Goal: Task Accomplishment & Management: Complete application form

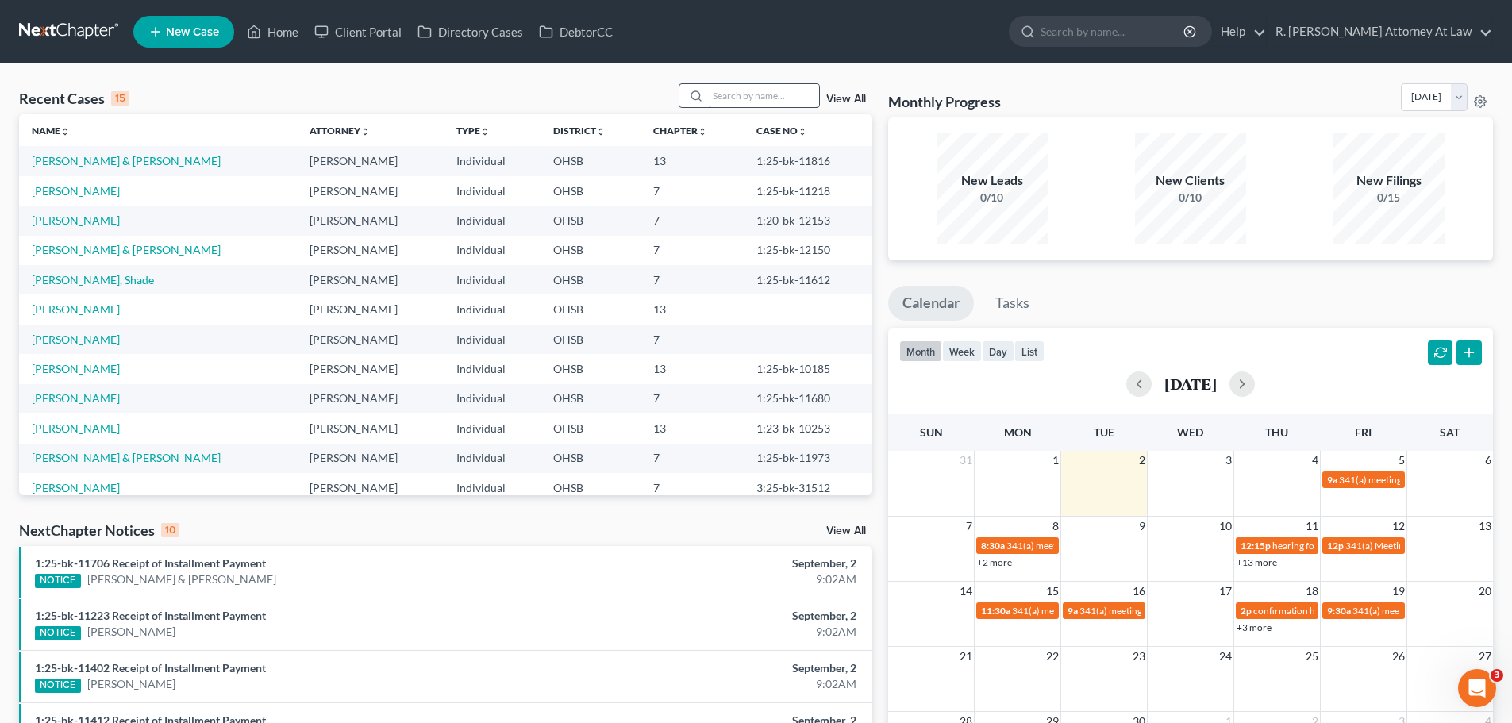
drag, startPoint x: 782, startPoint y: 81, endPoint x: 763, endPoint y: 92, distance: 21.4
click at [776, 84] on div "Recent Cases 15 View All Name unfold_more expand_more expand_less Attorney unfo…" at bounding box center [756, 588] width 1512 height 1049
click at [762, 92] on input "search" at bounding box center [763, 95] width 111 height 23
click at [749, 101] on input "search" at bounding box center [763, 95] width 111 height 23
type input "gardner"
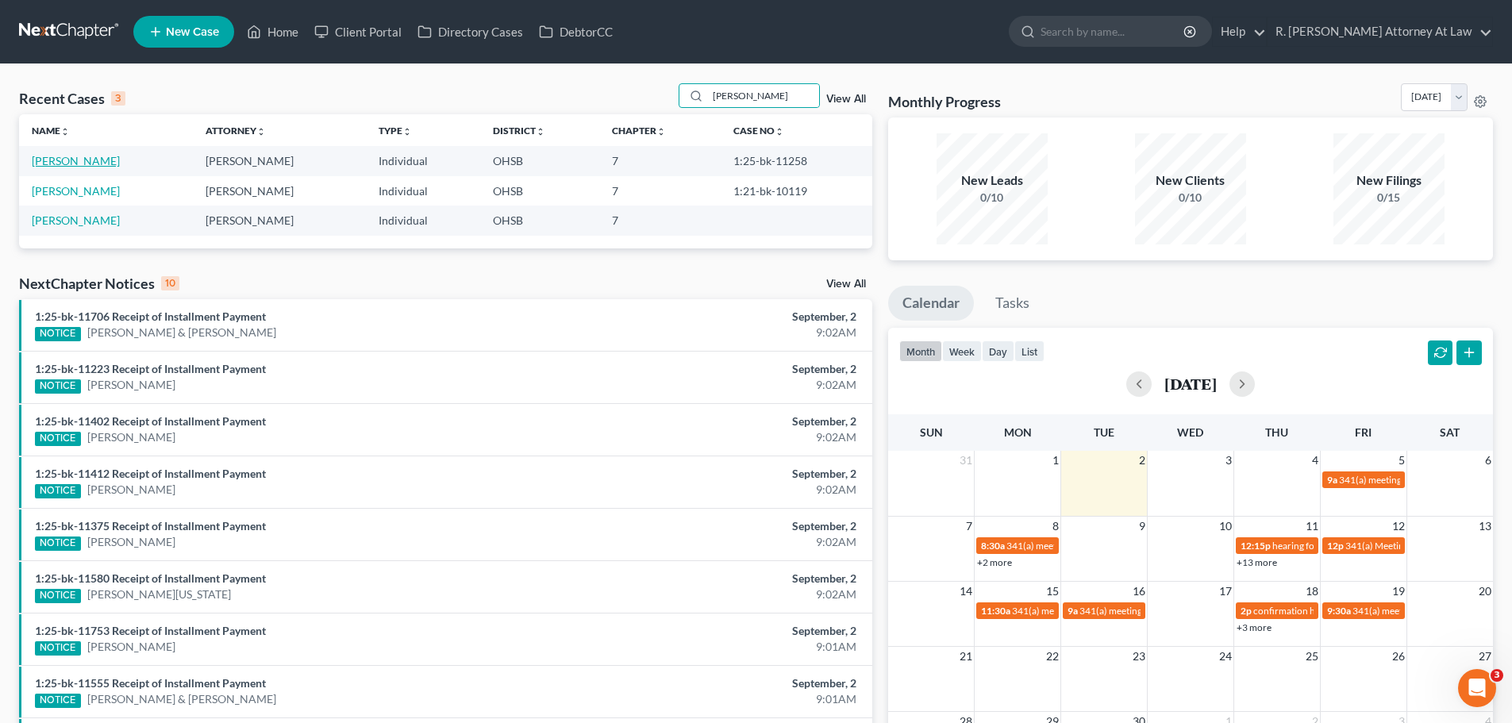
click at [85, 156] on link "[PERSON_NAME]" at bounding box center [76, 160] width 88 height 13
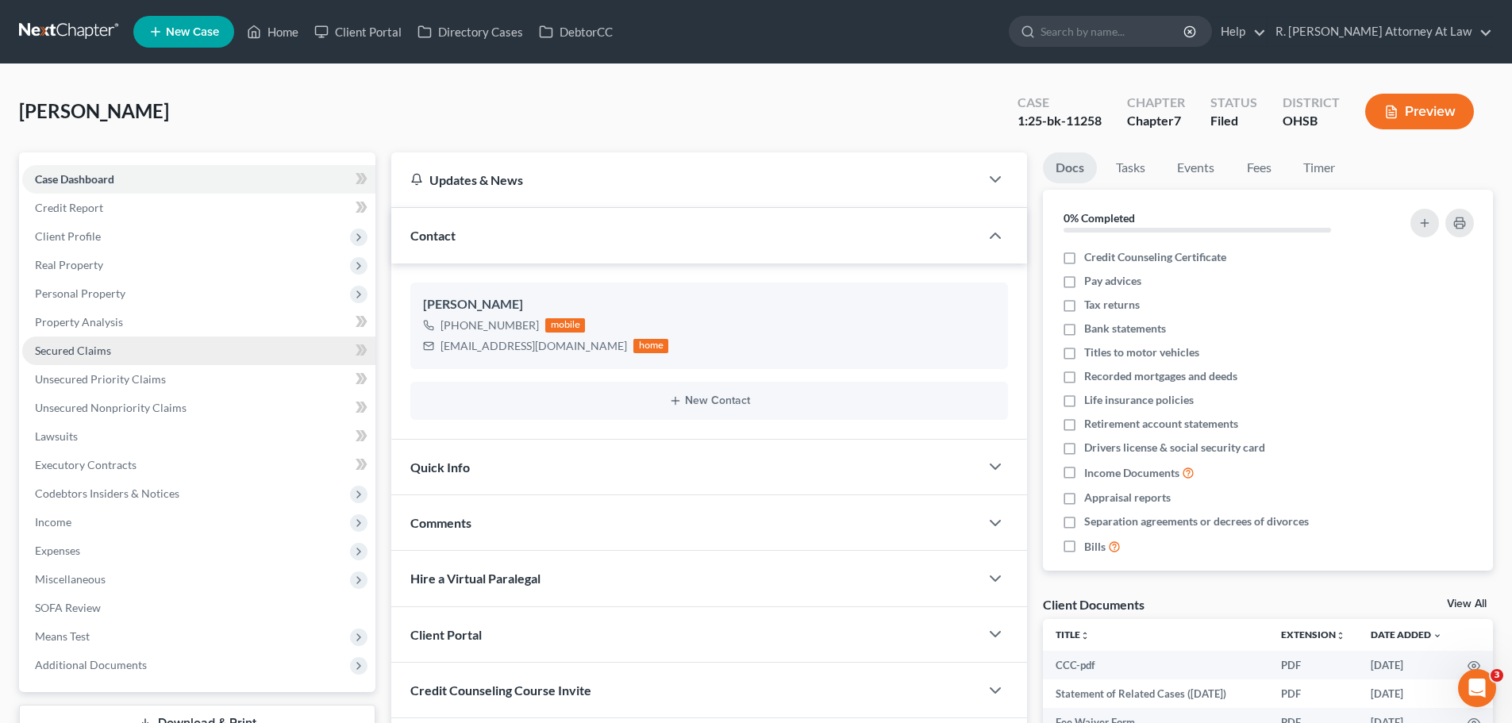
click at [70, 346] on span "Secured Claims" at bounding box center [73, 350] width 76 height 13
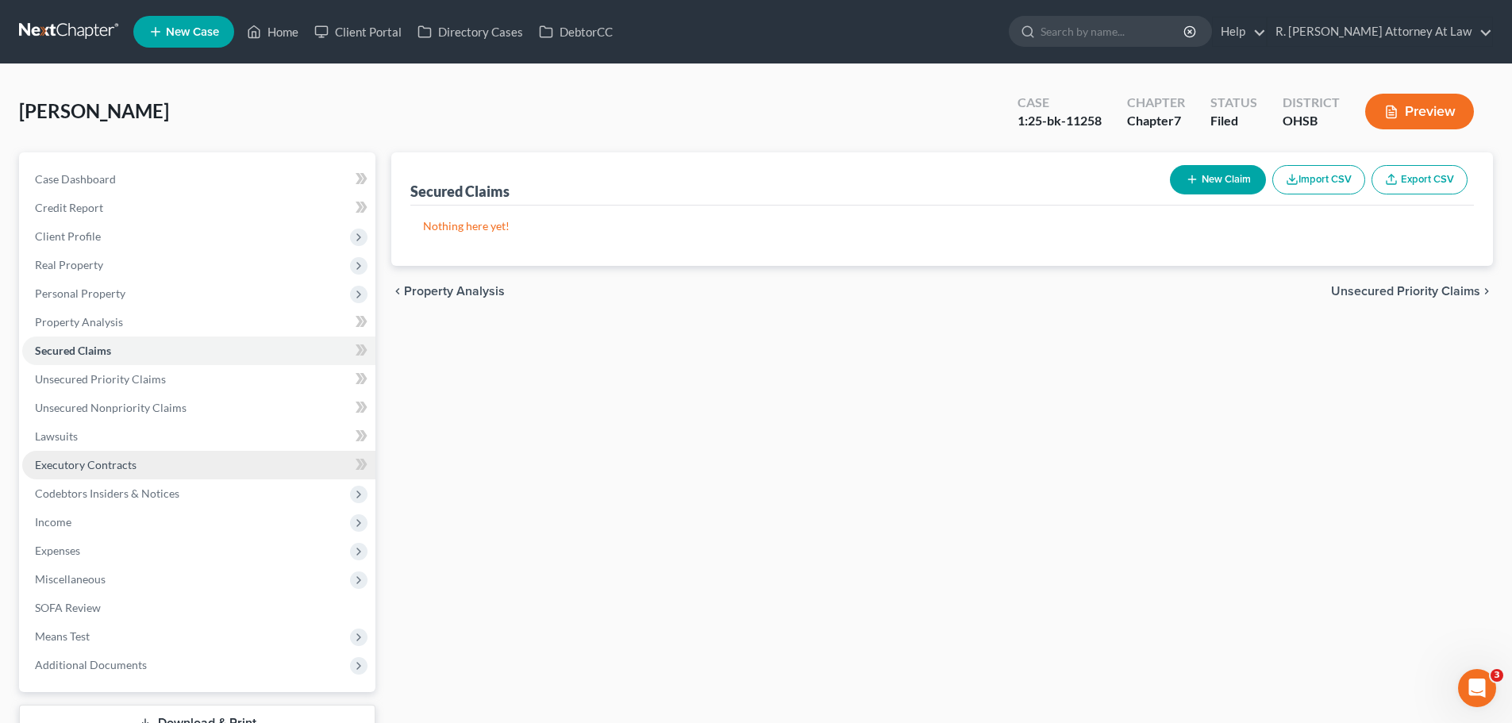
click at [77, 465] on span "Executory Contracts" at bounding box center [86, 464] width 102 height 13
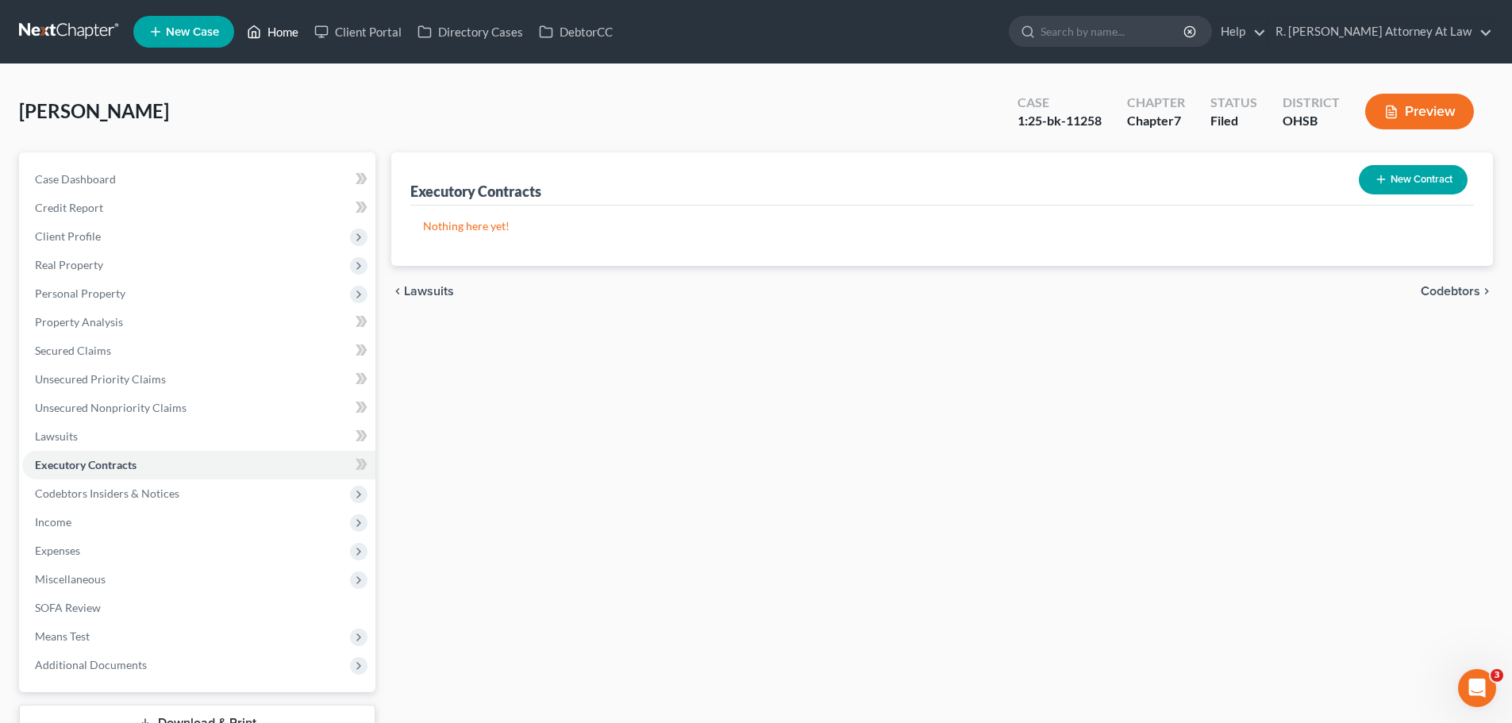
click at [279, 24] on link "Home" at bounding box center [272, 31] width 67 height 29
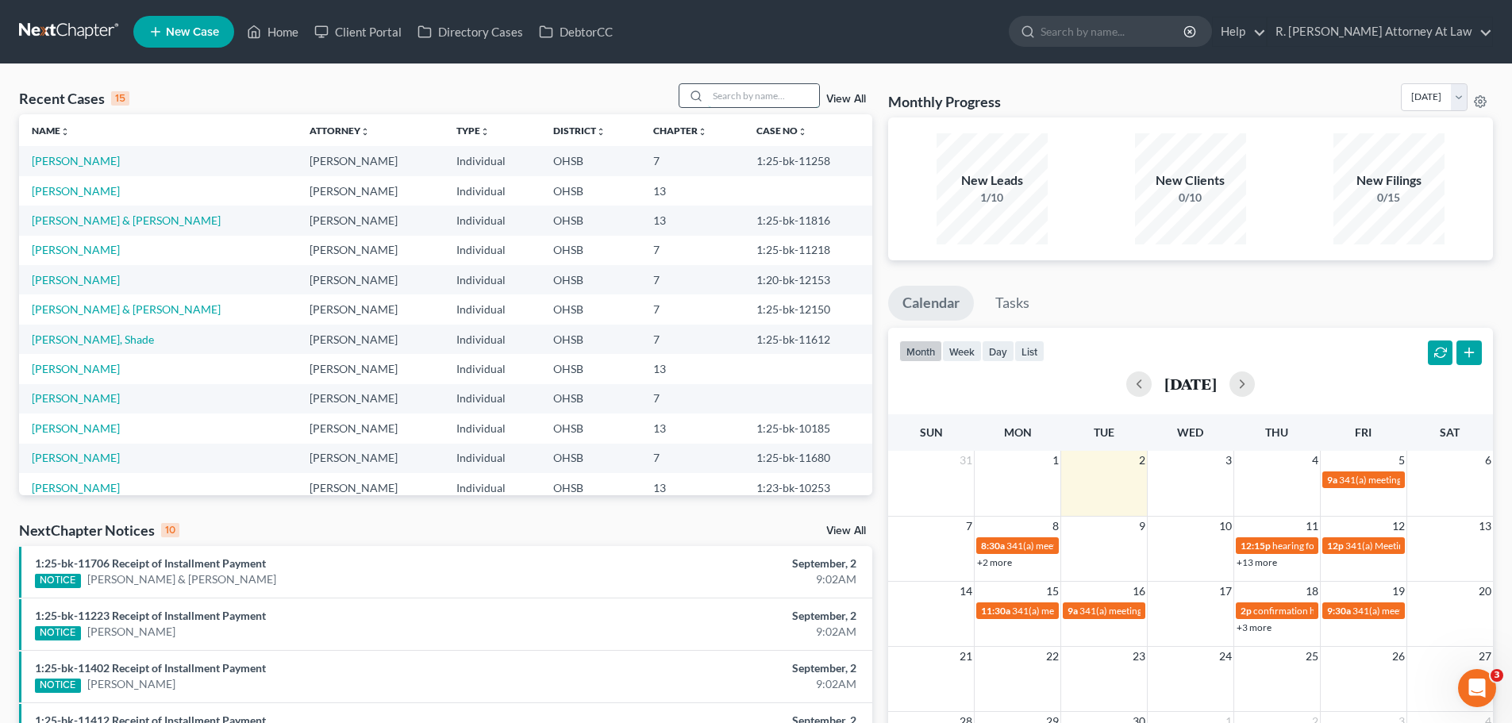
click at [778, 94] on input "search" at bounding box center [763, 95] width 111 height 23
type input "Sexton"
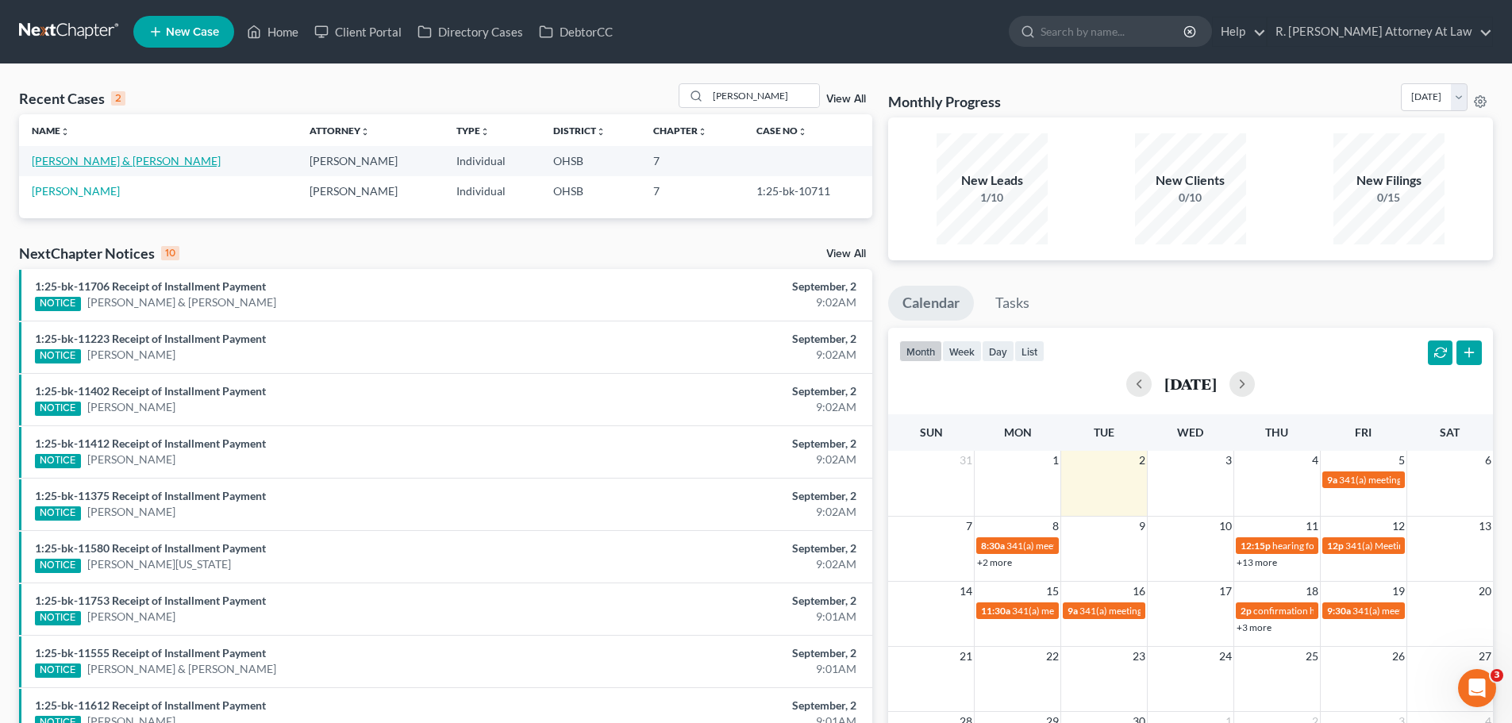
click at [107, 165] on link "[PERSON_NAME] & [PERSON_NAME]" at bounding box center [126, 160] width 189 height 13
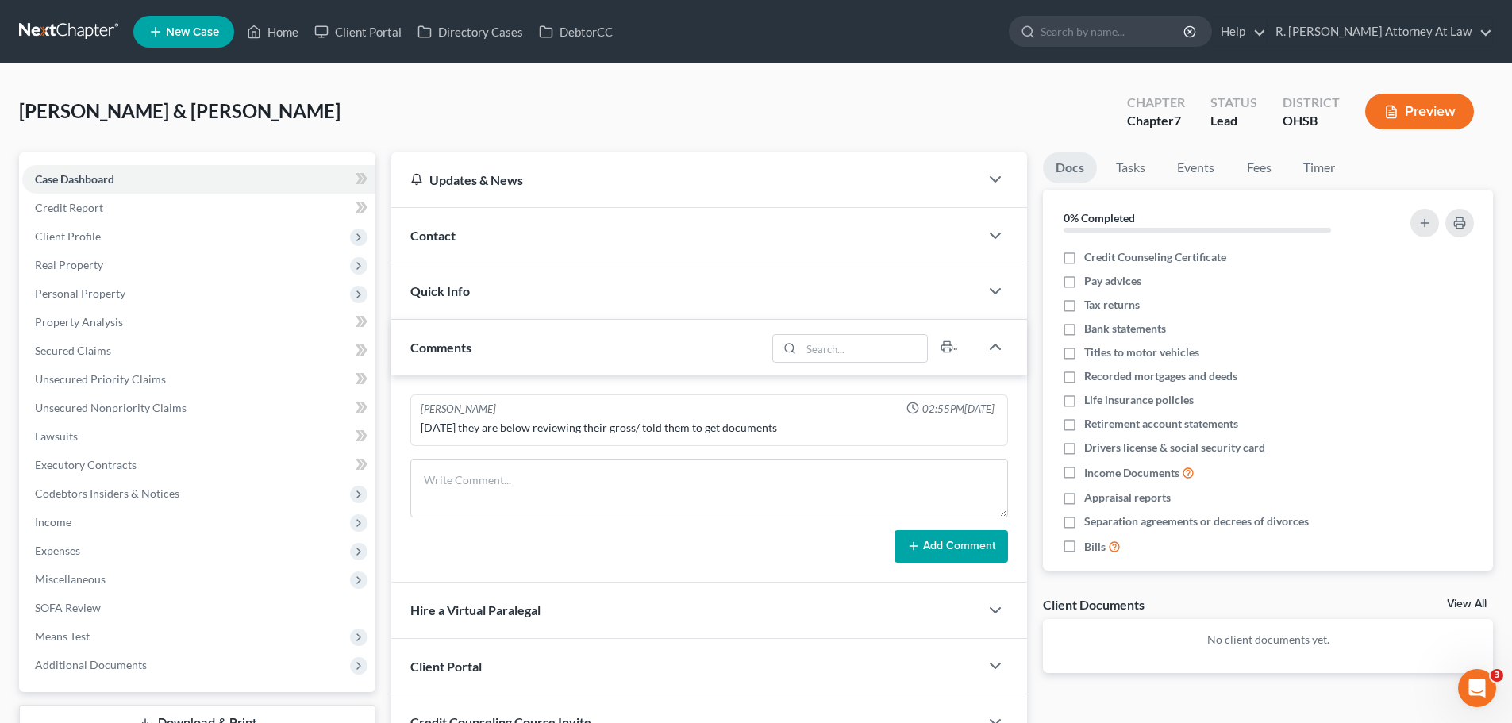
click at [446, 240] on span "Contact" at bounding box center [432, 235] width 45 height 15
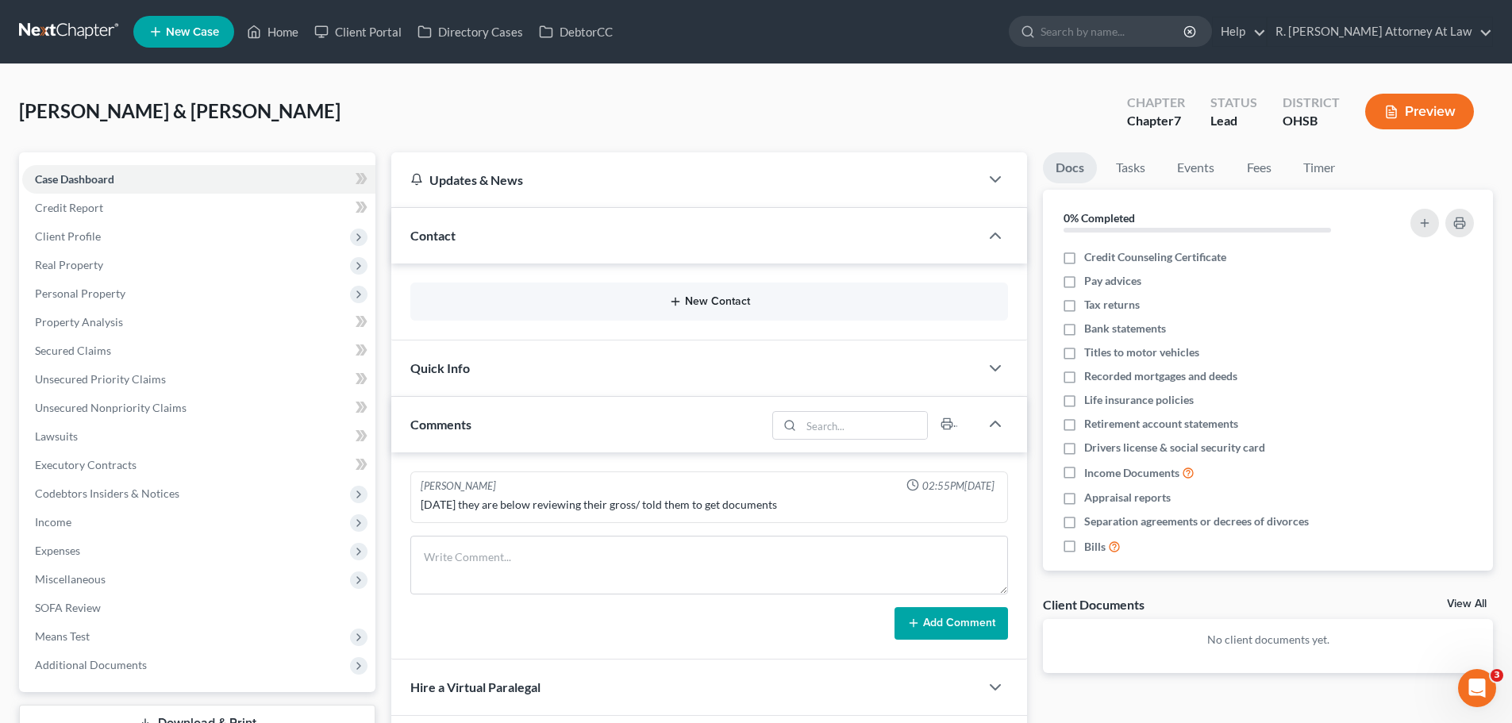
click at [697, 301] on button "New Contact" at bounding box center [709, 301] width 572 height 13
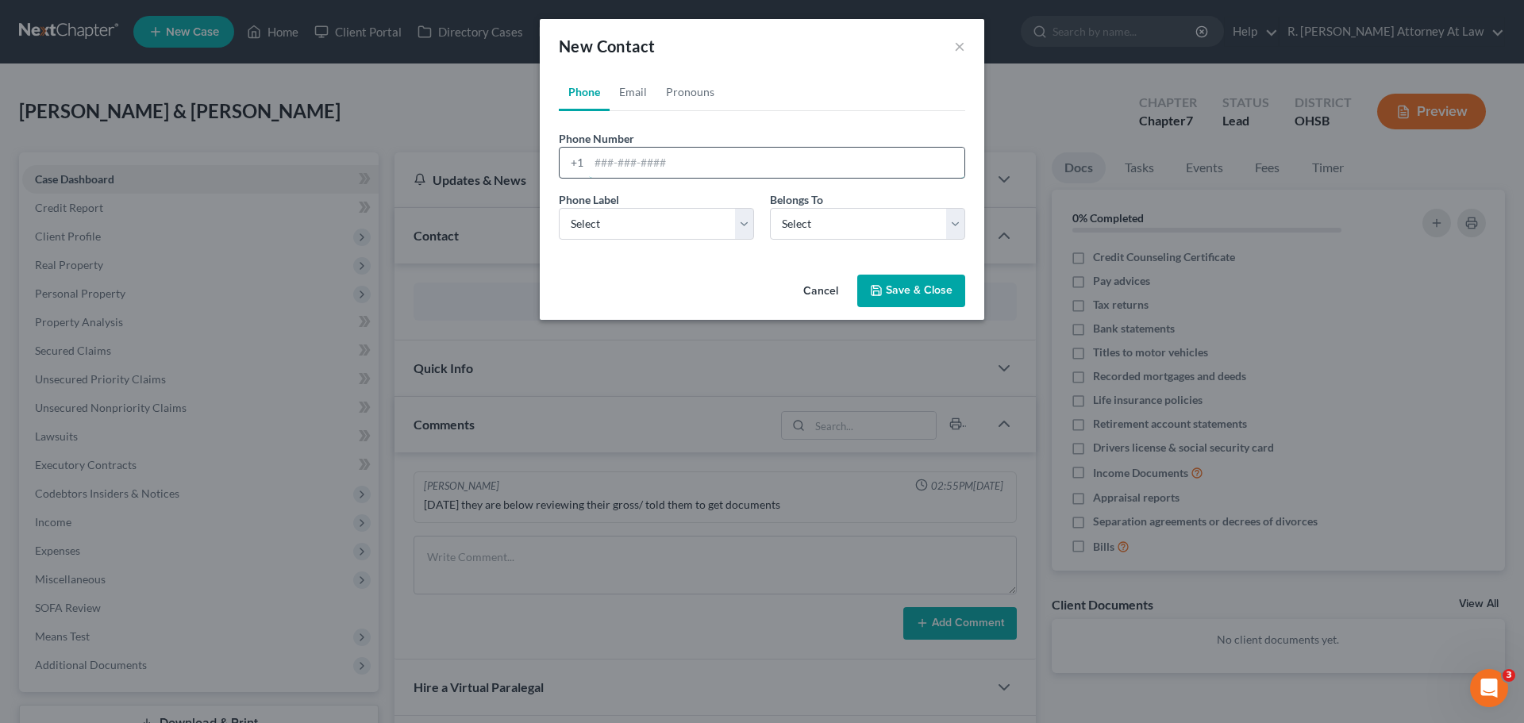
click at [630, 163] on input "tel" at bounding box center [776, 163] width 375 height 30
paste input "513-907-5908"
type input "513-907-5908"
drag, startPoint x: 578, startPoint y: 217, endPoint x: 586, endPoint y: 232, distance: 17.0
click at [578, 218] on select "Select Mobile Home Work Other" at bounding box center [656, 224] width 195 height 32
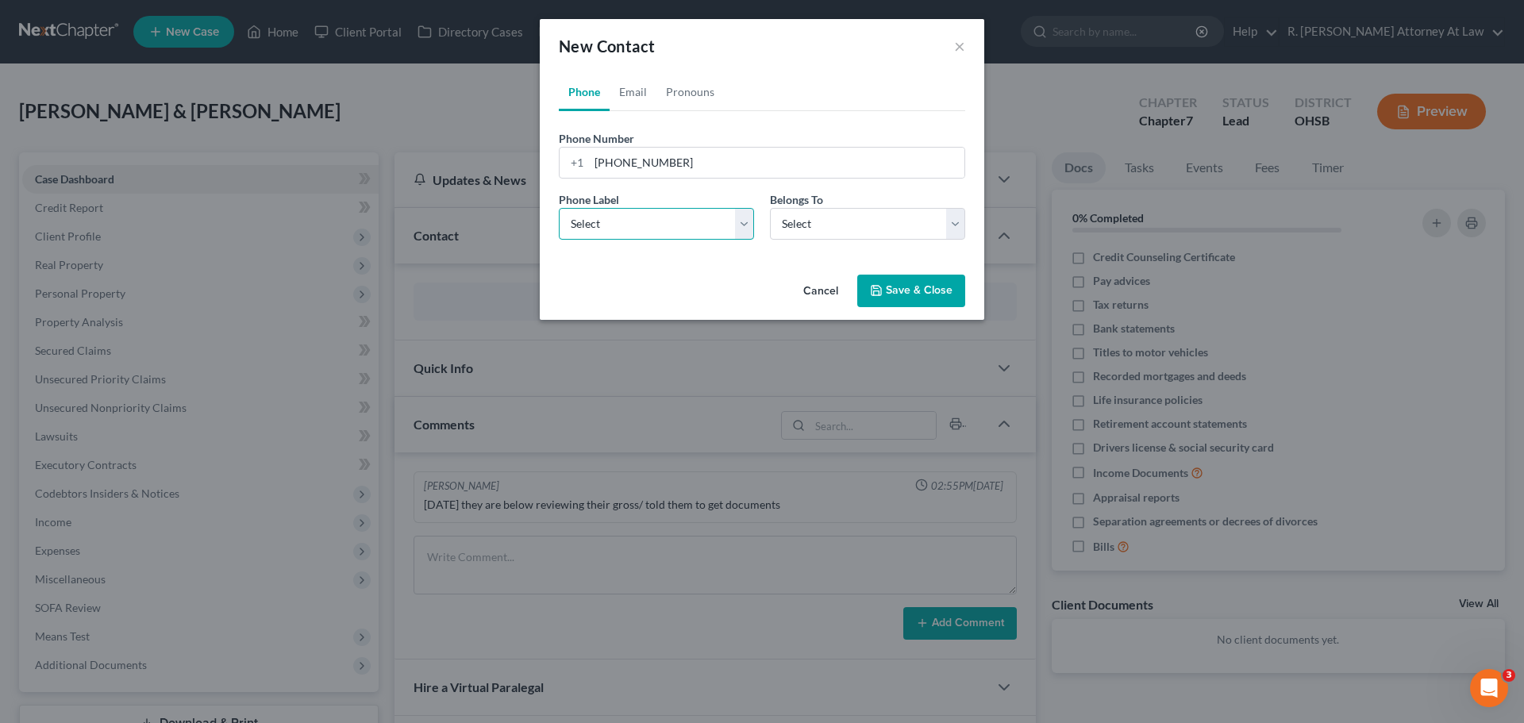
select select "0"
click at [559, 208] on select "Select Mobile Home Work Other" at bounding box center [656, 224] width 195 height 32
click at [800, 229] on select "Select Client Spouse Other" at bounding box center [867, 224] width 195 height 32
click at [770, 208] on select "Select Client Spouse Other" at bounding box center [867, 224] width 195 height 32
click at [816, 234] on select "Select Client Spouse Other" at bounding box center [867, 224] width 195 height 32
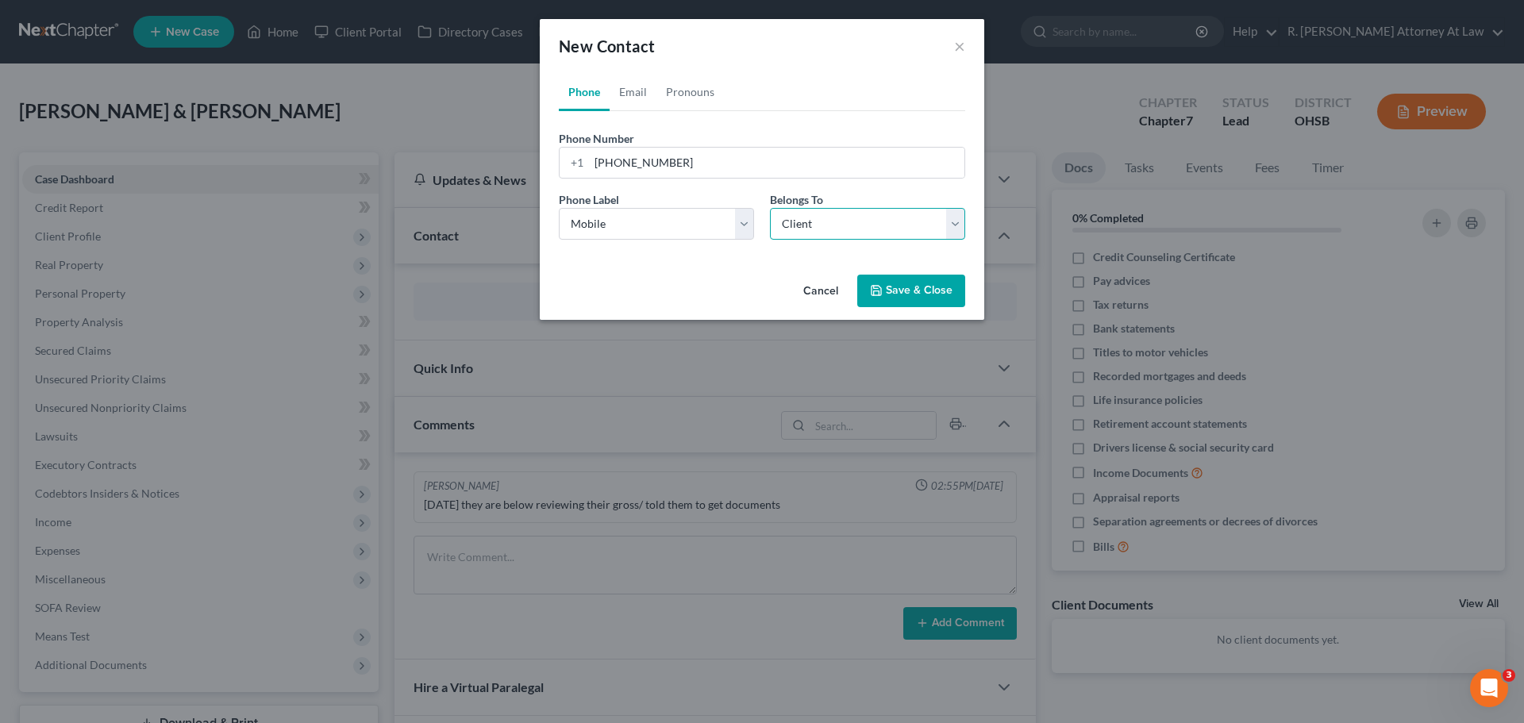
select select "1"
click at [770, 208] on select "Select Client Spouse Other" at bounding box center [867, 224] width 195 height 32
click at [915, 295] on button "Save & Close" at bounding box center [911, 291] width 108 height 33
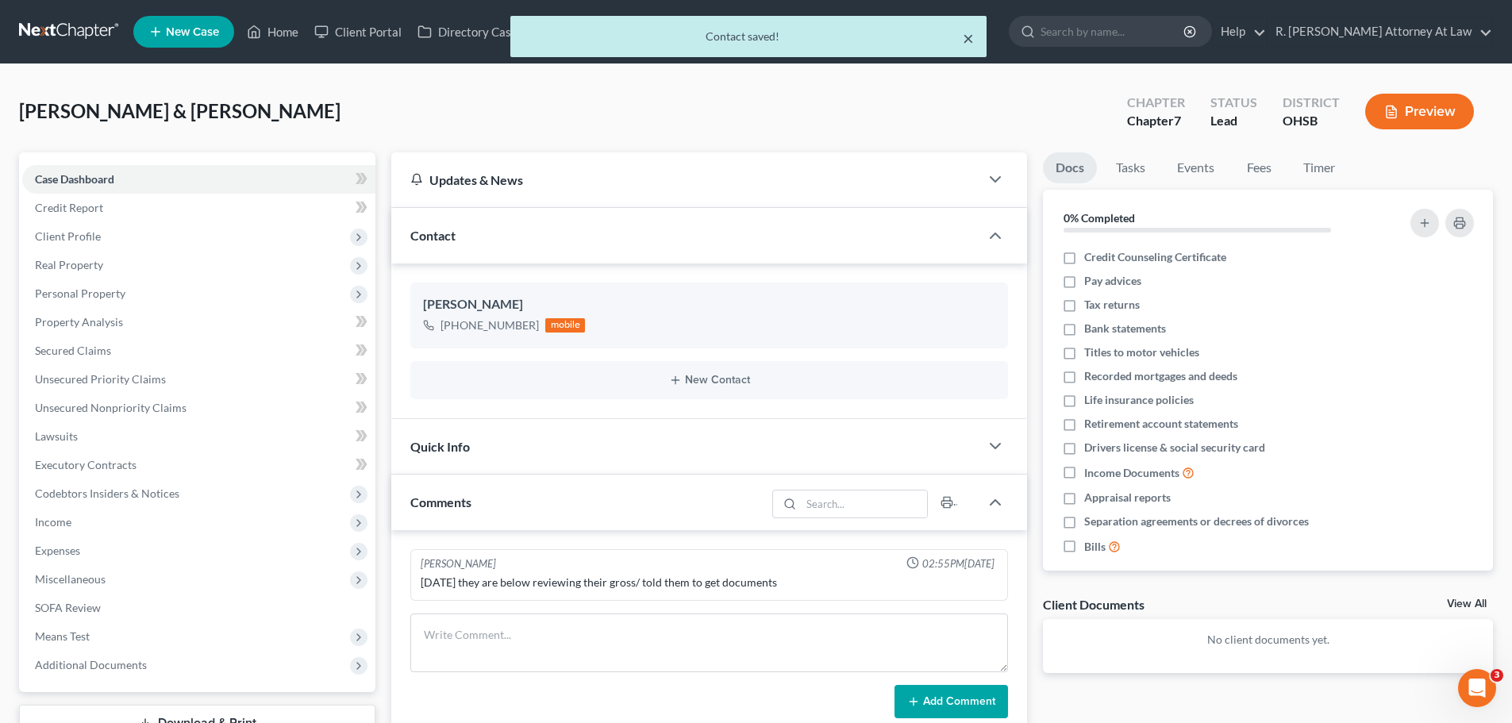
click at [970, 41] on button "×" at bounding box center [968, 38] width 11 height 19
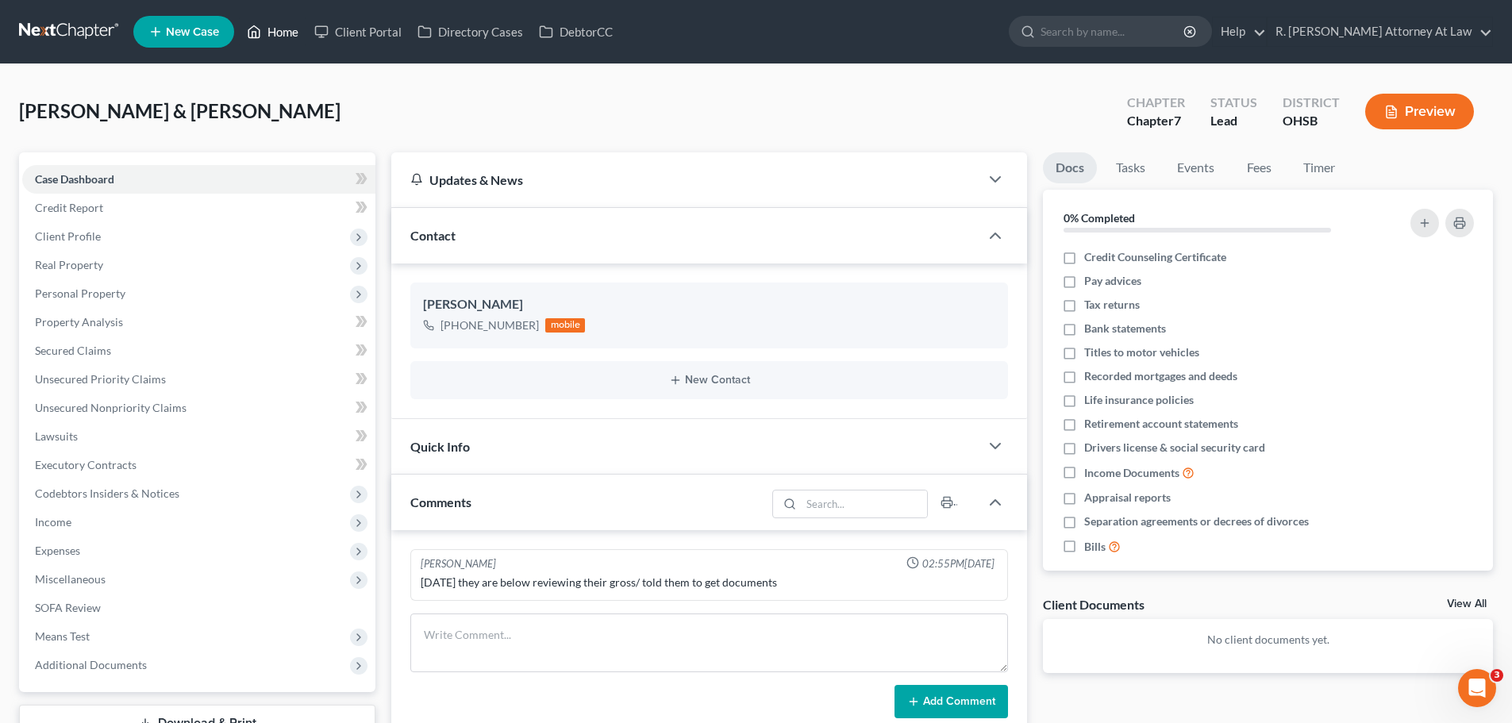
click at [290, 30] on link "Home" at bounding box center [272, 31] width 67 height 29
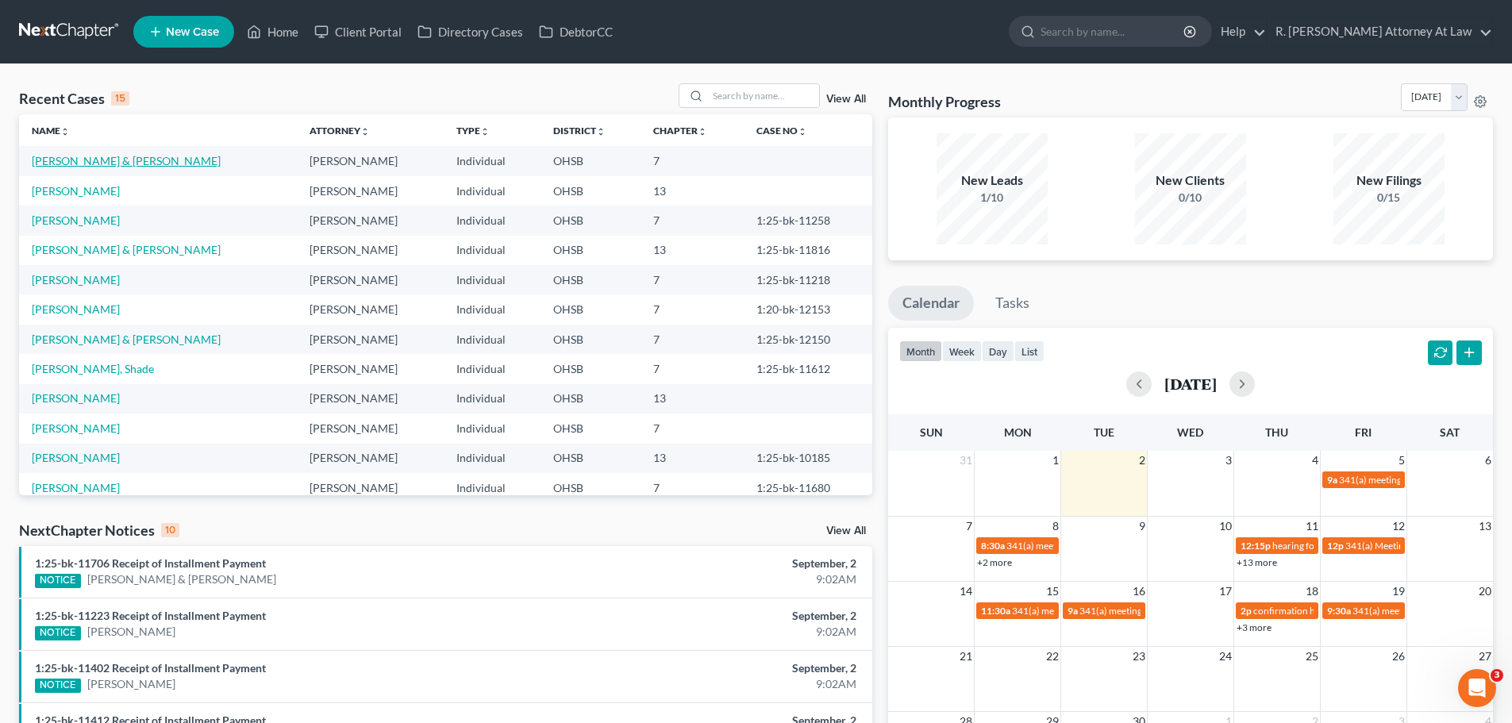
click at [94, 162] on link "[PERSON_NAME] & [PERSON_NAME]" at bounding box center [126, 160] width 189 height 13
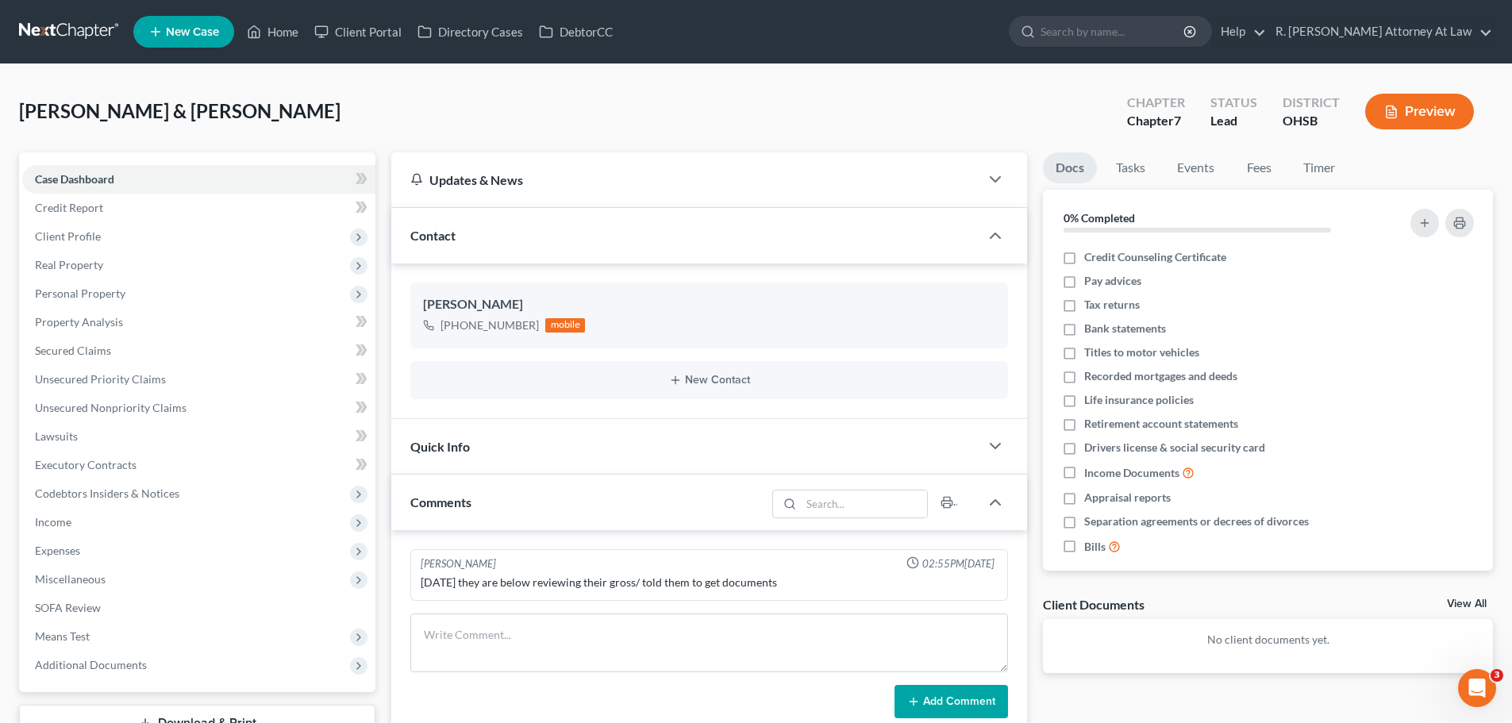
click at [799, 94] on div "Sexton, Justin & Katie Upgraded Chapter Chapter 7 Status Lead District OHSB Pre…" at bounding box center [756, 117] width 1474 height 69
click at [79, 206] on span "Credit Report" at bounding box center [69, 207] width 68 height 13
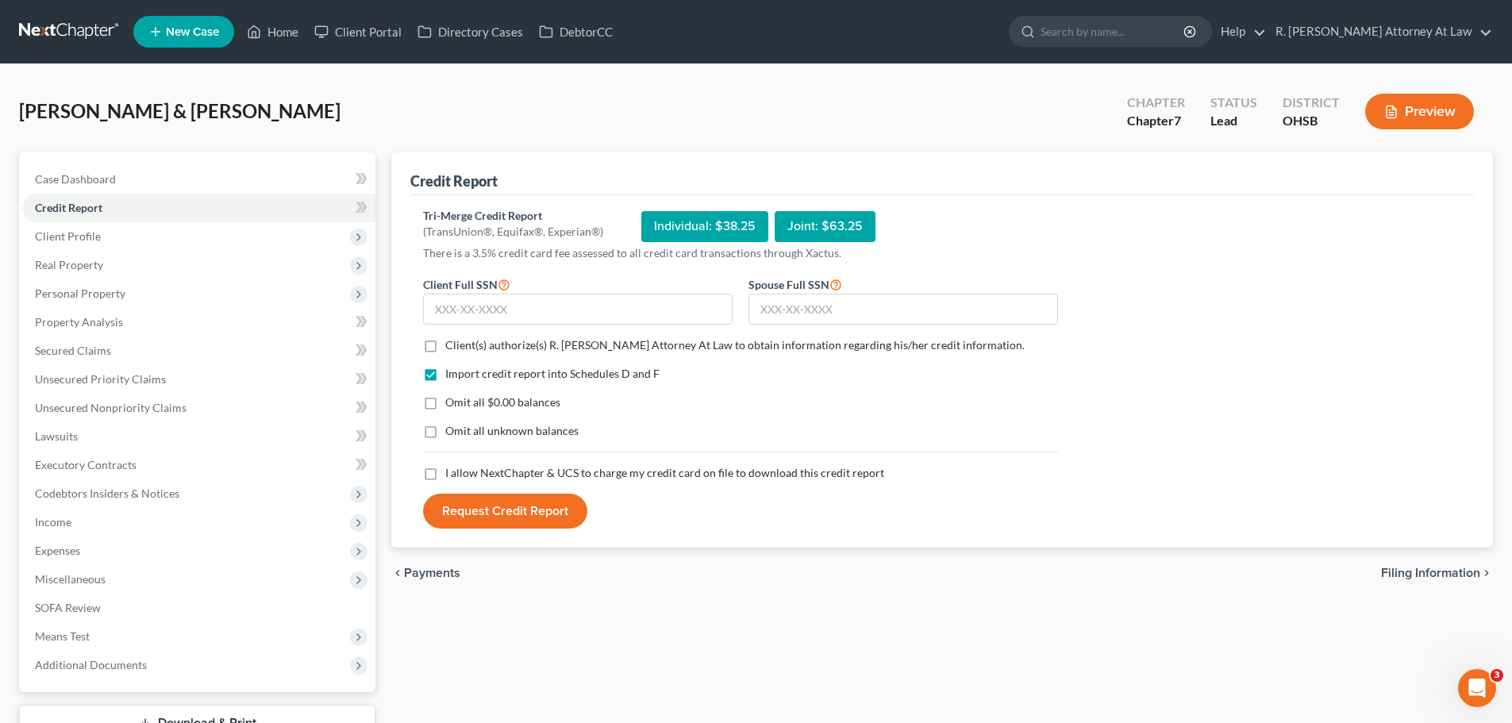
click at [445, 340] on label "Client(s) authorize(s) R. Dean Snyder Attorney At Law to obtain information reg…" at bounding box center [734, 345] width 579 height 16
click at [452, 340] on input "Client(s) authorize(s) R. Dean Snyder Attorney At Law to obtain information reg…" at bounding box center [457, 342] width 10 height 10
checkbox input "true"
click at [445, 429] on label "Omit all unknown balances" at bounding box center [511, 431] width 133 height 16
click at [452, 429] on input "Omit all unknown balances" at bounding box center [457, 428] width 10 height 10
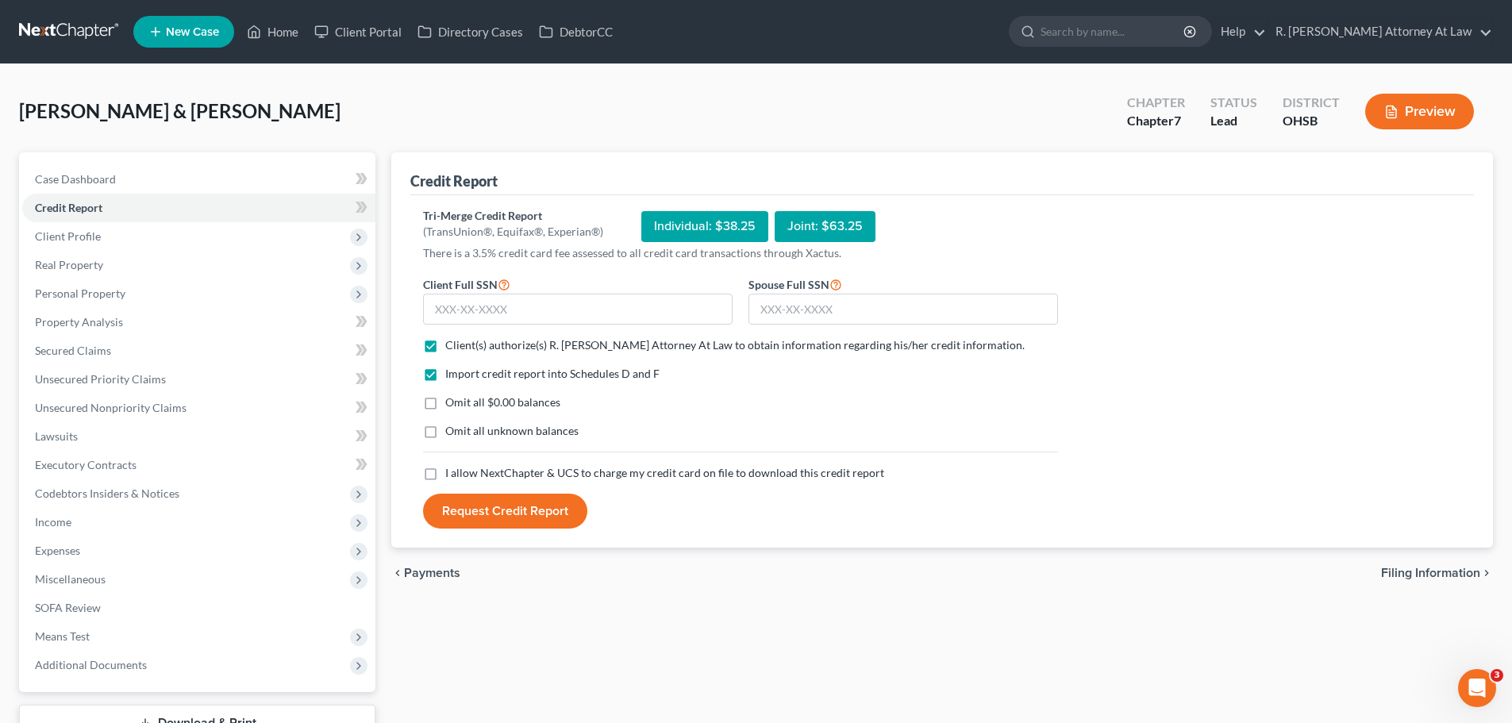
checkbox input "true"
drag, startPoint x: 513, startPoint y: 310, endPoint x: 656, endPoint y: 295, distance: 143.6
click at [515, 310] on input "text" at bounding box center [577, 310] width 309 height 32
type input "273-92-1605"
click at [797, 310] on input "text" at bounding box center [902, 310] width 309 height 32
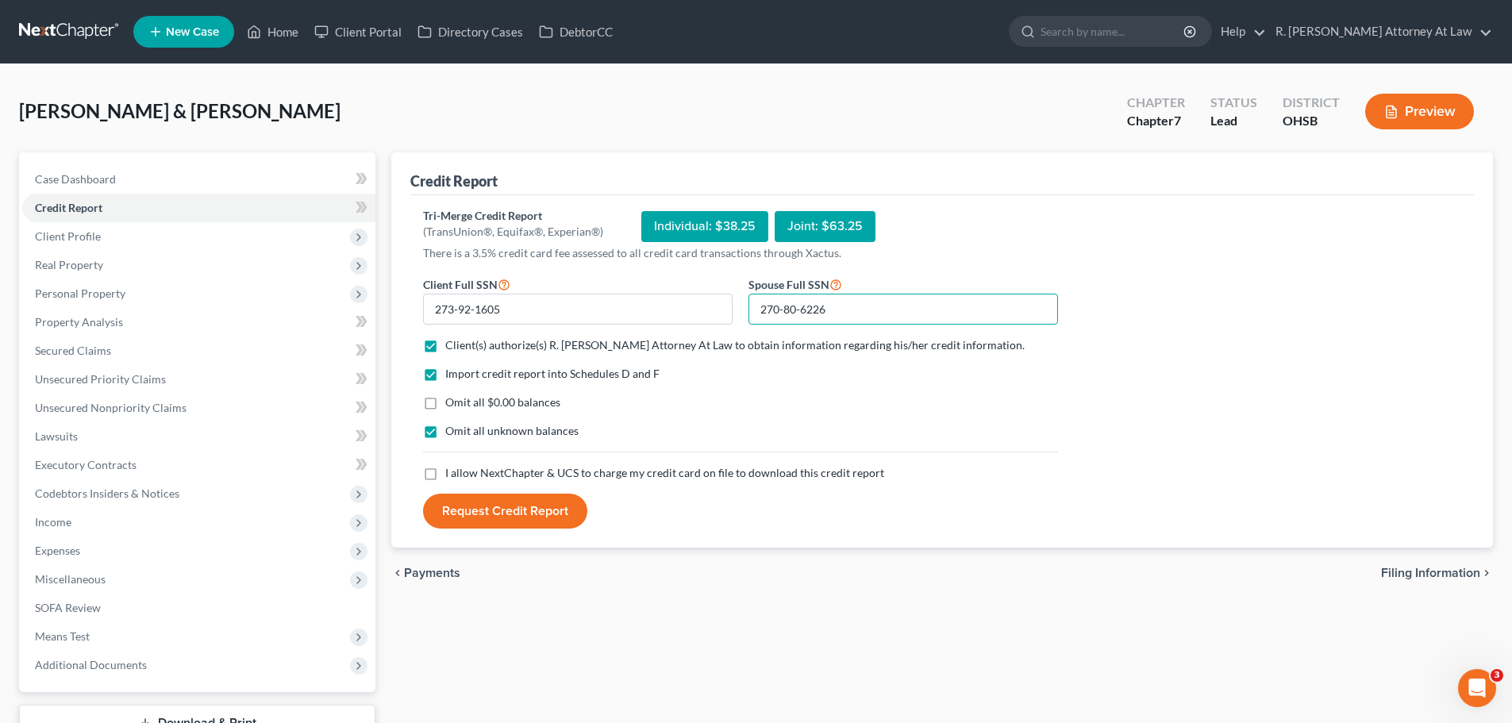
type input "270-80-6226"
click at [445, 474] on label "I allow NextChapter & UCS to charge my credit card on file to download this cre…" at bounding box center [664, 473] width 439 height 16
click at [452, 474] on input "I allow NextChapter & UCS to charge my credit card on file to download this cre…" at bounding box center [457, 470] width 10 height 10
checkbox input "true"
click at [471, 510] on button "Request Credit Report" at bounding box center [505, 511] width 164 height 35
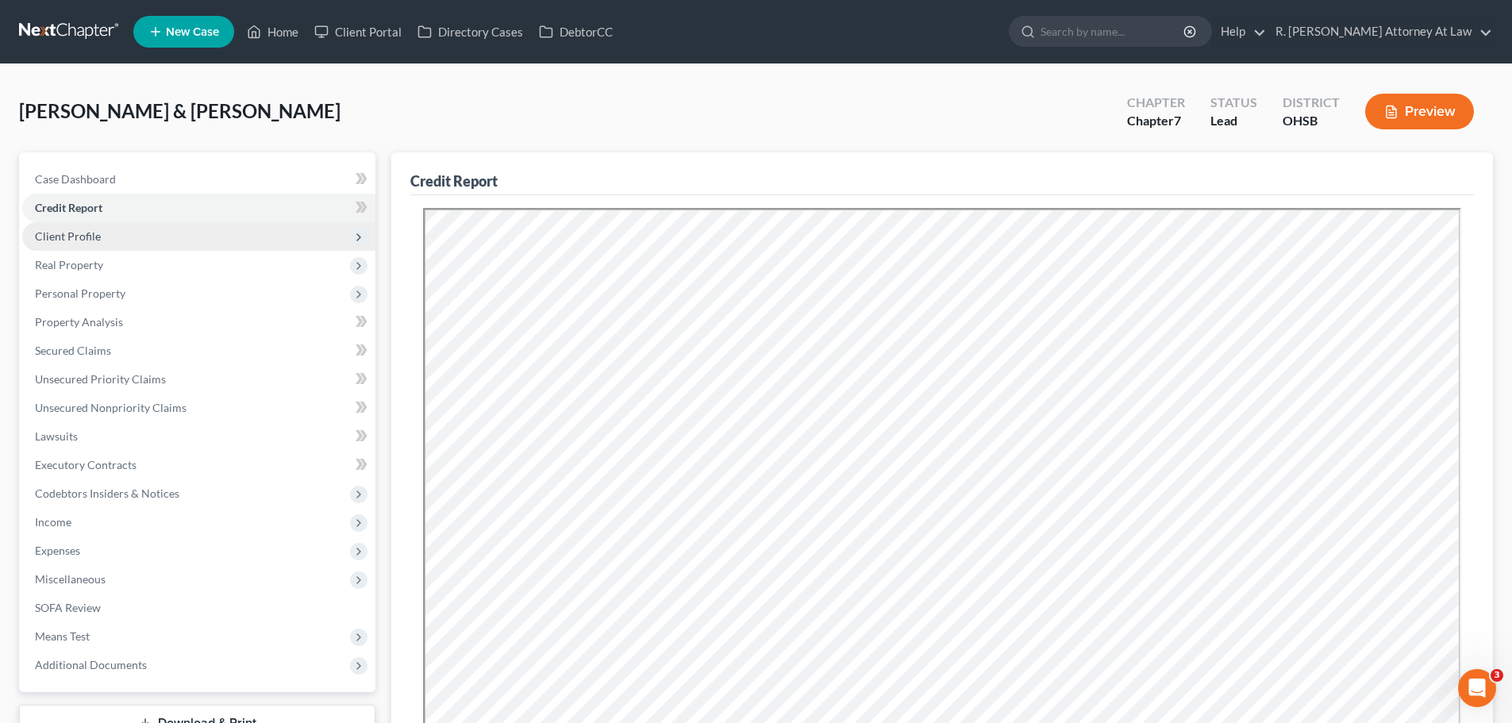
click at [72, 229] on span "Client Profile" at bounding box center [68, 235] width 66 height 13
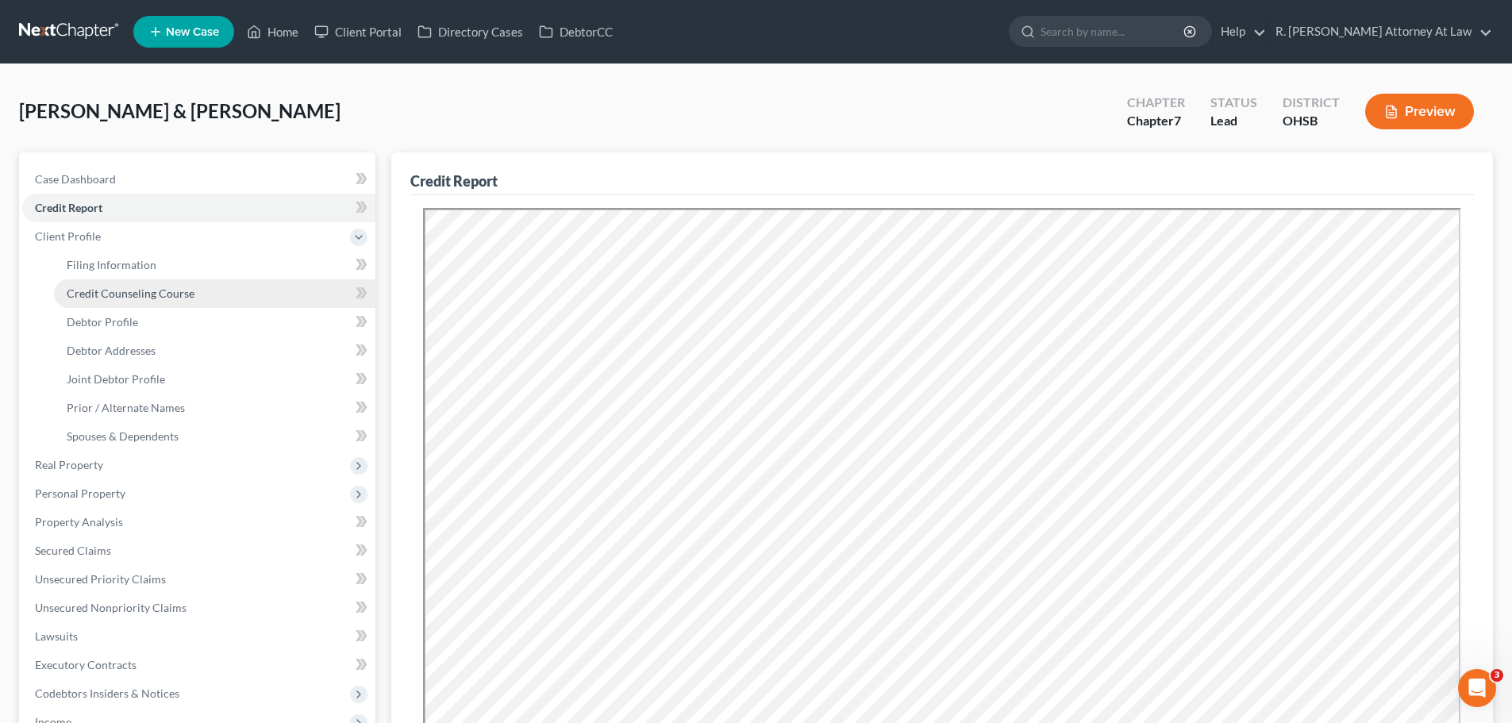
click at [113, 293] on span "Credit Counseling Course" at bounding box center [131, 292] width 128 height 13
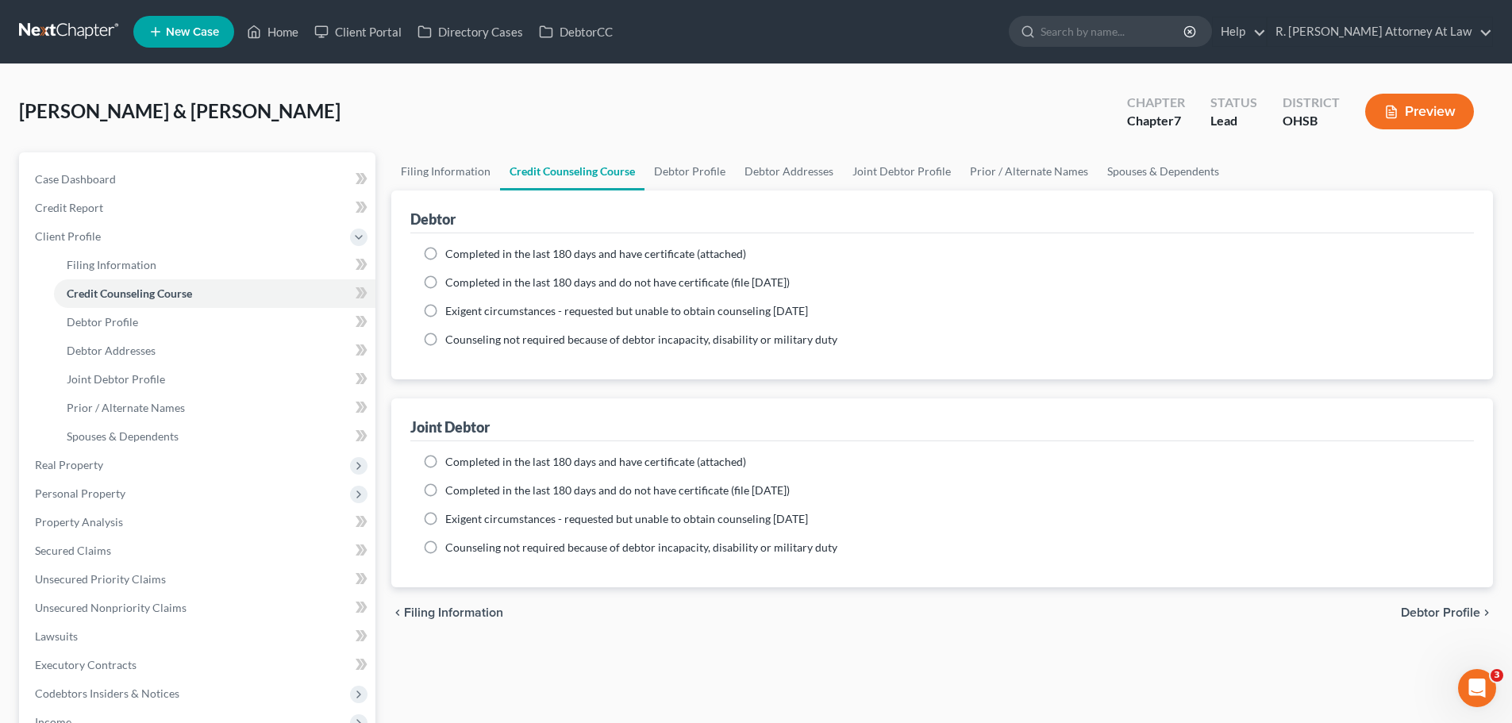
click at [445, 252] on label "Completed in the last 180 days and have certificate (attached)" at bounding box center [595, 254] width 301 height 16
click at [452, 252] on input "Completed in the last 180 days and have certificate (attached)" at bounding box center [457, 251] width 10 height 10
radio input "true"
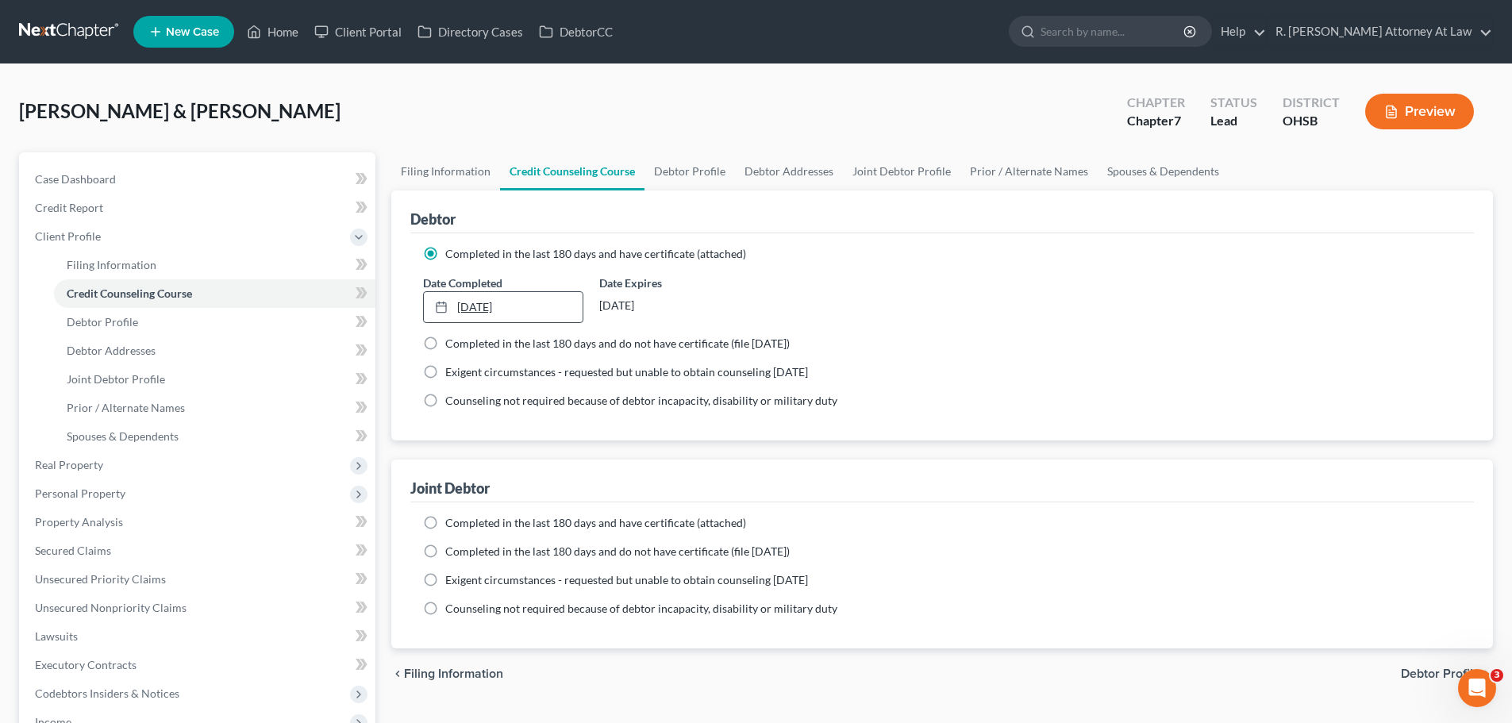
click at [469, 308] on link "9/2/2025" at bounding box center [503, 307] width 158 height 30
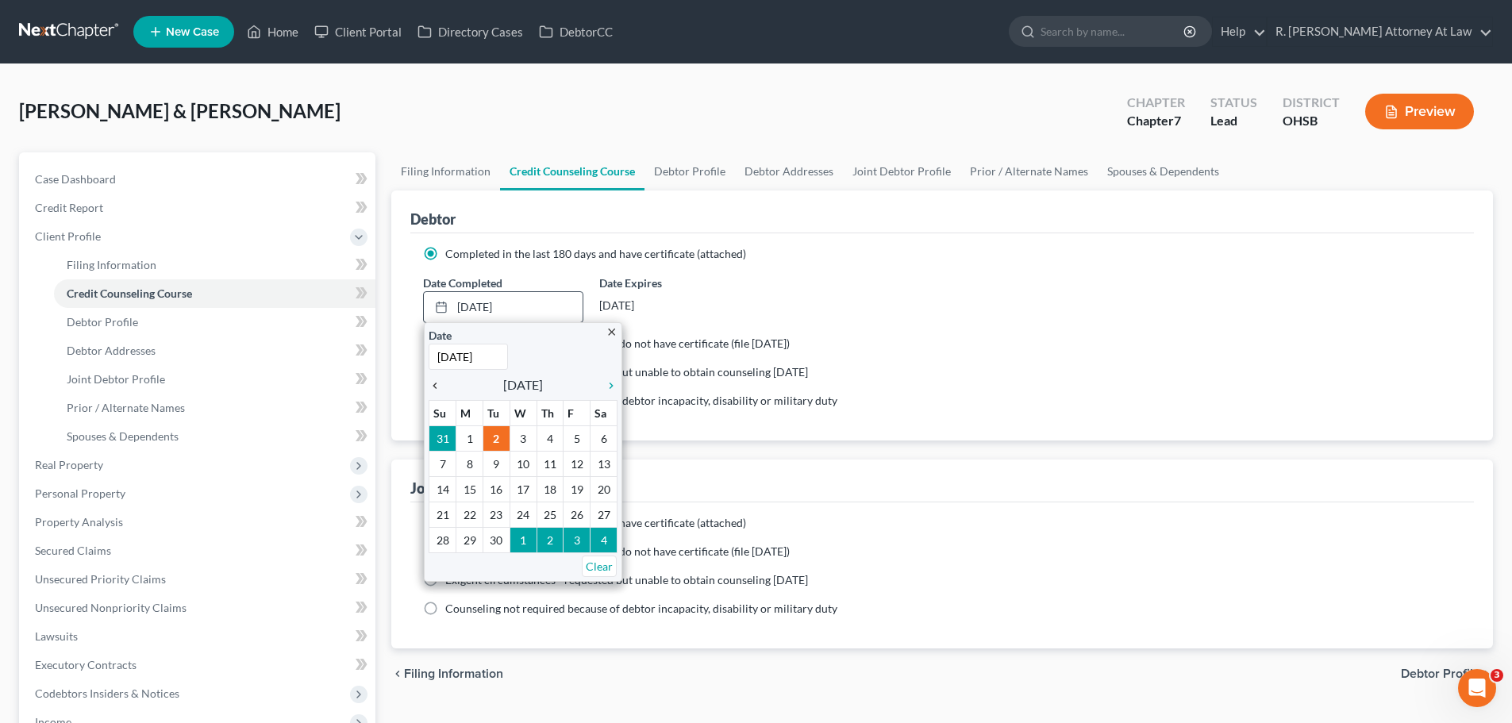
click at [440, 384] on icon "chevron_left" at bounding box center [438, 385] width 21 height 13
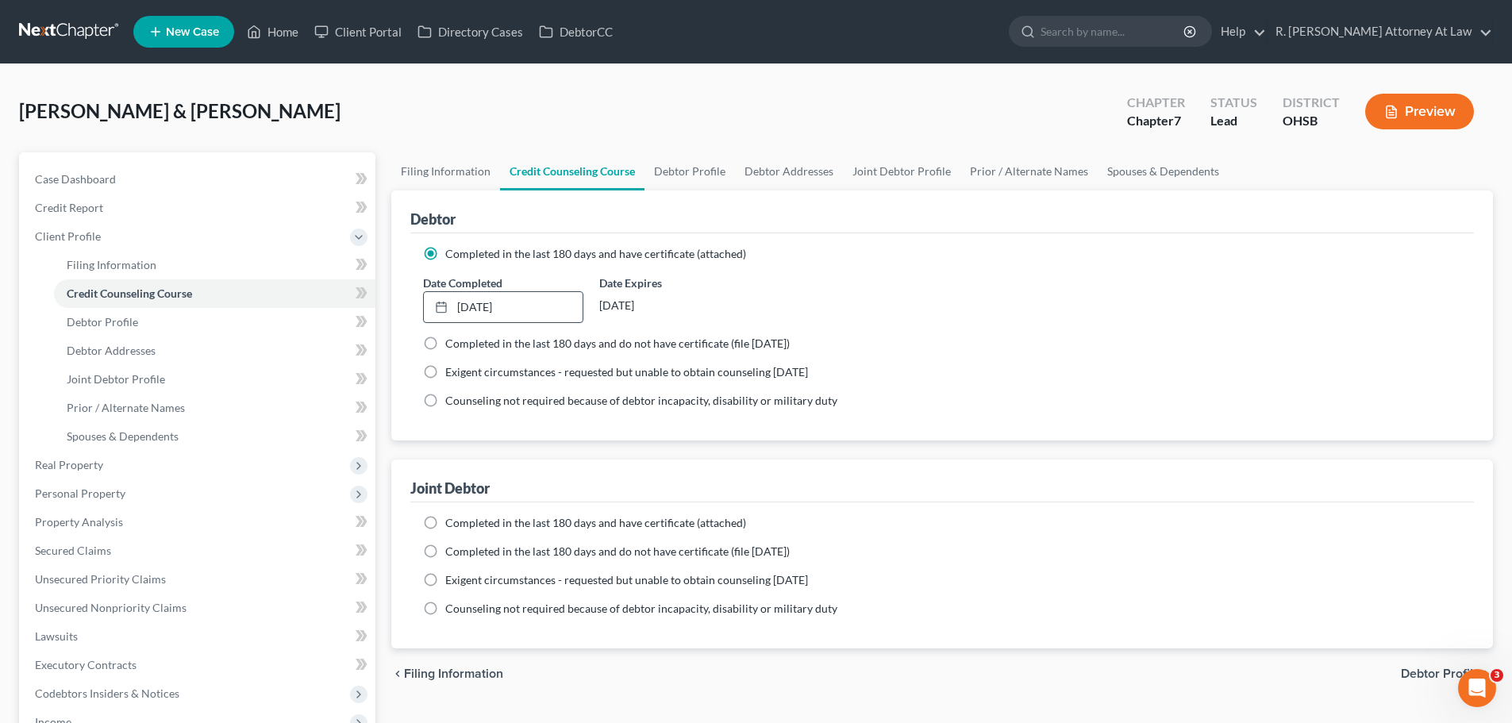
click at [445, 523] on label "Completed in the last 180 days and have certificate (attached)" at bounding box center [595, 523] width 301 height 16
click at [452, 523] on input "Completed in the last 180 days and have certificate (attached)" at bounding box center [457, 520] width 10 height 10
radio input "true"
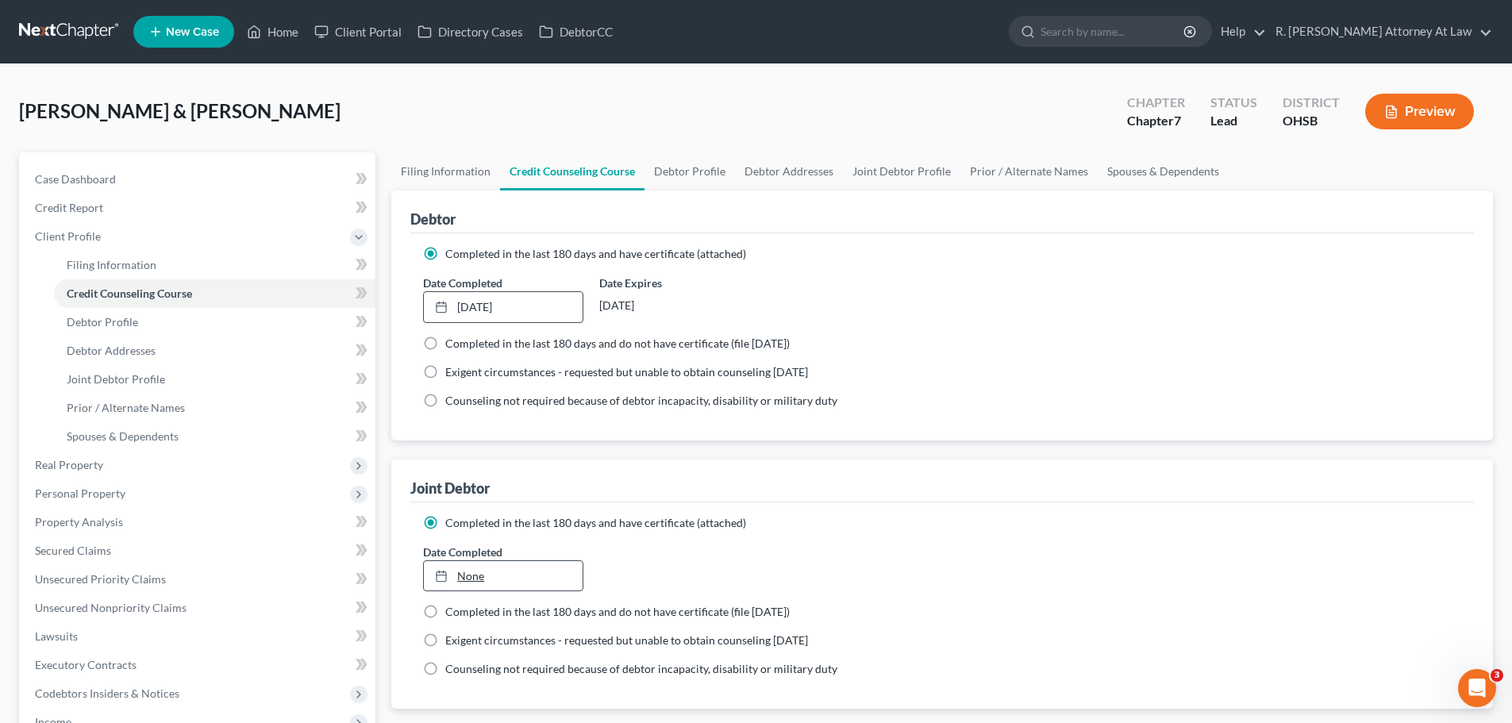
type input "9/2/2025"
click at [465, 572] on link "None" at bounding box center [503, 576] width 158 height 30
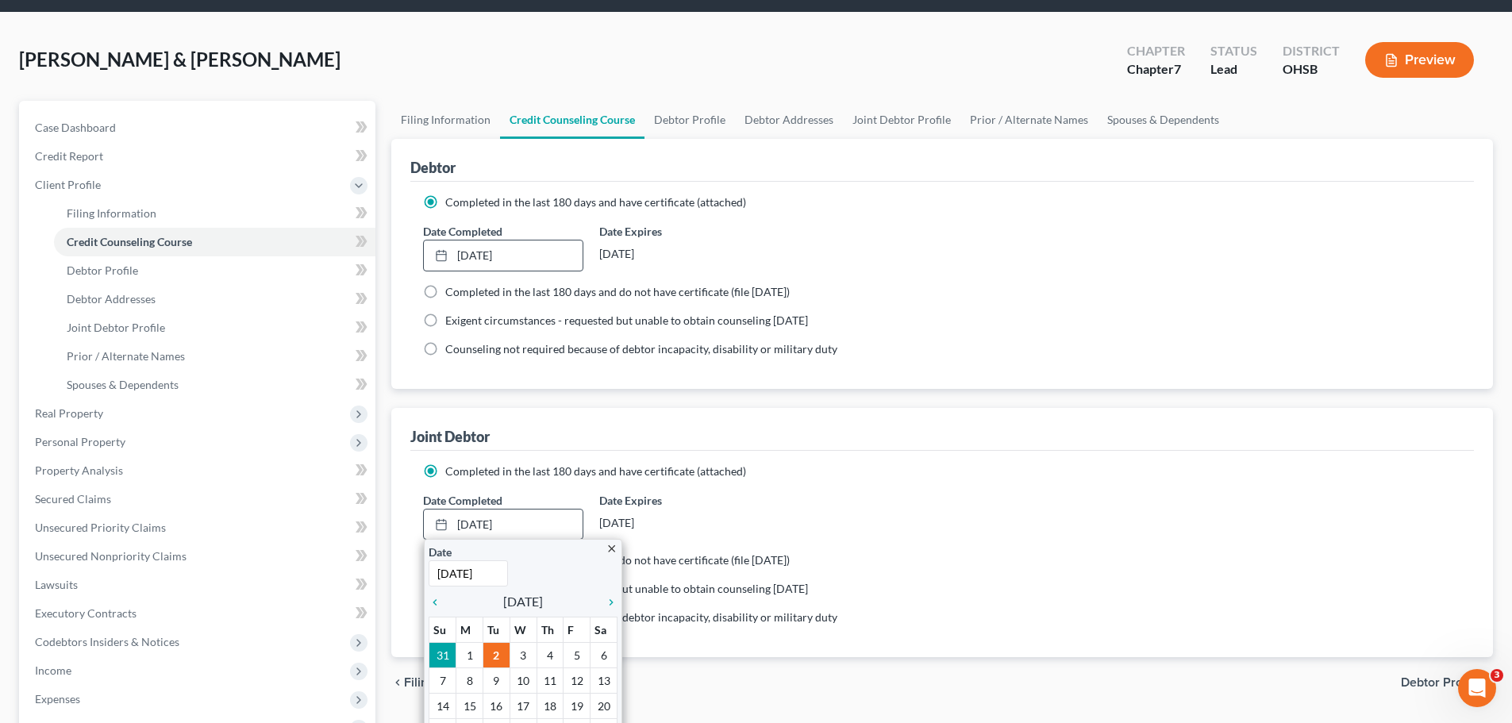
scroll to position [79, 0]
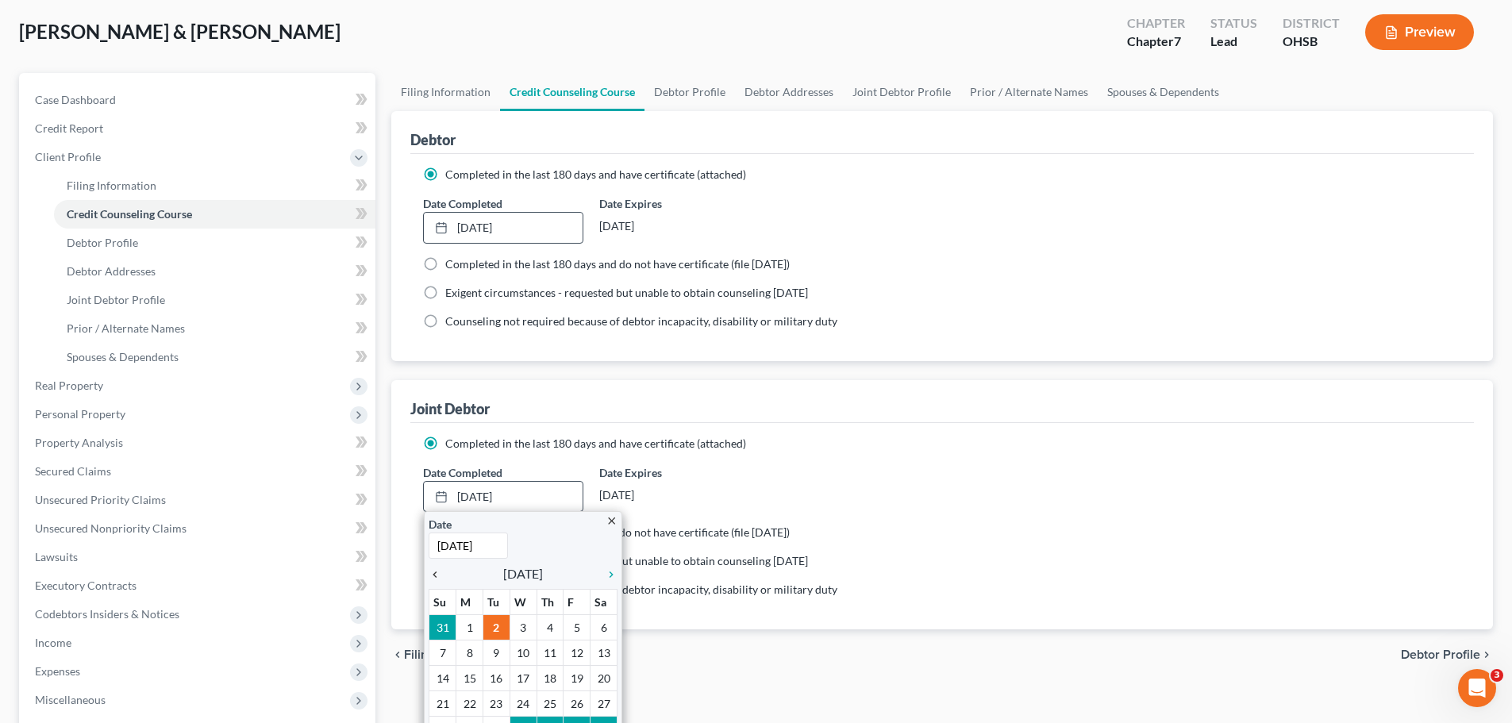
click at [432, 582] on link "chevron_left" at bounding box center [438, 573] width 21 height 19
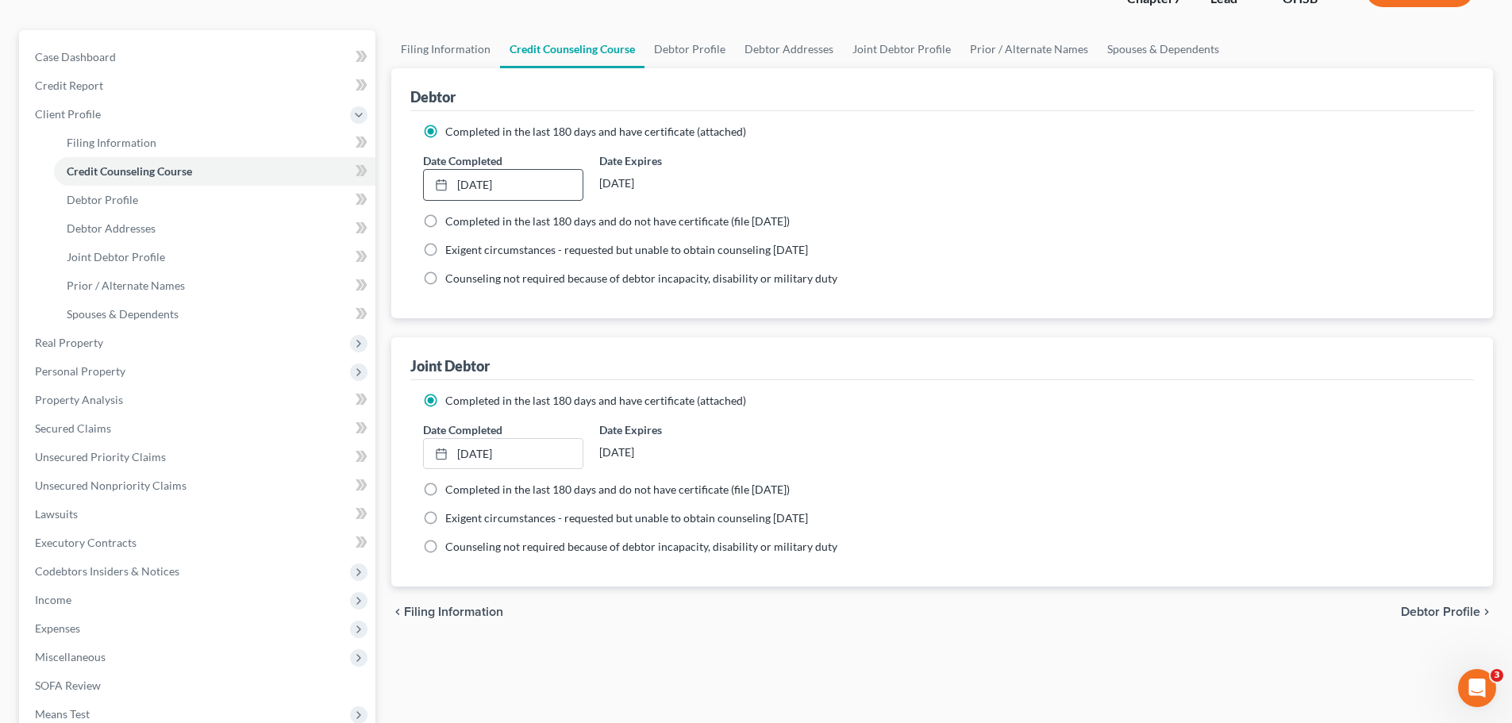
scroll to position [0, 0]
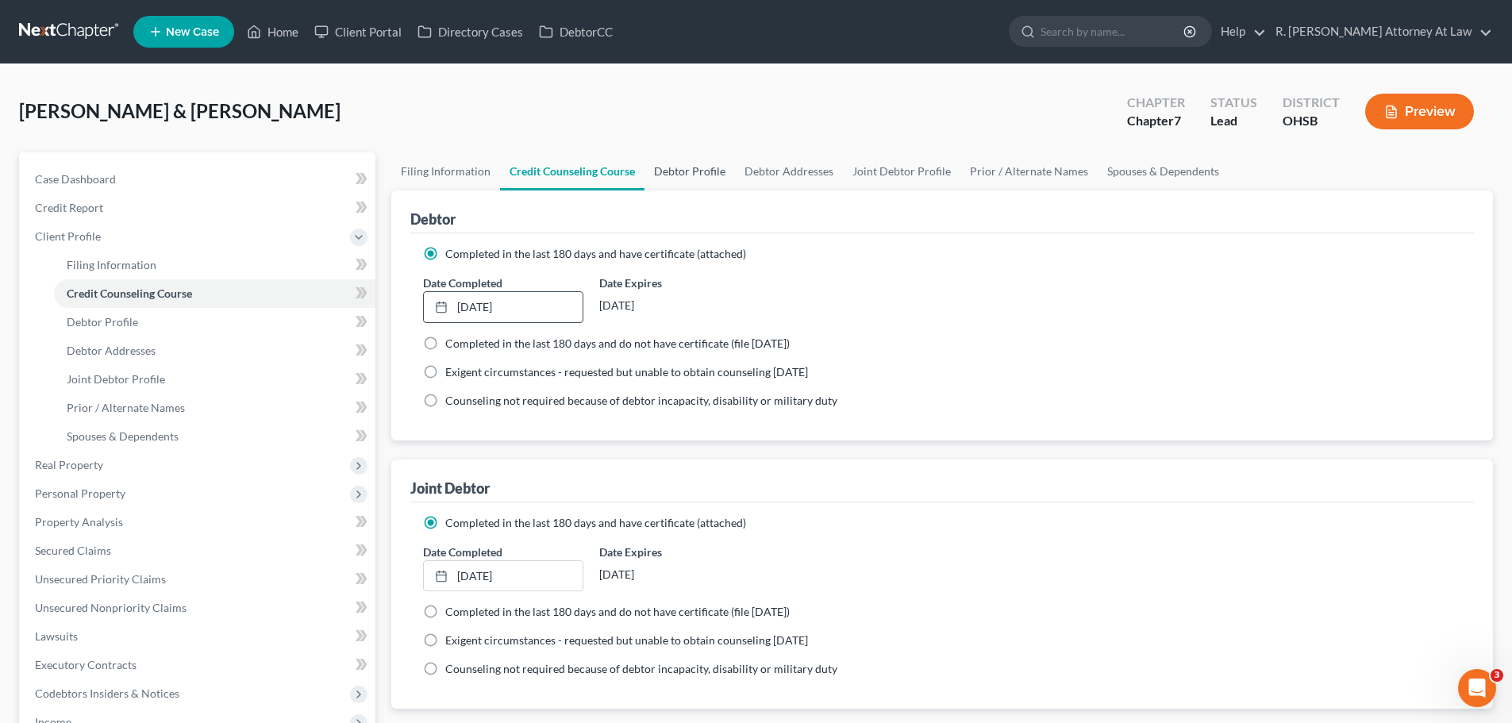
click at [675, 164] on link "Debtor Profile" at bounding box center [689, 171] width 90 height 38
select select "1"
select select "3"
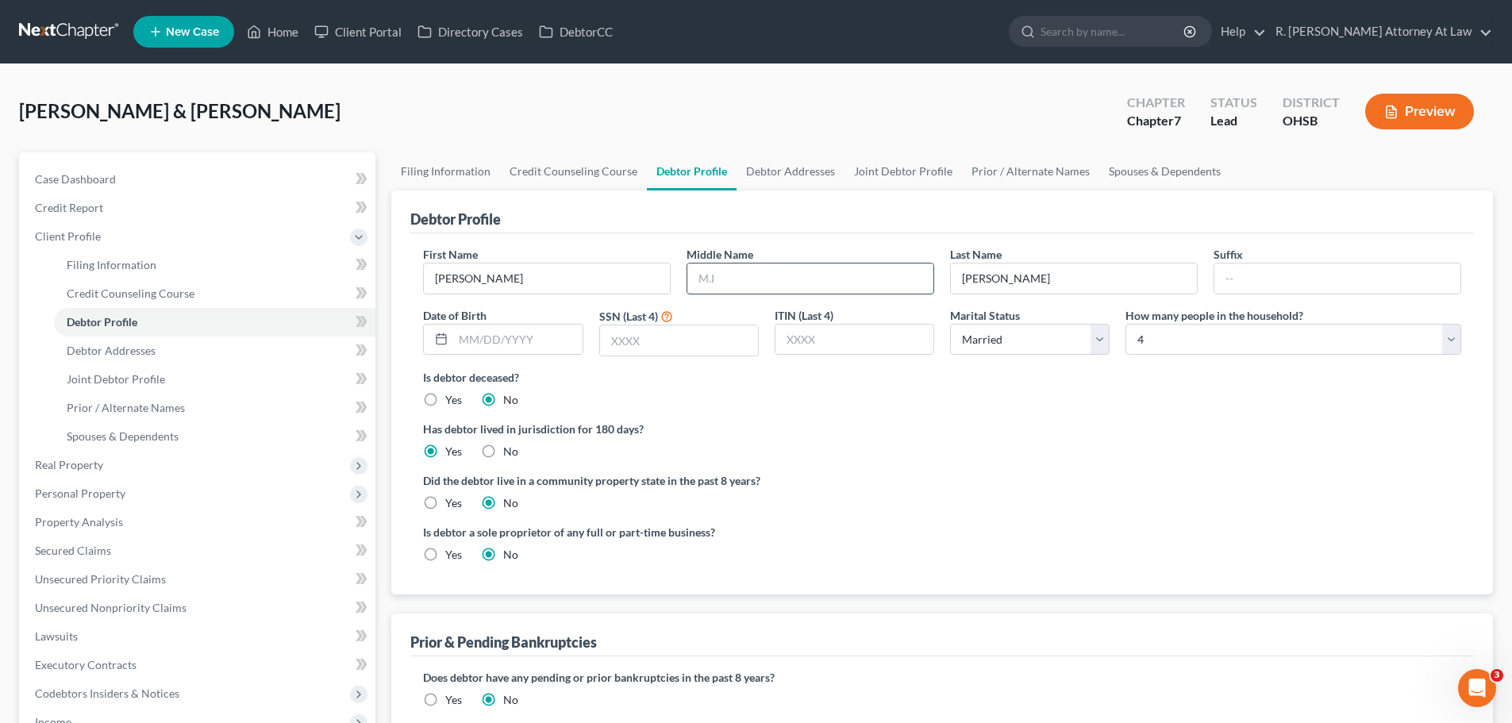
click at [782, 282] on input "text" at bounding box center [810, 278] width 246 height 30
type input "Taylor"
click at [564, 344] on input "text" at bounding box center [517, 340] width 129 height 30
type input "07/05/1981"
type input "1605"
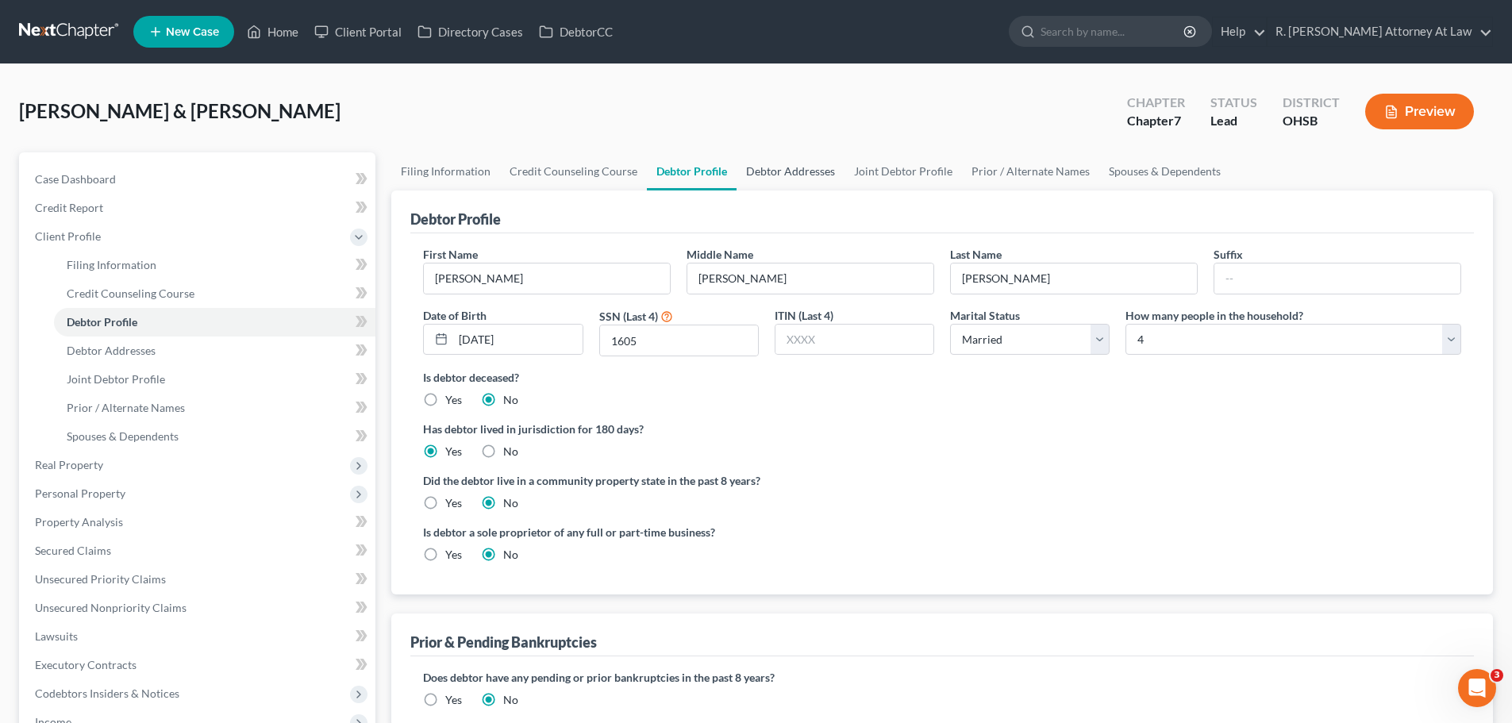
click at [759, 171] on link "Debtor Addresses" at bounding box center [790, 171] width 108 height 38
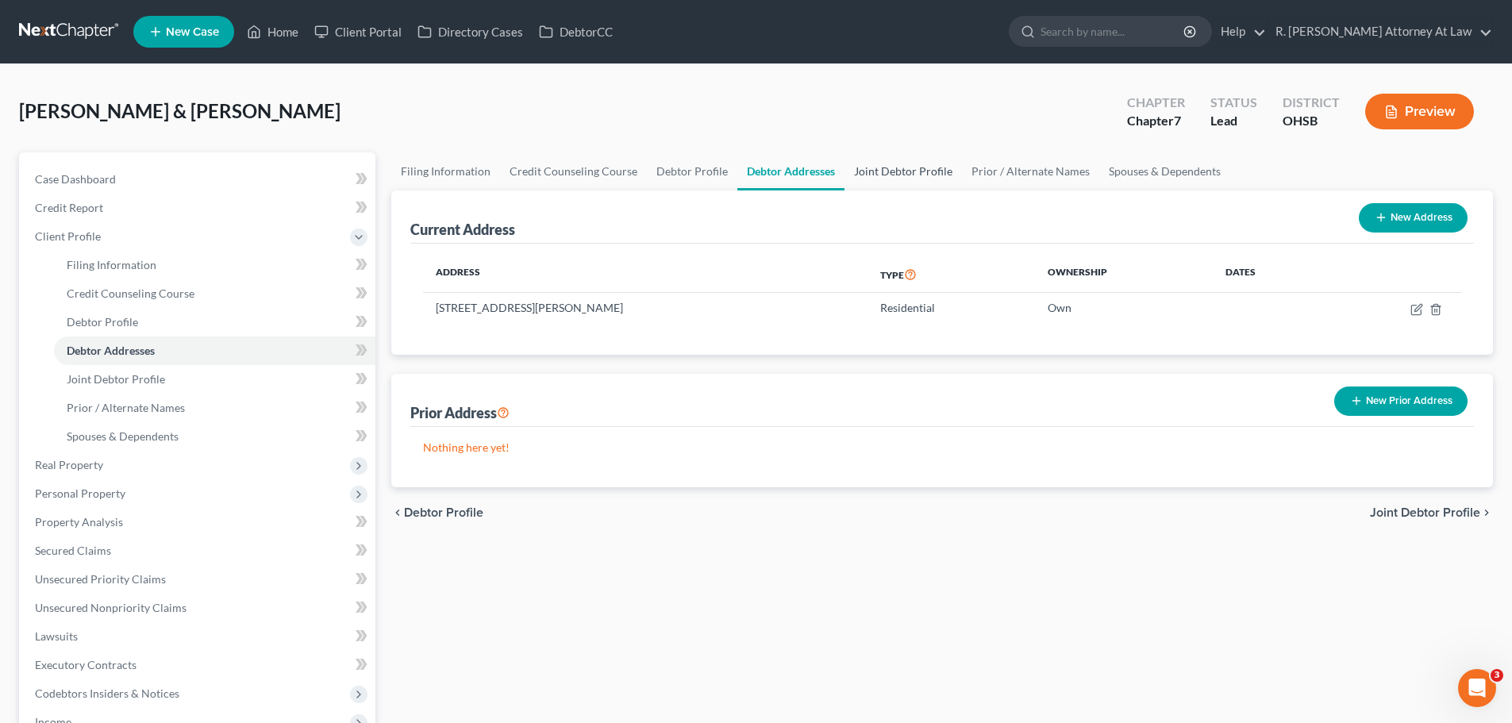
click at [892, 171] on link "Joint Debtor Profile" at bounding box center [902, 171] width 117 height 38
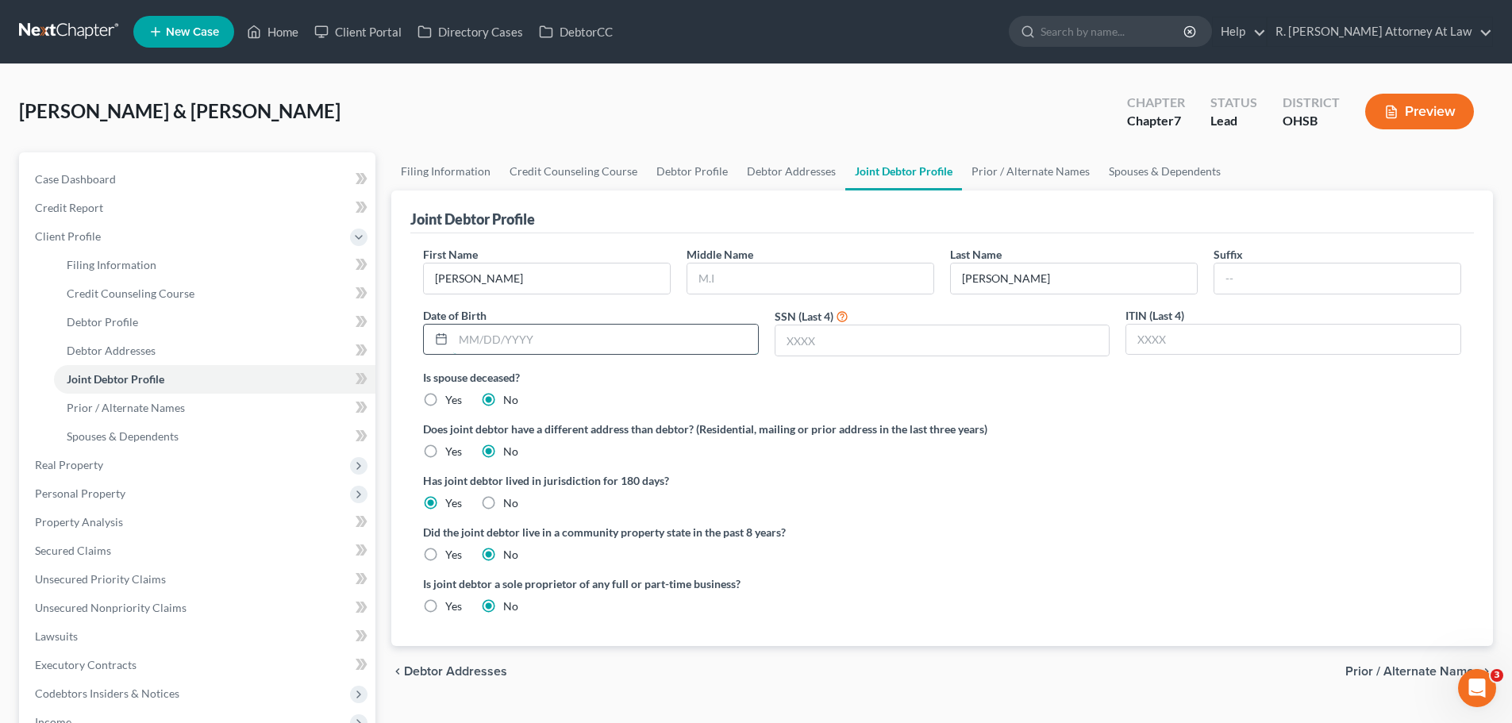
click at [504, 346] on input "text" at bounding box center [605, 340] width 305 height 30
click at [702, 276] on input "text" at bounding box center [810, 278] width 246 height 30
type input "Nicole"
click at [561, 346] on input "text" at bounding box center [605, 340] width 305 height 30
type input "01/23/1983"
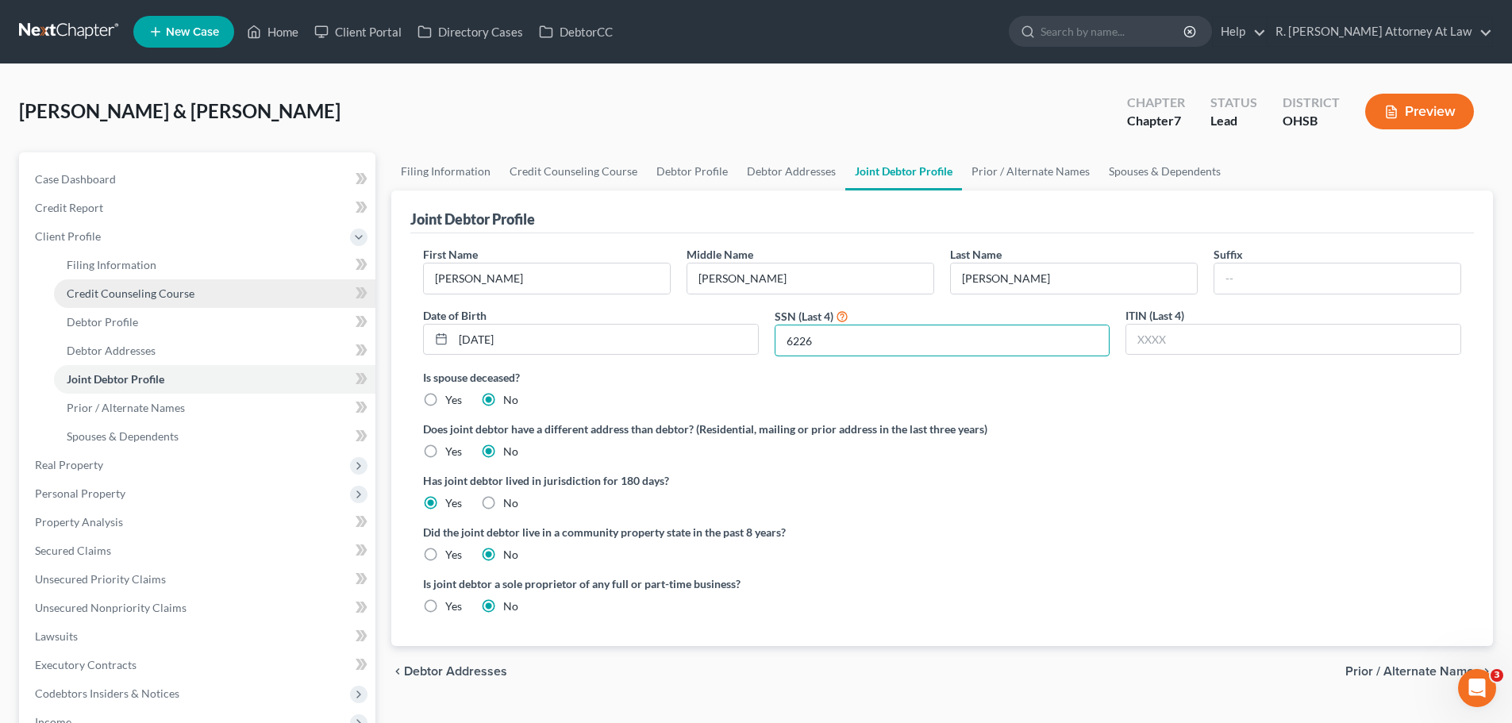
type input "6226"
click at [139, 297] on span "Credit Counseling Course" at bounding box center [131, 292] width 128 height 13
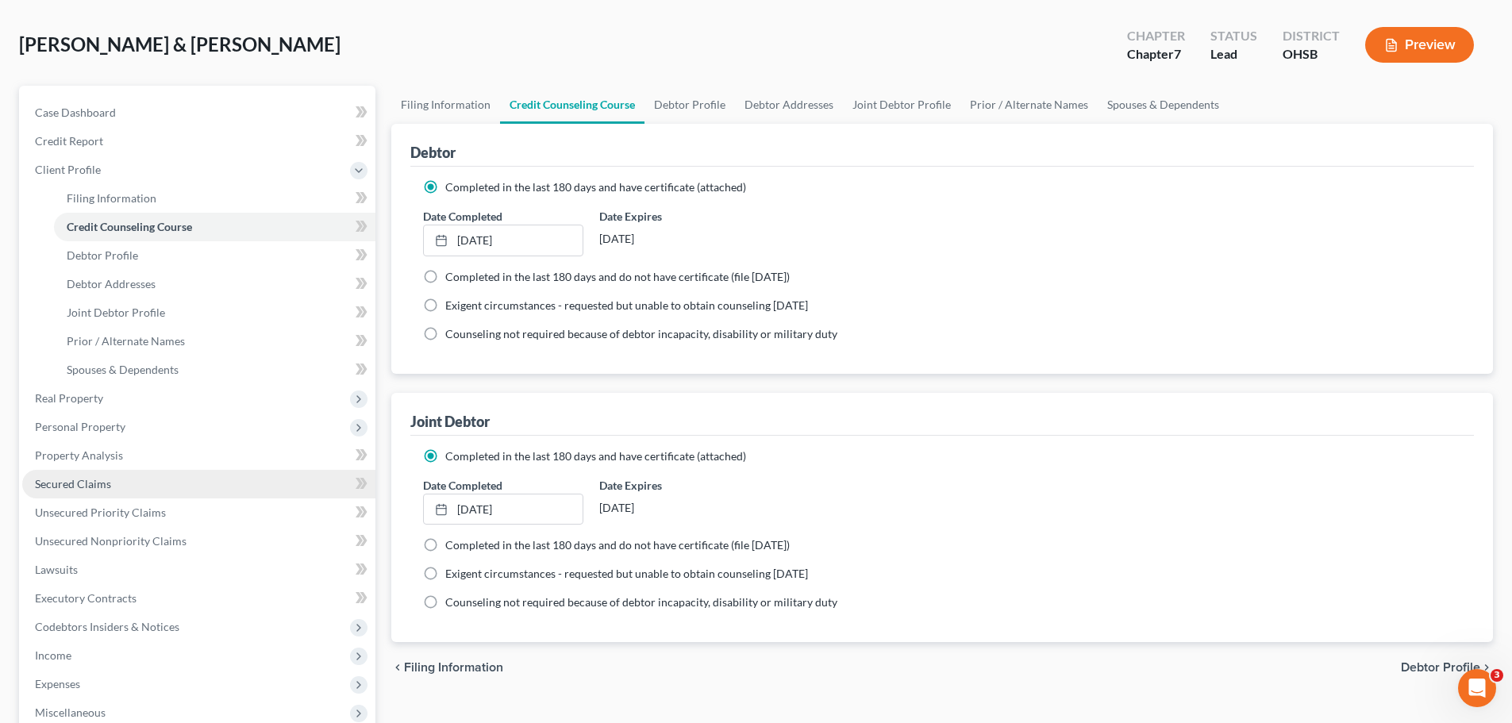
scroll to position [159, 0]
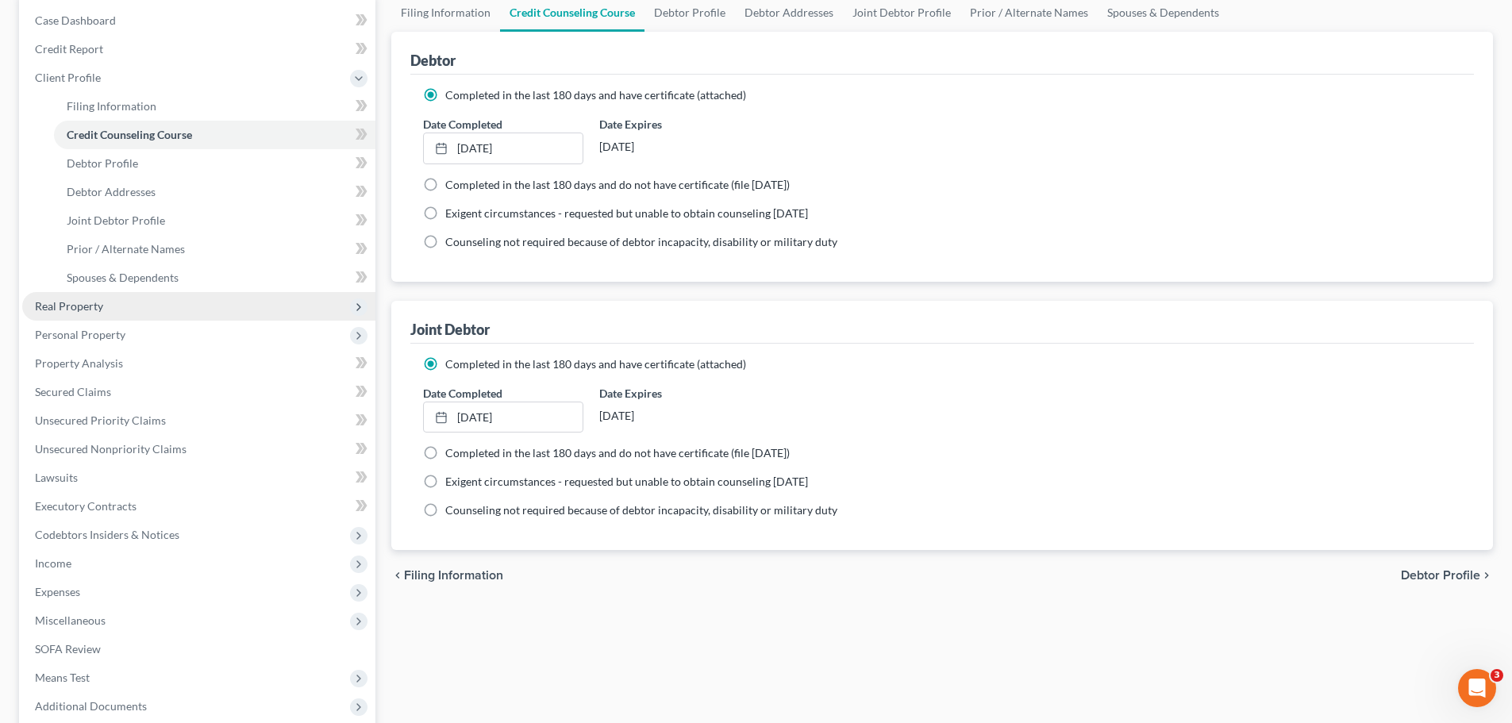
click at [75, 300] on span "Real Property" at bounding box center [69, 305] width 68 height 13
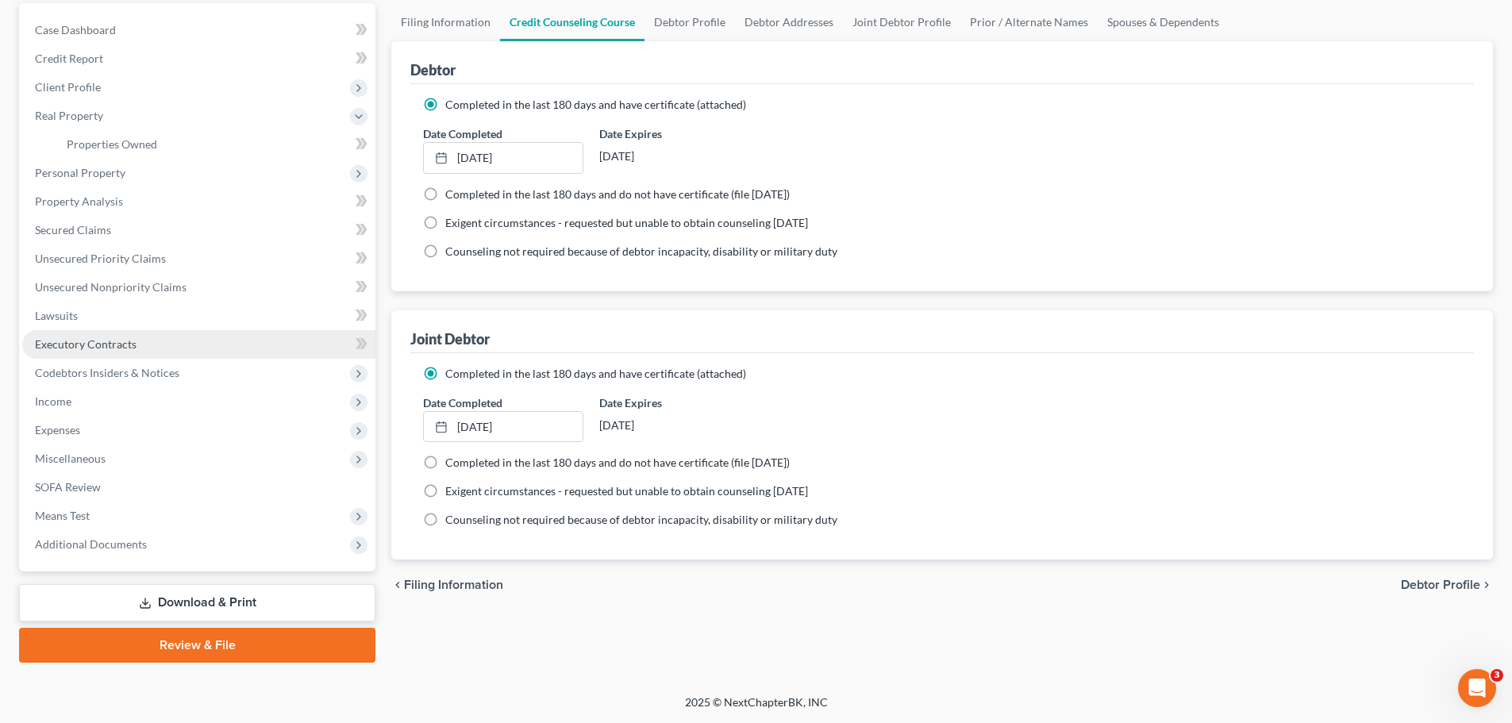
scroll to position [149, 0]
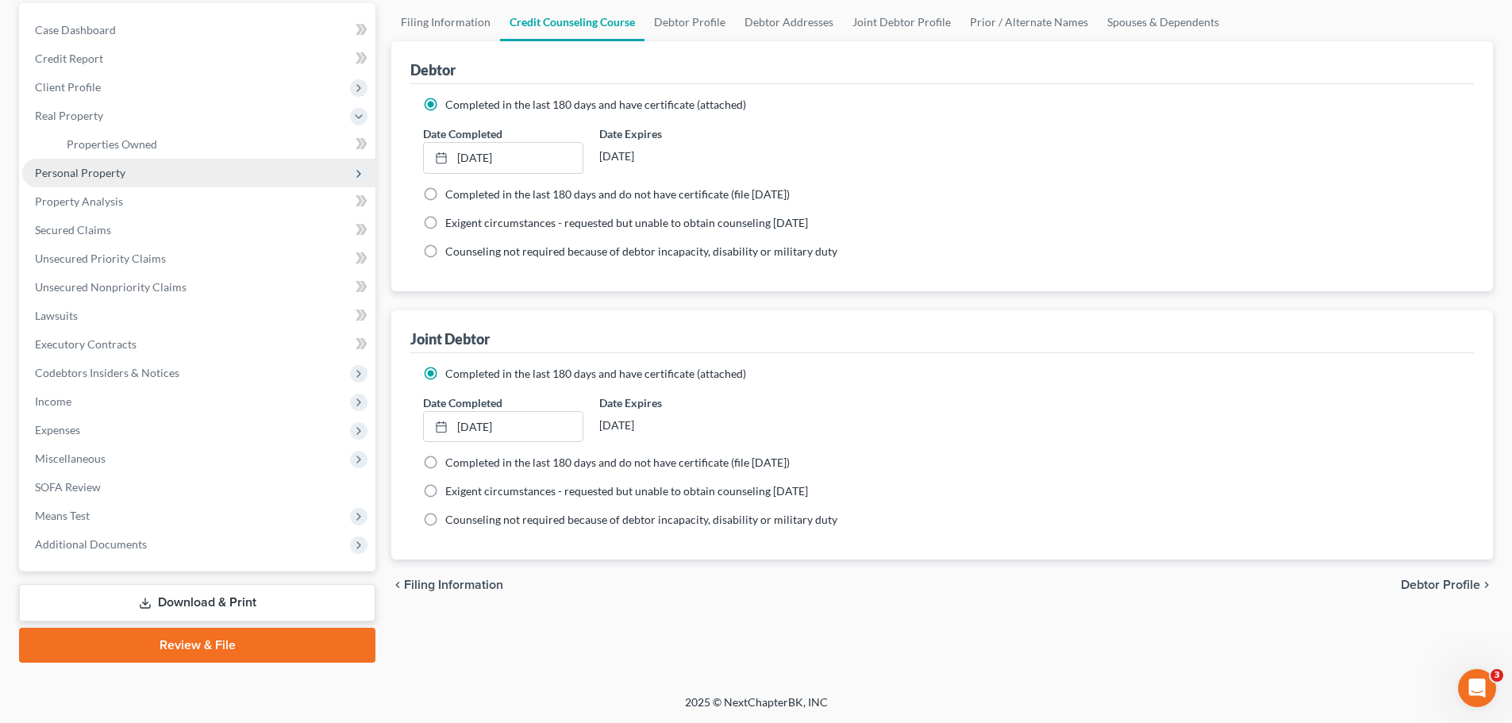
click at [110, 175] on span "Personal Property" at bounding box center [80, 172] width 90 height 13
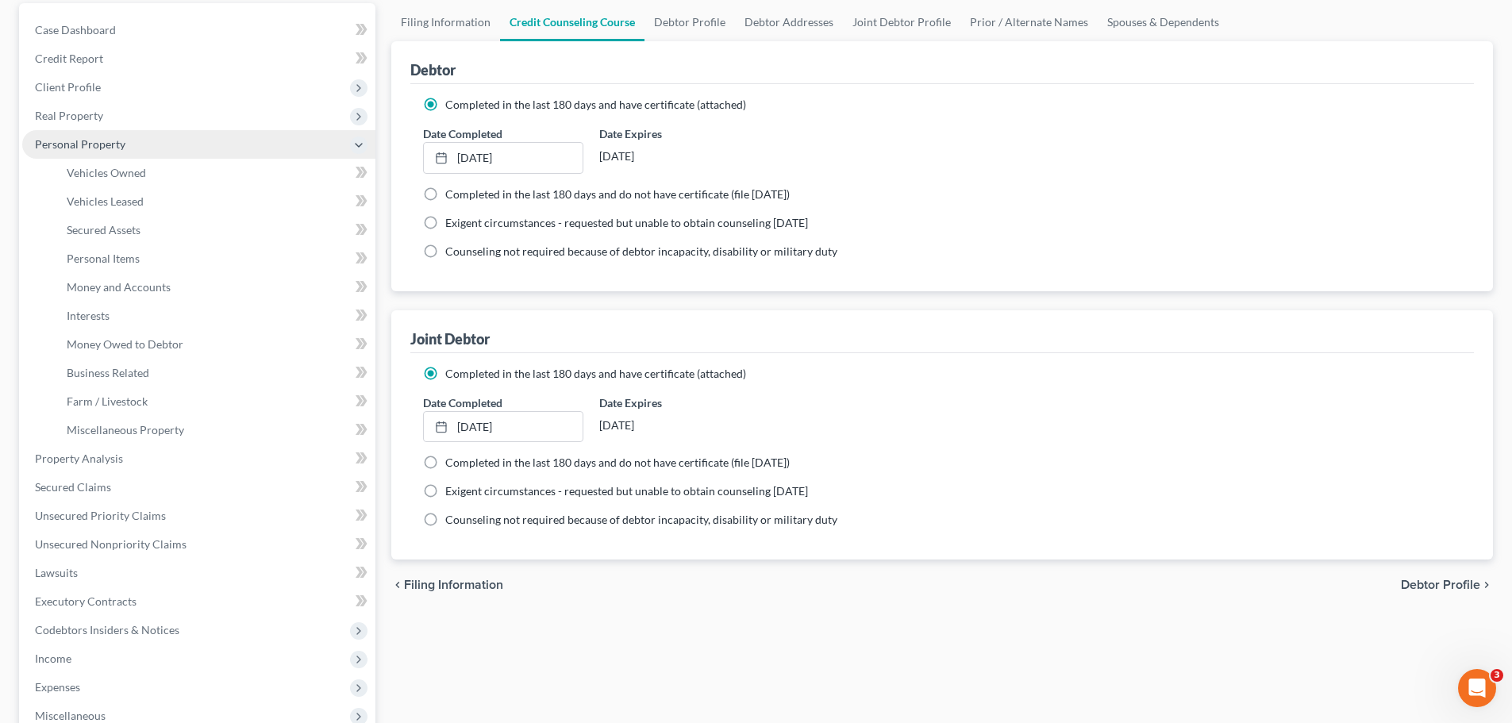
scroll to position [159, 0]
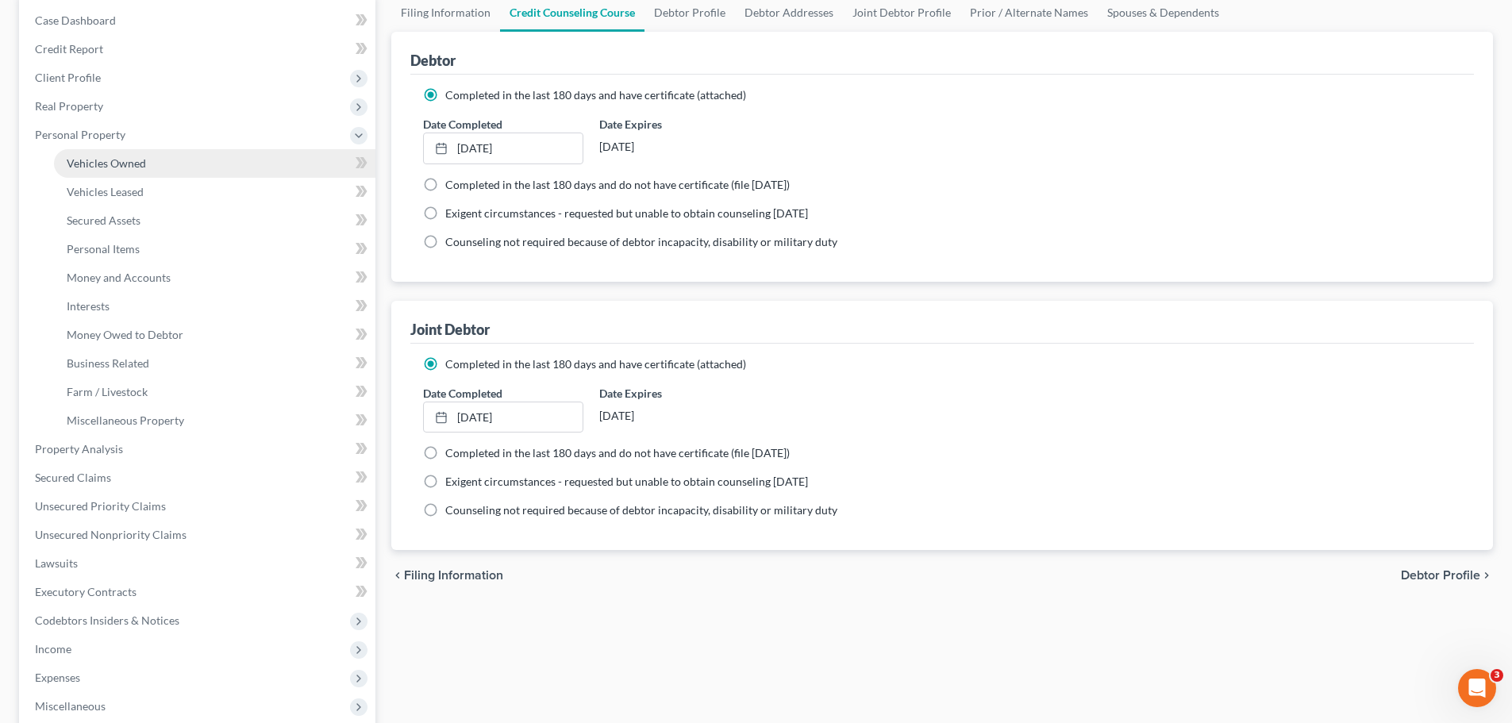
click at [147, 160] on link "Vehicles Owned" at bounding box center [214, 163] width 321 height 29
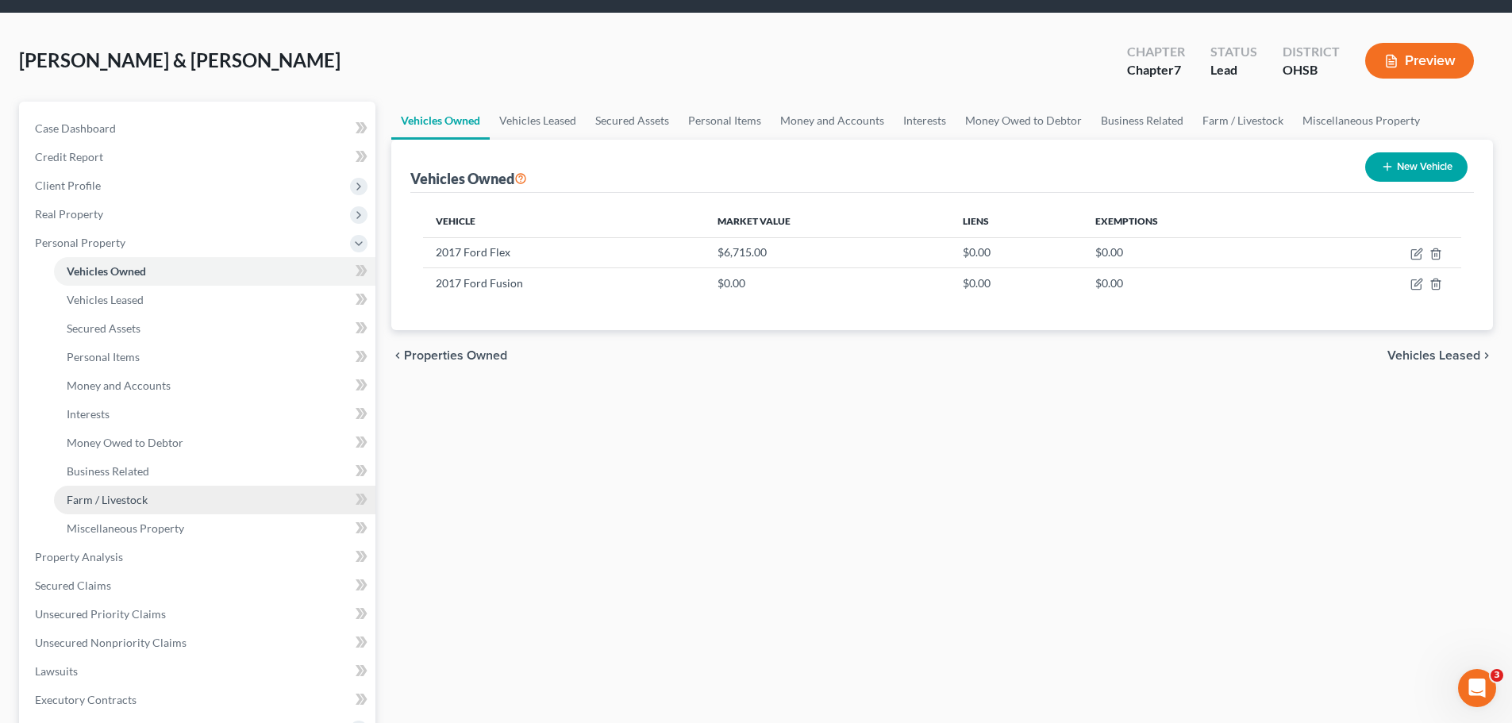
scroll to position [79, 0]
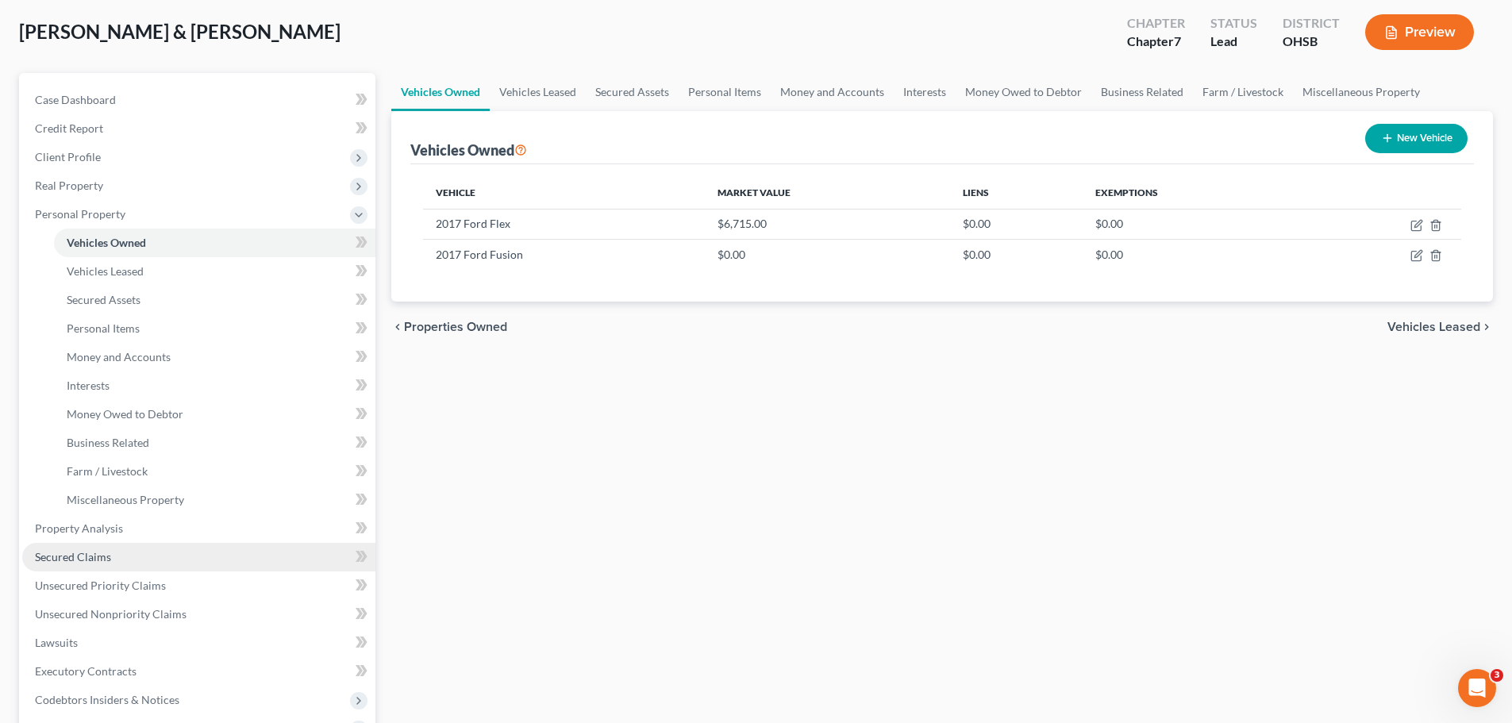
click at [62, 559] on span "Secured Claims" at bounding box center [73, 556] width 76 height 13
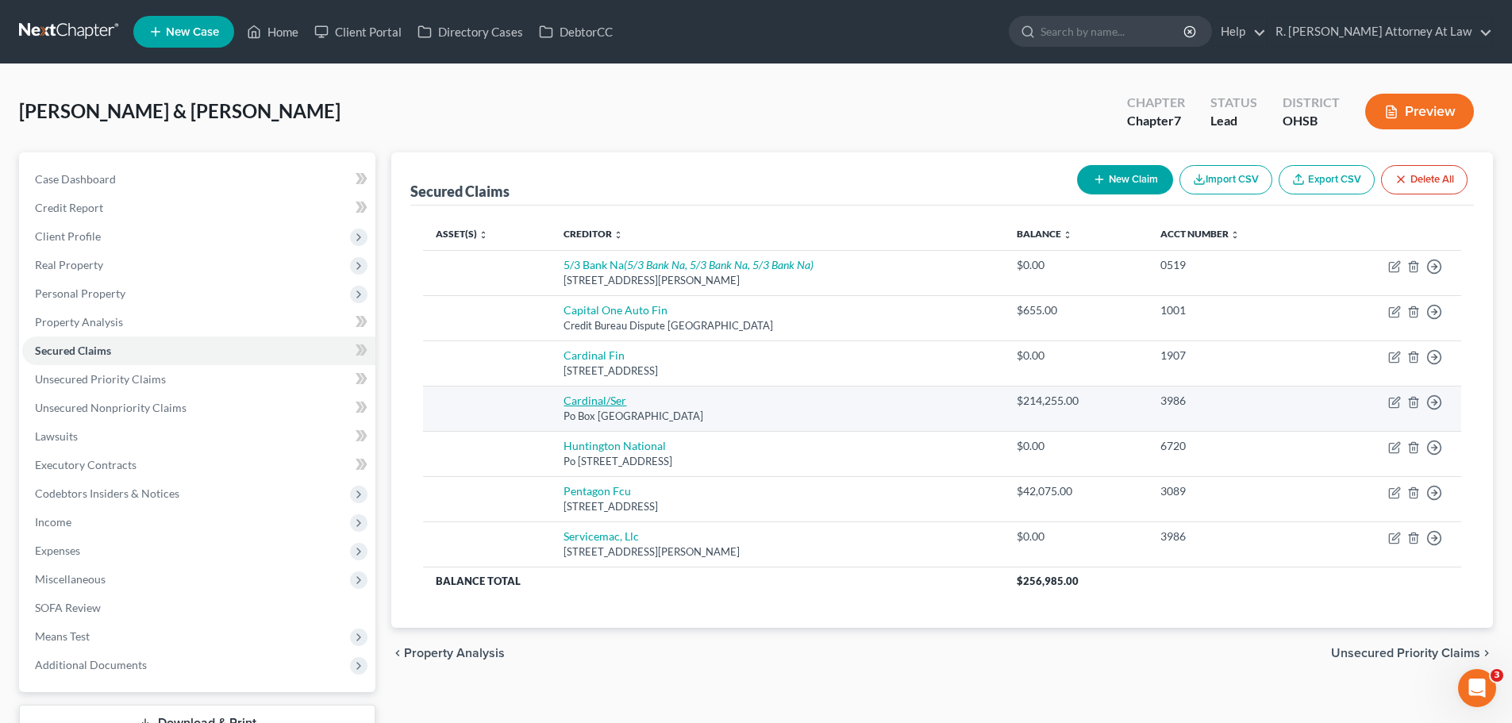
click at [606, 401] on link "Cardinal/Ser" at bounding box center [594, 400] width 63 height 13
select select "10"
select select "0"
select select "2"
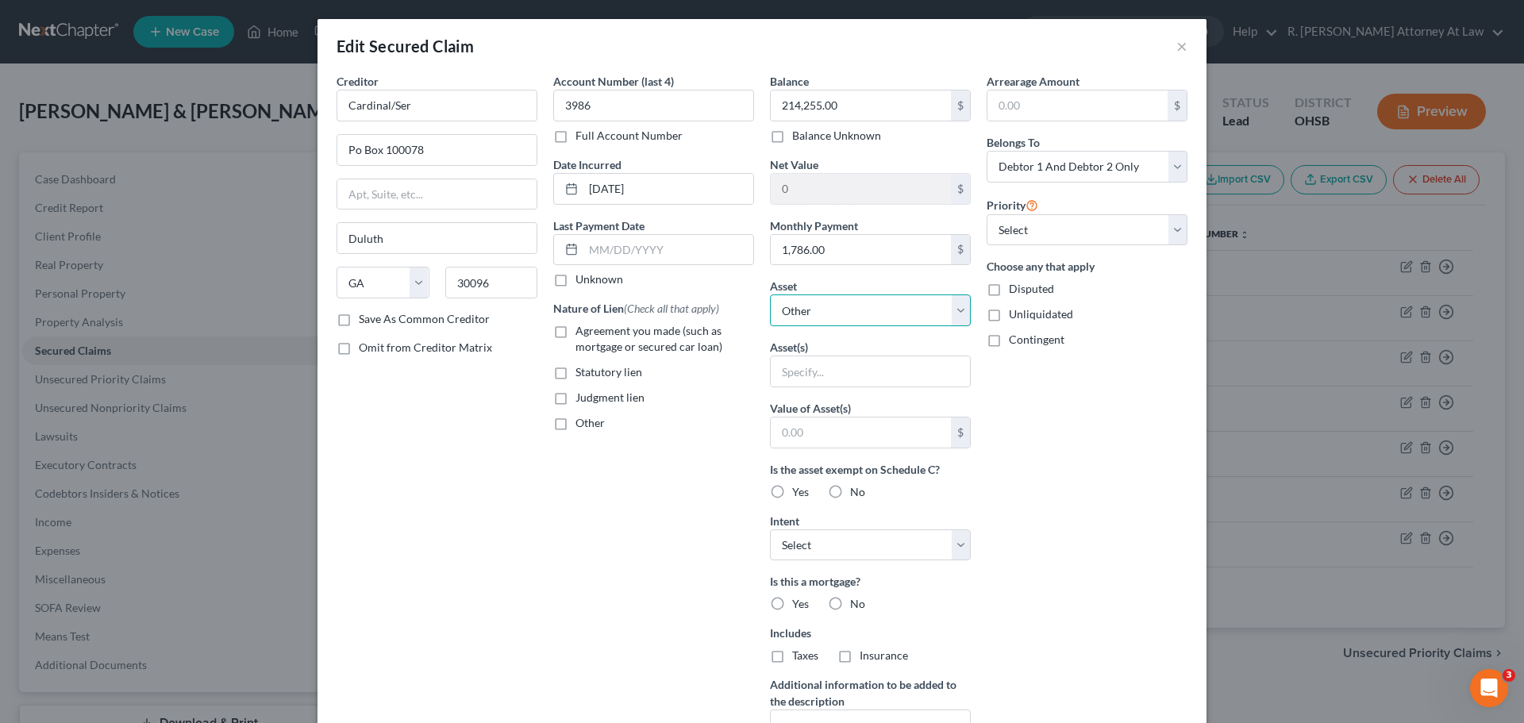
click at [825, 322] on select "Select Other Multiple Assets 2017 Ford Flex - $6715.0 477 Christina Drive - $0.…" at bounding box center [870, 310] width 201 height 32
select select "3"
click at [770, 294] on select "Select Other Multiple Assets 2017 Ford Flex - $6715.0 477 Christina Drive - $0.…" at bounding box center [870, 310] width 201 height 32
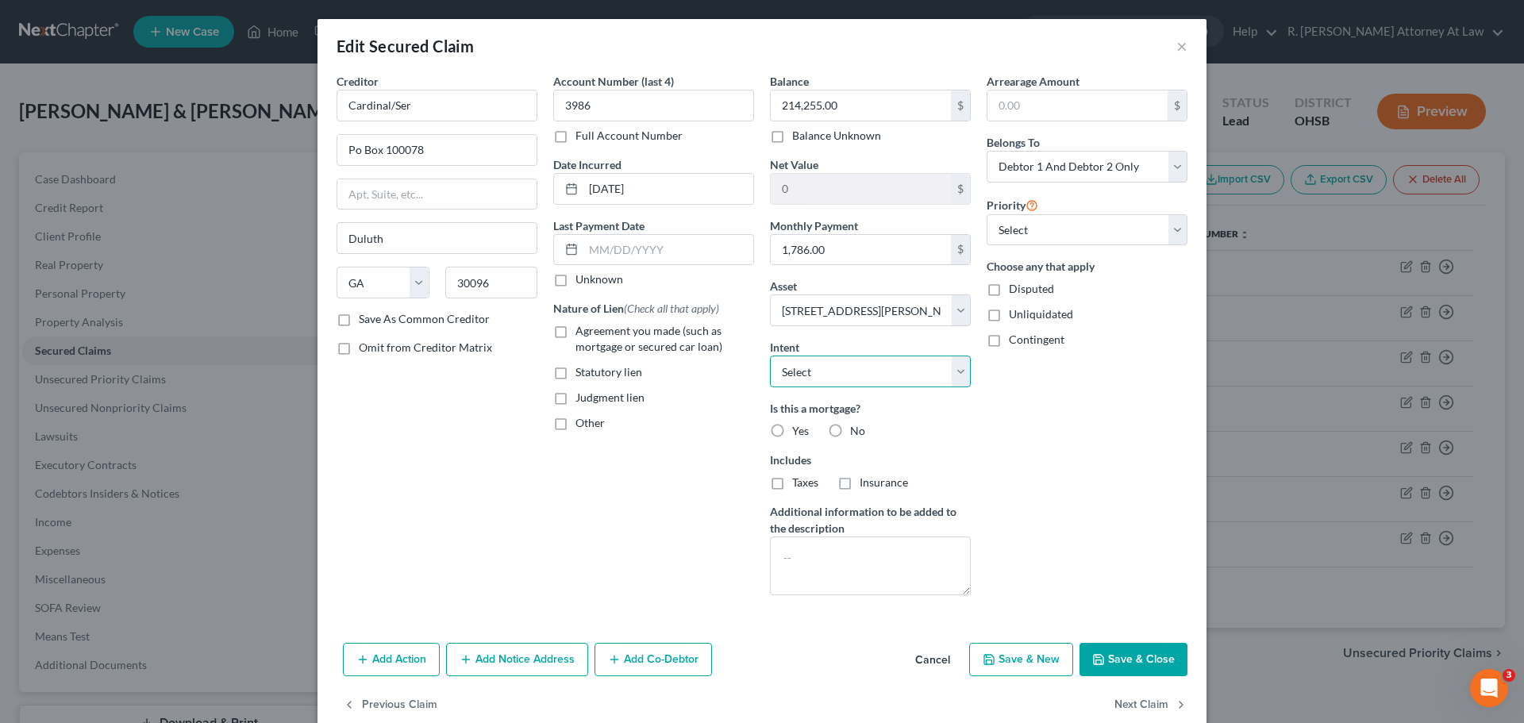
click at [830, 373] on select "Select Surrender Redeem Reaffirm Avoid Other" at bounding box center [870, 371] width 201 height 32
select select "2"
click at [770, 355] on select "Select Surrender Redeem Reaffirm Avoid Other" at bounding box center [870, 371] width 201 height 32
click at [792, 431] on label "Yes" at bounding box center [800, 431] width 17 height 16
click at [798, 431] on input "Yes" at bounding box center [803, 428] width 10 height 10
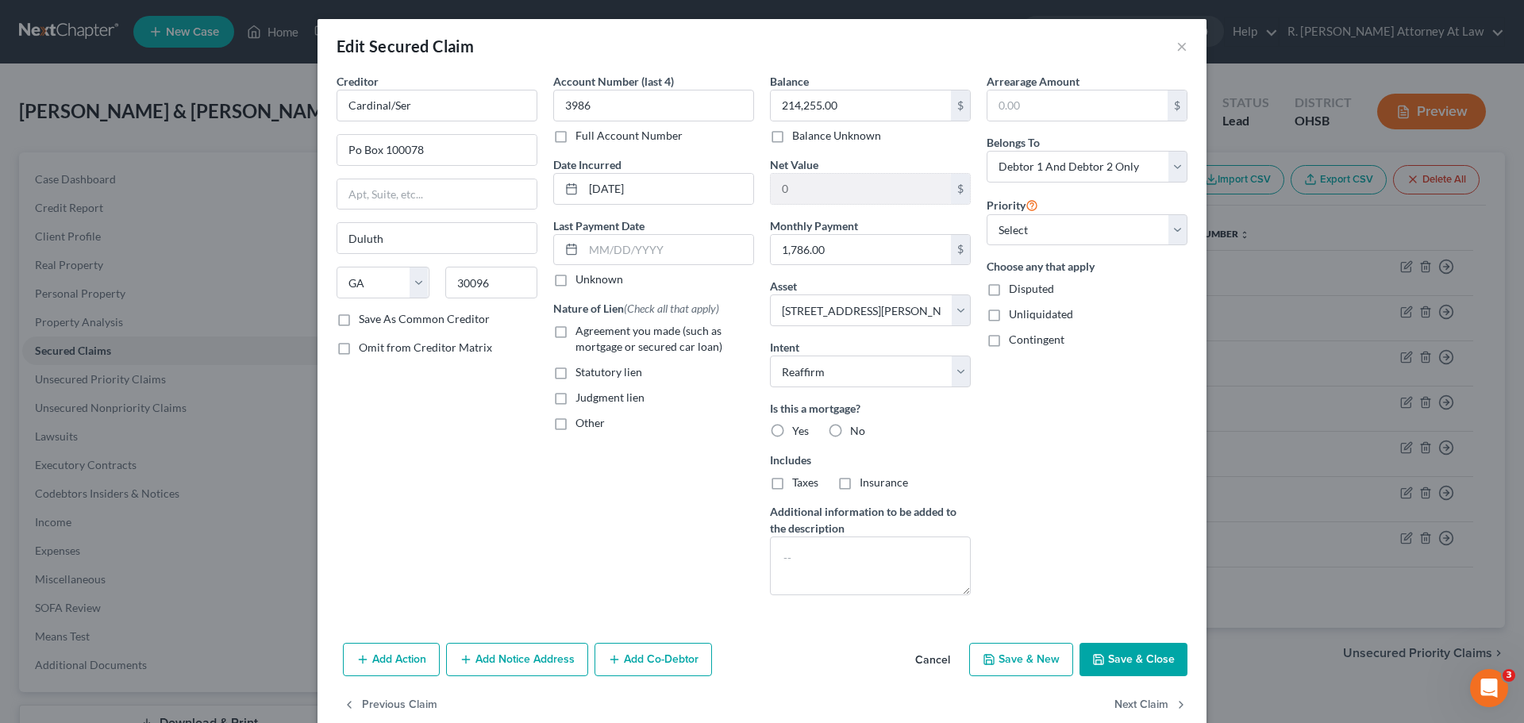
radio input "true"
click at [1111, 660] on button "Save & Close" at bounding box center [1133, 659] width 108 height 33
select select
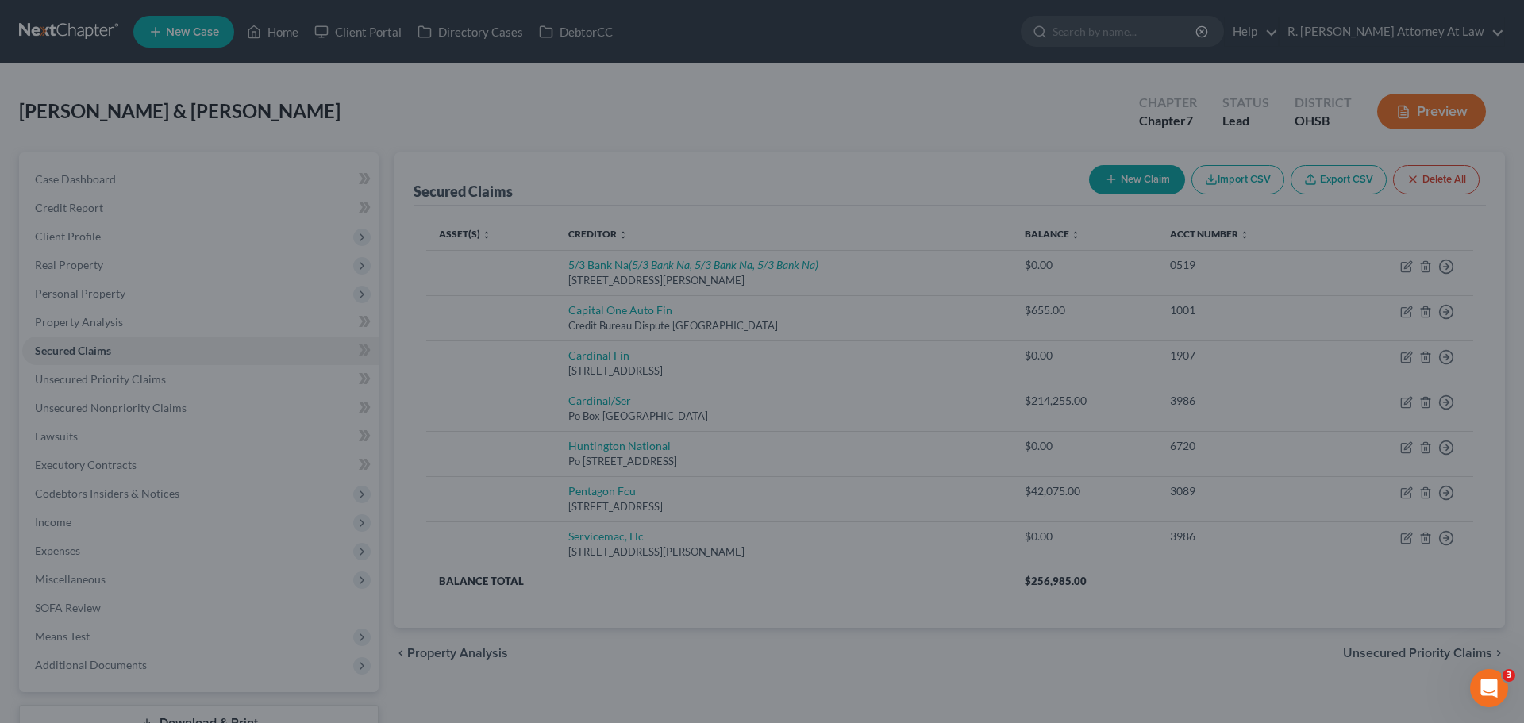
type input "-214,255.00"
select select "3"
type input "0"
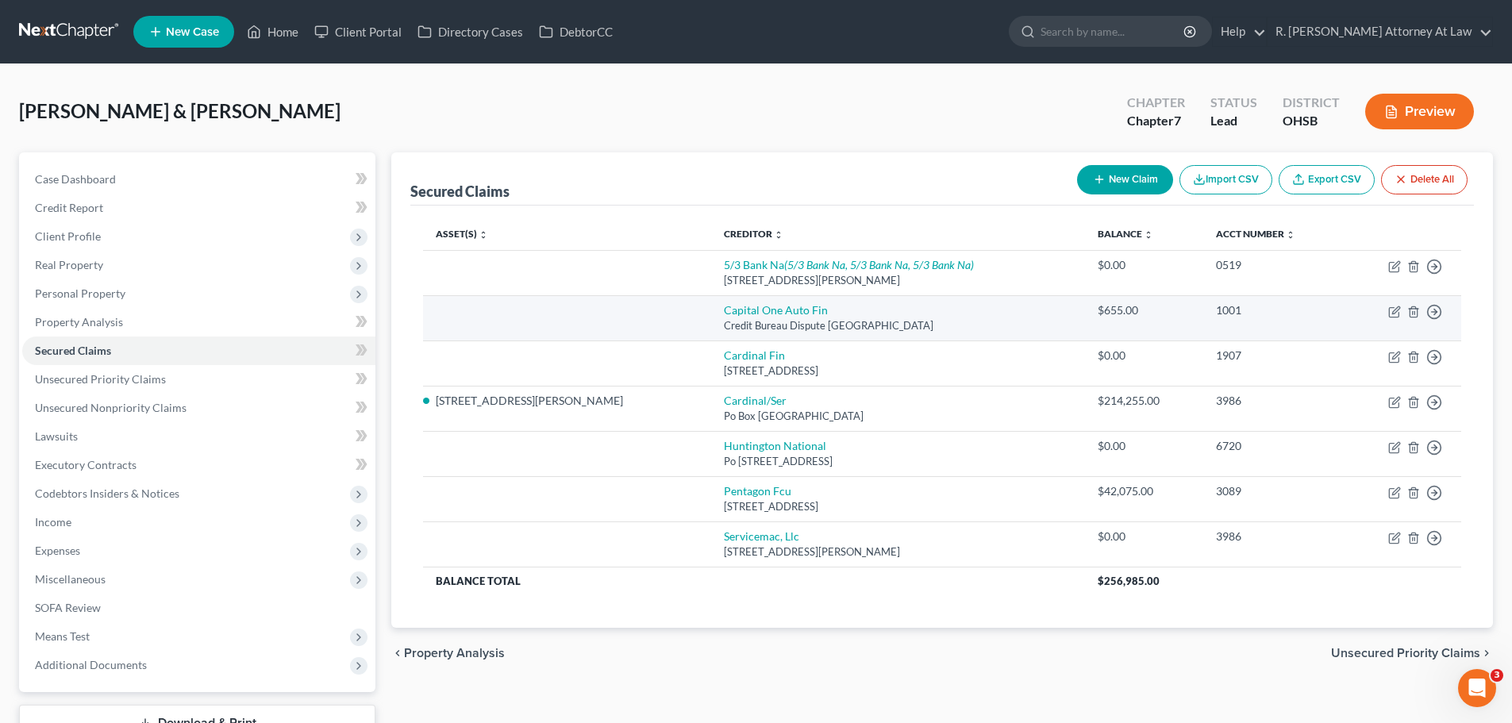
click at [721, 317] on td "Capital One Auto Fin Credit Bureau Dispute Po Box 2, Plano, TX 75025" at bounding box center [897, 317] width 373 height 45
click at [724, 313] on link "Capital One Auto Fin" at bounding box center [776, 309] width 104 height 13
select select "45"
select select "0"
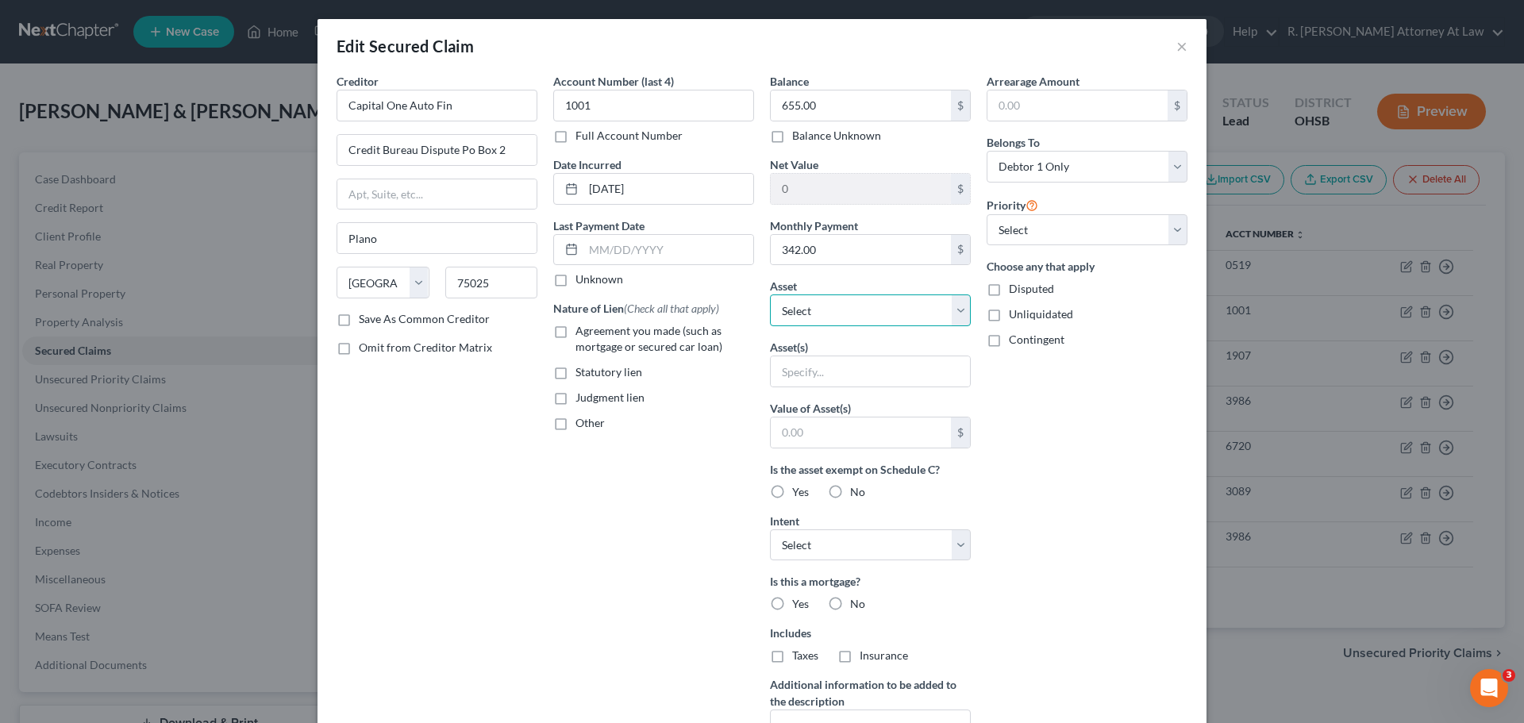
click at [826, 316] on select "Select Other Multiple Assets 2017 Ford Flex - $6715.0 477 Christina Drive - $0.…" at bounding box center [870, 310] width 201 height 32
select select "4"
click at [770, 294] on select "Select Other Multiple Assets 2017 Ford Flex - $6715.0 477 Christina Drive - $0.…" at bounding box center [870, 310] width 201 height 32
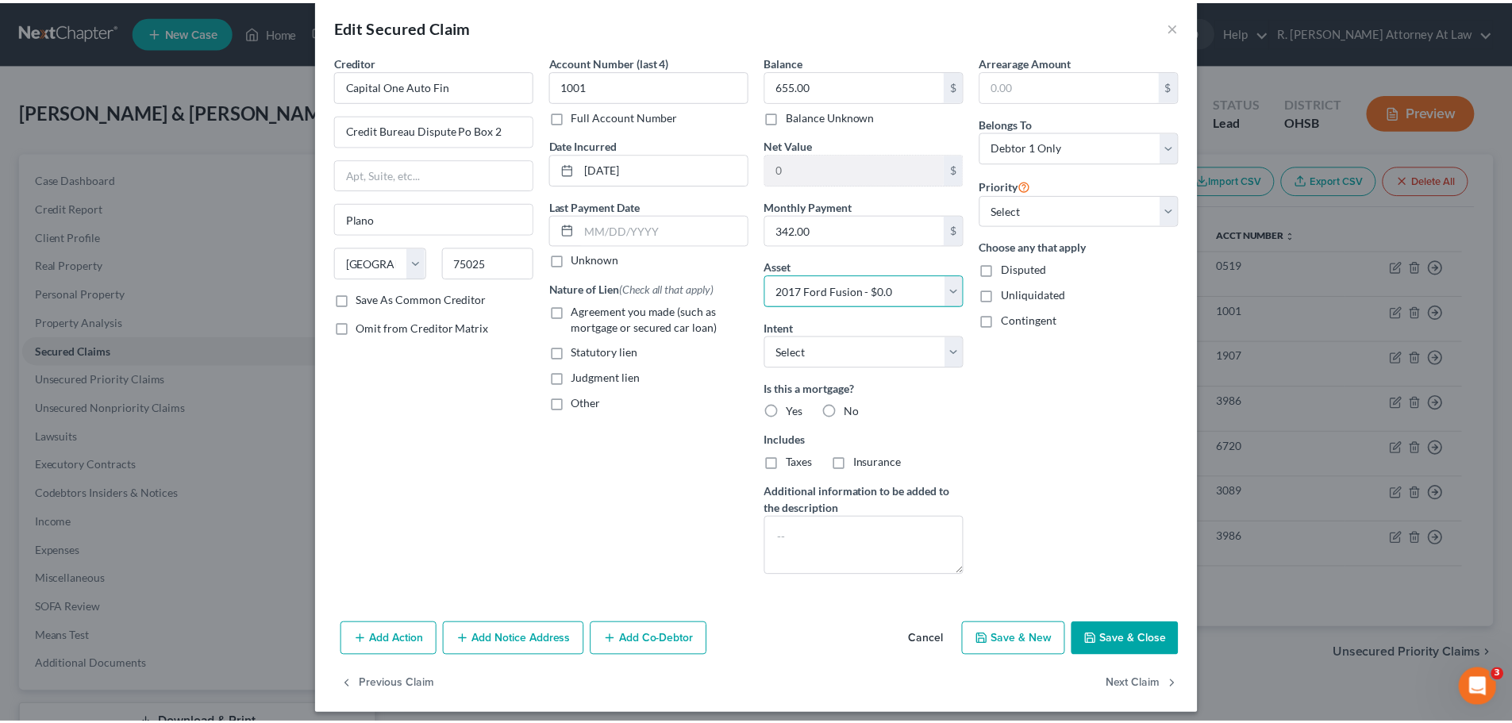
scroll to position [30, 0]
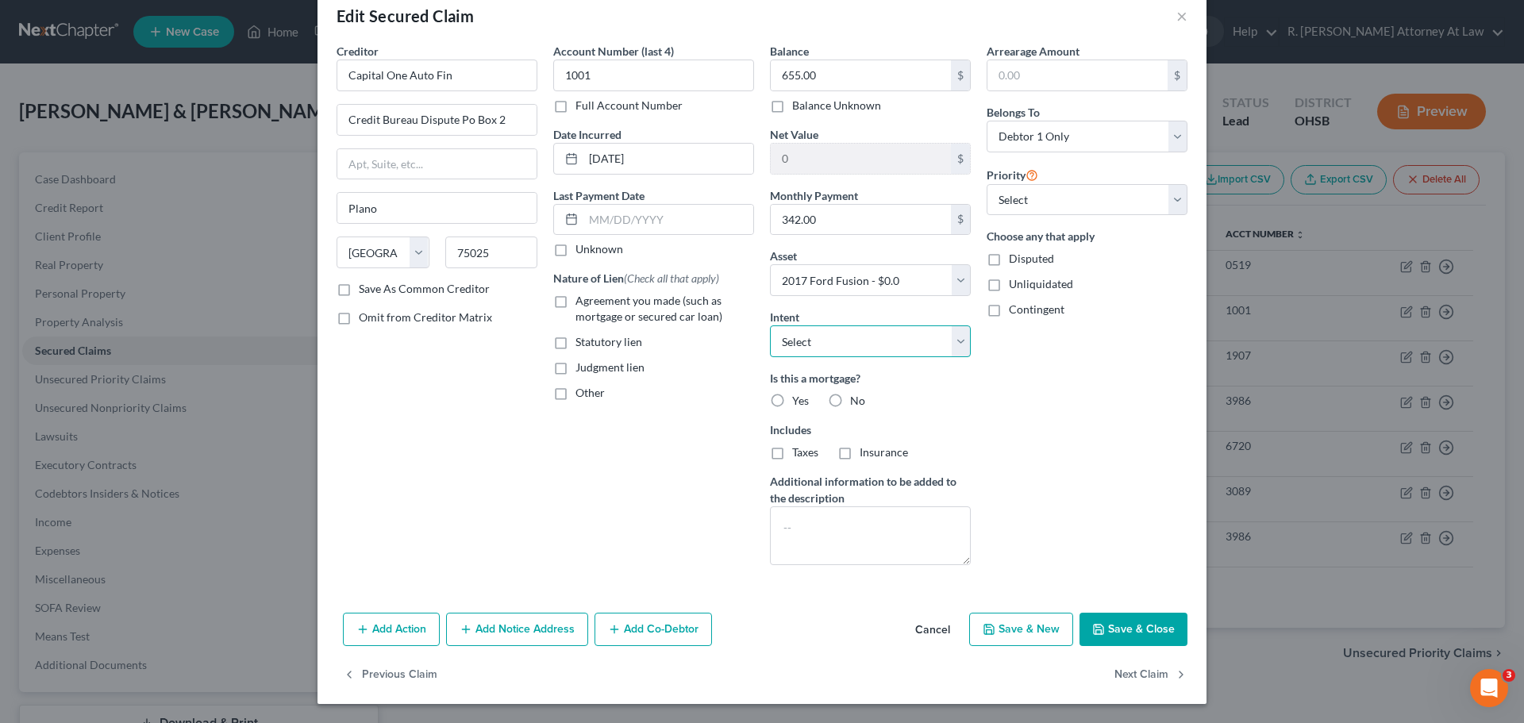
click at [828, 336] on select "Select Surrender Redeem Reaffirm Avoid Other" at bounding box center [870, 341] width 201 height 32
click at [1058, 382] on div "Arrearage Amount $ Belongs To * Select Debtor 1 Only Debtor 2 Only Debtor 1 And…" at bounding box center [1086, 310] width 217 height 535
drag, startPoint x: 829, startPoint y: 399, endPoint x: 838, endPoint y: 398, distance: 8.8
click at [850, 398] on label "No" at bounding box center [857, 401] width 15 height 16
click at [856, 398] on input "No" at bounding box center [861, 398] width 10 height 10
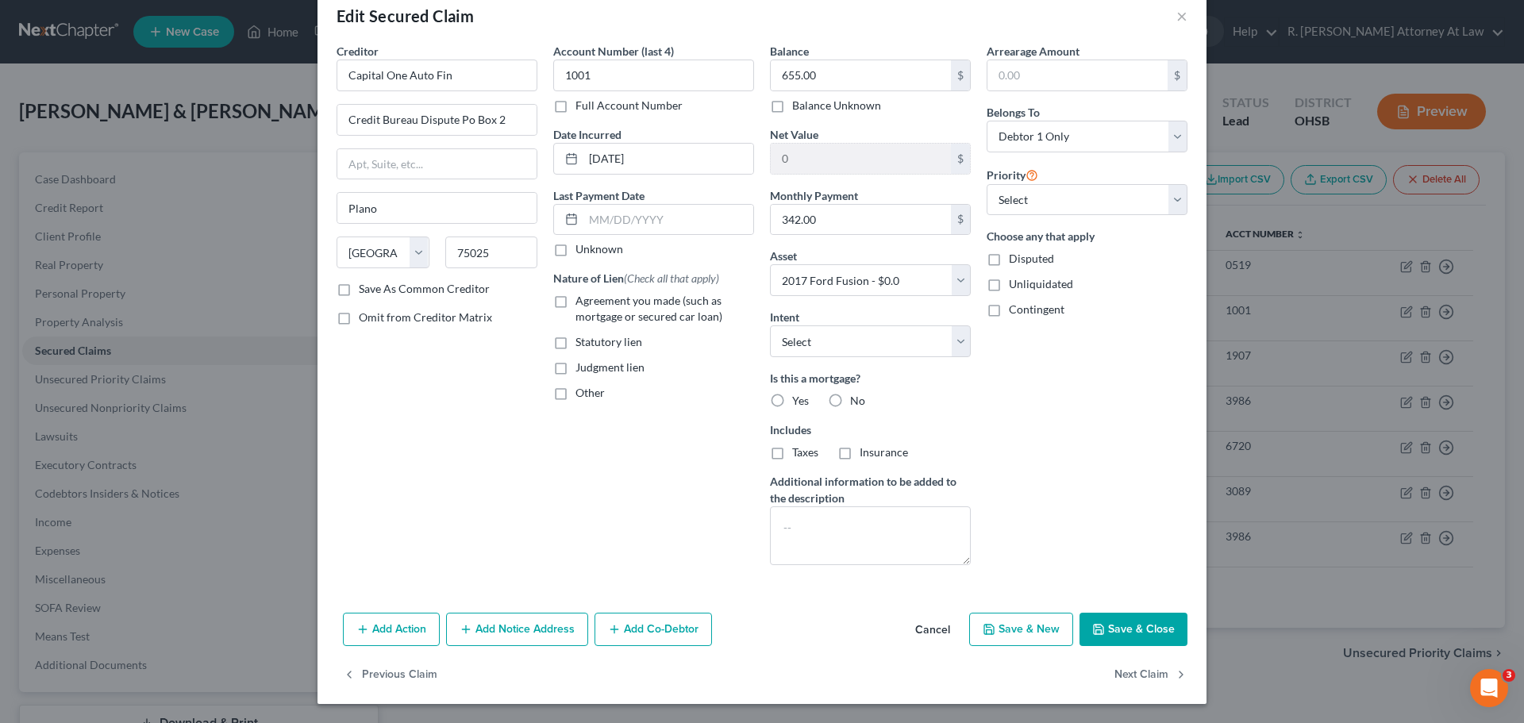
radio input "true"
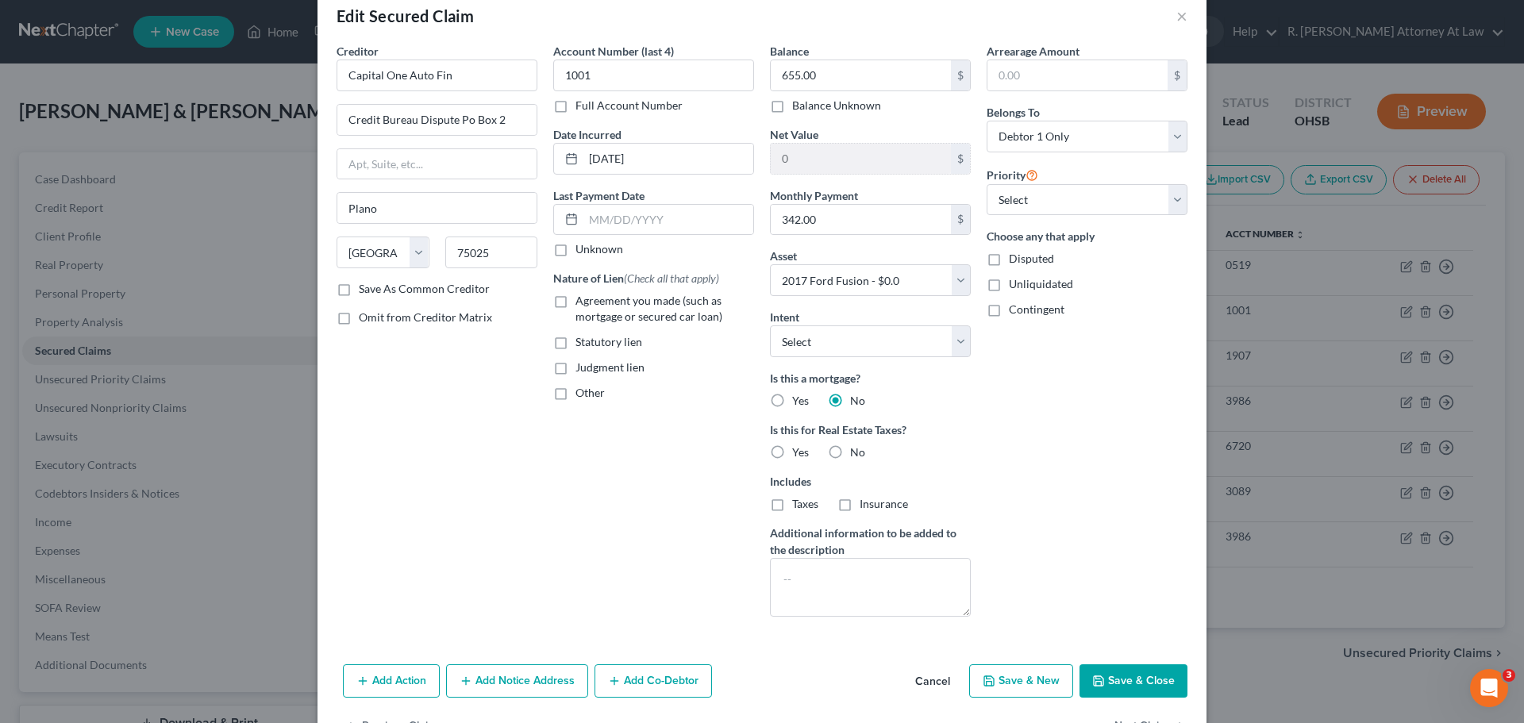
drag, startPoint x: 824, startPoint y: 453, endPoint x: 859, endPoint y: 452, distance: 34.9
click at [850, 453] on label "No" at bounding box center [857, 452] width 15 height 16
click at [856, 453] on input "No" at bounding box center [861, 449] width 10 height 10
radio input "true"
drag, startPoint x: 1118, startPoint y: 671, endPoint x: 1114, endPoint y: 646, distance: 24.9
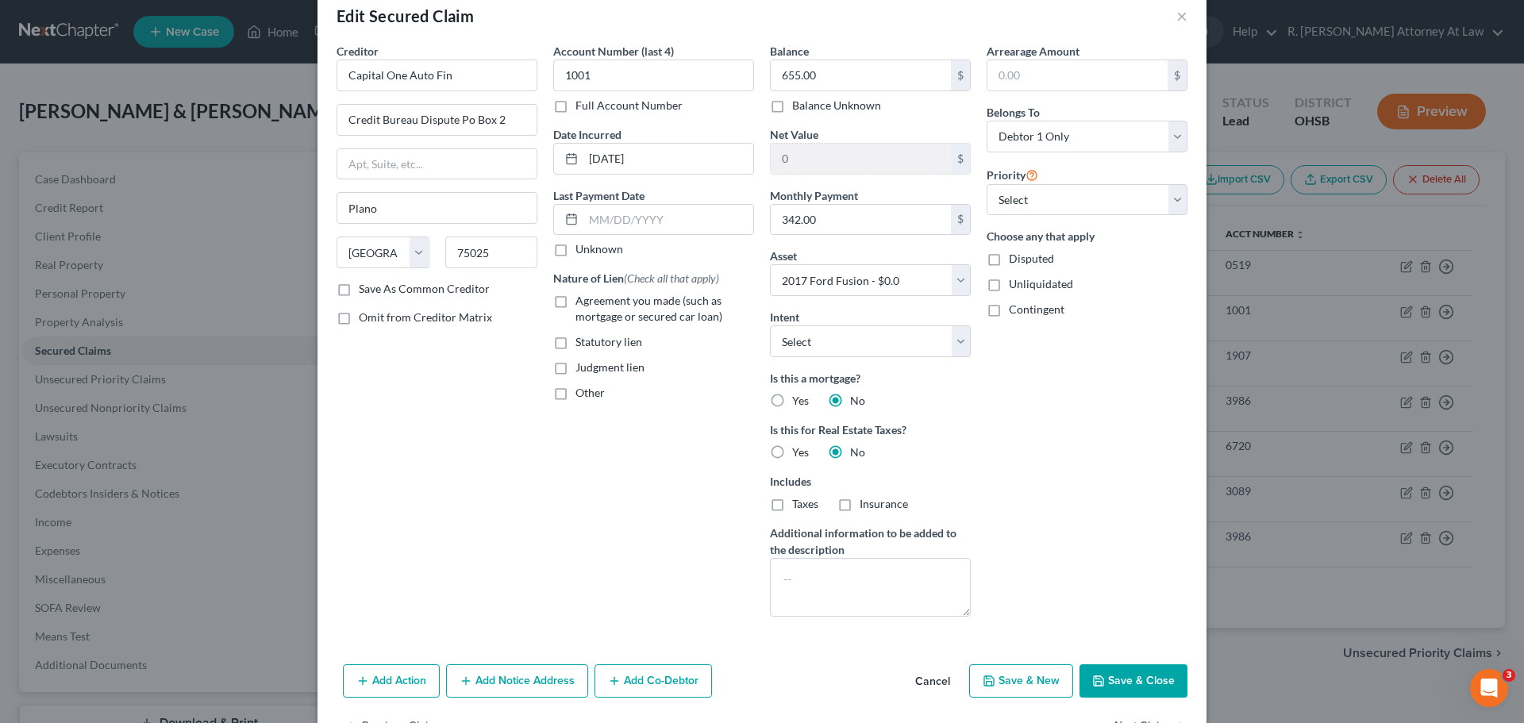
click at [1117, 671] on button "Save & Close" at bounding box center [1133, 680] width 108 height 33
select select
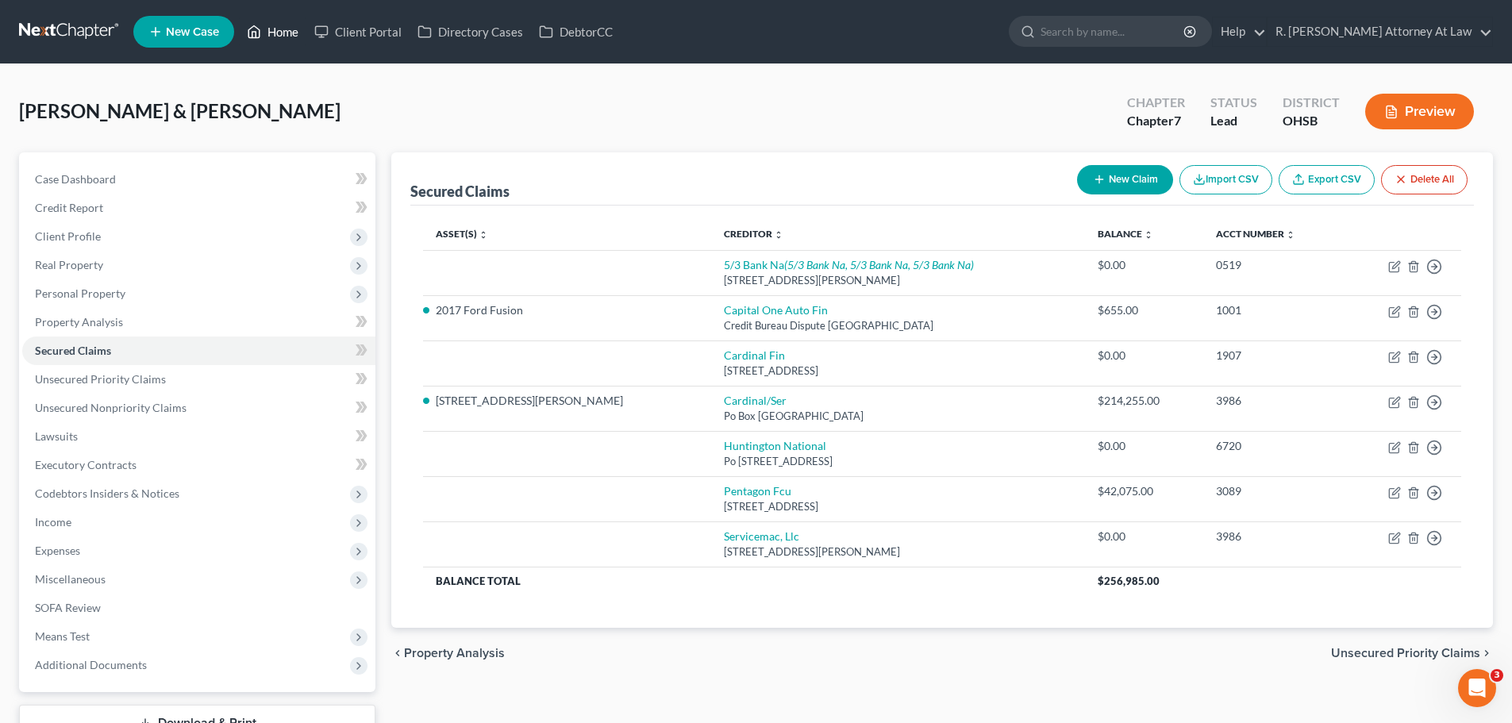
click at [268, 35] on link "Home" at bounding box center [272, 31] width 67 height 29
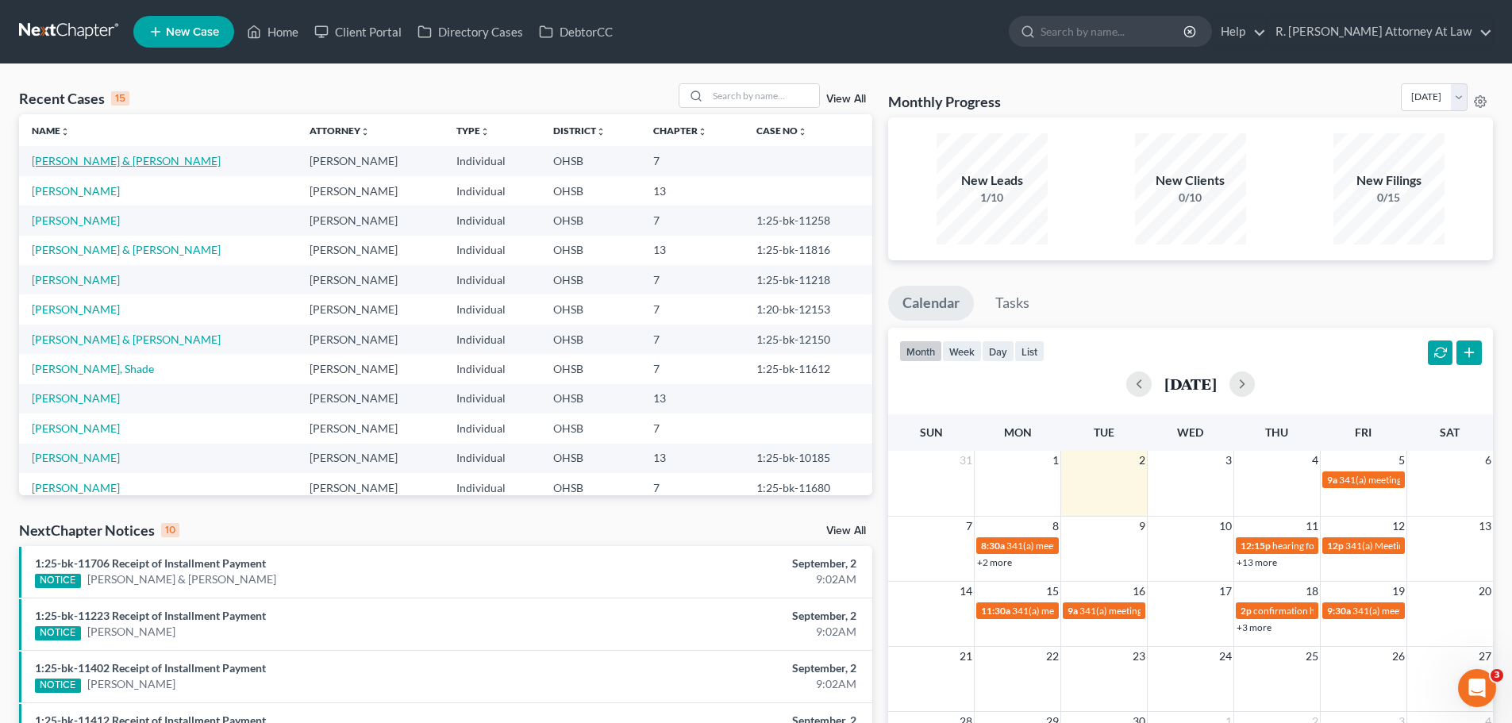
click at [59, 161] on link "[PERSON_NAME] & [PERSON_NAME]" at bounding box center [126, 160] width 189 height 13
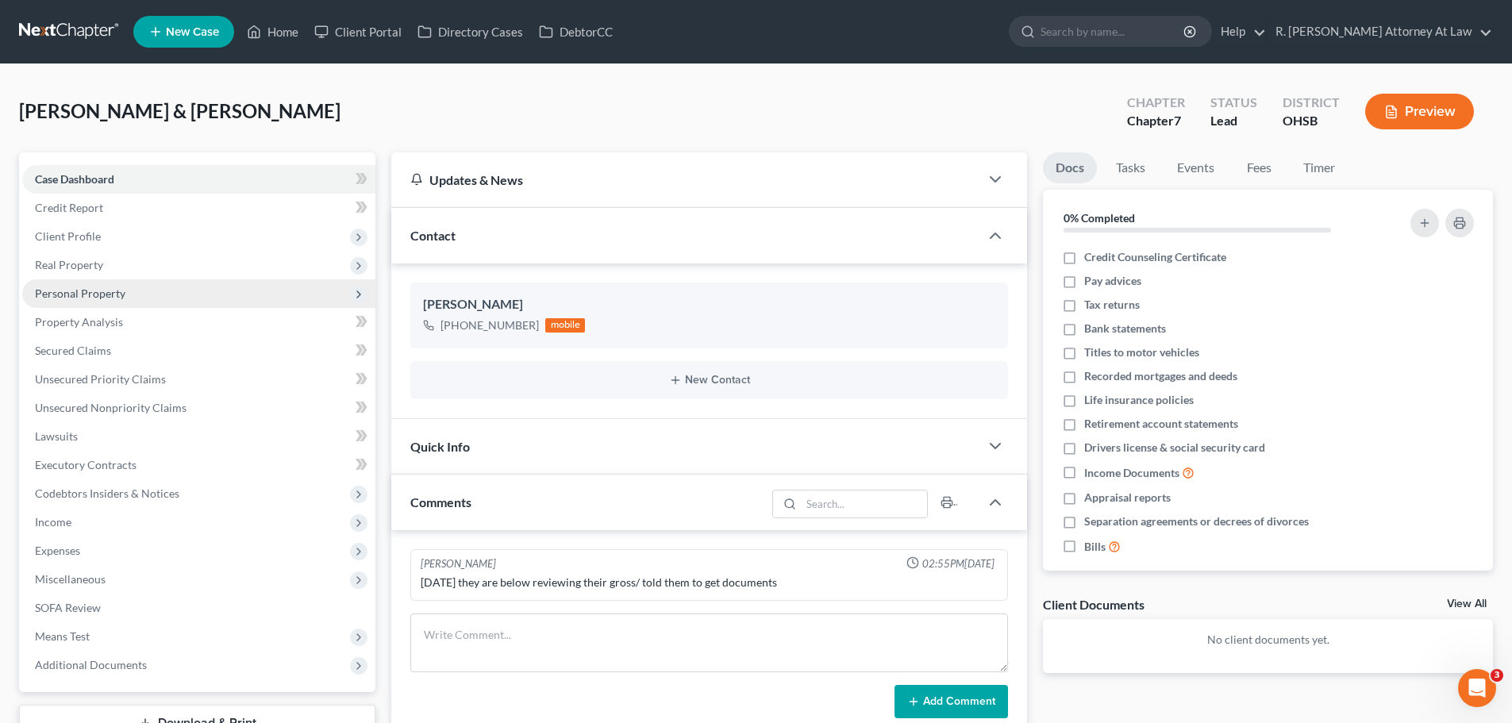
click at [91, 295] on span "Personal Property" at bounding box center [80, 292] width 90 height 13
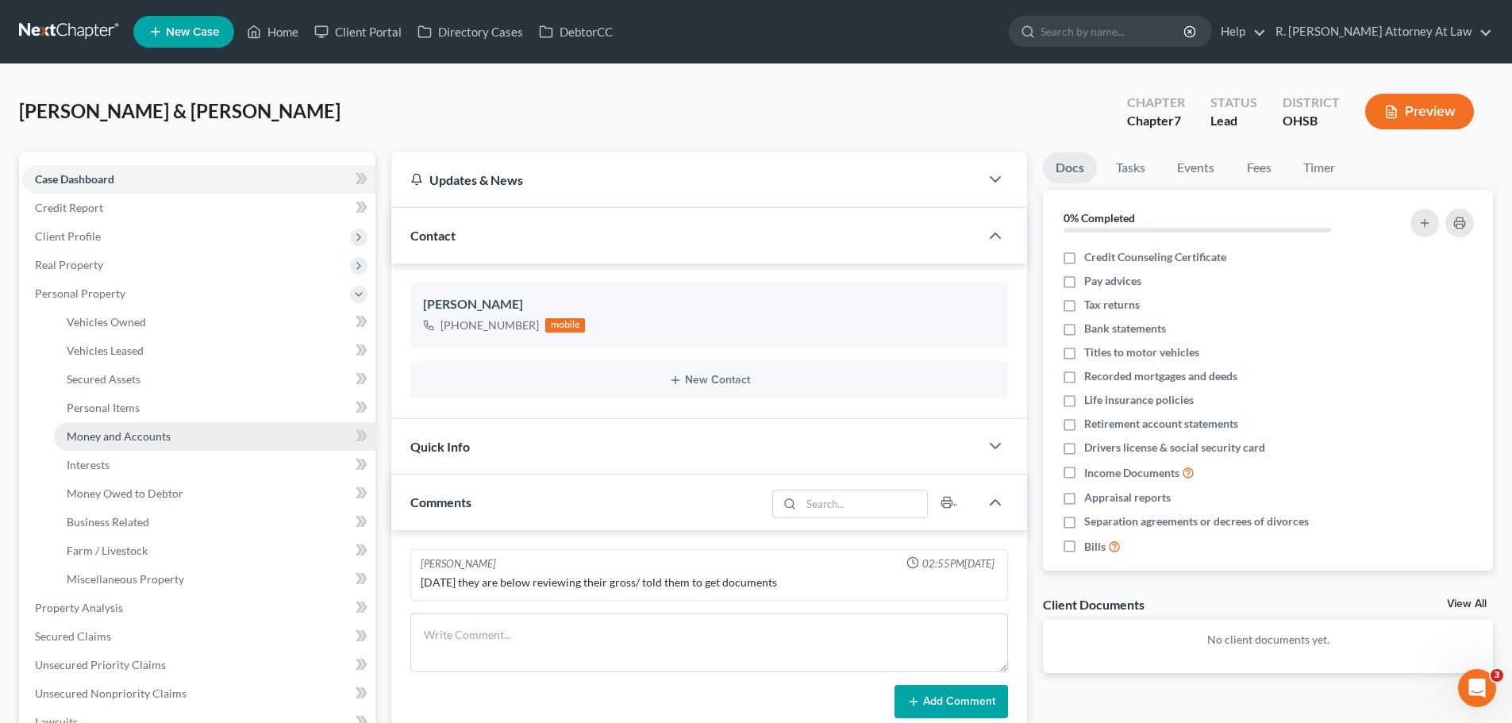
click at [131, 445] on link "Money and Accounts" at bounding box center [214, 436] width 321 height 29
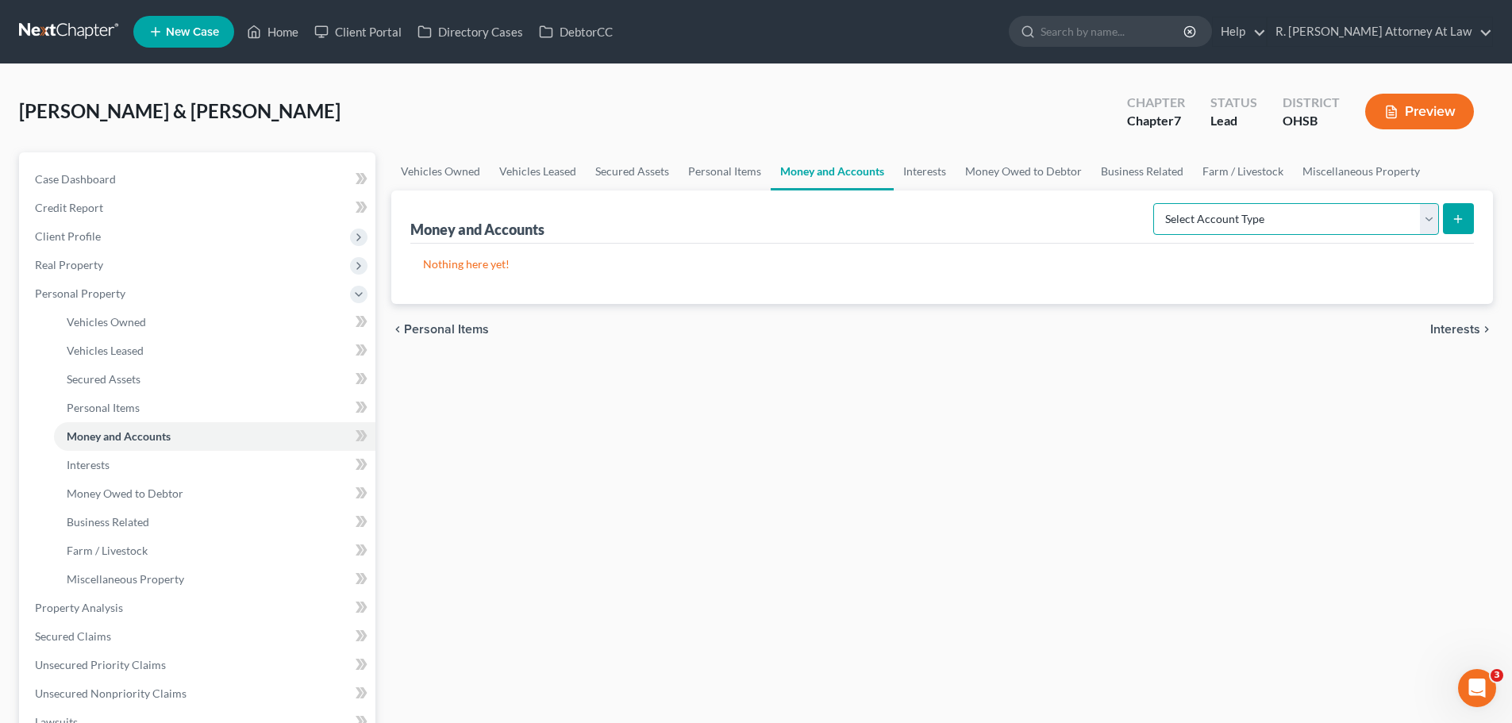
click at [1230, 232] on select "Select Account Type Brokerage Cash on Hand Certificates of Deposit Checking Acc…" at bounding box center [1296, 219] width 286 height 32
drag, startPoint x: 1198, startPoint y: 228, endPoint x: 1184, endPoint y: 228, distance: 14.3
click at [1189, 228] on select "Select Account Type Brokerage Cash on Hand Certificates of Deposit Checking Acc…" at bounding box center [1296, 219] width 286 height 32
click at [1156, 203] on select "Select Account Type Brokerage Cash on Hand Certificates of Deposit Checking Acc…" at bounding box center [1296, 219] width 286 height 32
click at [1448, 218] on button "submit" at bounding box center [1458, 218] width 31 height 31
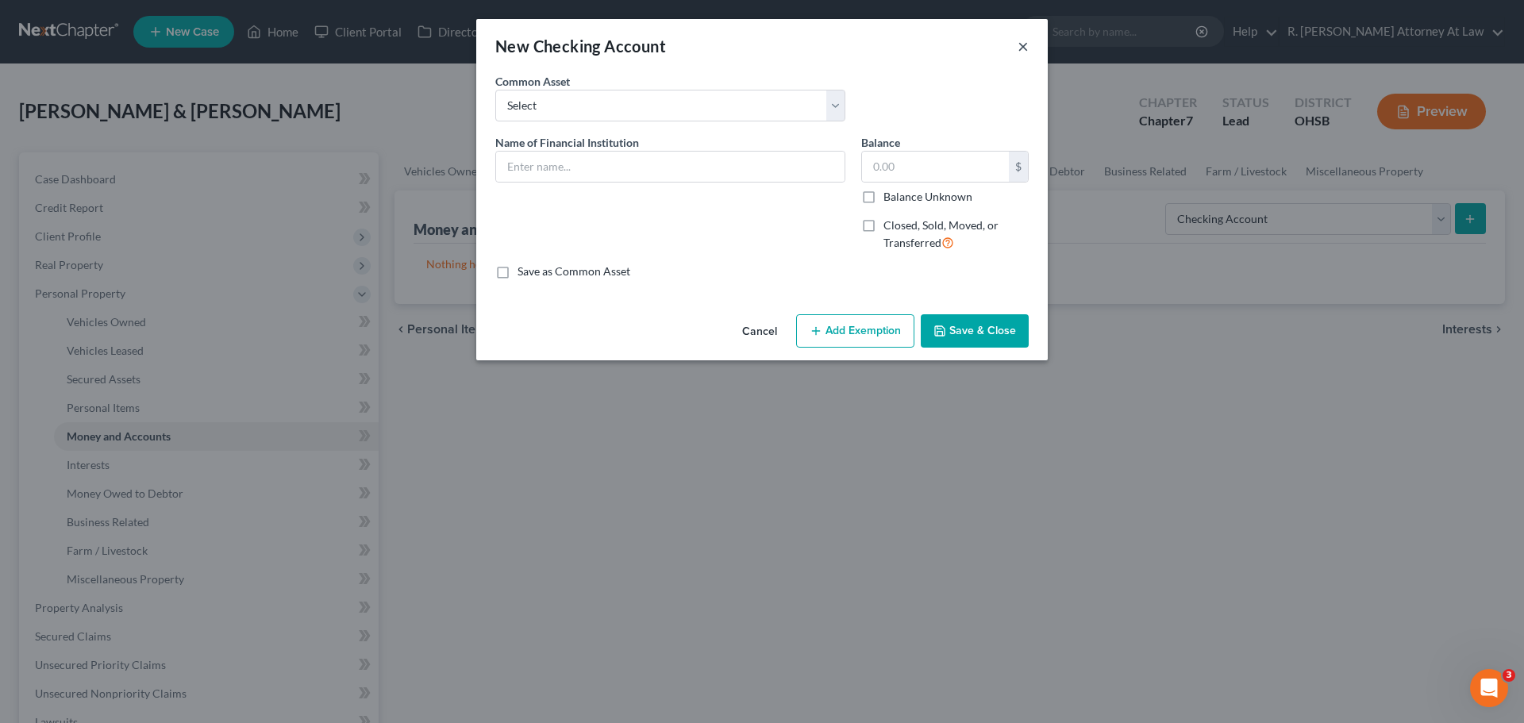
click at [1025, 40] on button "×" at bounding box center [1022, 46] width 11 height 19
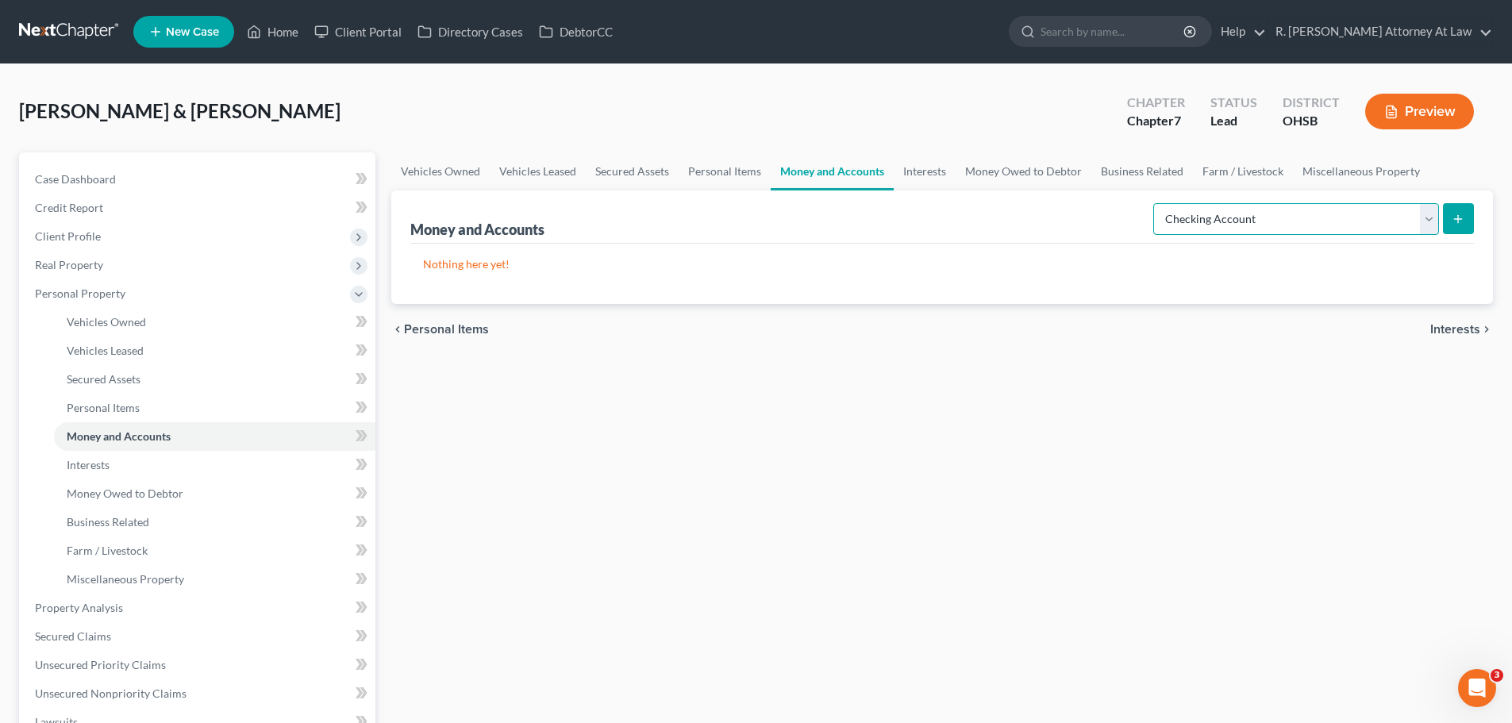
click at [1226, 222] on select "Select Account Type Brokerage Cash on Hand Certificates of Deposit Checking Acc…" at bounding box center [1296, 219] width 286 height 32
select select "savings"
click at [1156, 203] on select "Select Account Type Brokerage Cash on Hand Certificates of Deposit Checking Acc…" at bounding box center [1296, 219] width 286 height 32
click at [1443, 226] on button "submit" at bounding box center [1458, 218] width 31 height 31
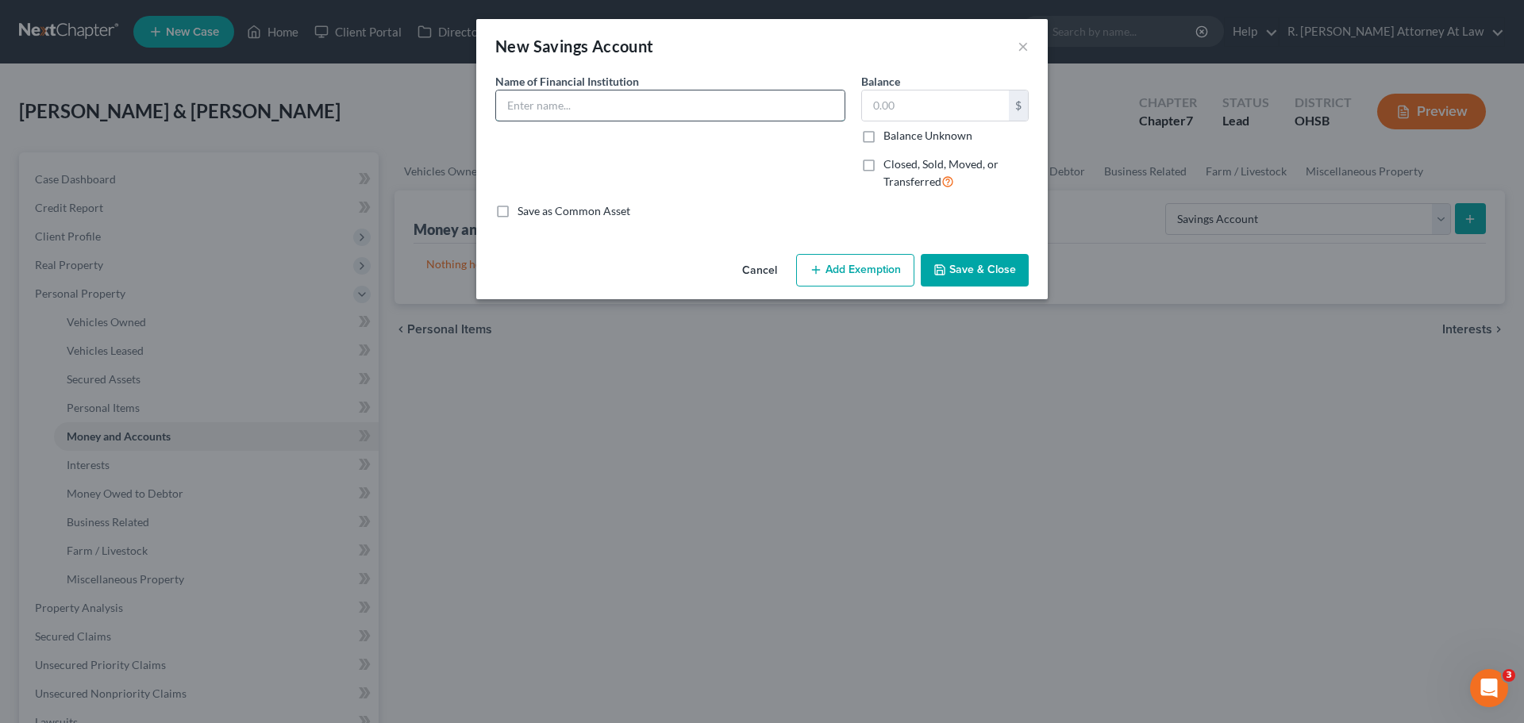
click at [632, 105] on input "text" at bounding box center [670, 105] width 348 height 30
type input "PNC Growth Joint #0498"
click at [972, 273] on button "Save & Close" at bounding box center [974, 270] width 108 height 33
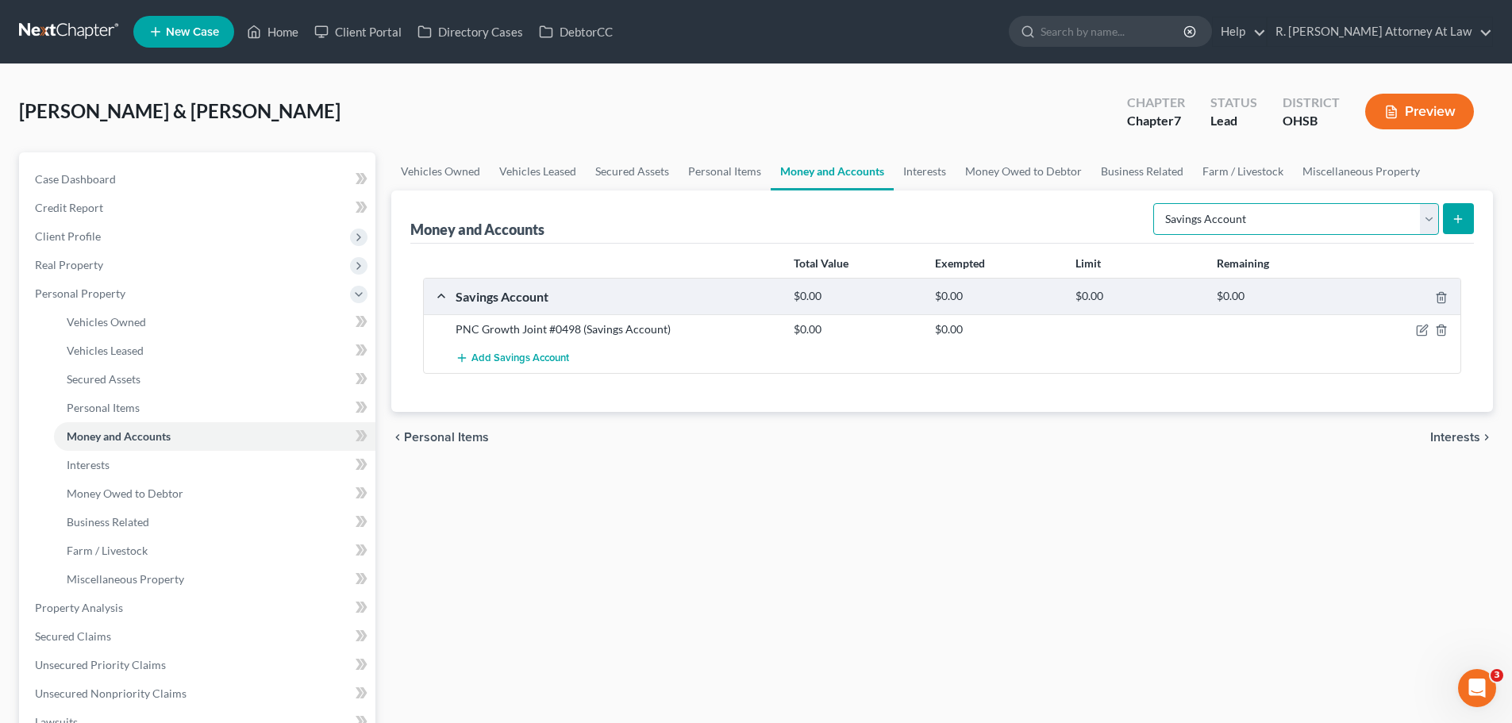
click at [1161, 233] on select "Select Account Type Brokerage Cash on Hand Certificates of Deposit Checking Acc…" at bounding box center [1296, 219] width 286 height 32
select select "checking"
click at [1156, 203] on select "Select Account Type Brokerage Cash on Hand Certificates of Deposit Checking Acc…" at bounding box center [1296, 219] width 286 height 32
click at [1455, 220] on icon "submit" at bounding box center [1457, 219] width 13 height 13
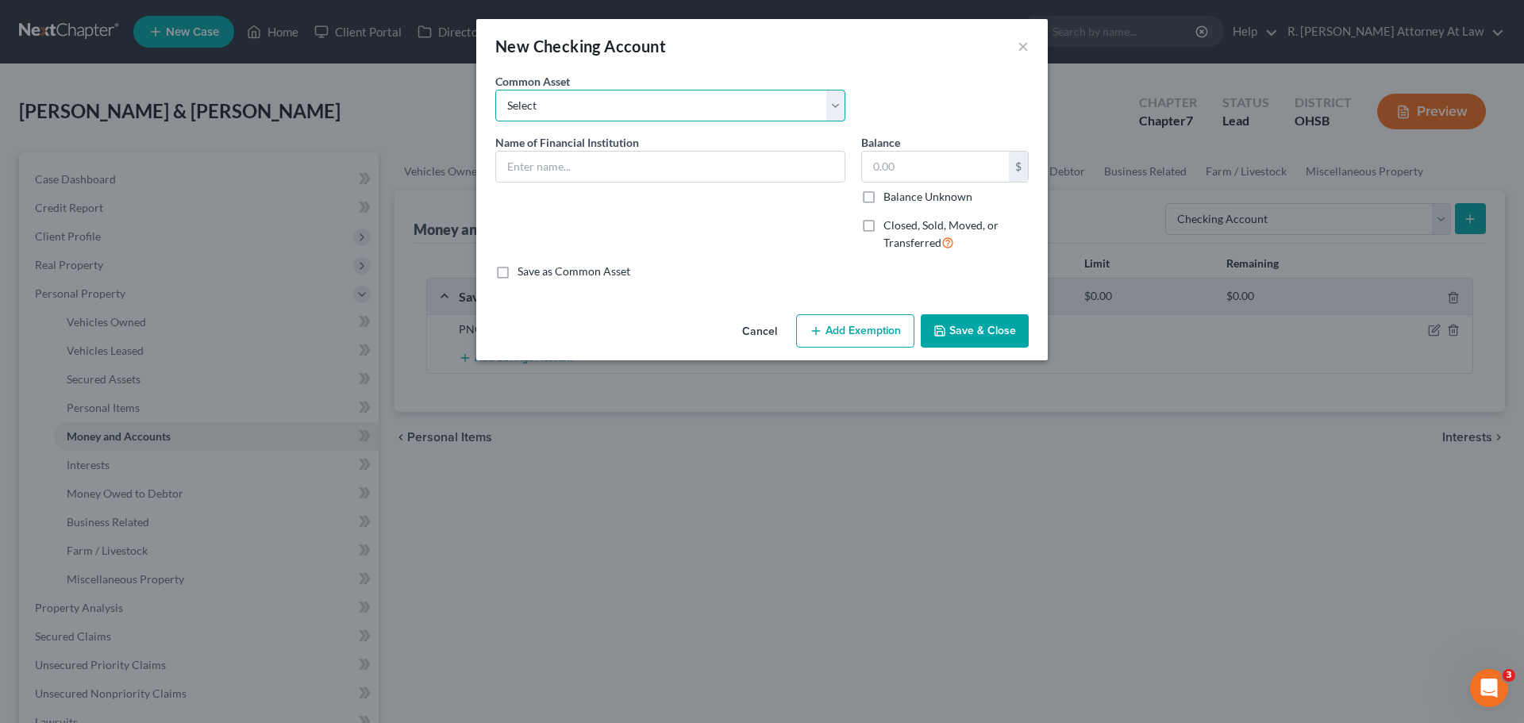
click at [560, 110] on select "Select Kemba Credit Union Checking" at bounding box center [670, 106] width 350 height 32
click at [660, 69] on div "New Checking Account ×" at bounding box center [761, 46] width 571 height 54
click at [569, 167] on input "text" at bounding box center [670, 167] width 348 height 30
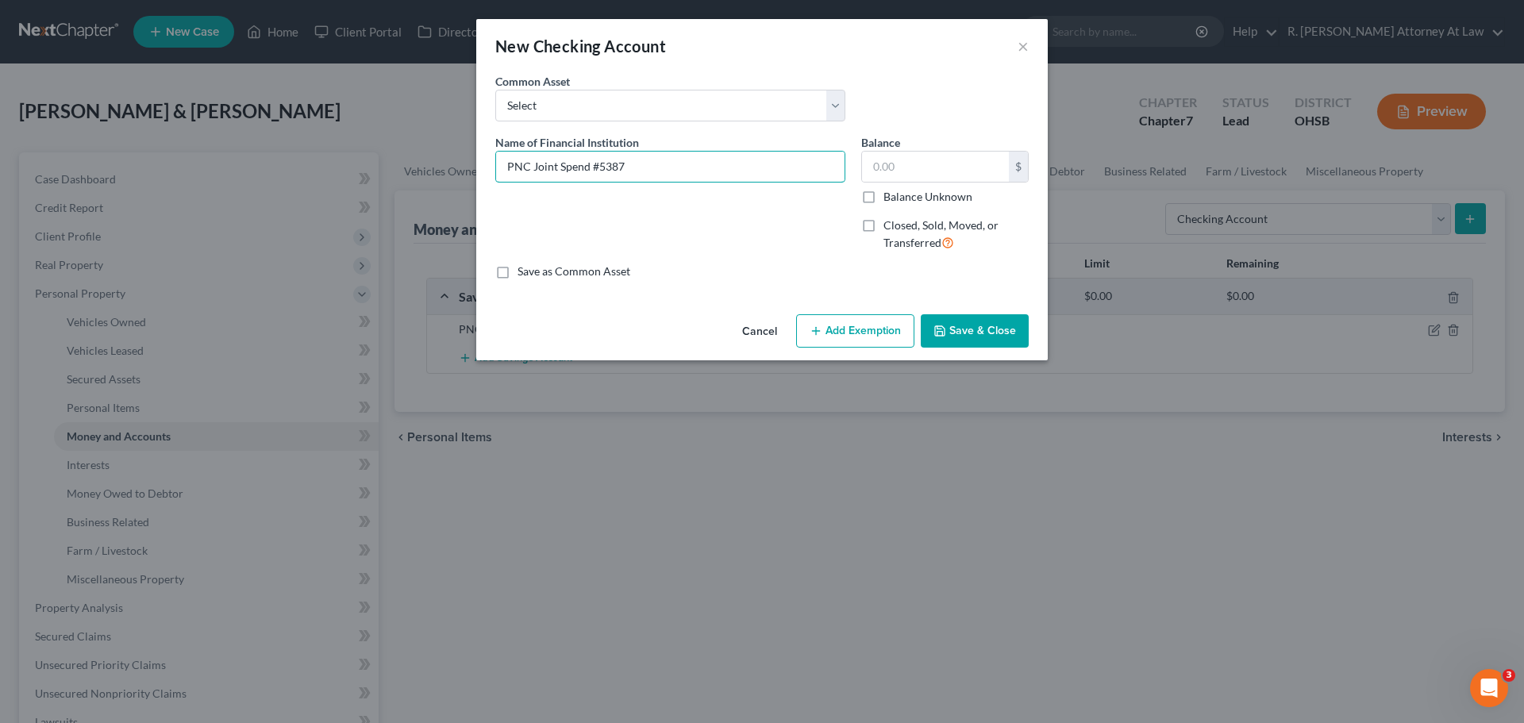
type input "PNC Joint Spend #5387"
click at [978, 342] on button "Save & Close" at bounding box center [974, 330] width 108 height 33
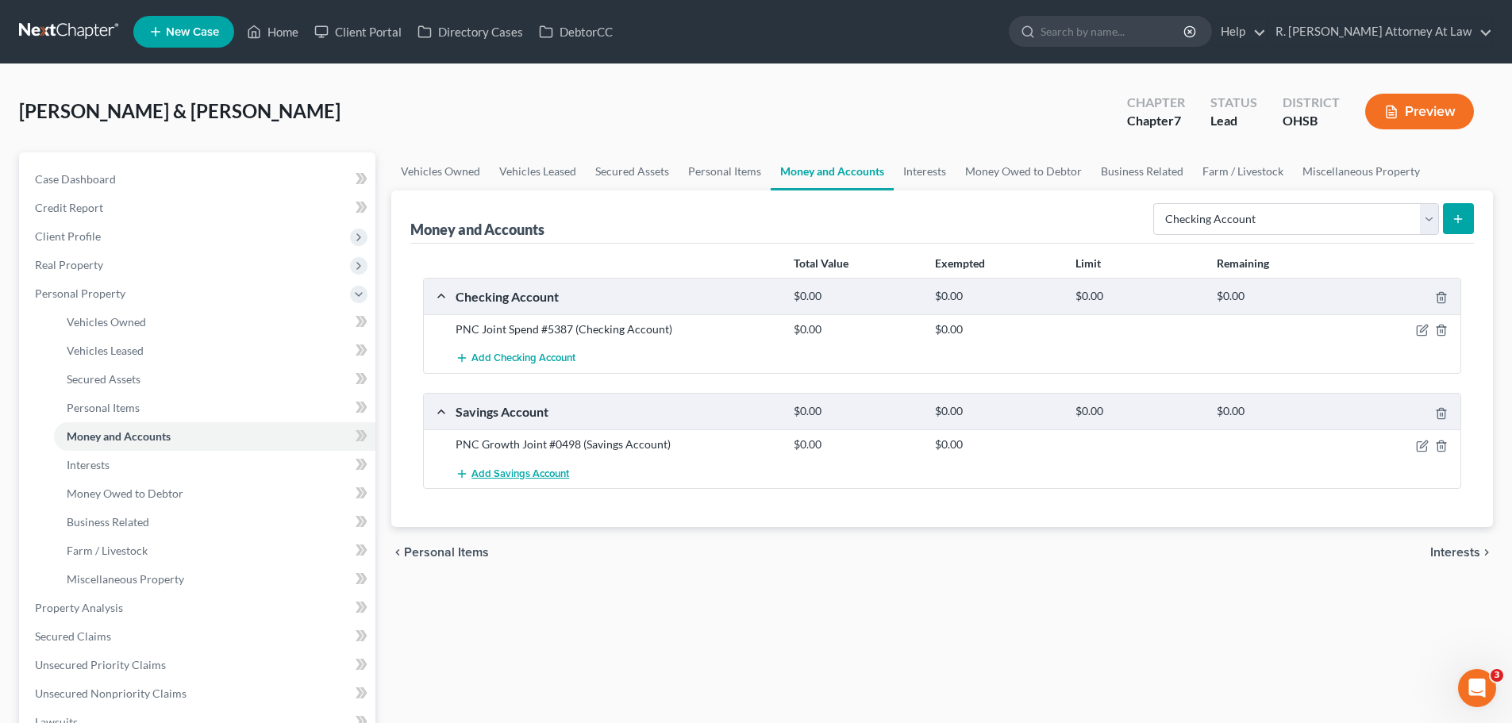
click at [530, 470] on span "Add Savings Account" at bounding box center [520, 473] width 98 height 13
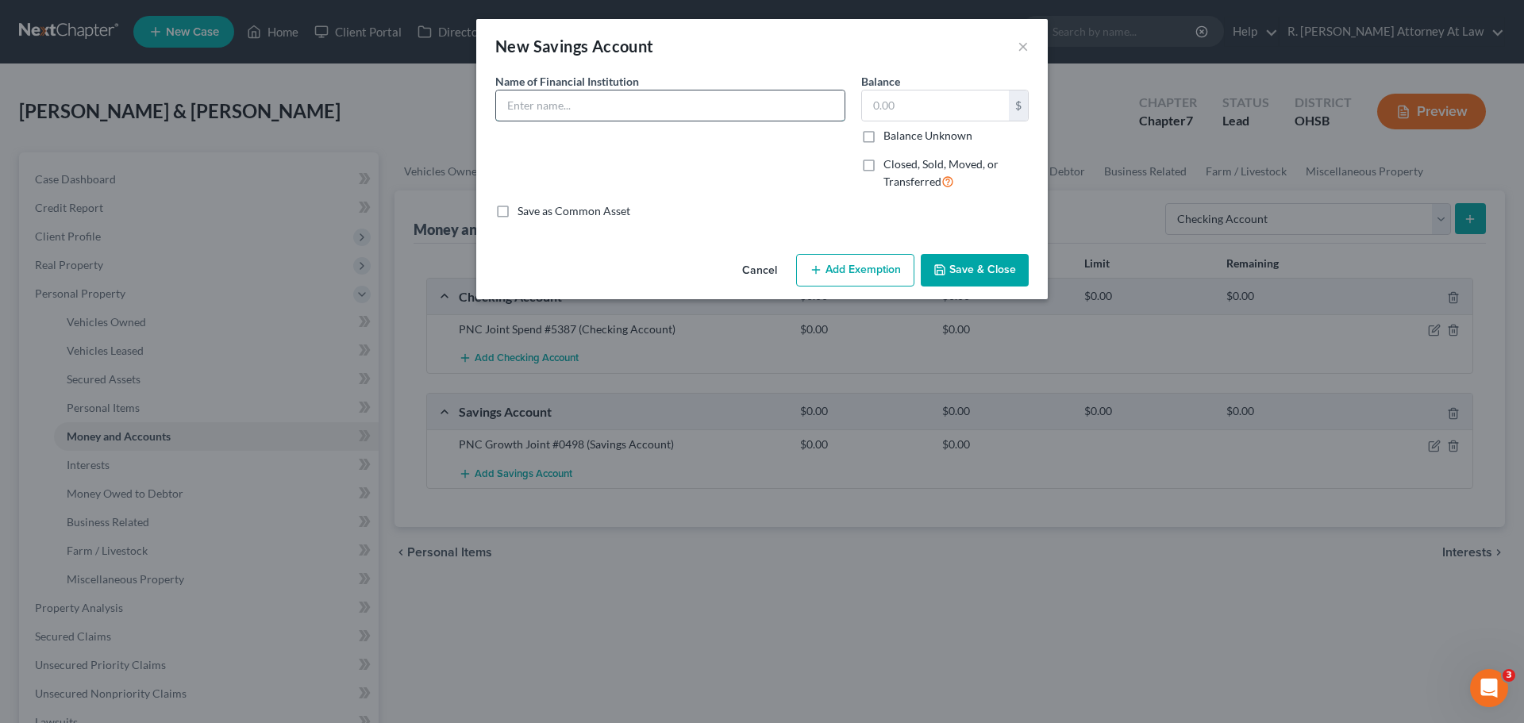
click at [621, 98] on input "text" at bounding box center [670, 105] width 348 height 30
type input "PNC Reserve Joint #2715"
click at [974, 261] on button "Save & Close" at bounding box center [974, 270] width 108 height 33
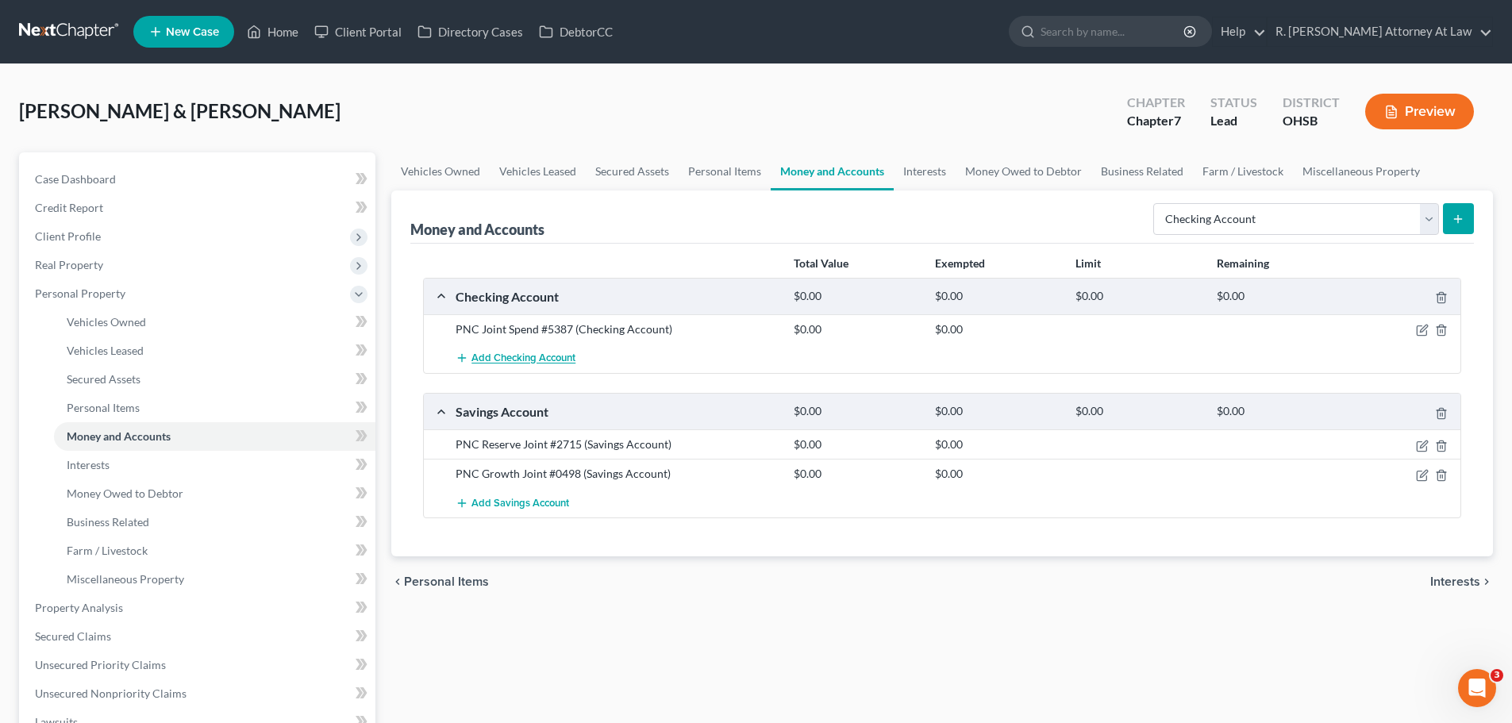
click at [548, 357] on span "Add Checking Account" at bounding box center [523, 358] width 104 height 13
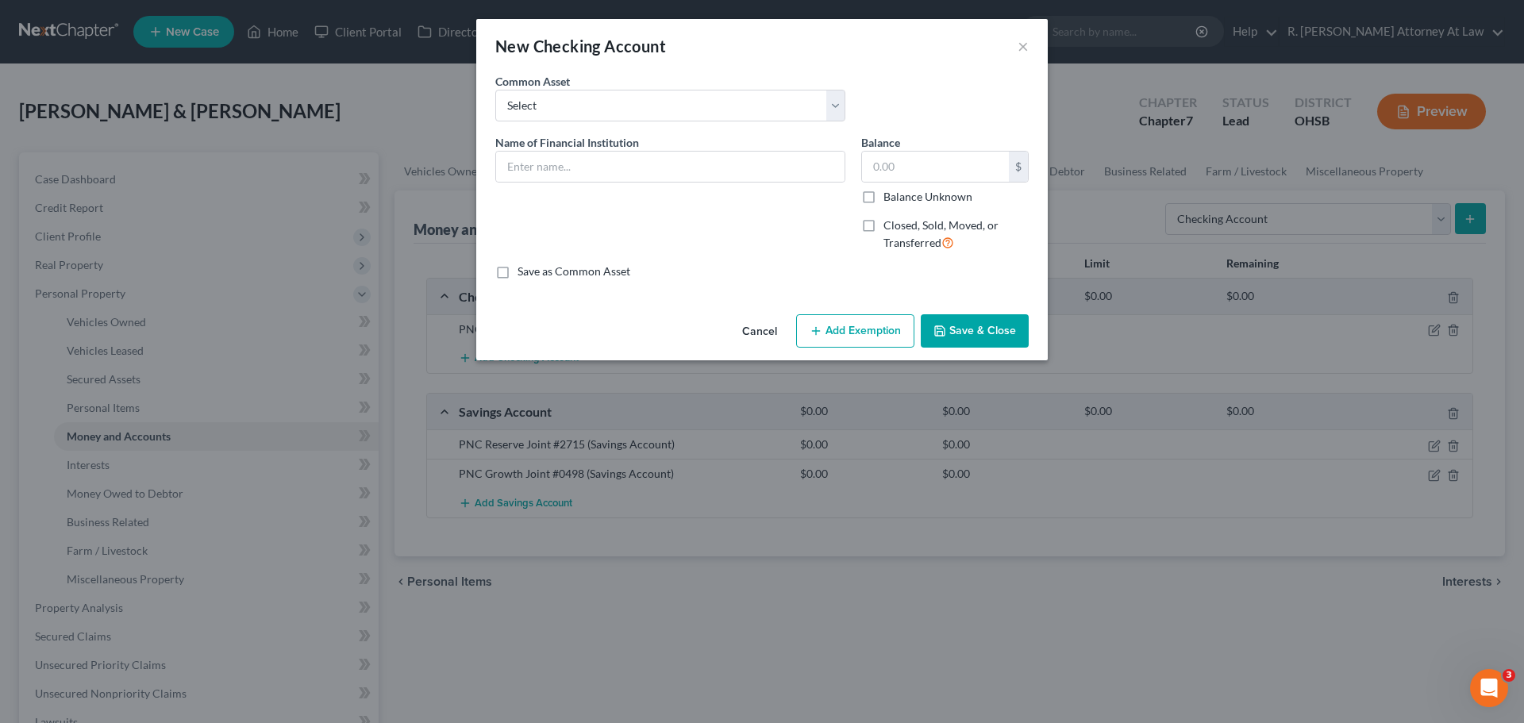
click at [528, 149] on label "Name of Financial Institution *" at bounding box center [567, 142] width 144 height 17
click at [528, 162] on input "text" at bounding box center [670, 167] width 348 height 30
type input "Venmo"
click at [965, 339] on button "Save & Close" at bounding box center [974, 330] width 108 height 33
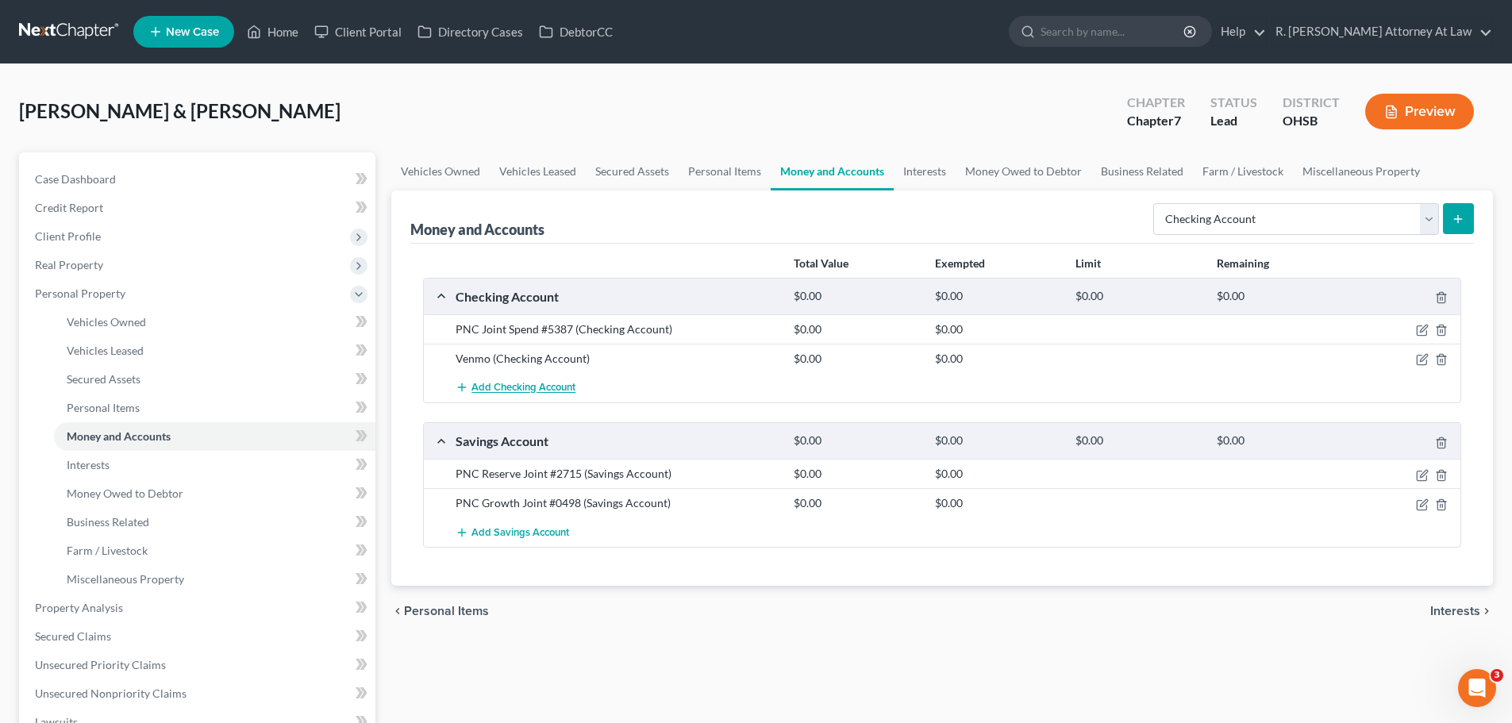
click at [540, 384] on span "Add Checking Account" at bounding box center [523, 388] width 104 height 13
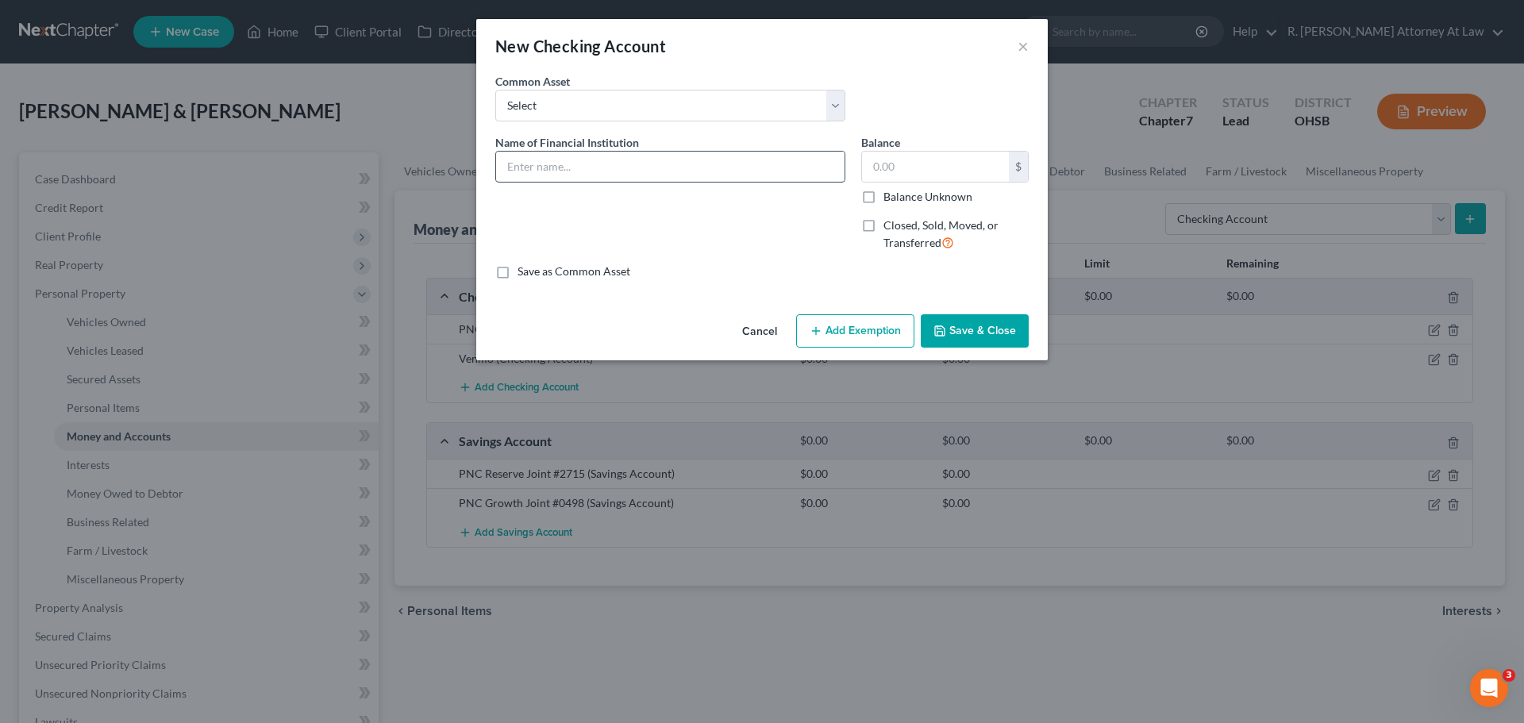
click at [546, 169] on input "text" at bounding box center [670, 167] width 348 height 30
type input "PayPal"
click at [958, 340] on button "Save & Close" at bounding box center [974, 330] width 108 height 33
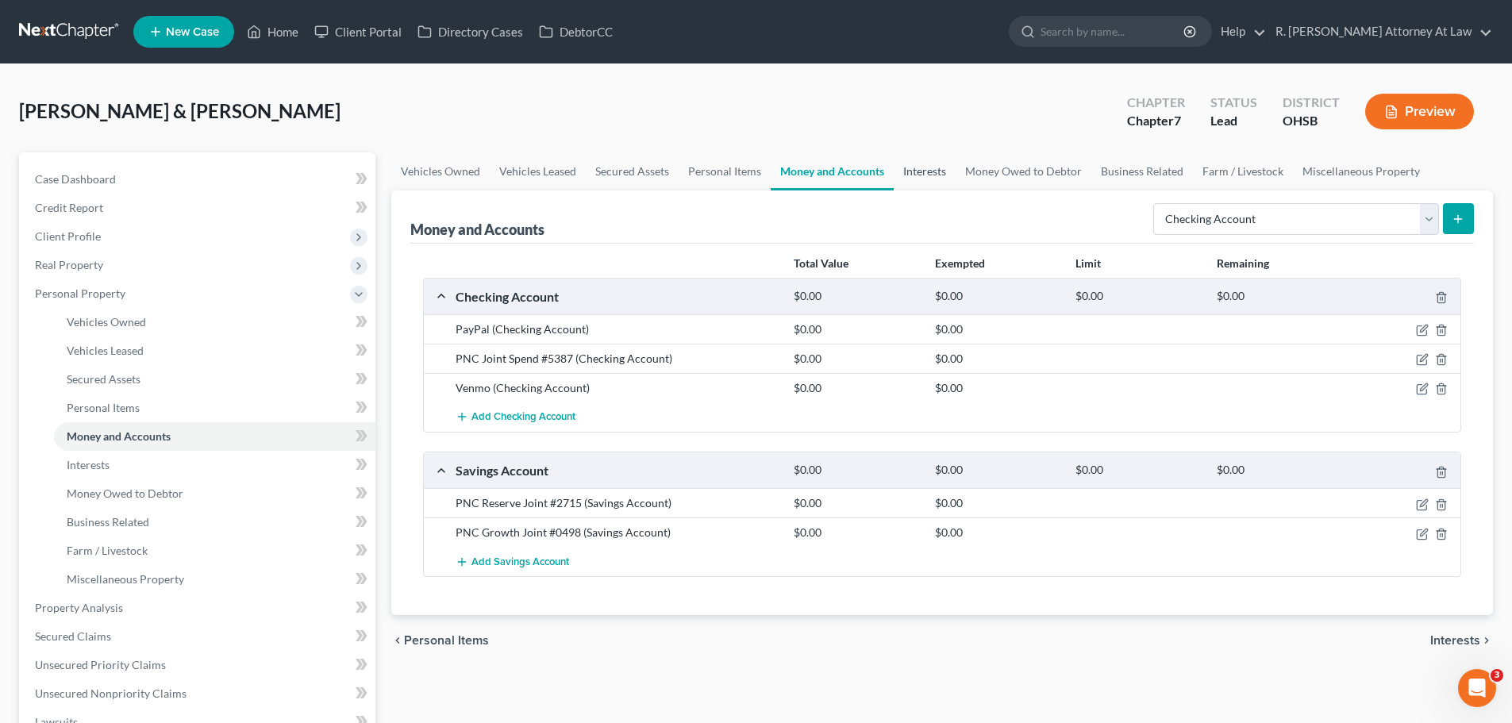
click at [902, 177] on link "Interests" at bounding box center [924, 171] width 62 height 38
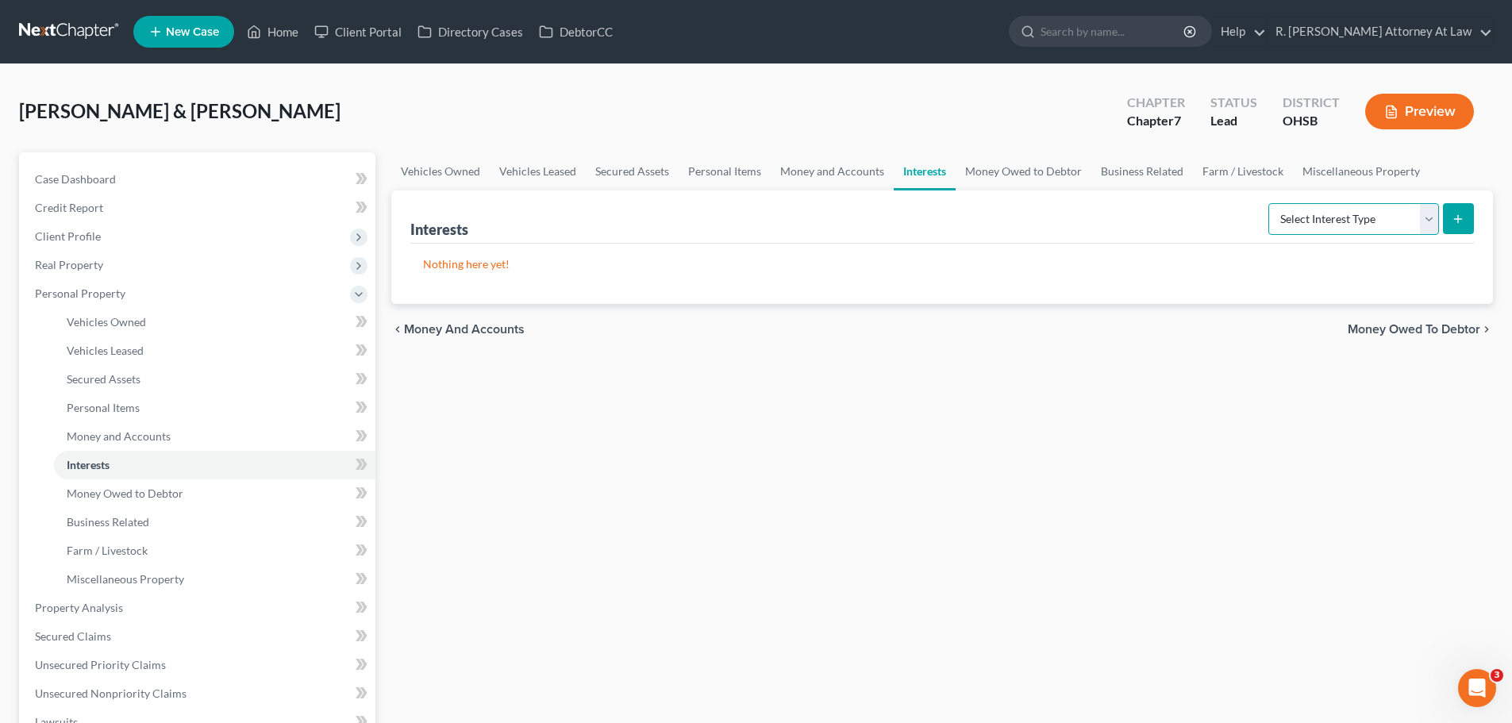
click at [1320, 217] on select "Select Interest Type 401K Annuity Bond Education IRA Government Bond Government…" at bounding box center [1353, 219] width 171 height 32
select select "401k"
click at [1270, 203] on select "Select Interest Type 401K Annuity Bond Education IRA Government Bond Government…" at bounding box center [1353, 219] width 171 height 32
click at [1456, 213] on icon "submit" at bounding box center [1457, 219] width 13 height 13
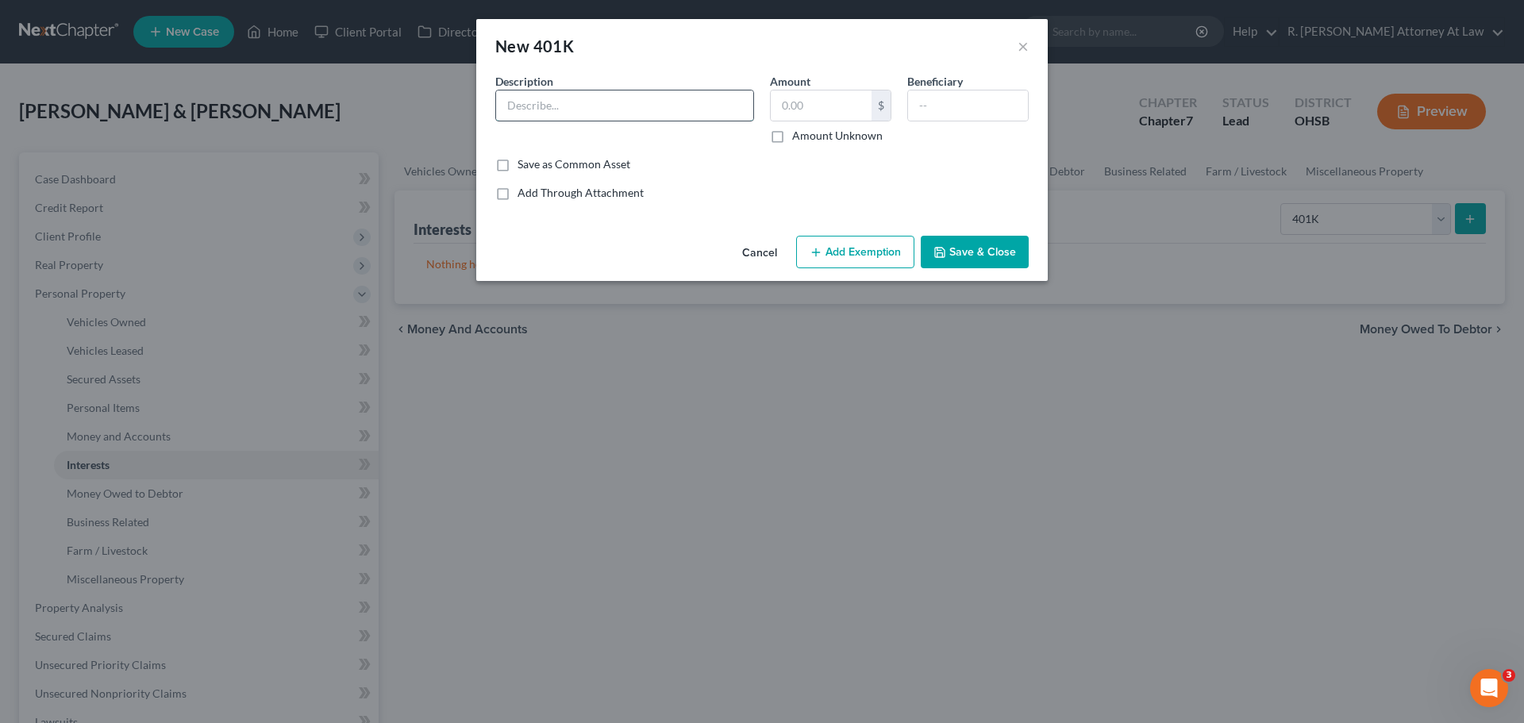
click at [640, 99] on input "text" at bounding box center [624, 105] width 257 height 30
type input "401k"
click at [981, 253] on button "Save & Close" at bounding box center [974, 252] width 108 height 33
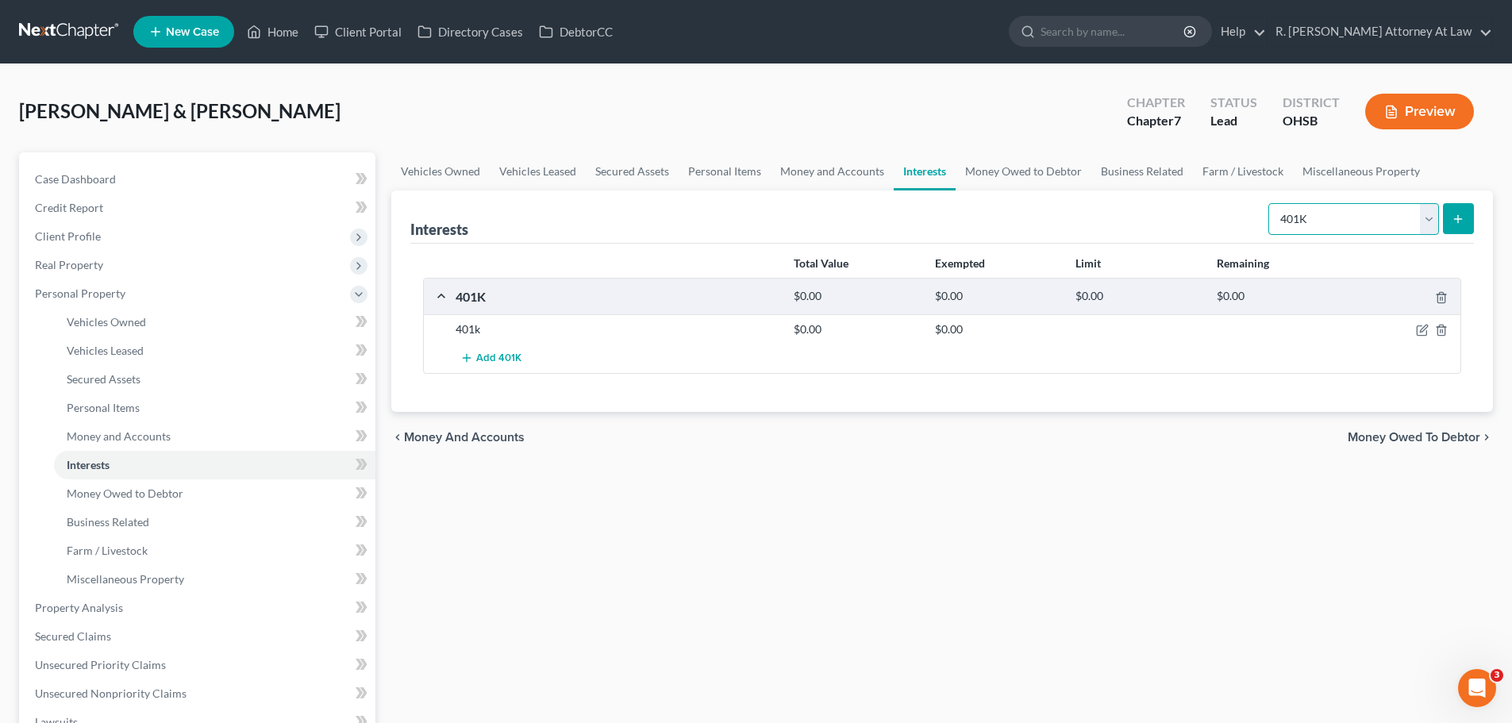
click at [1318, 213] on select "Select Interest Type 401K Annuity Bond Education IRA Government Bond Government…" at bounding box center [1353, 219] width 171 height 32
select select "other_retirement_plan"
click at [1270, 203] on select "Select Interest Type 401K Annuity Bond Education IRA Government Bond Government…" at bounding box center [1353, 219] width 171 height 32
click at [1459, 220] on icon "submit" at bounding box center [1457, 219] width 13 height 13
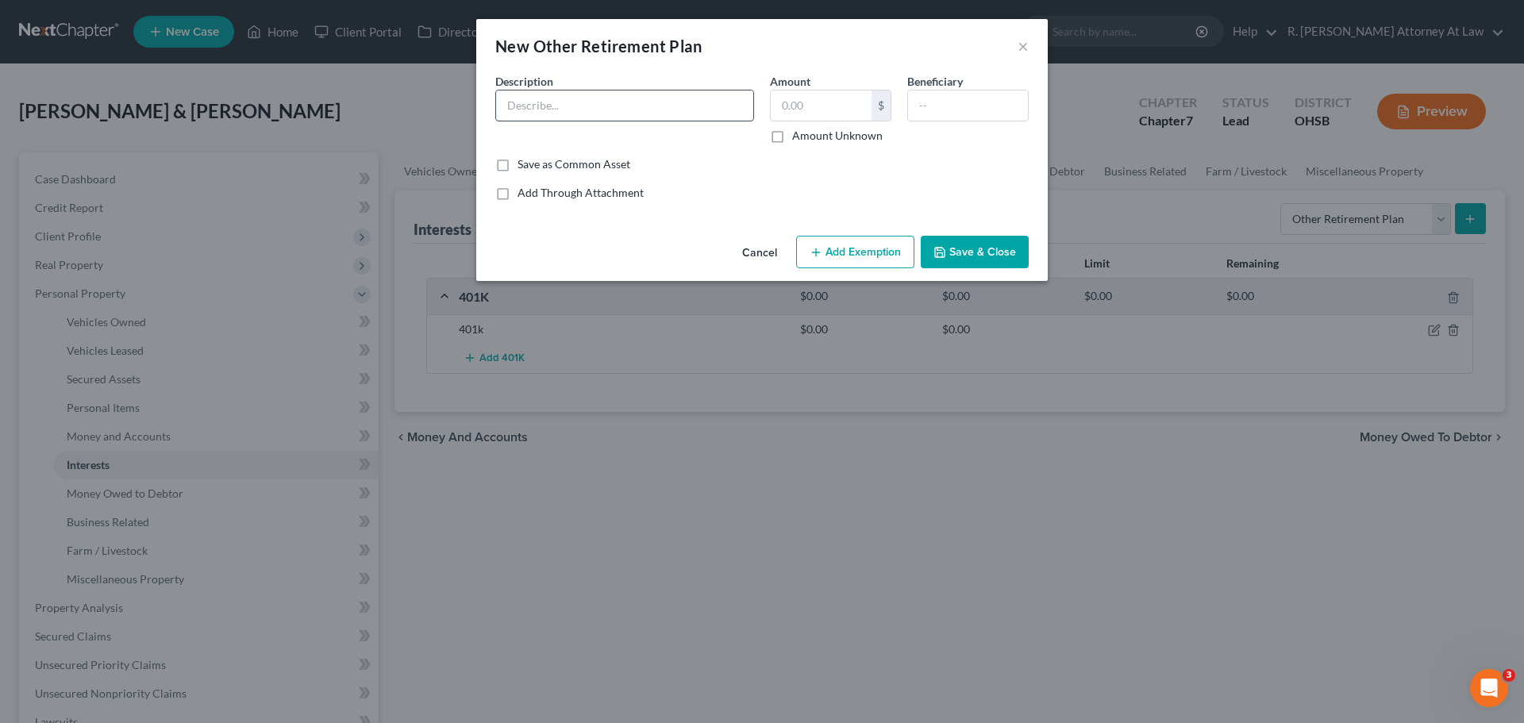
click at [582, 90] on input "text" at bounding box center [624, 105] width 257 height 30
type input "SERS"
click at [955, 250] on button "Save & Close" at bounding box center [974, 252] width 108 height 33
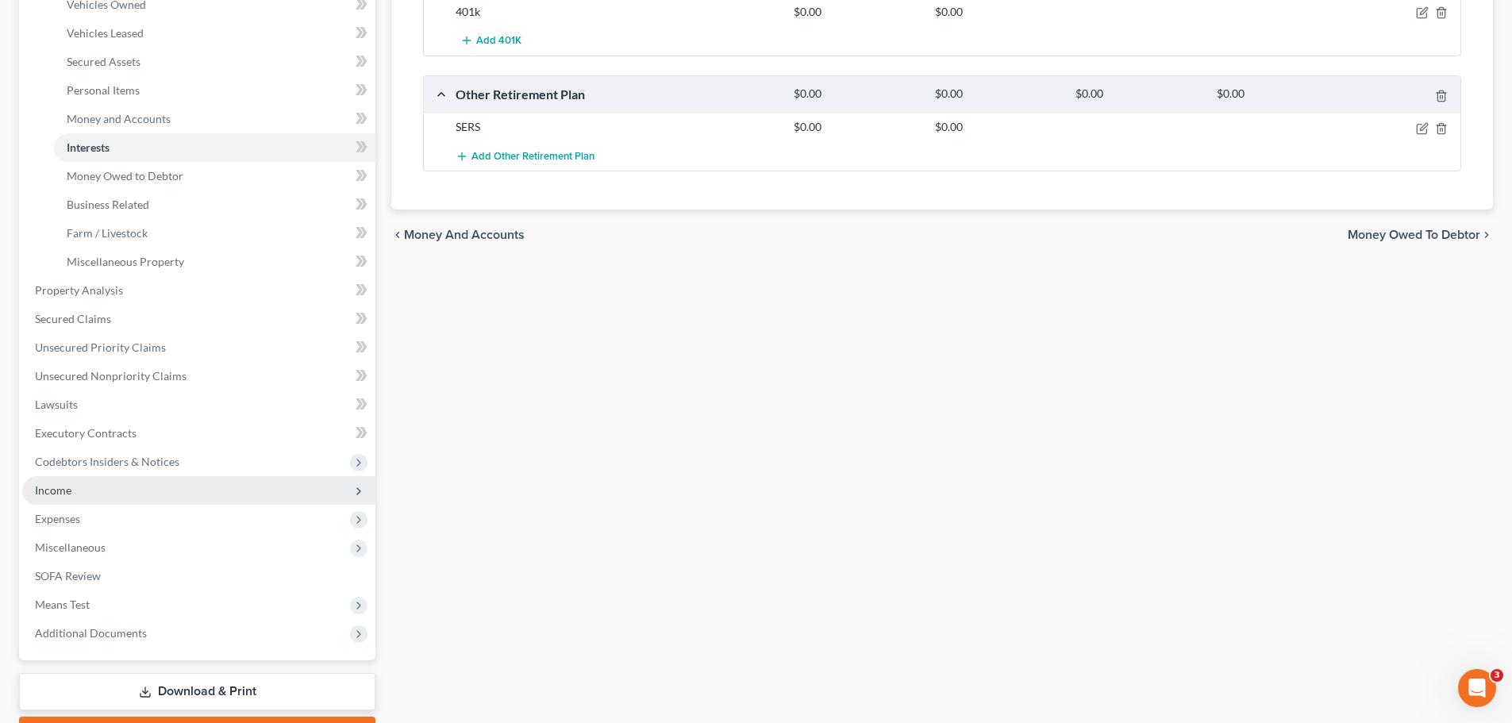
click at [60, 499] on span "Income" at bounding box center [198, 490] width 353 height 29
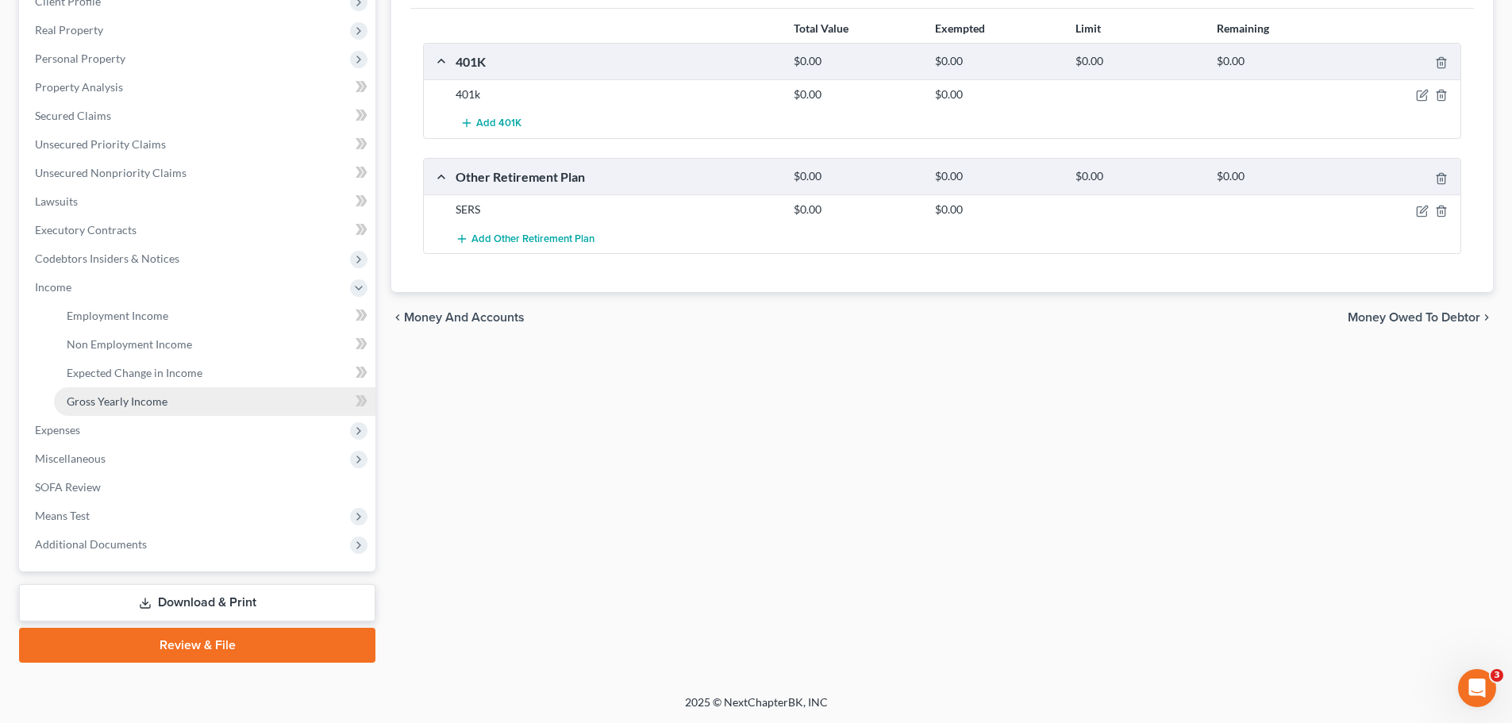
click at [106, 406] on span "Gross Yearly Income" at bounding box center [117, 400] width 101 height 13
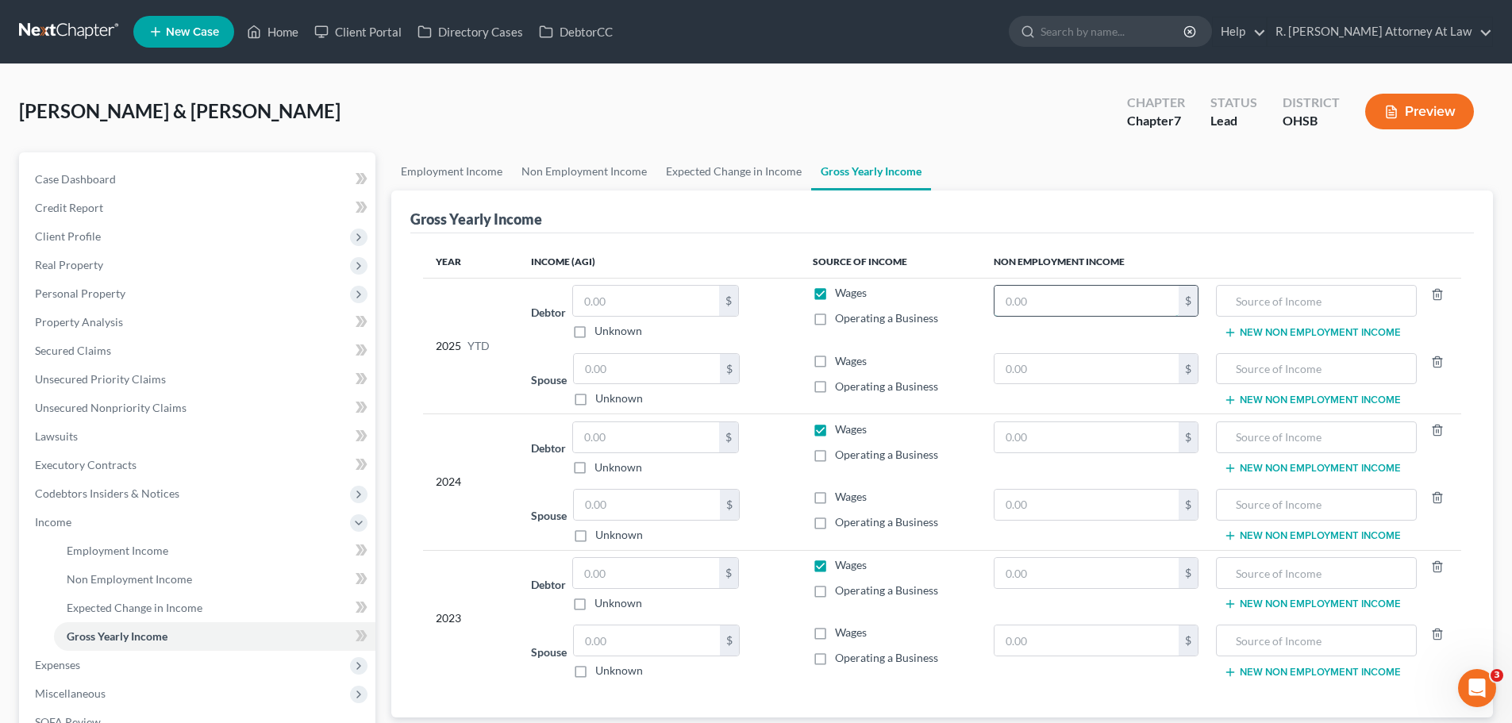
click at [1059, 306] on input "text" at bounding box center [1086, 301] width 185 height 30
type input "3,536.00"
click at [1219, 296] on div at bounding box center [1316, 301] width 200 height 32
drag, startPoint x: 1232, startPoint y: 296, endPoint x: 1308, endPoint y: 296, distance: 76.2
click at [1276, 296] on input "text" at bounding box center [1315, 301] width 183 height 30
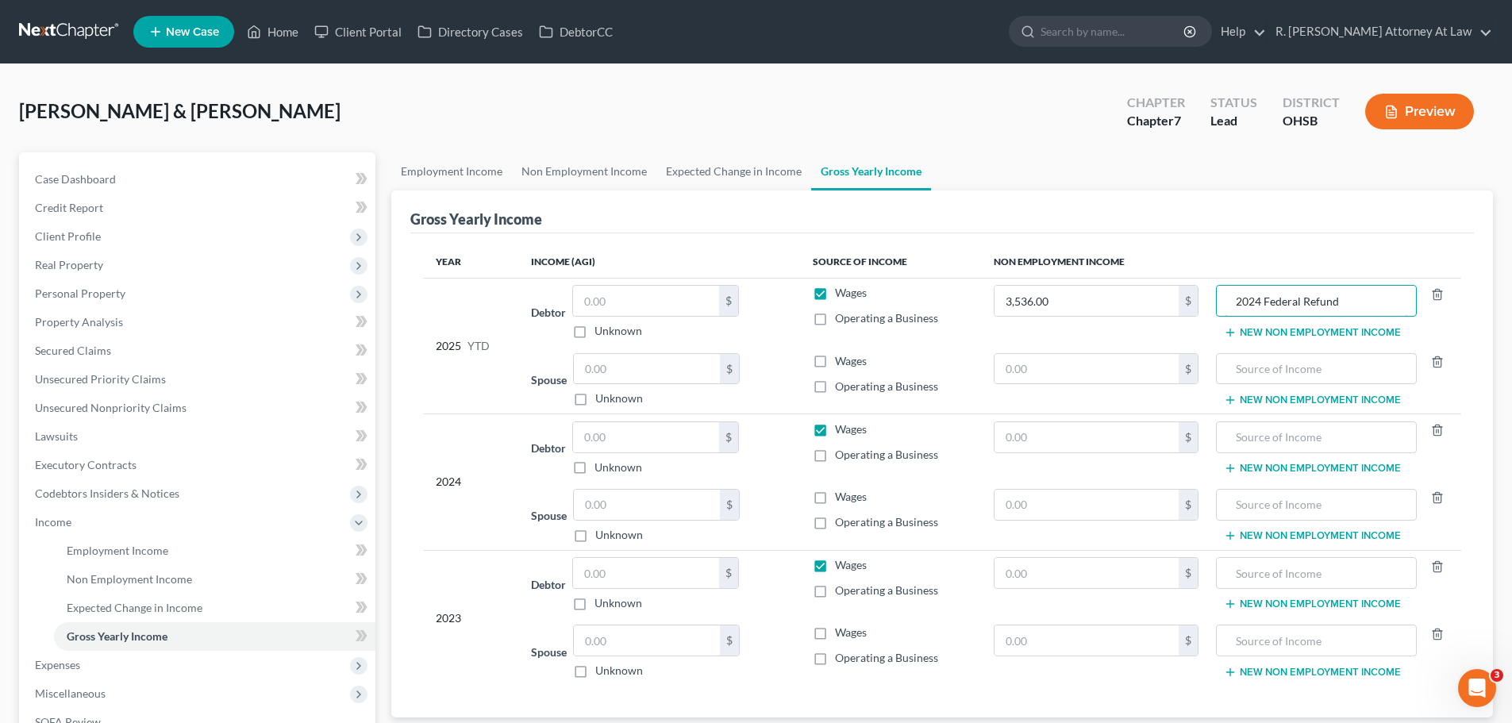
type input "2024 Federal Refund"
click at [1256, 329] on button "New Non Employment Income" at bounding box center [1312, 332] width 177 height 13
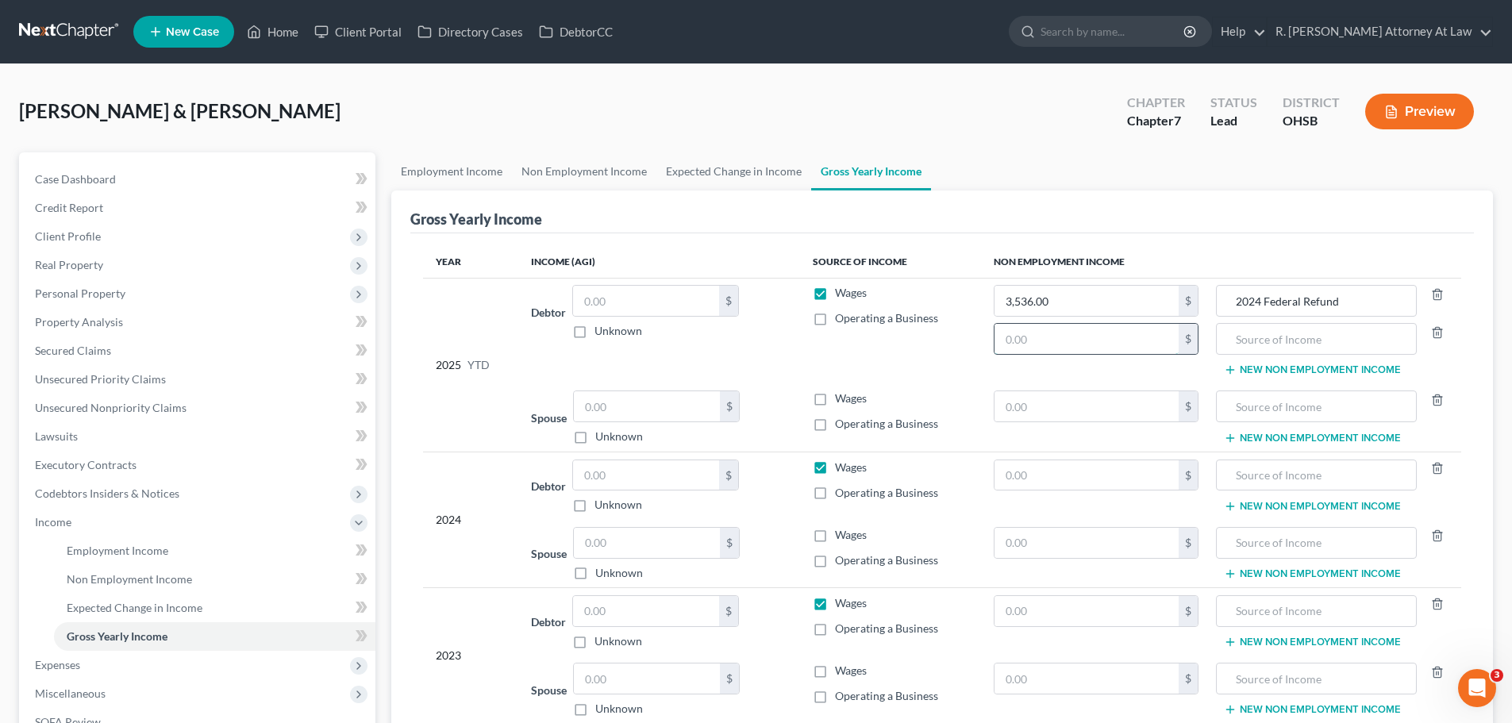
drag, startPoint x: 1074, startPoint y: 336, endPoint x: 1070, endPoint y: 344, distance: 9.3
click at [1073, 339] on input "text" at bounding box center [1086, 339] width 185 height 30
type input "838.00"
click at [1253, 350] on input "text" at bounding box center [1315, 339] width 183 height 30
type input "2024 State Refund"
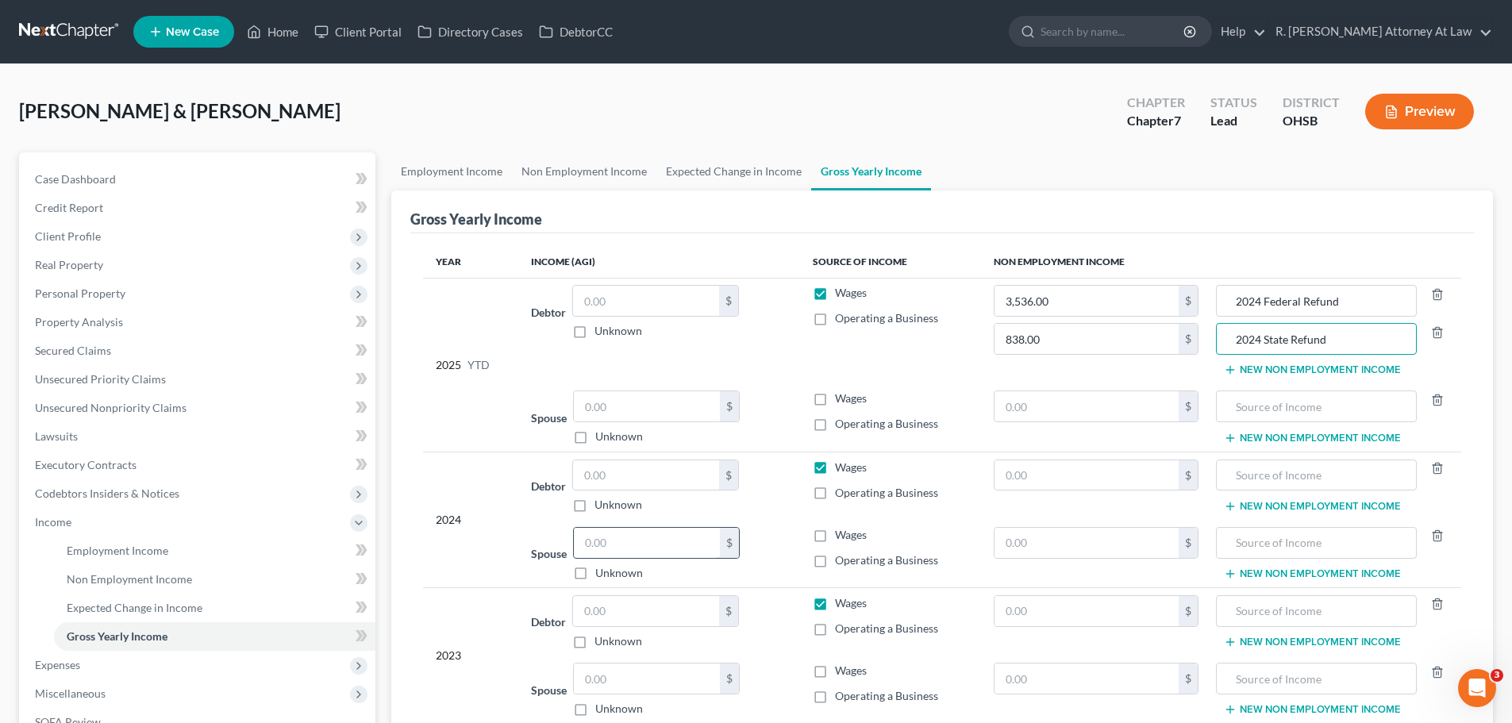
click at [604, 546] on input "text" at bounding box center [647, 543] width 146 height 30
type input "22,681"
click at [635, 476] on input "text" at bounding box center [646, 475] width 146 height 30
type input "76,187"
click at [1020, 126] on div "Sexton, Justin & Katie Upgraded Chapter Chapter 7 Status Lead District OHSB Pre…" at bounding box center [756, 117] width 1474 height 69
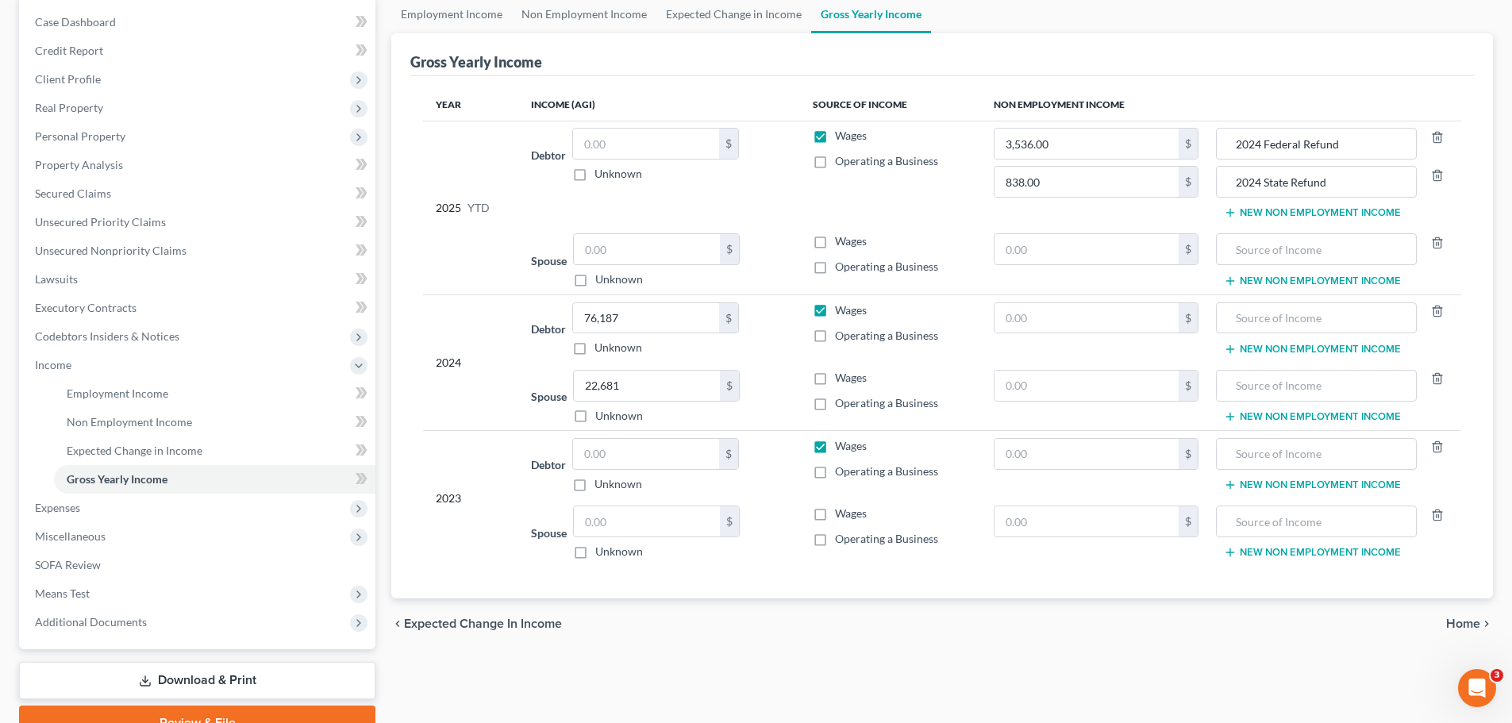
scroll to position [159, 0]
click at [1042, 457] on input "text" at bounding box center [1086, 452] width 185 height 30
type input "3,048.00"
click at [1305, 450] on input "text" at bounding box center [1315, 452] width 183 height 30
type input "2022 Federal Refund"
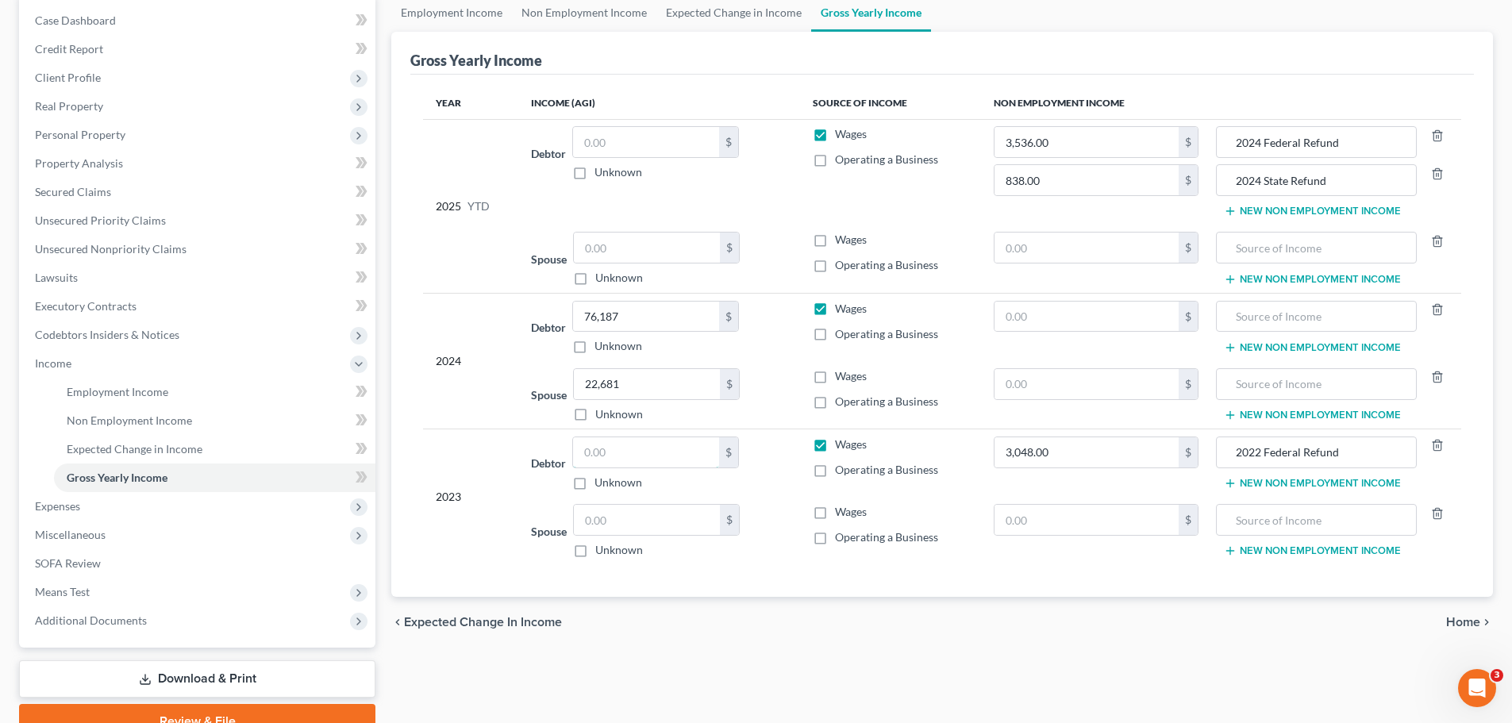
drag, startPoint x: 601, startPoint y: 448, endPoint x: 694, endPoint y: 425, distance: 95.6
click at [605, 445] on input "text" at bounding box center [646, 452] width 146 height 30
type input "72,234.00"
click at [694, 517] on input "text" at bounding box center [647, 520] width 146 height 30
type input "23,162.00"
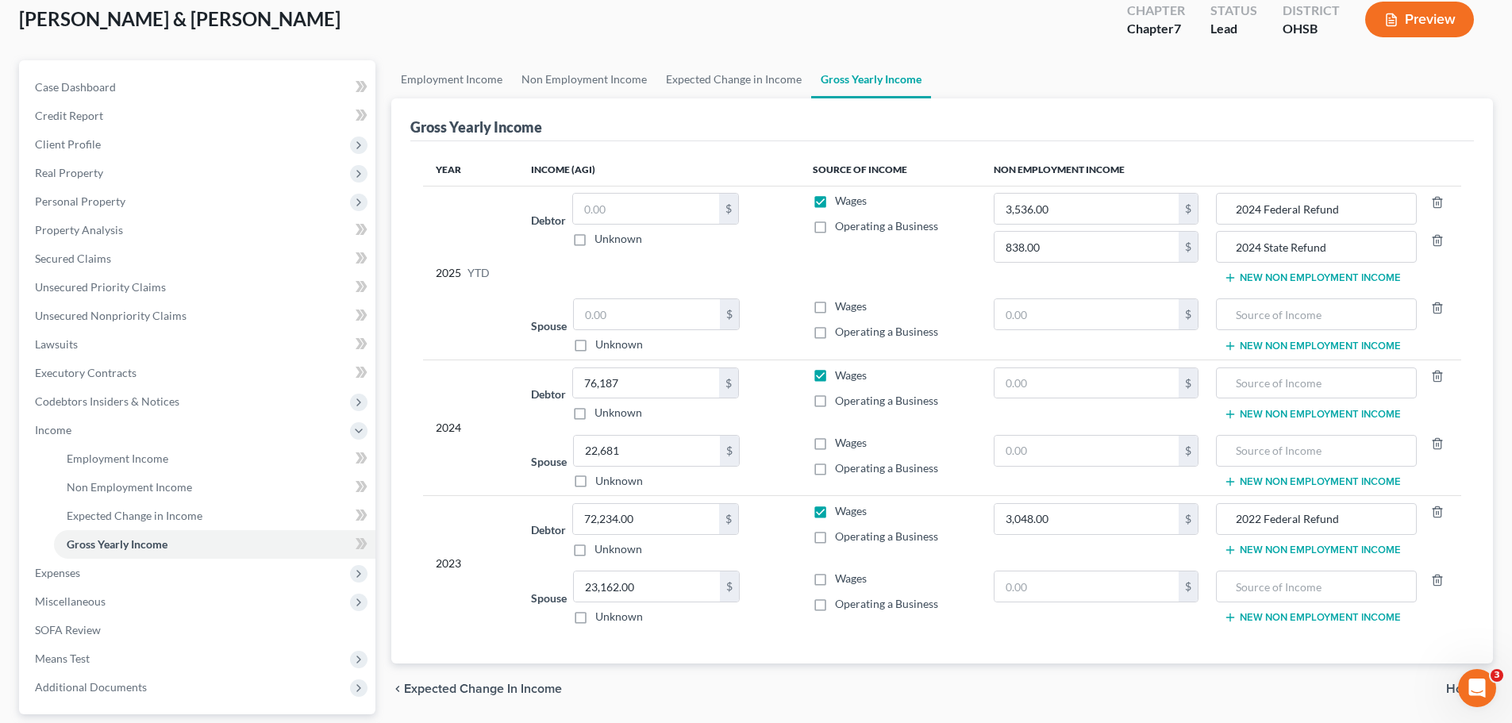
scroll to position [0, 0]
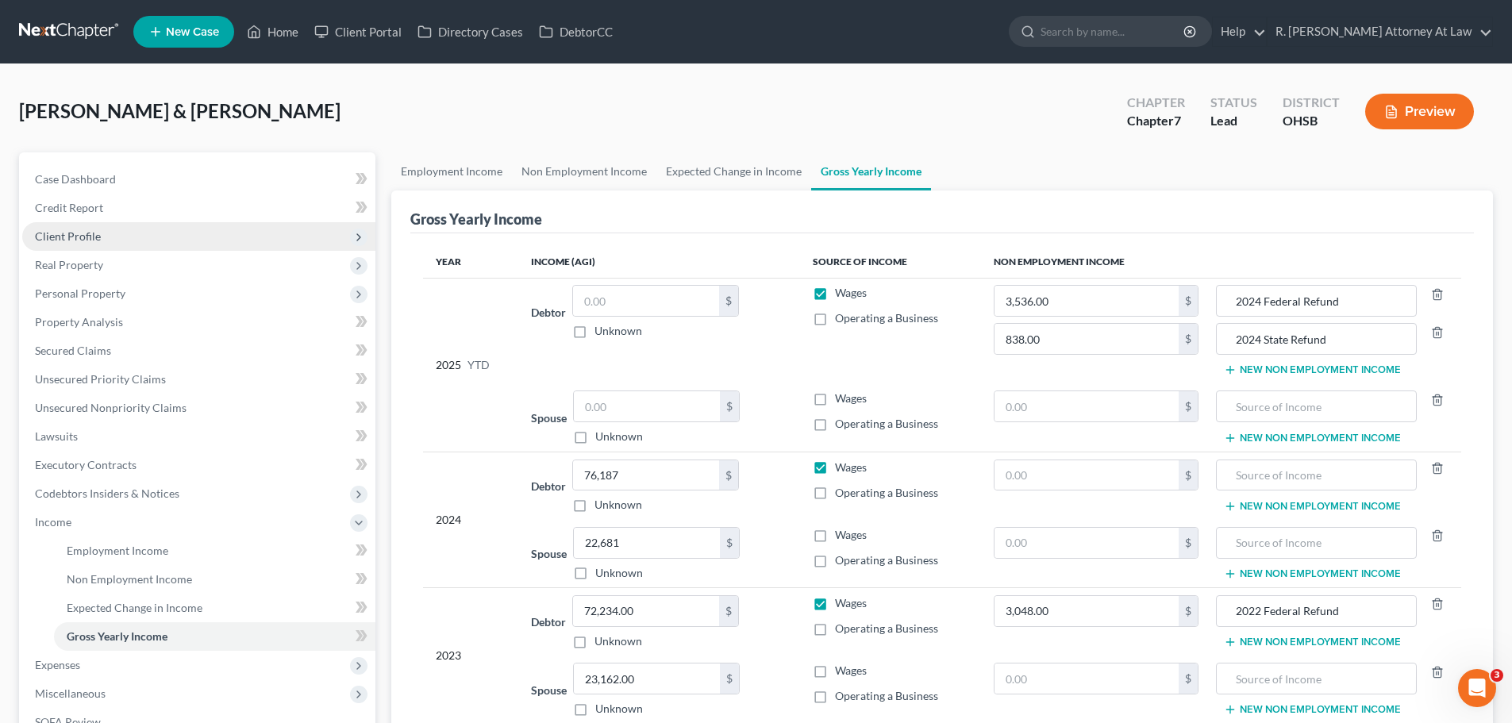
click at [83, 240] on span "Client Profile" at bounding box center [68, 235] width 66 height 13
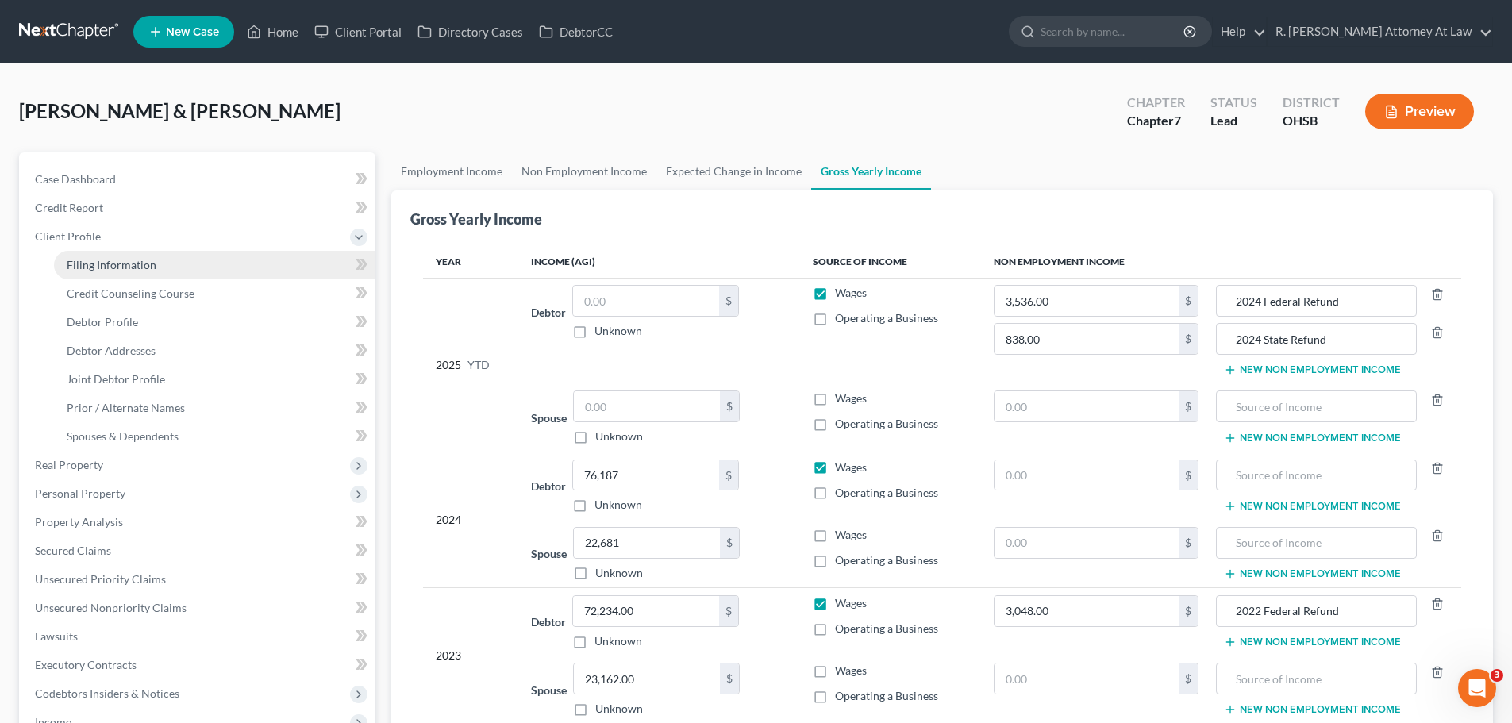
click at [128, 270] on span "Filing Information" at bounding box center [112, 264] width 90 height 13
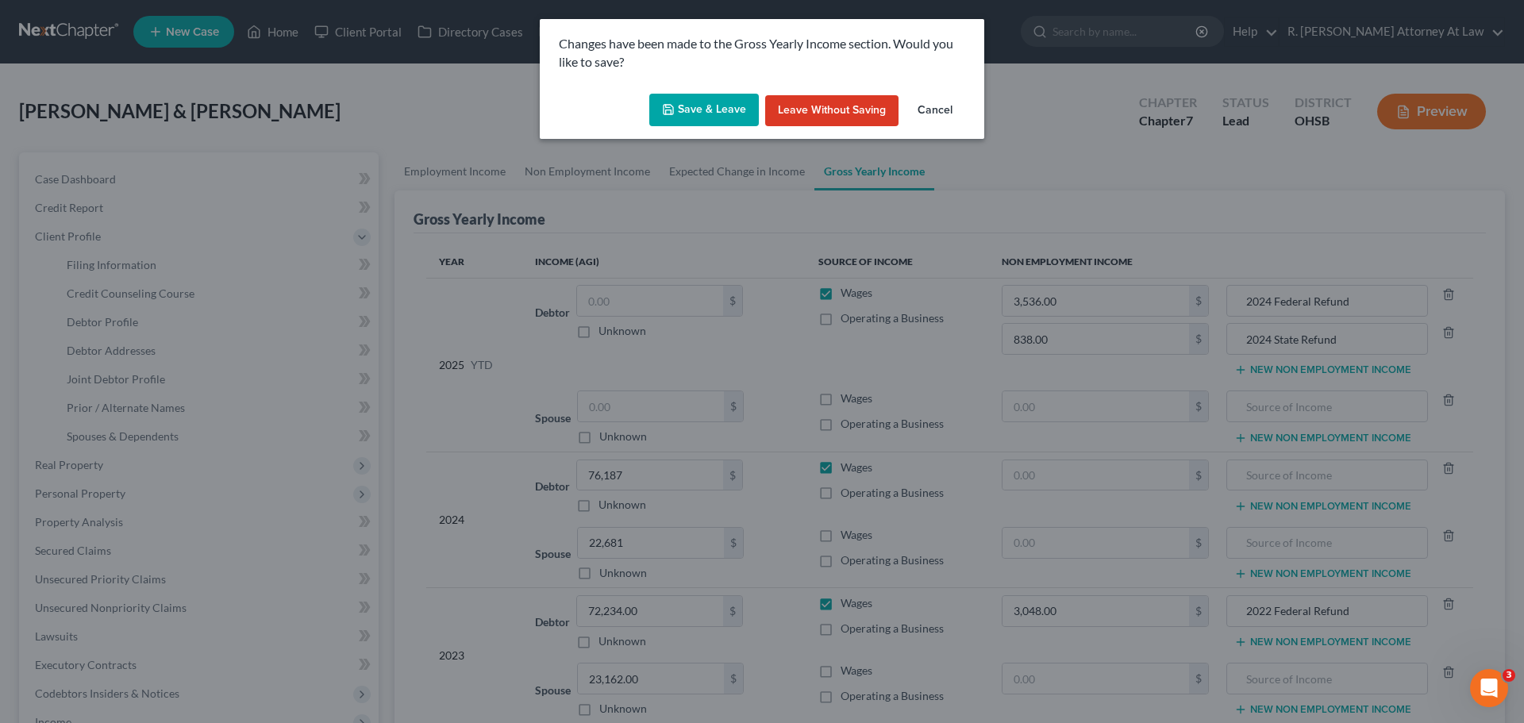
click at [670, 114] on icon "button" at bounding box center [668, 110] width 10 height 10
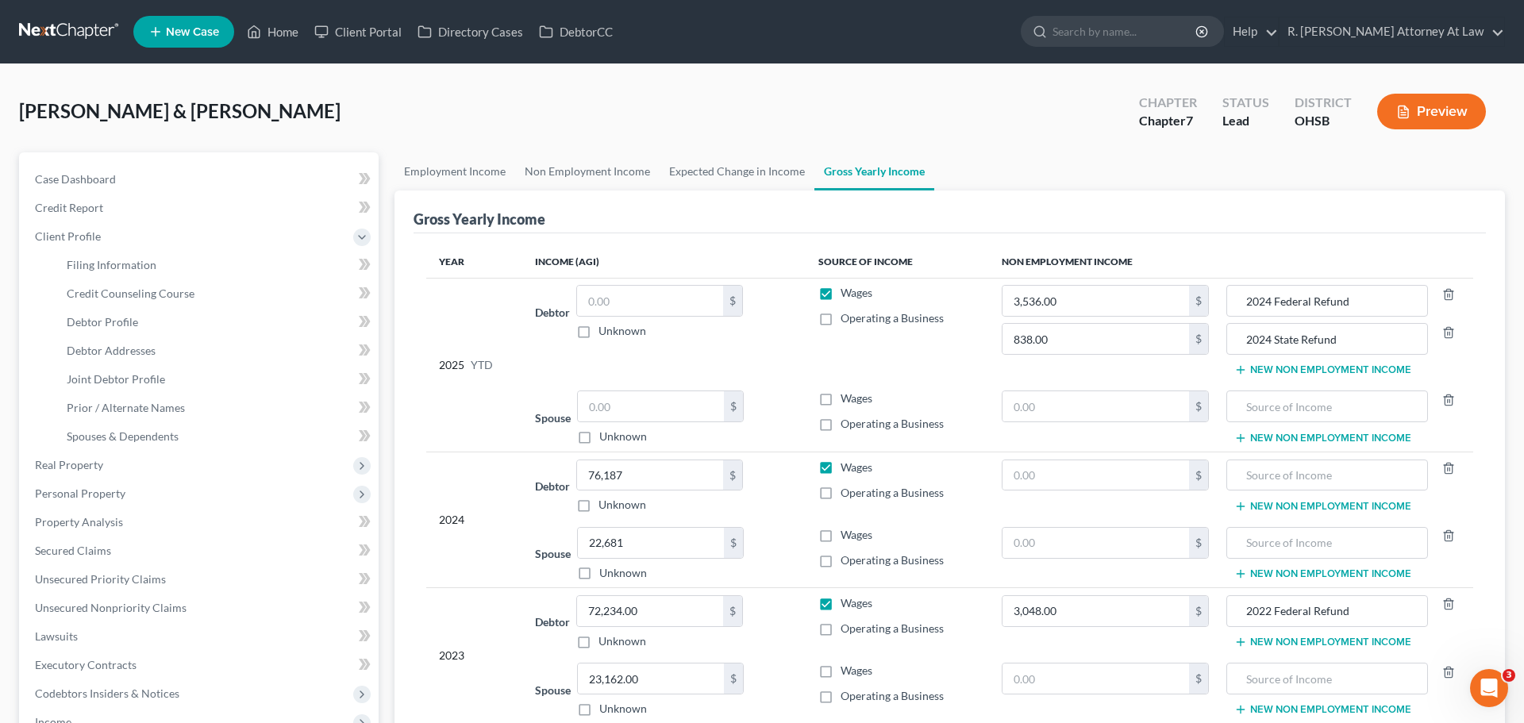
type input "838.00"
type input "2024 State Refund"
select select "1"
select select "0"
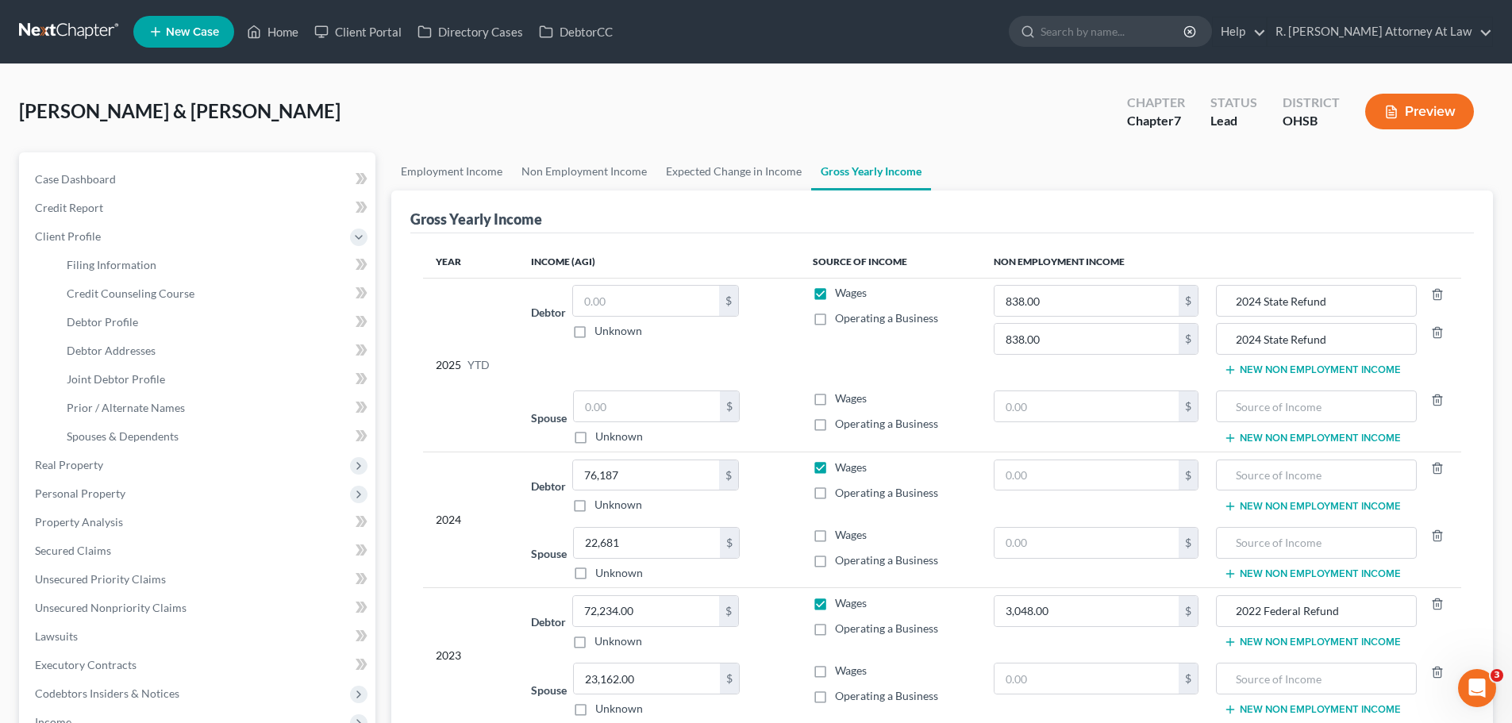
select select "62"
select select "36"
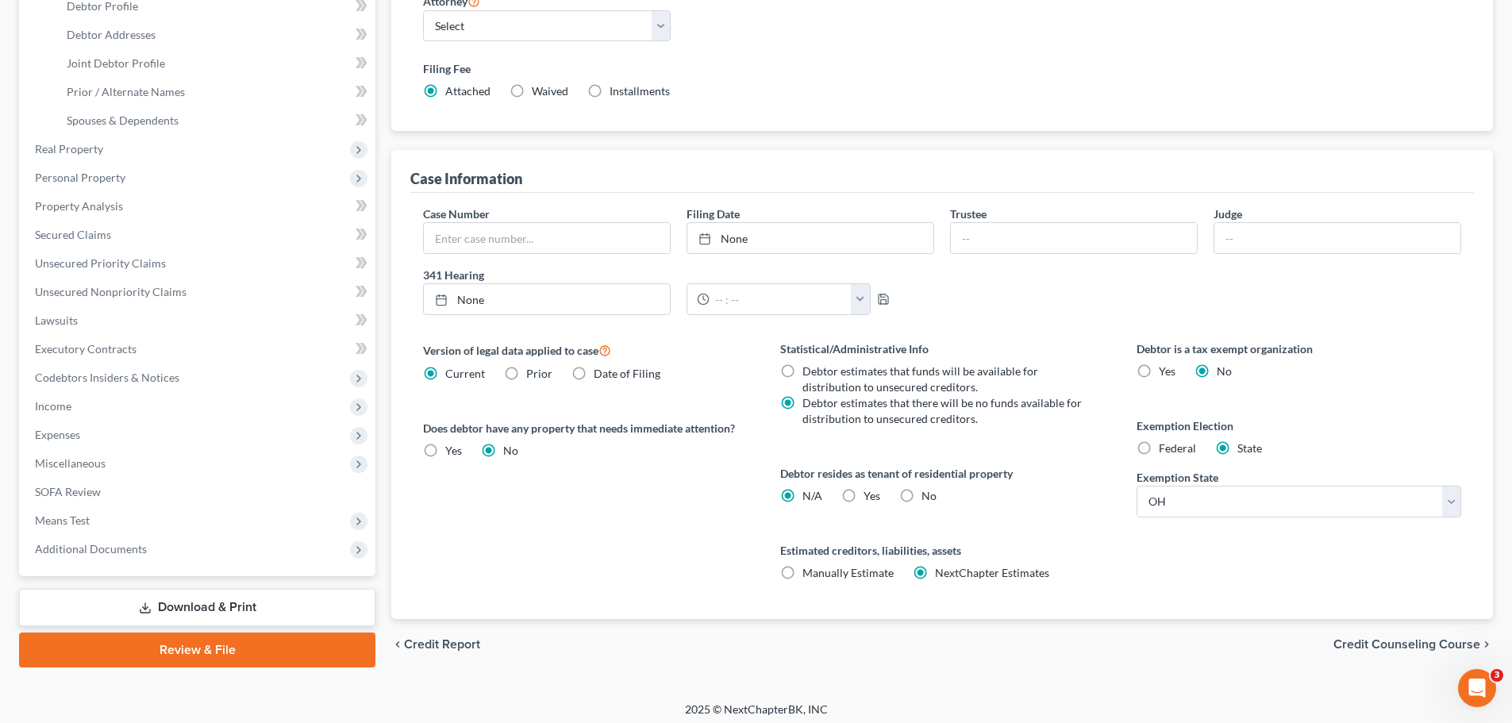
scroll to position [323, 0]
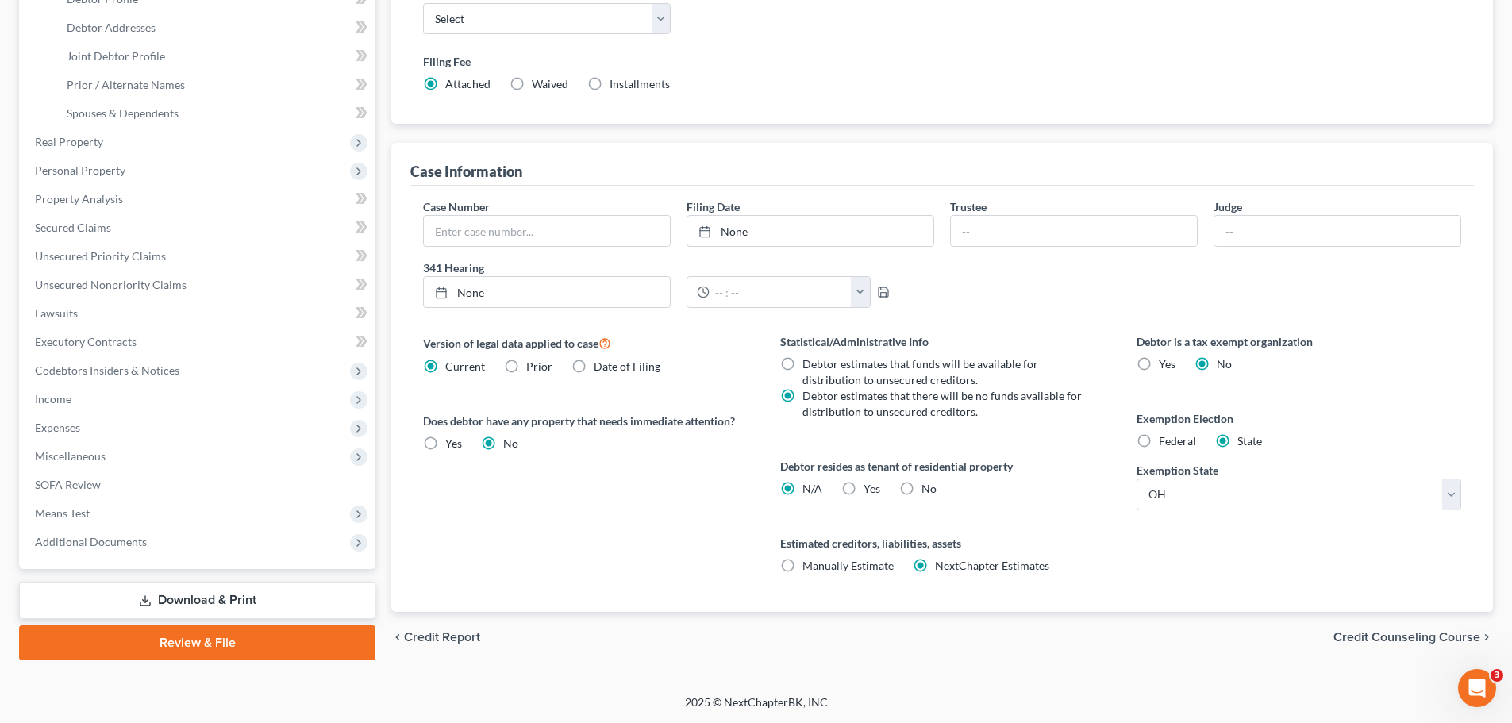
click at [863, 486] on label "Yes Yes" at bounding box center [871, 489] width 17 height 16
click at [870, 486] on input "Yes Yes" at bounding box center [875, 486] width 10 height 10
radio input "true"
radio input "false"
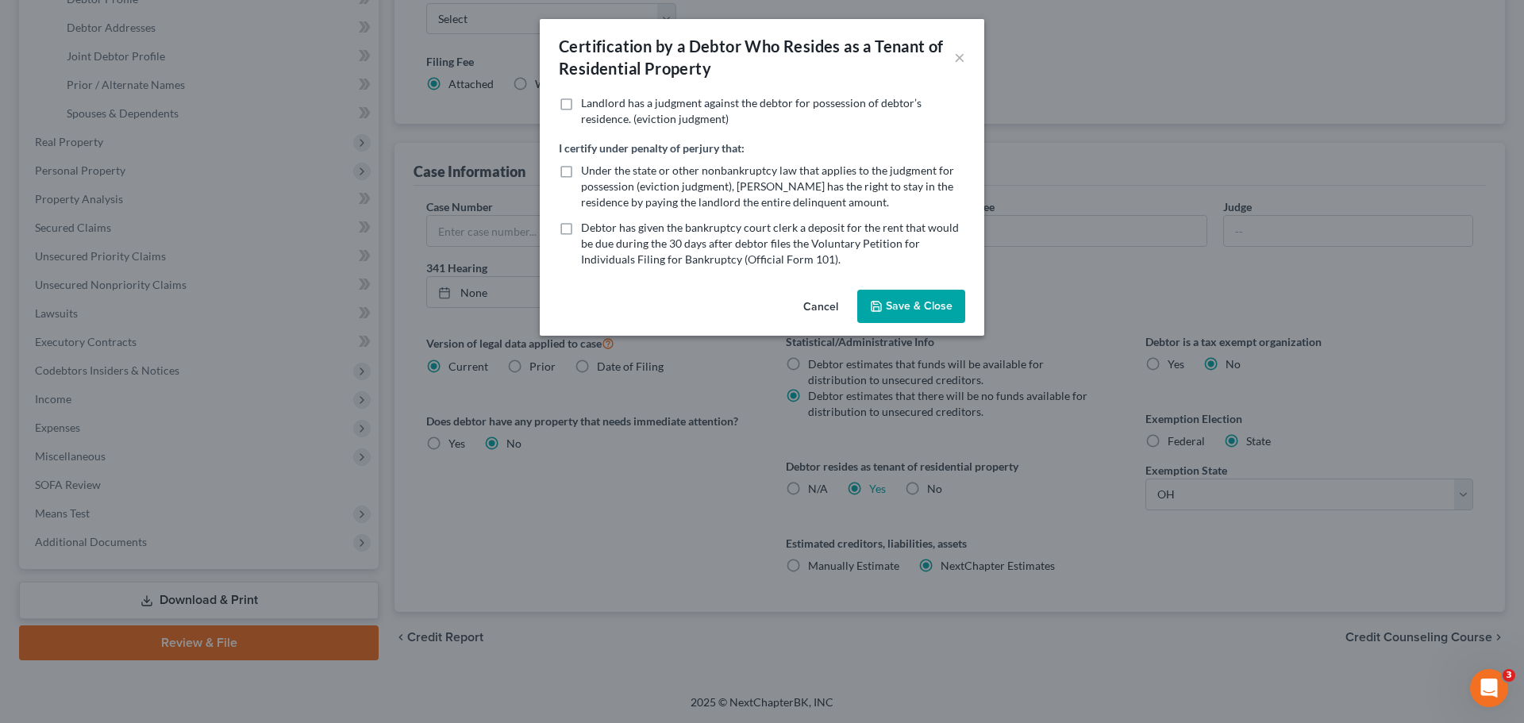
click at [890, 308] on button "Save & Close" at bounding box center [911, 306] width 108 height 33
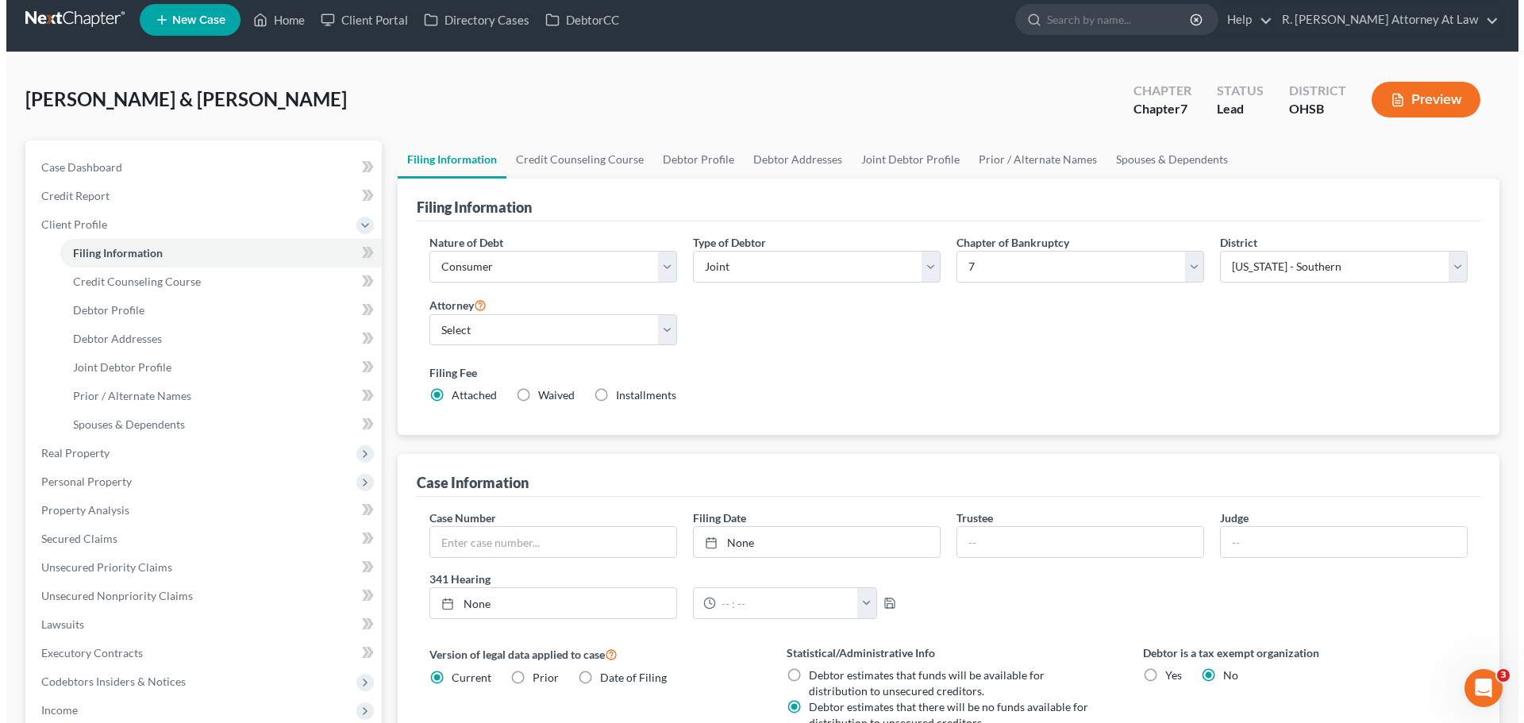
scroll to position [6, 0]
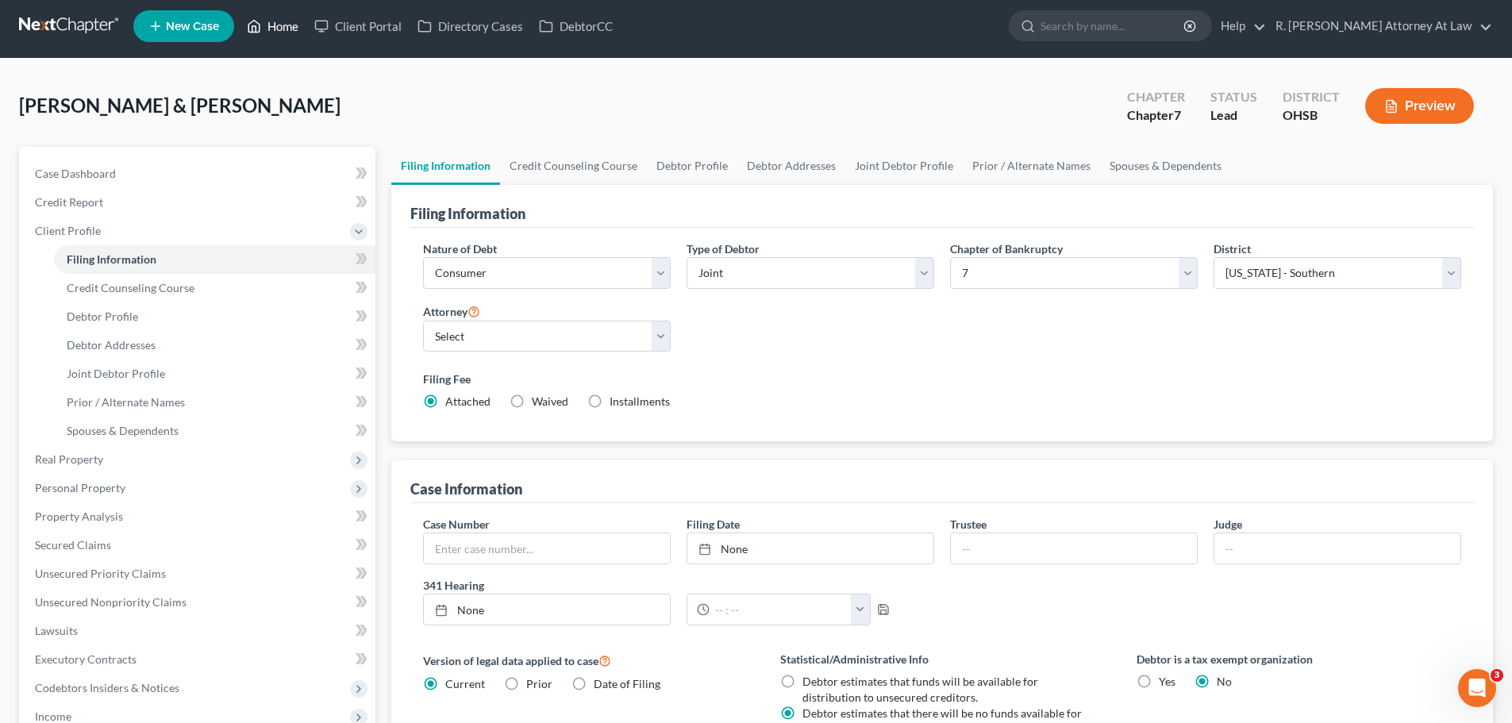
click at [273, 32] on link "Home" at bounding box center [272, 26] width 67 height 29
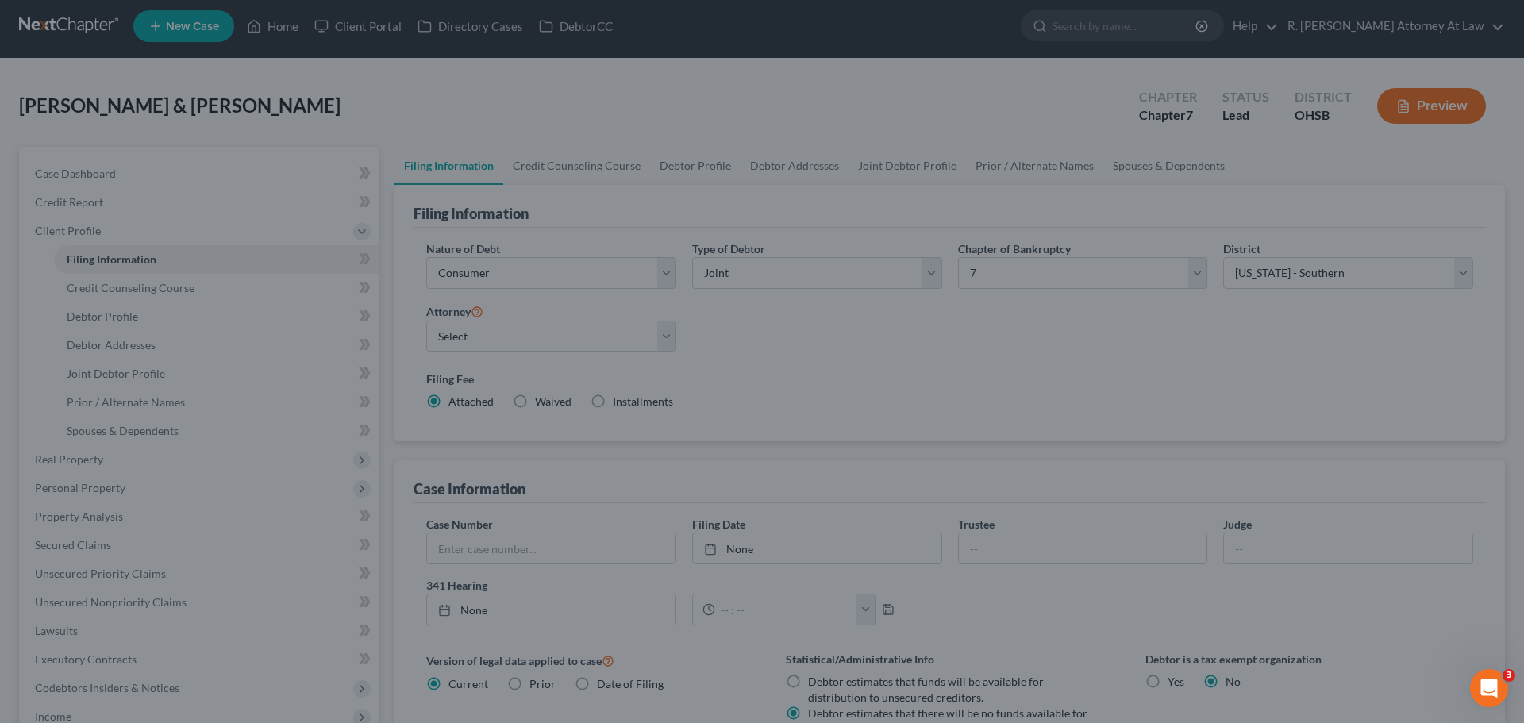
click at [850, 93] on div at bounding box center [762, 361] width 1524 height 723
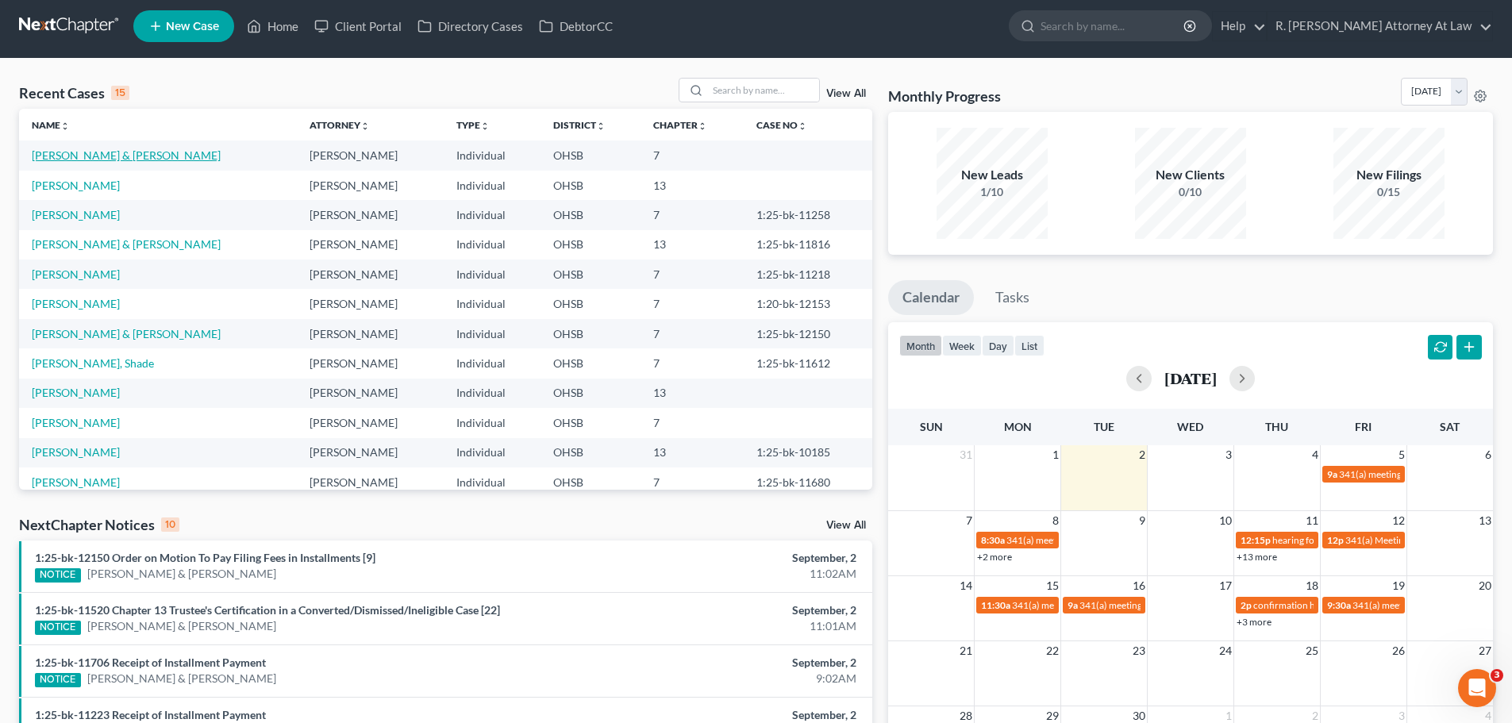
click at [96, 151] on link "[PERSON_NAME] & [PERSON_NAME]" at bounding box center [126, 154] width 189 height 13
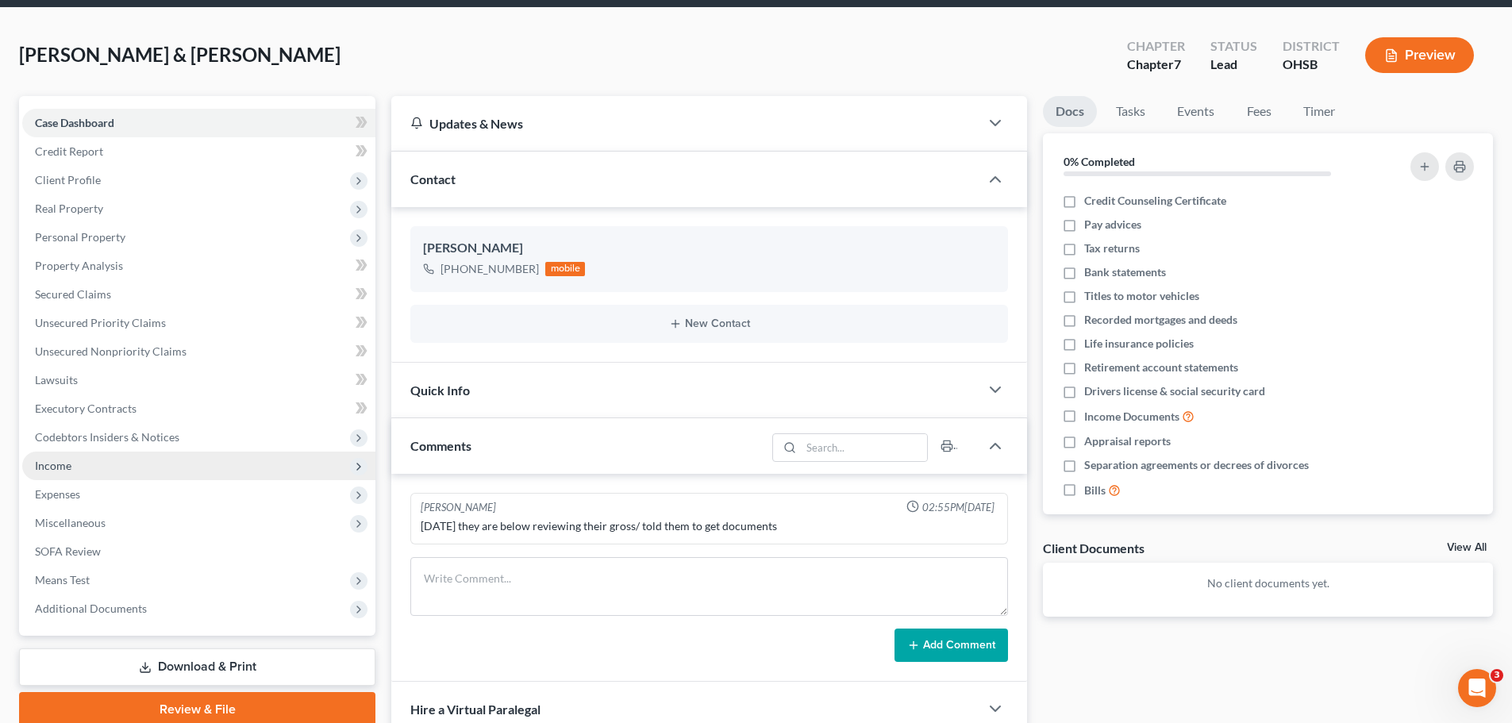
scroll to position [85, 0]
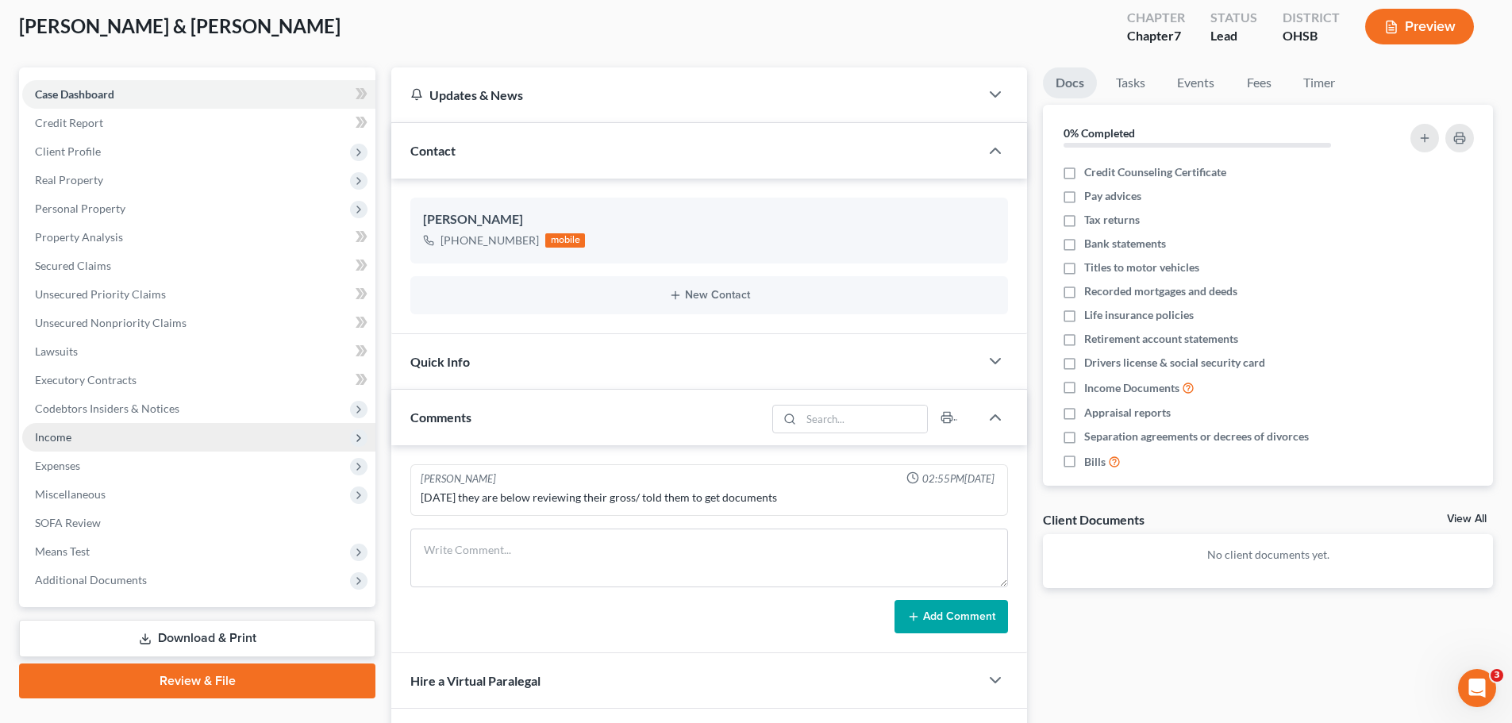
click at [49, 440] on span "Income" at bounding box center [53, 436] width 37 height 13
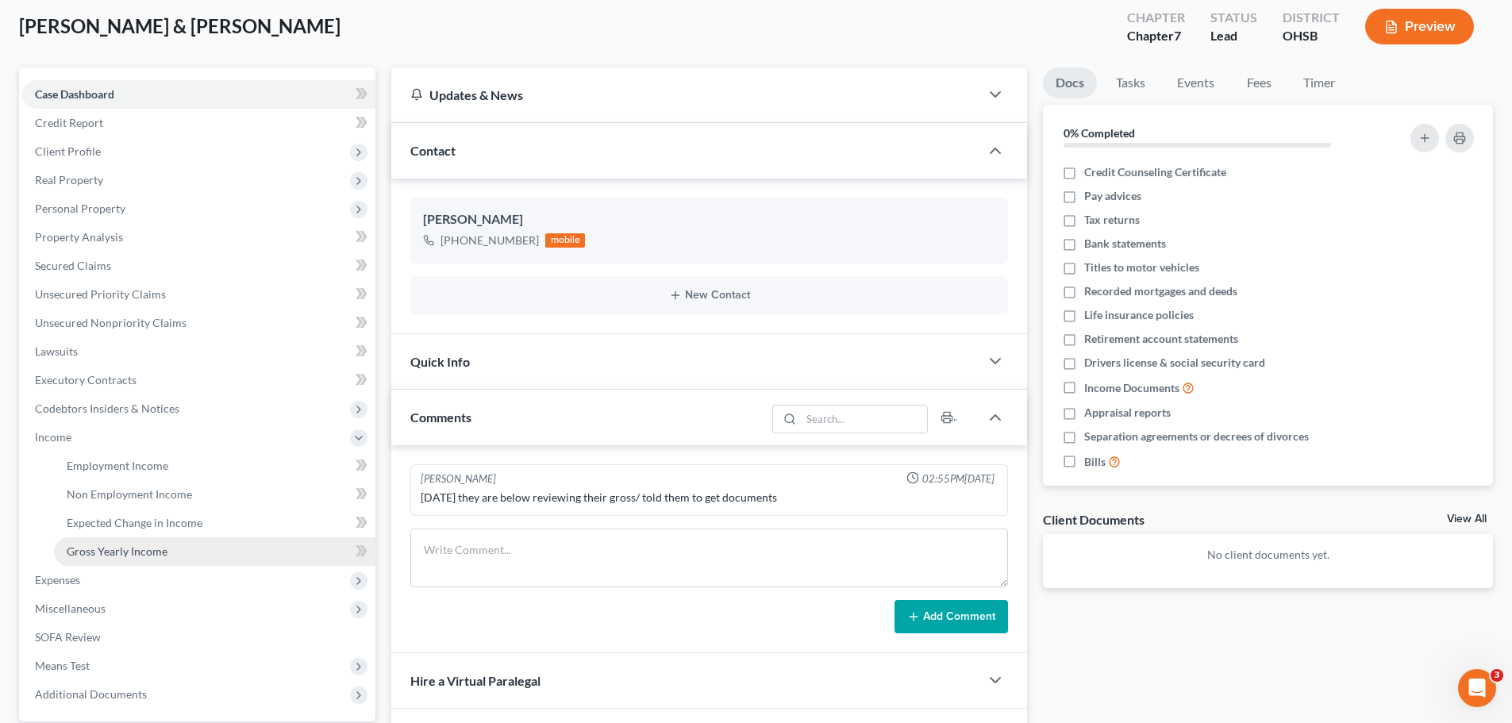
click at [147, 550] on span "Gross Yearly Income" at bounding box center [117, 550] width 101 height 13
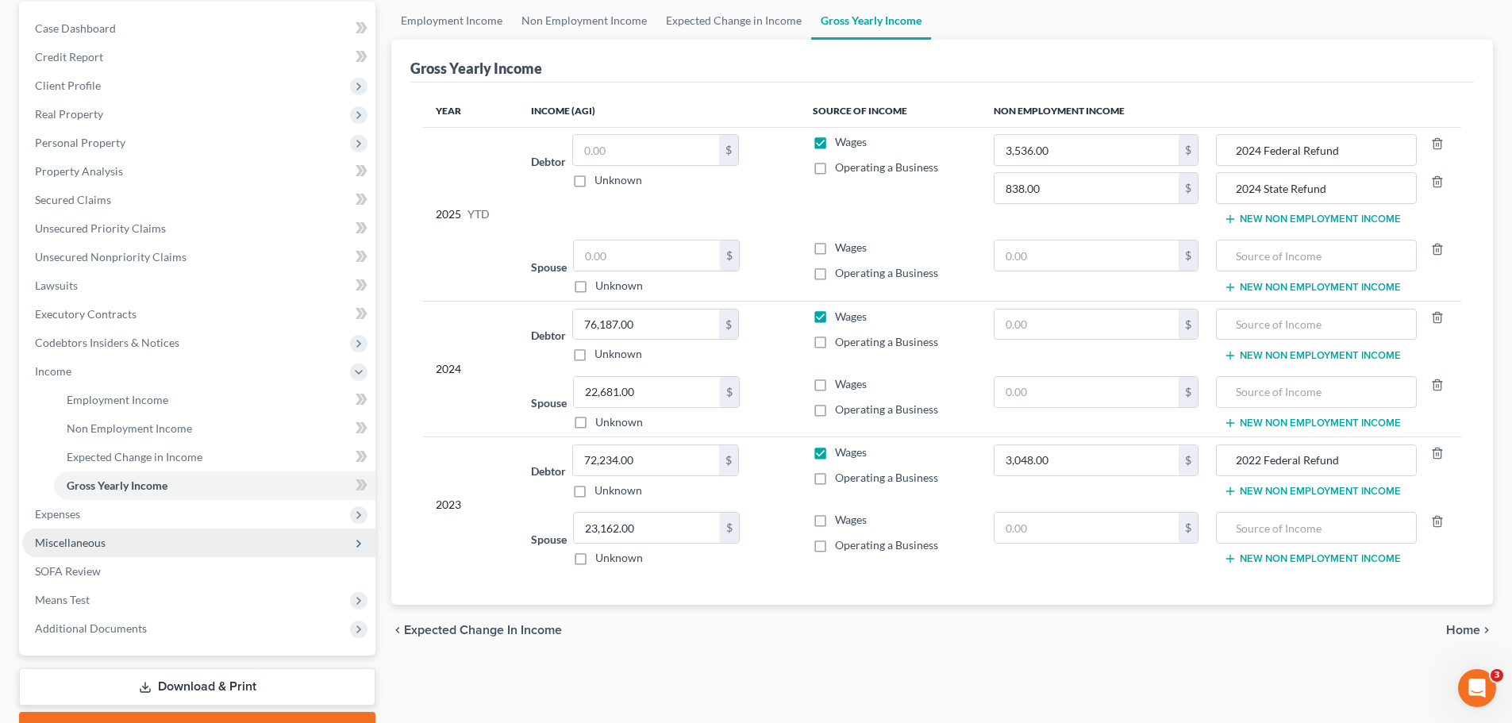
scroll to position [156, 0]
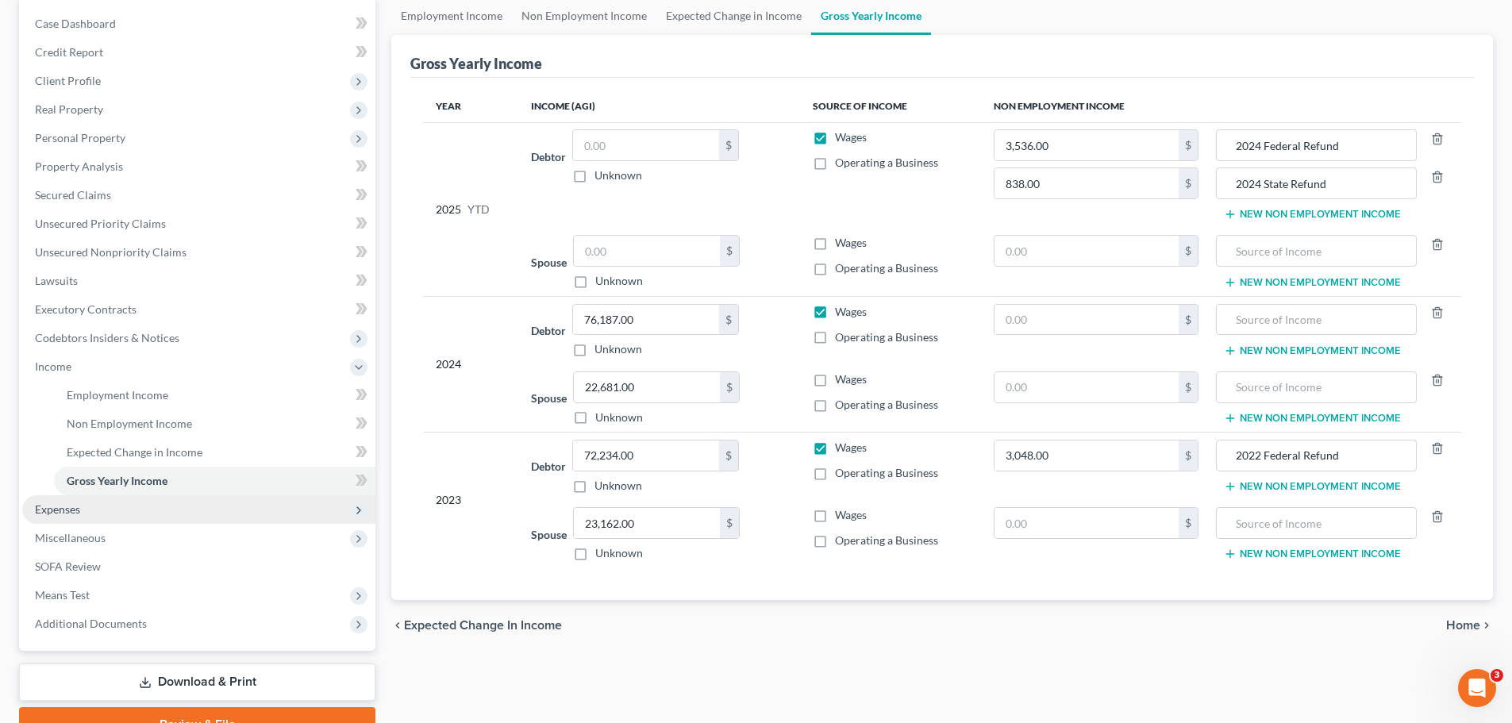
click at [67, 516] on span "Expenses" at bounding box center [198, 509] width 353 height 29
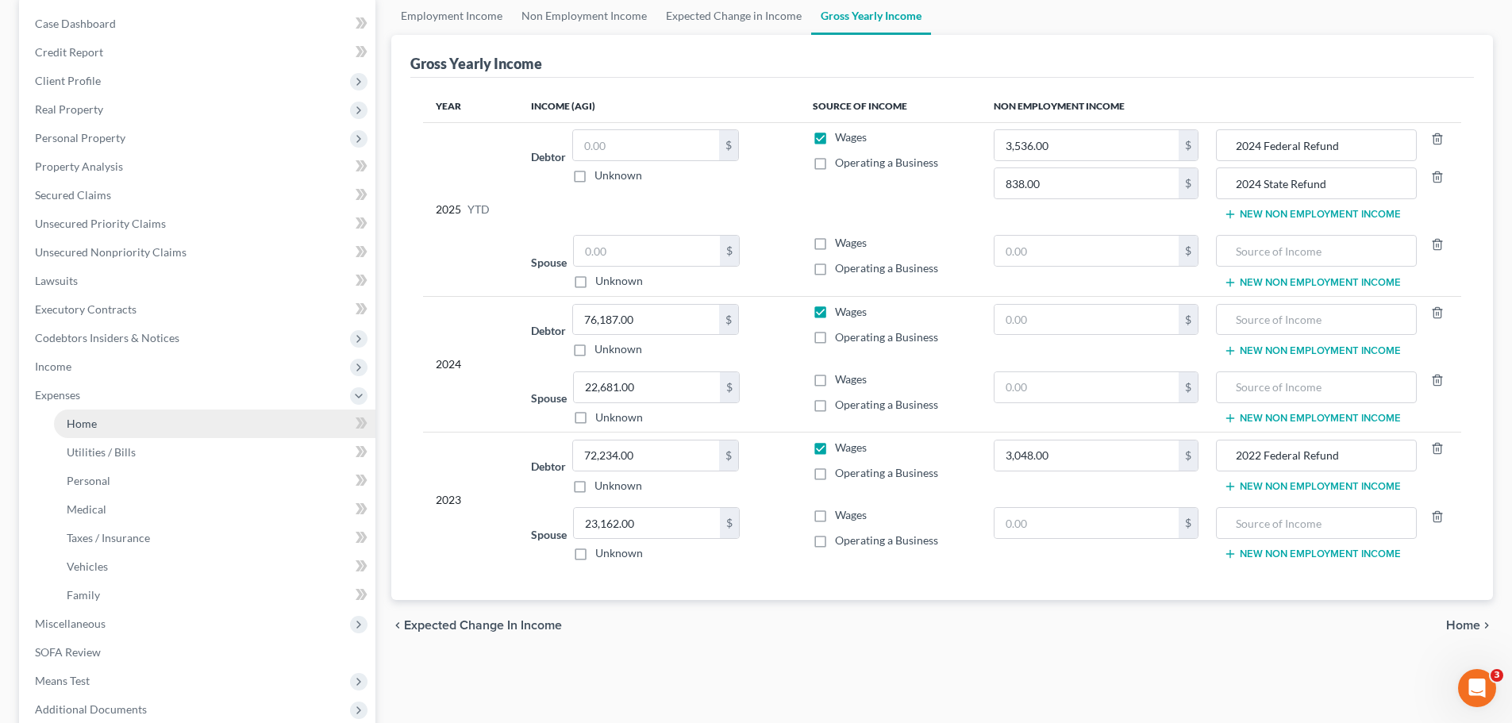
click at [89, 425] on span "Home" at bounding box center [82, 423] width 30 height 13
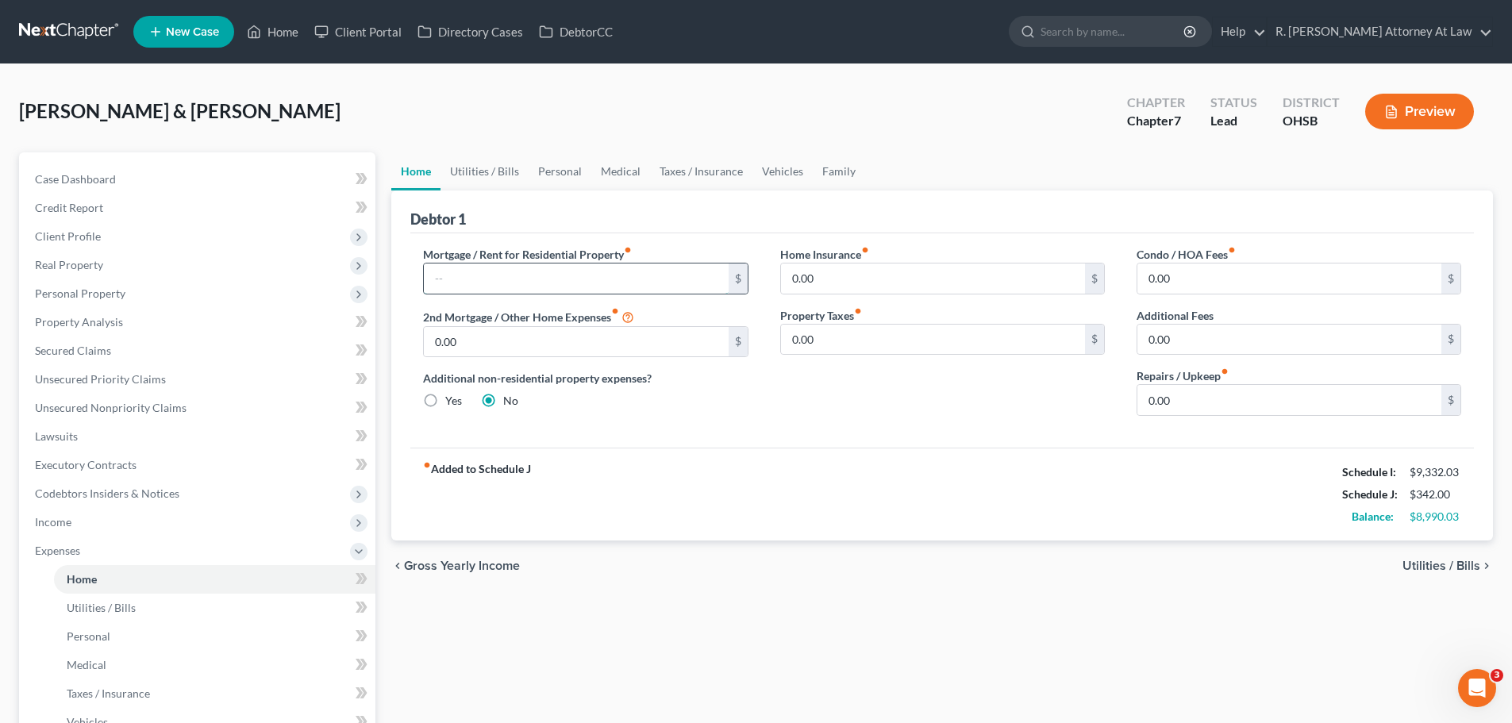
drag, startPoint x: 516, startPoint y: 284, endPoint x: 527, endPoint y: 279, distance: 12.4
click at [516, 283] on input "text" at bounding box center [576, 278] width 304 height 30
type input "1,787"
type input "150"
click at [477, 167] on link "Utilities / Bills" at bounding box center [484, 171] width 88 height 38
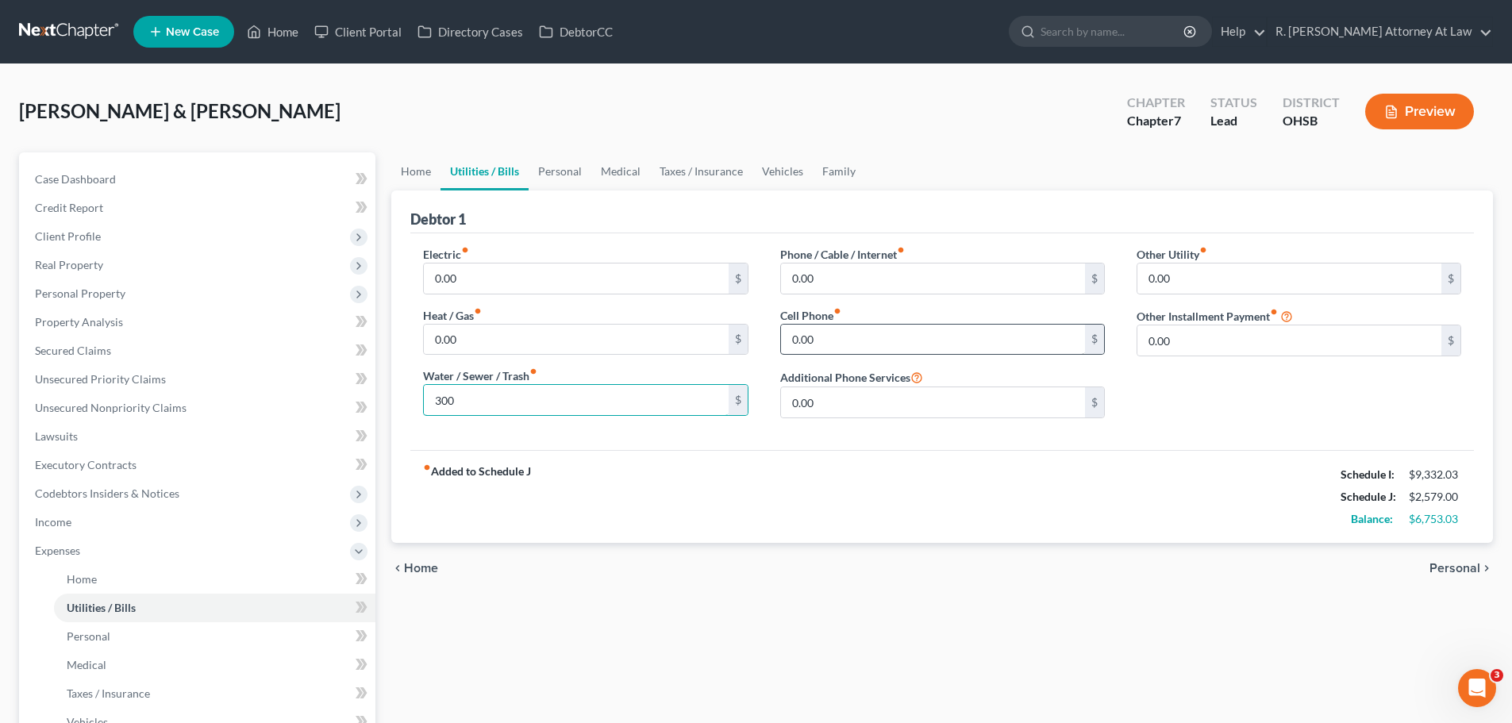
type input "300"
type input "155"
type input "62"
click at [555, 162] on link "Personal" at bounding box center [559, 171] width 63 height 38
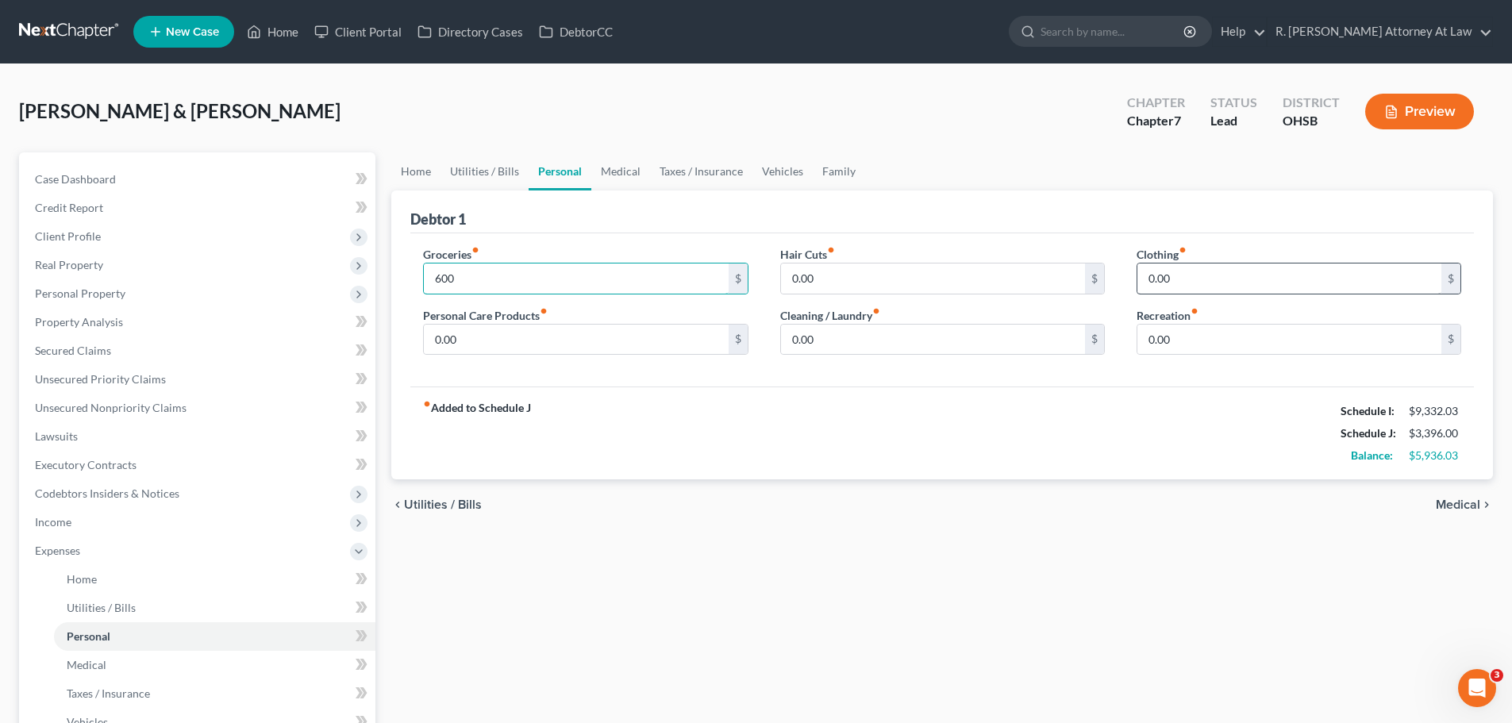
type input "600"
type input "200"
type input "100"
click at [628, 175] on link "Medical" at bounding box center [620, 171] width 59 height 38
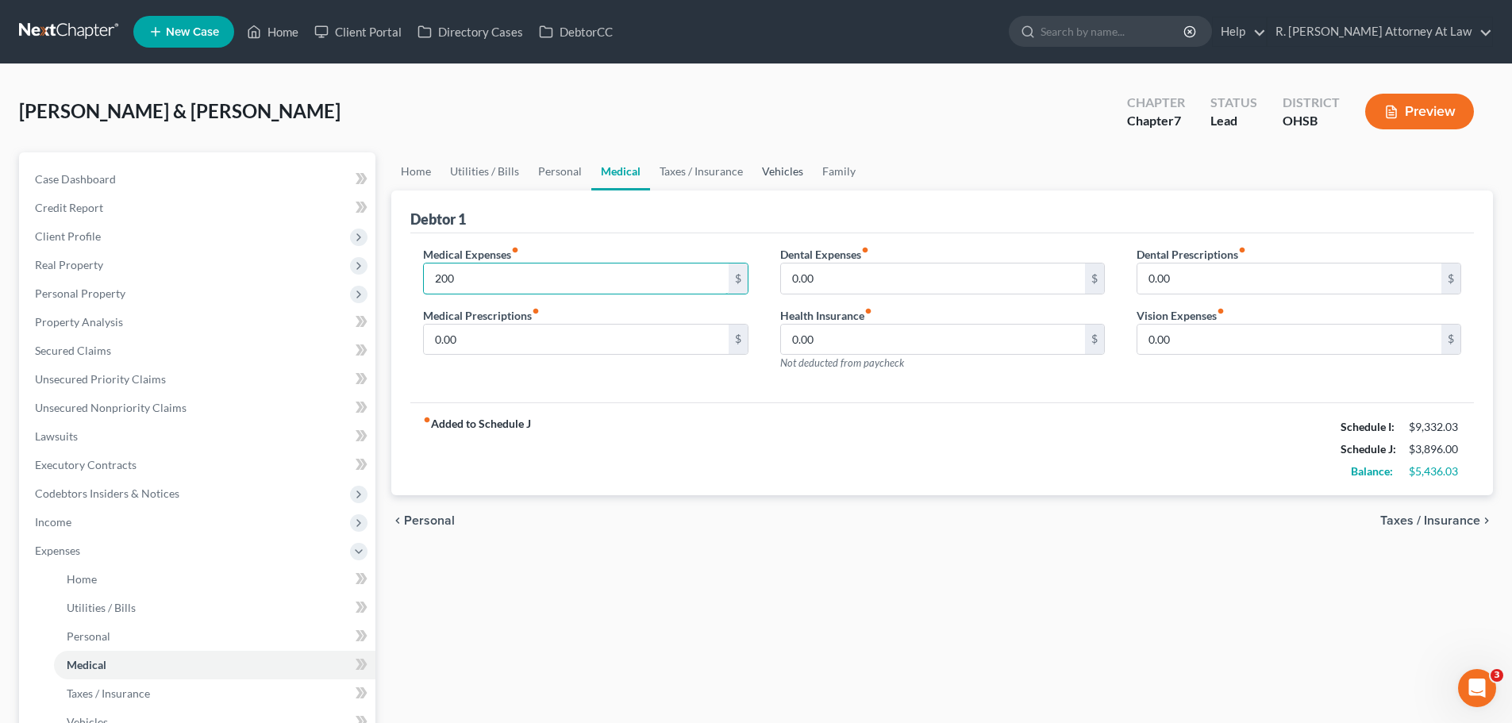
type input "200"
click at [770, 178] on link "Vehicles" at bounding box center [782, 171] width 60 height 38
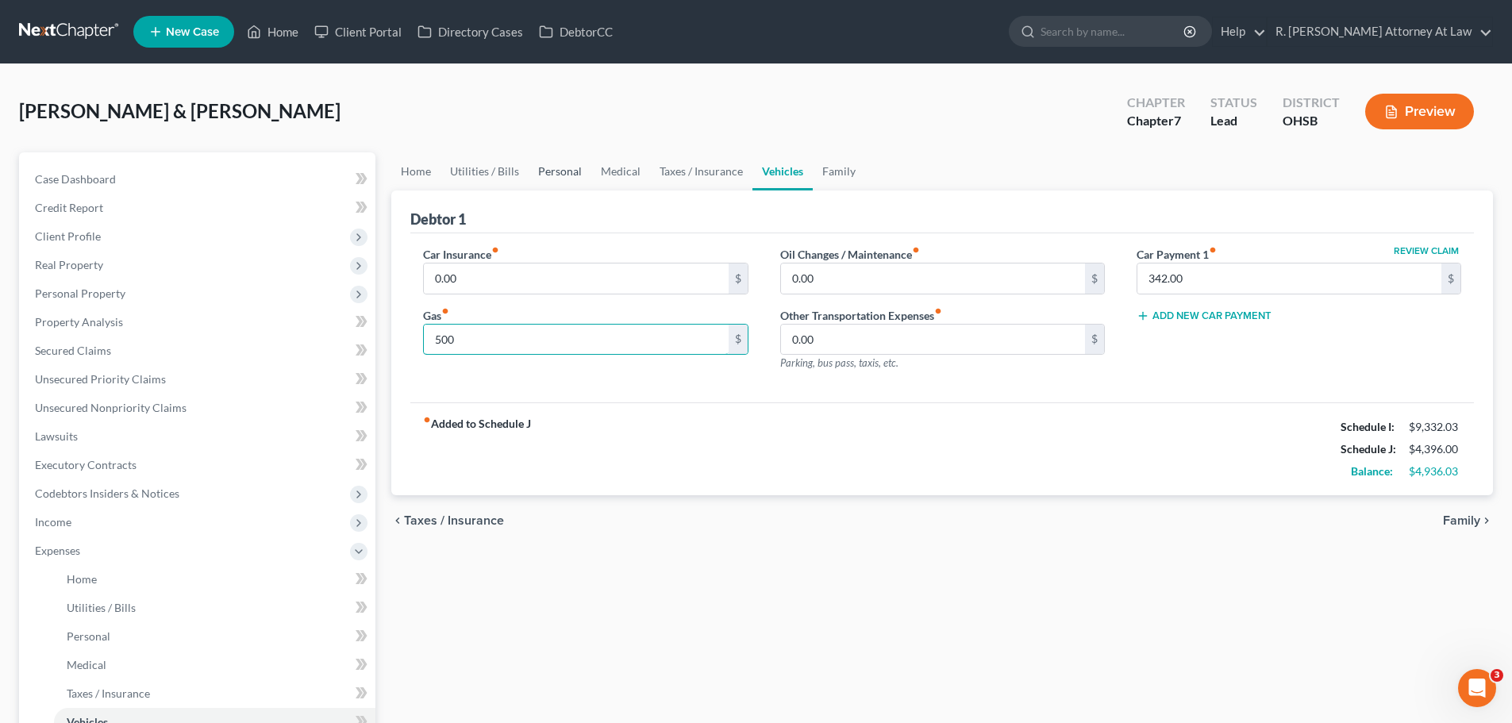
type input "500"
click at [548, 170] on link "Personal" at bounding box center [559, 171] width 63 height 38
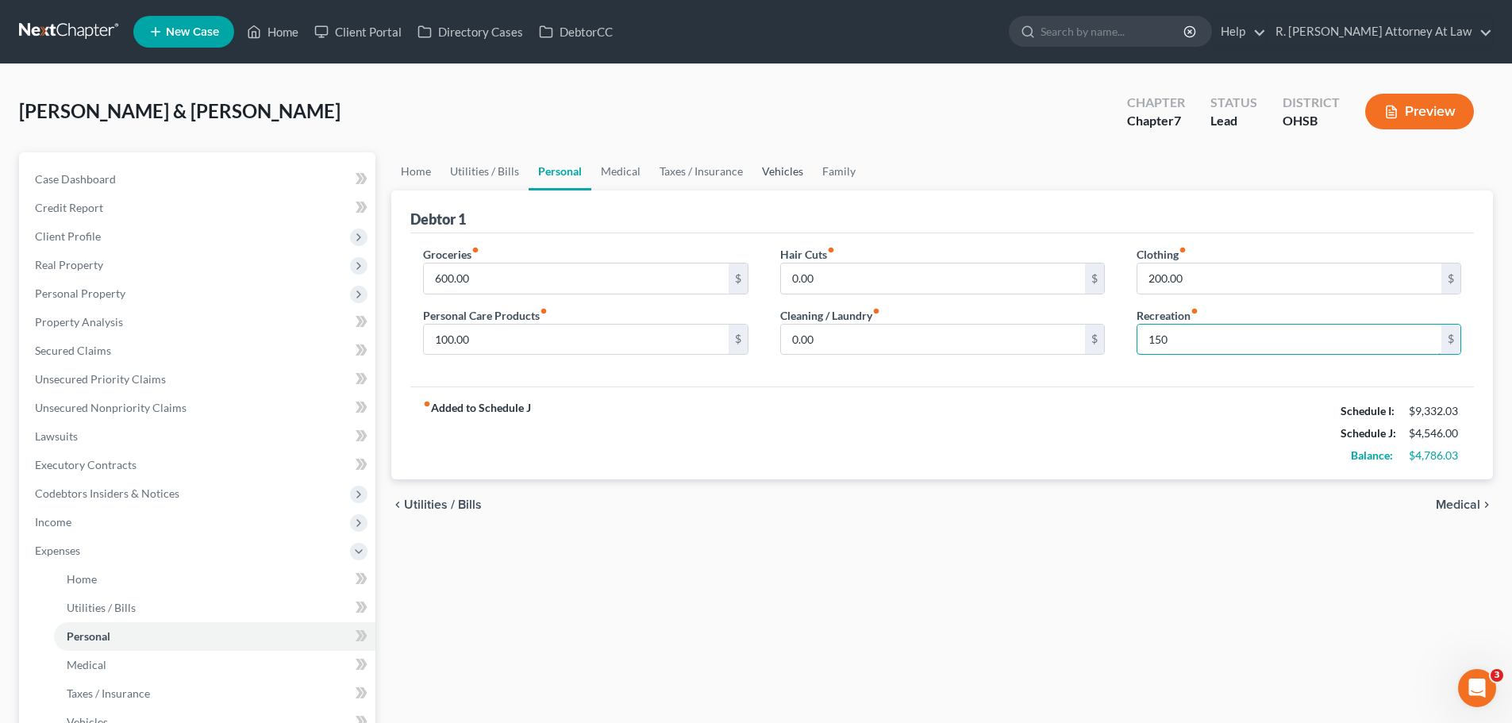
type input "150"
click at [759, 176] on link "Vehicles" at bounding box center [782, 171] width 60 height 38
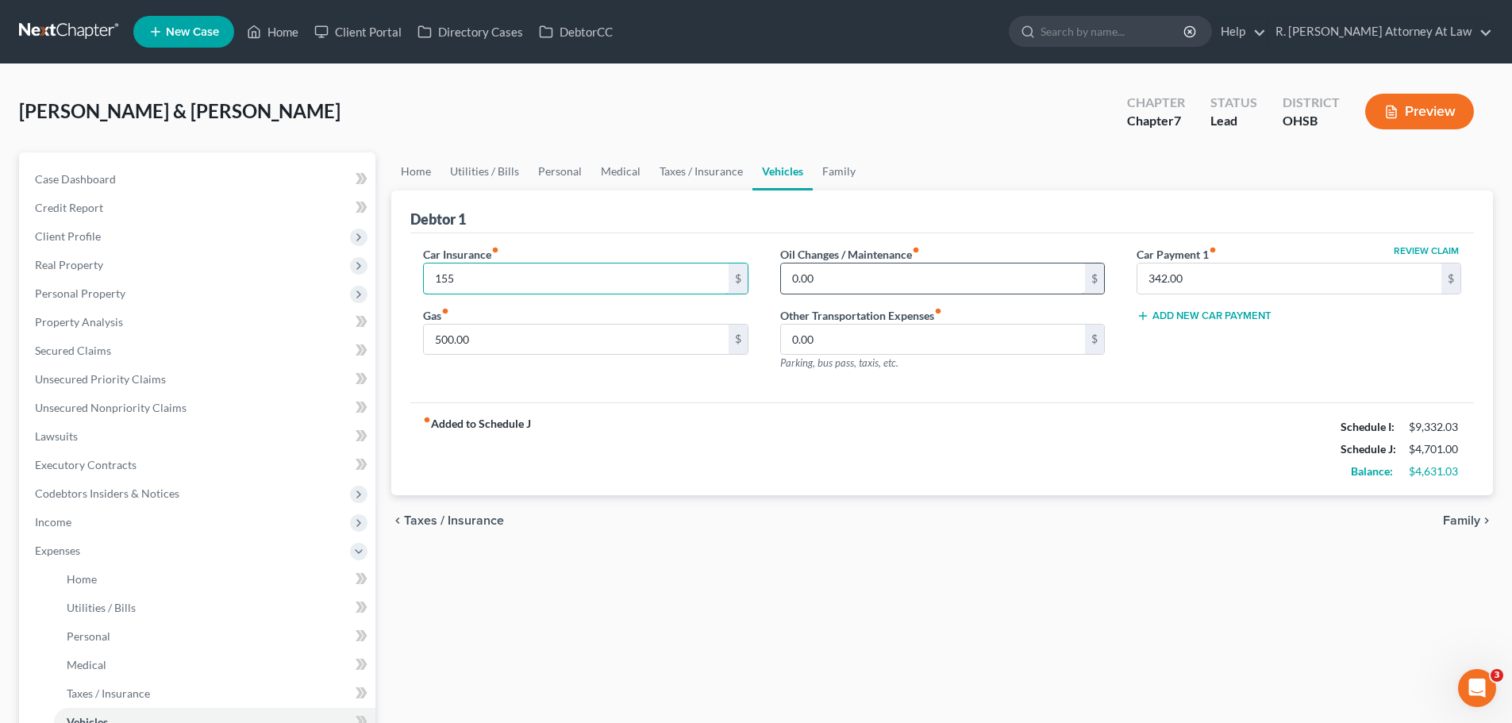
type input "155"
type input "50"
click at [830, 180] on link "Family" at bounding box center [839, 171] width 52 height 38
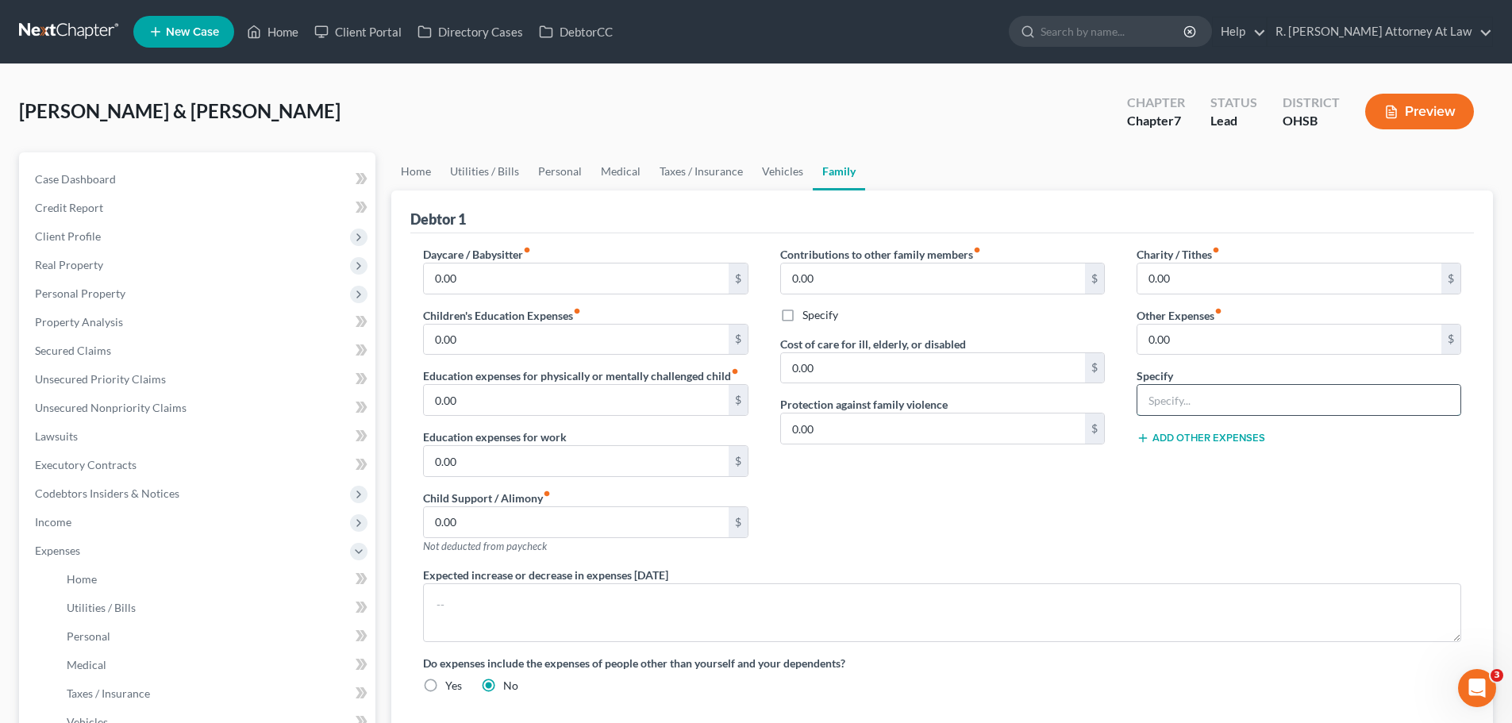
click at [1197, 392] on input "text" at bounding box center [1298, 400] width 323 height 30
type input "w"
type input "Work Lunches 50, Children Activities 200, Pets 100"
click at [1193, 342] on input "0.00" at bounding box center [1289, 340] width 304 height 30
type input "350"
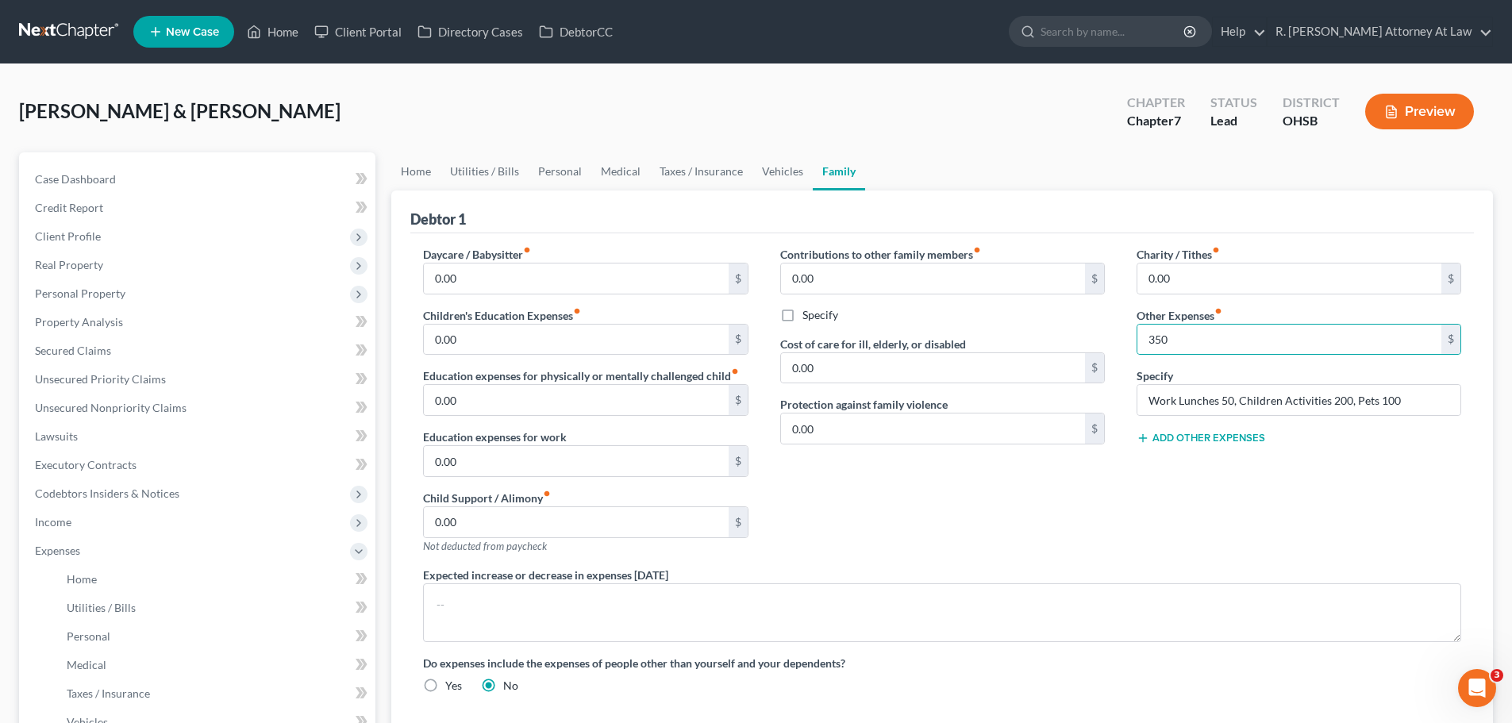
click at [1209, 440] on button "Add Other Expenses" at bounding box center [1200, 438] width 129 height 13
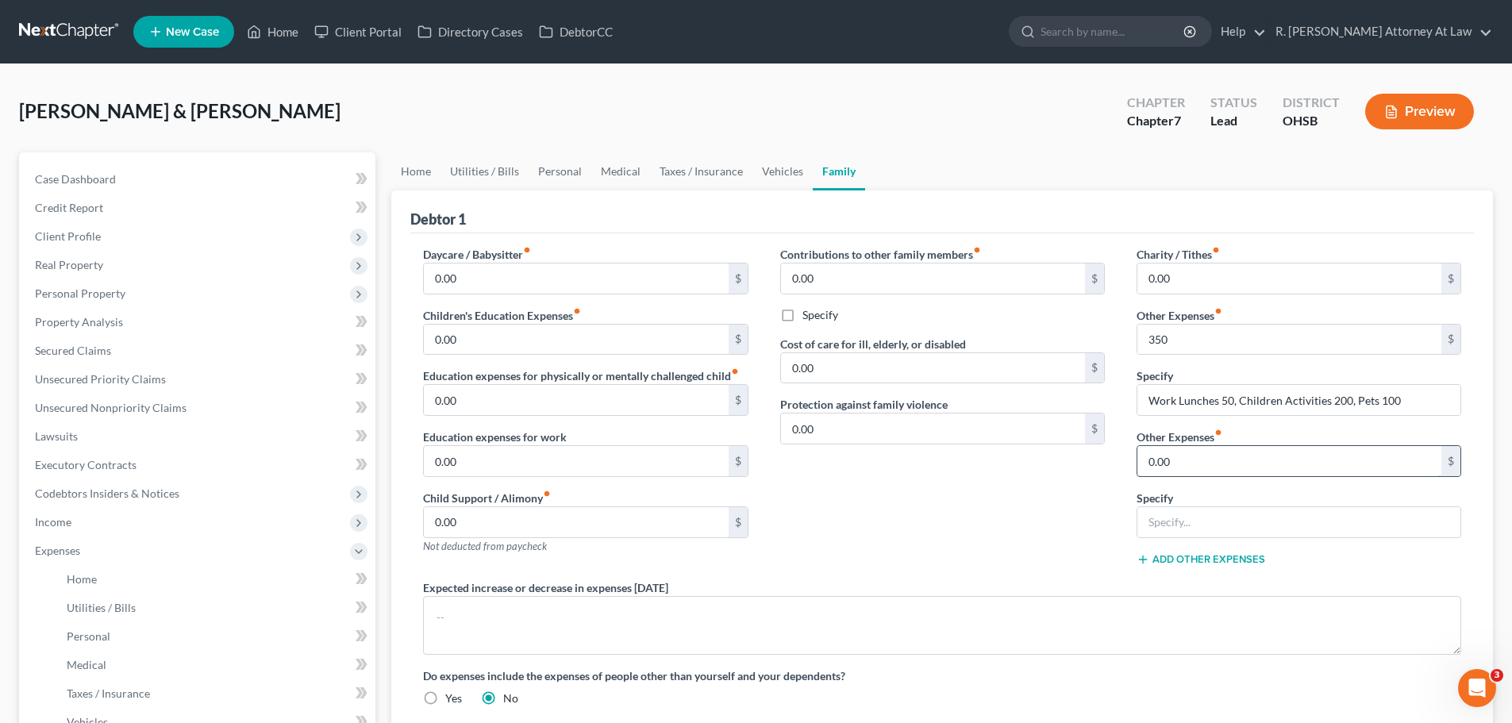
click at [1171, 464] on input "0.00" at bounding box center [1289, 461] width 304 height 30
drag, startPoint x: 1164, startPoint y: 523, endPoint x: 1157, endPoint y: 517, distance: 9.6
click at [1160, 520] on input "text" at bounding box center [1298, 522] width 323 height 30
type input "Student Loans 218, Subscriptions 122"
click at [1222, 465] on input "0.00" at bounding box center [1289, 461] width 304 height 30
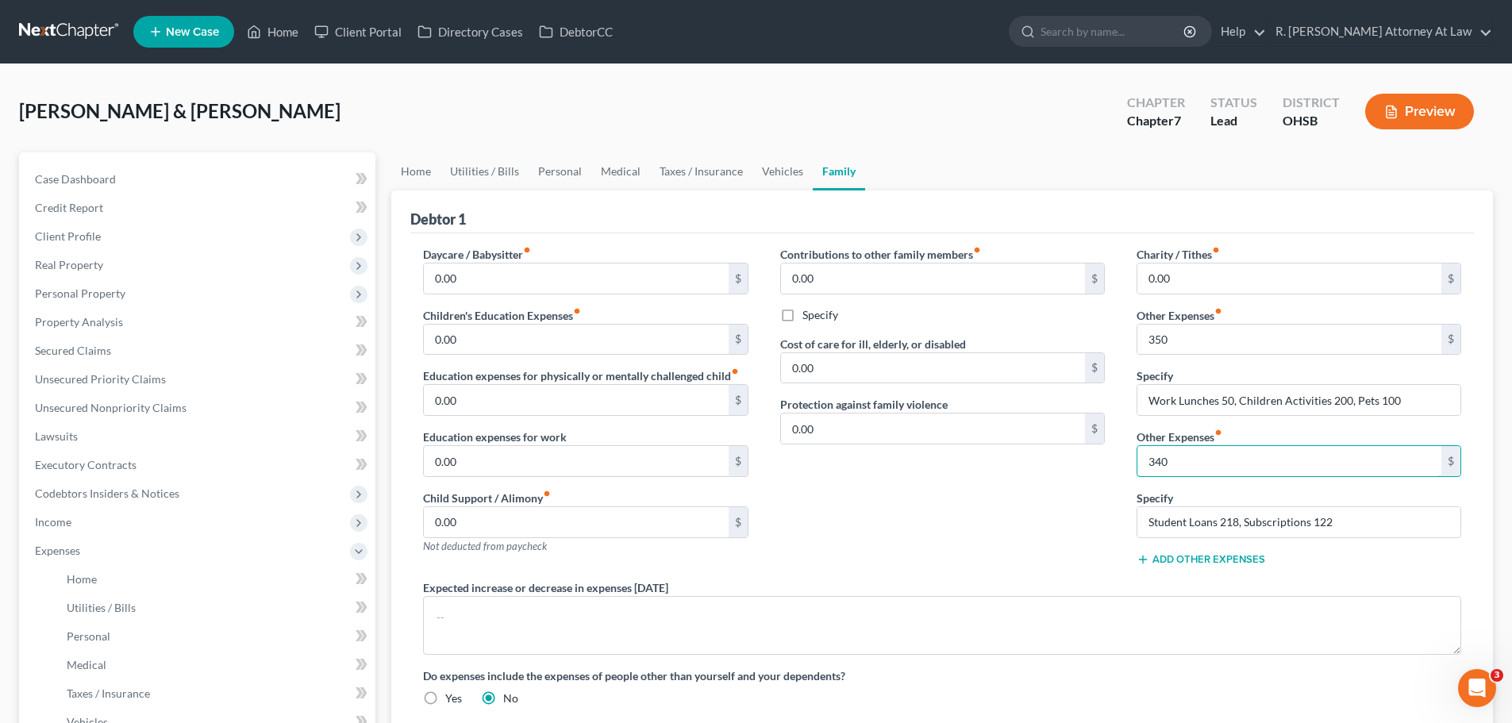
type input "340"
click at [895, 544] on div "Contributions to other family members fiber_manual_record 0.00 $ Specify Cost o…" at bounding box center [942, 412] width 356 height 333
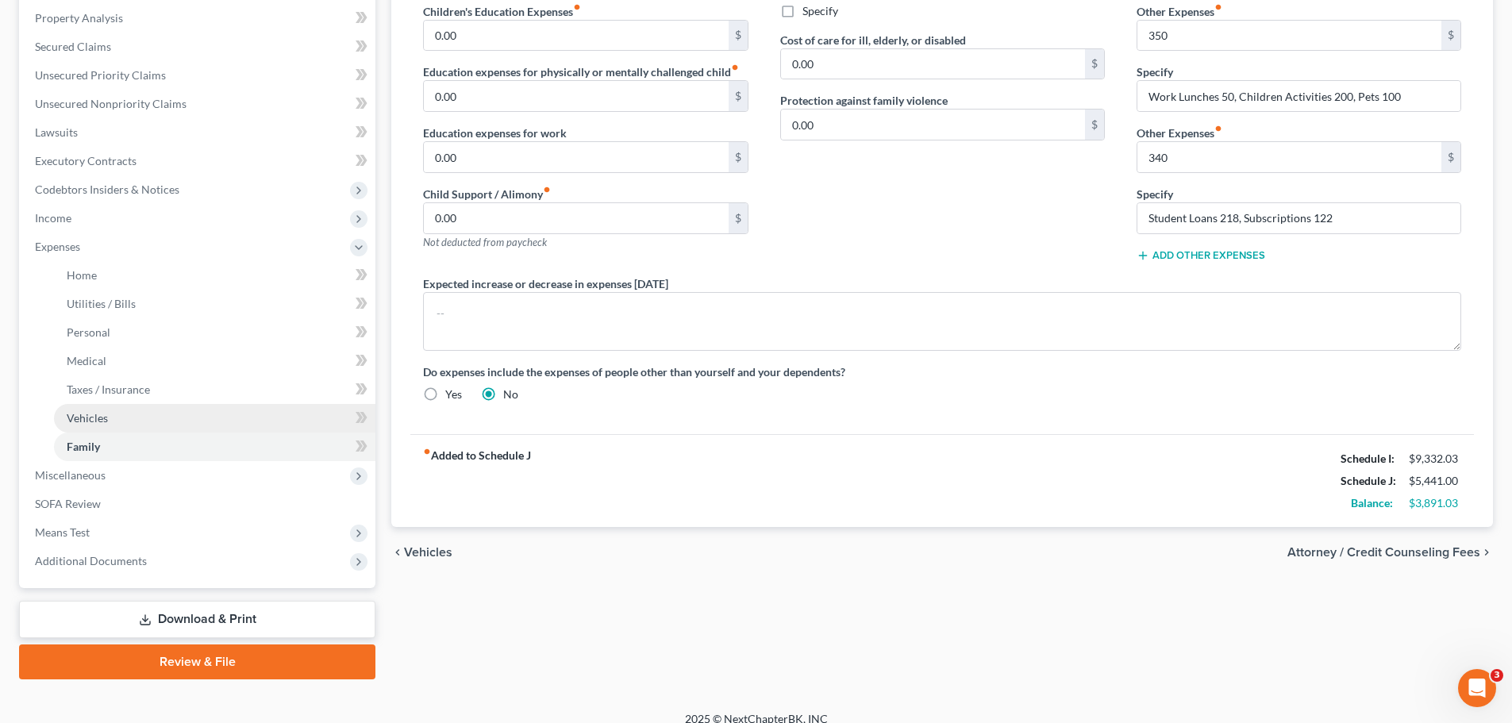
scroll to position [321, 0]
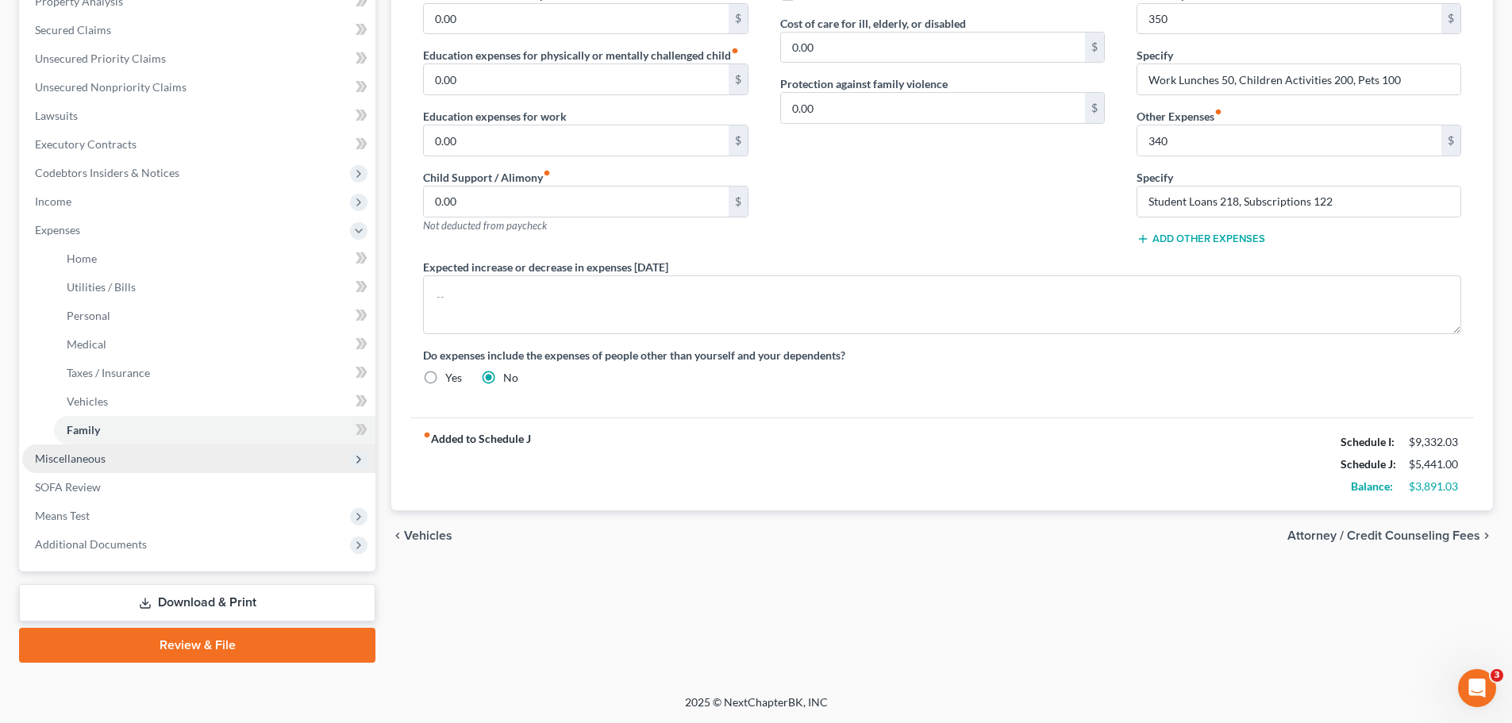
click at [75, 466] on span "Miscellaneous" at bounding box center [198, 458] width 353 height 29
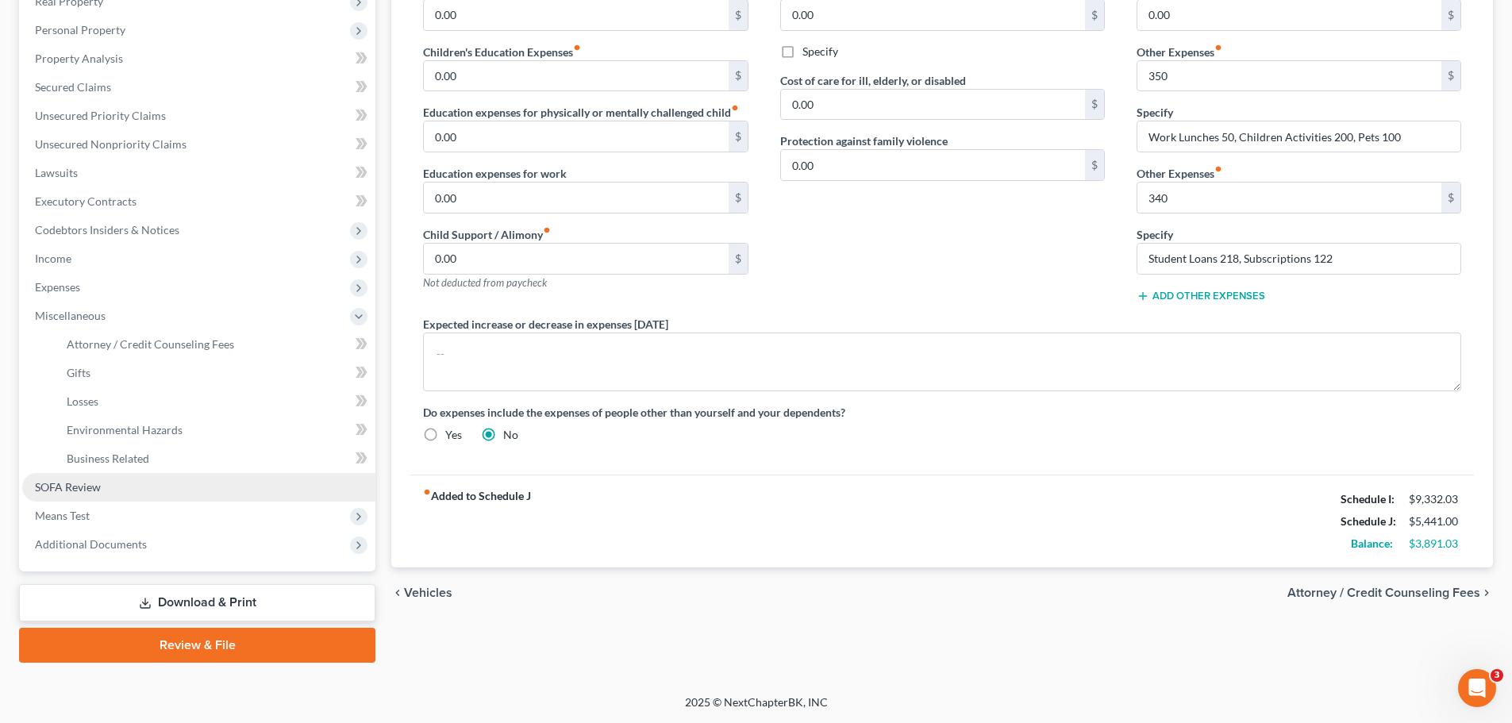
scroll to position [263, 0]
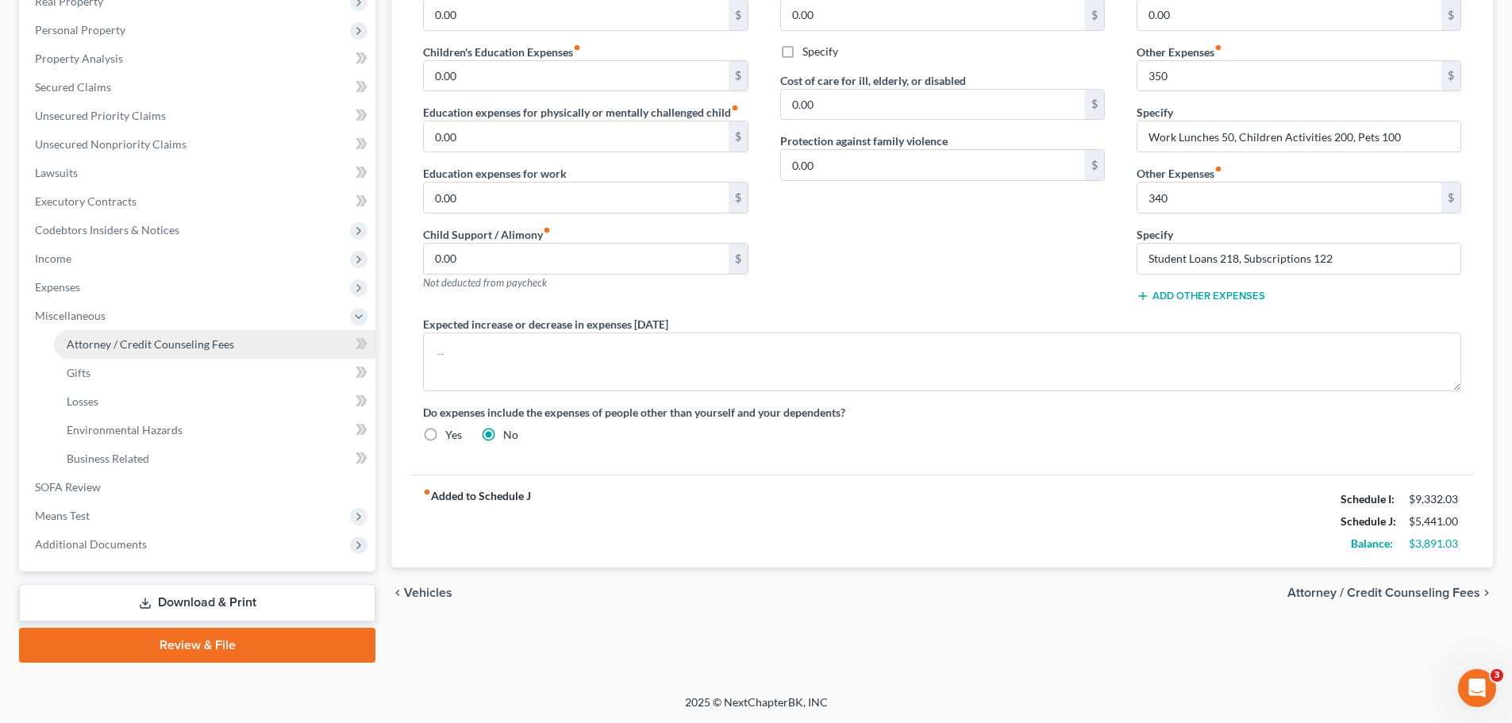
click at [177, 342] on span "Attorney / Credit Counseling Fees" at bounding box center [150, 343] width 167 height 13
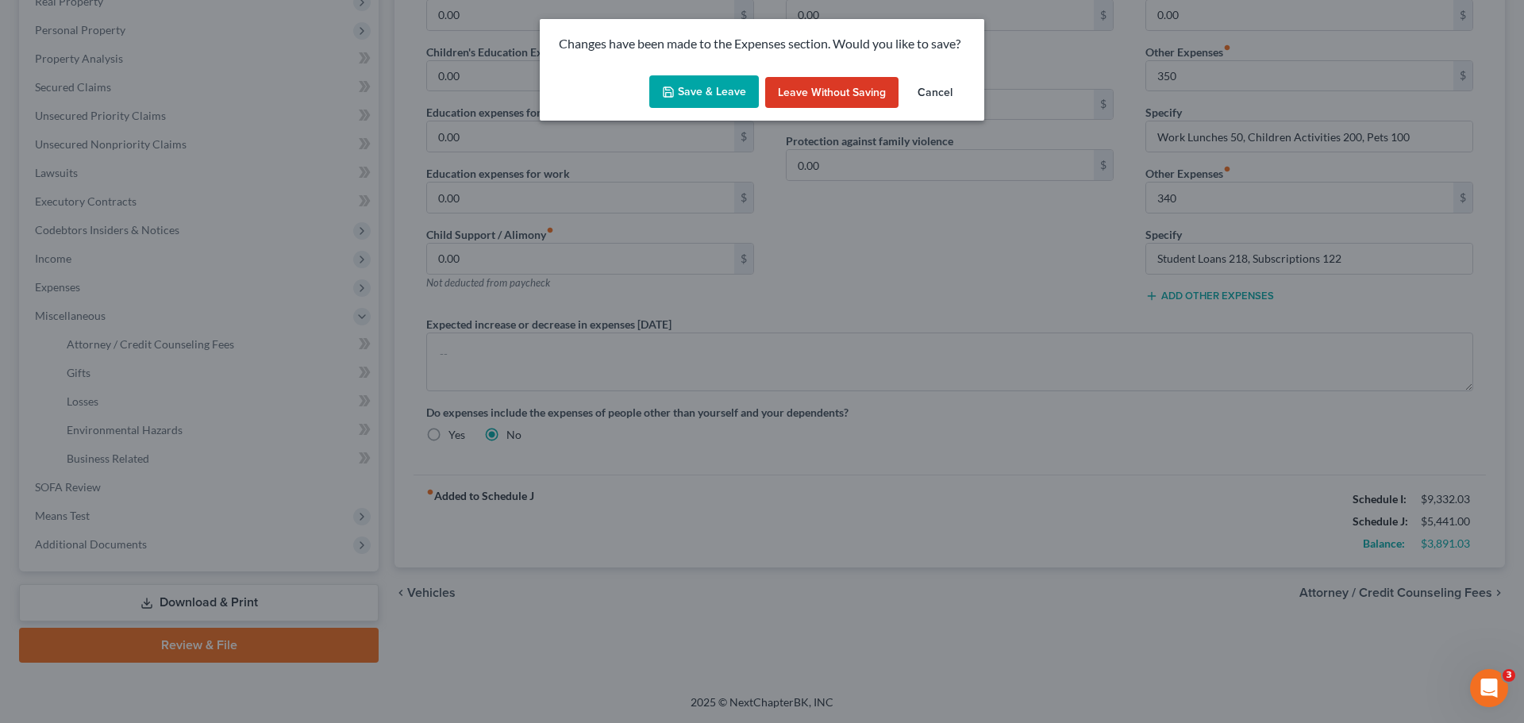
click at [705, 92] on button "Save & Leave" at bounding box center [704, 91] width 110 height 33
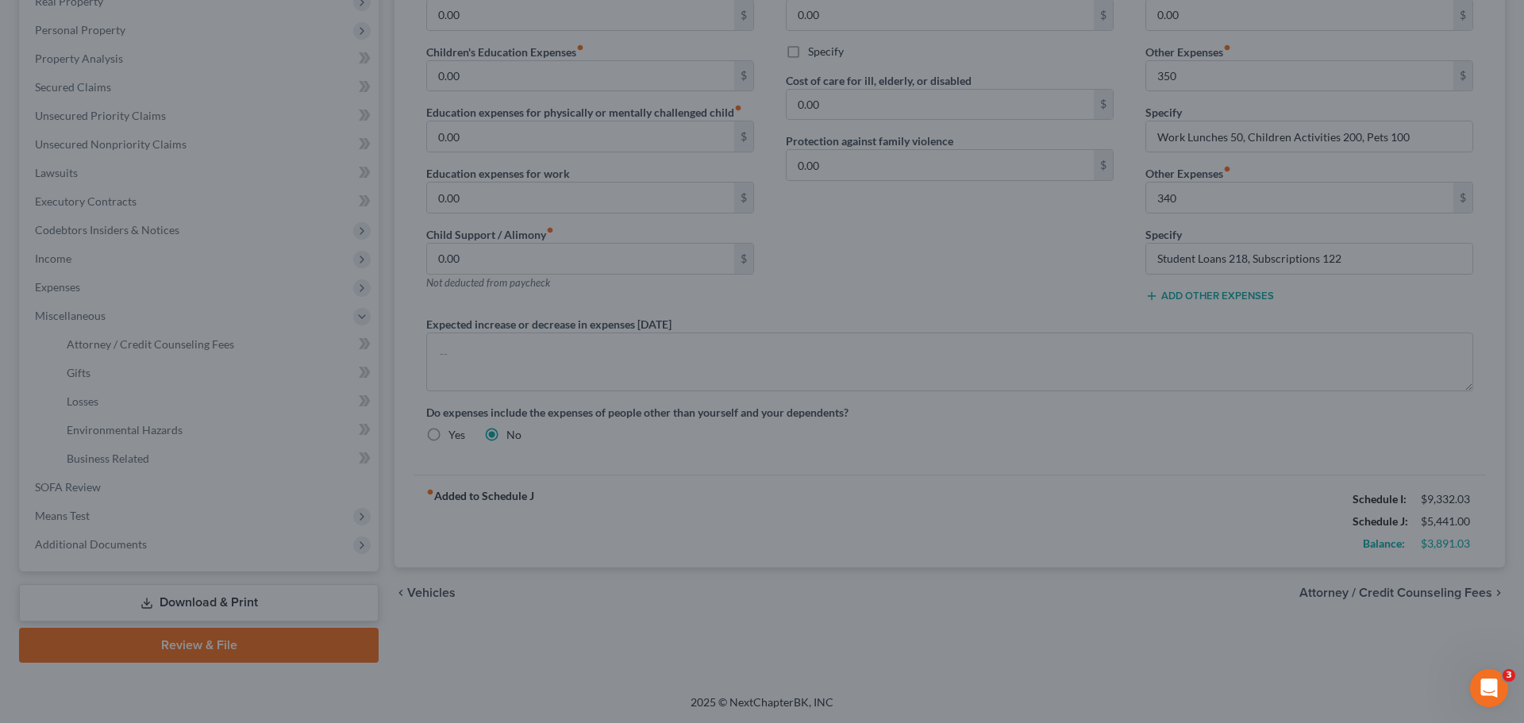
type input "350.00"
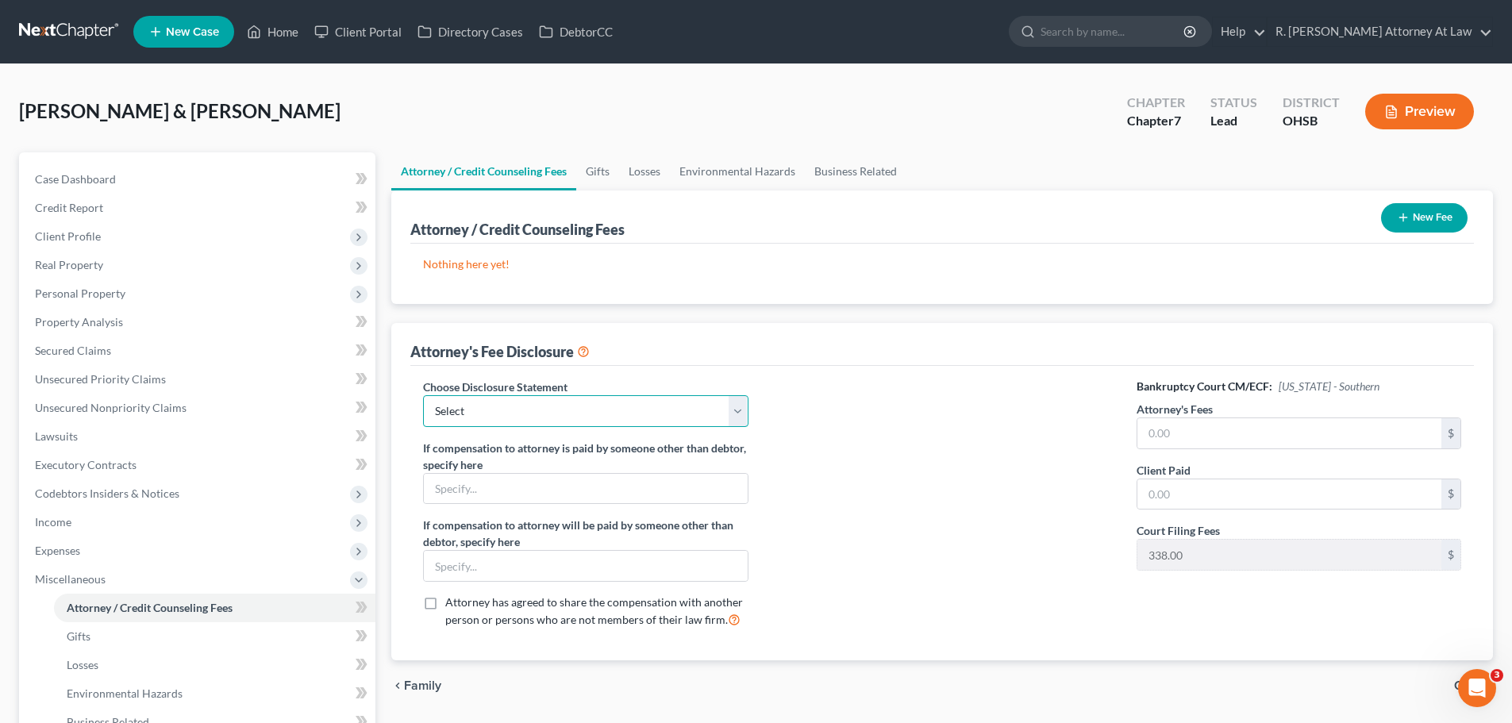
drag, startPoint x: 490, startPoint y: 402, endPoint x: 490, endPoint y: 425, distance: 23.0
click at [490, 403] on select "Select Hourly Fee Disclosure Disclosure of Compensation of Attorney for Debtor …" at bounding box center [585, 411] width 325 height 32
select select "1"
click at [423, 395] on select "Select Hourly Fee Disclosure Disclosure of Compensation of Attorney for Debtor …" at bounding box center [585, 411] width 325 height 32
click at [1189, 434] on input "text" at bounding box center [1289, 433] width 304 height 30
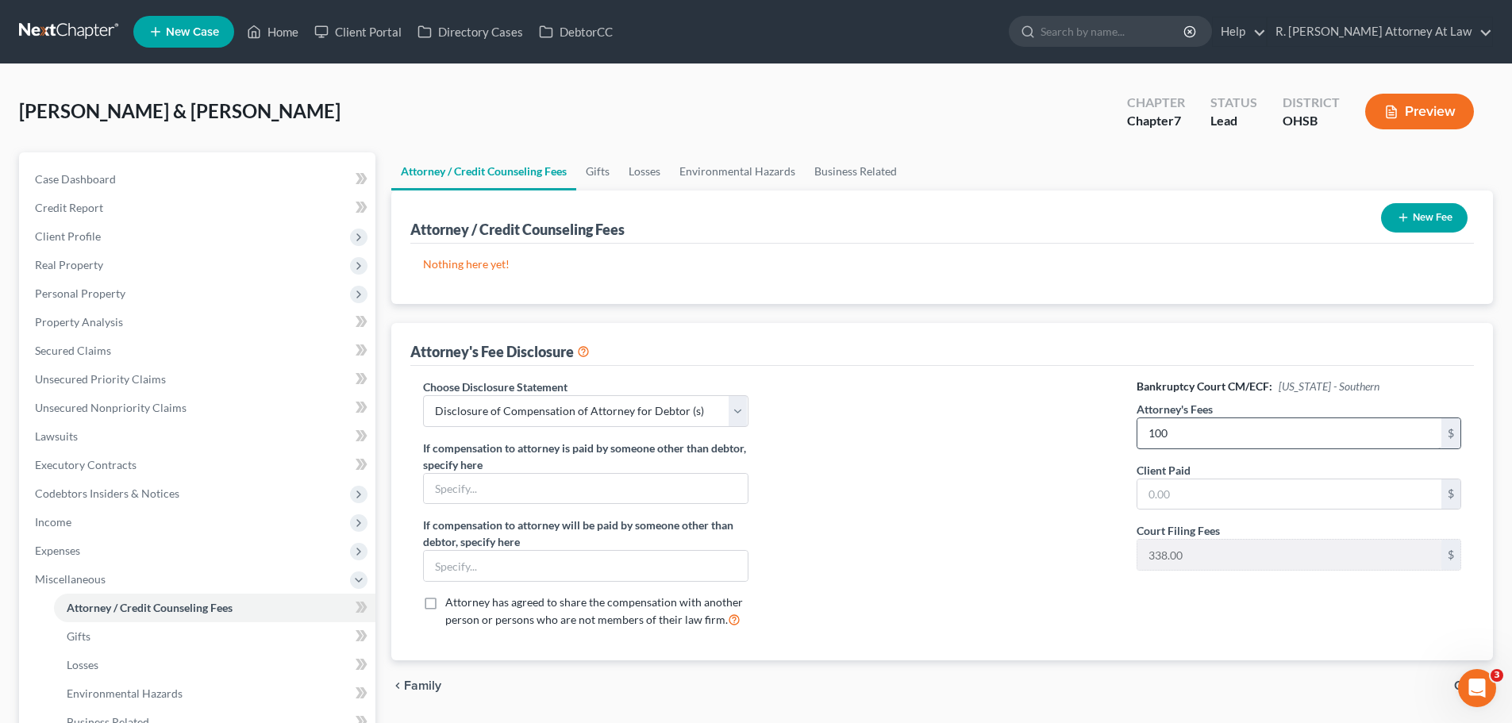
drag, startPoint x: 1228, startPoint y: 413, endPoint x: 1220, endPoint y: 421, distance: 10.7
click at [1228, 416] on div "Attorney's Fees 100 $" at bounding box center [1298, 425] width 325 height 48
click at [1212, 432] on input "100" at bounding box center [1289, 433] width 304 height 30
type input "1,000"
click at [1405, 228] on button "New Fee" at bounding box center [1424, 217] width 86 height 29
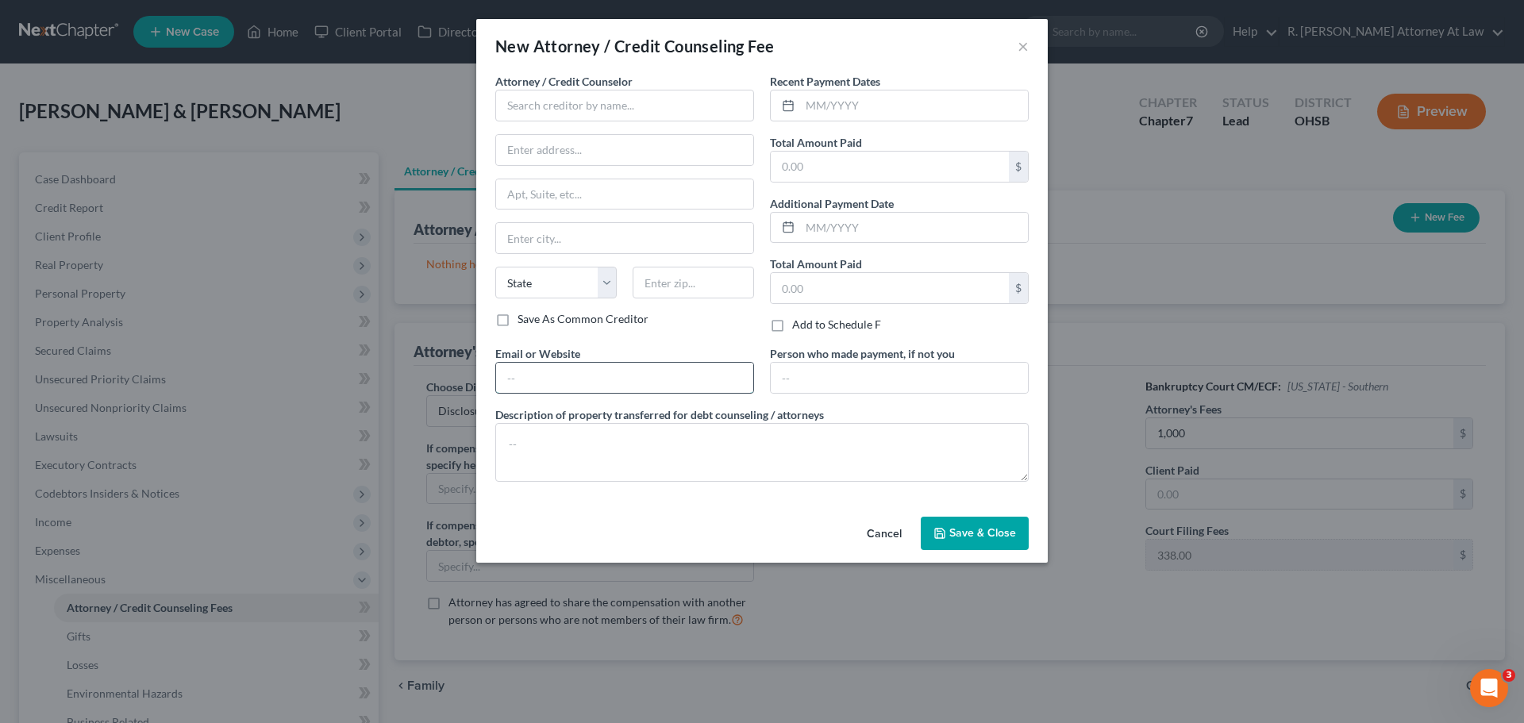
click at [558, 368] on input "text" at bounding box center [624, 378] width 257 height 30
type input "[EMAIL_ADDRESS][DOMAIN_NAME]"
type input "[STREET_ADDRESS]"
type input "[GEOGRAPHIC_DATA]"
select select "36"
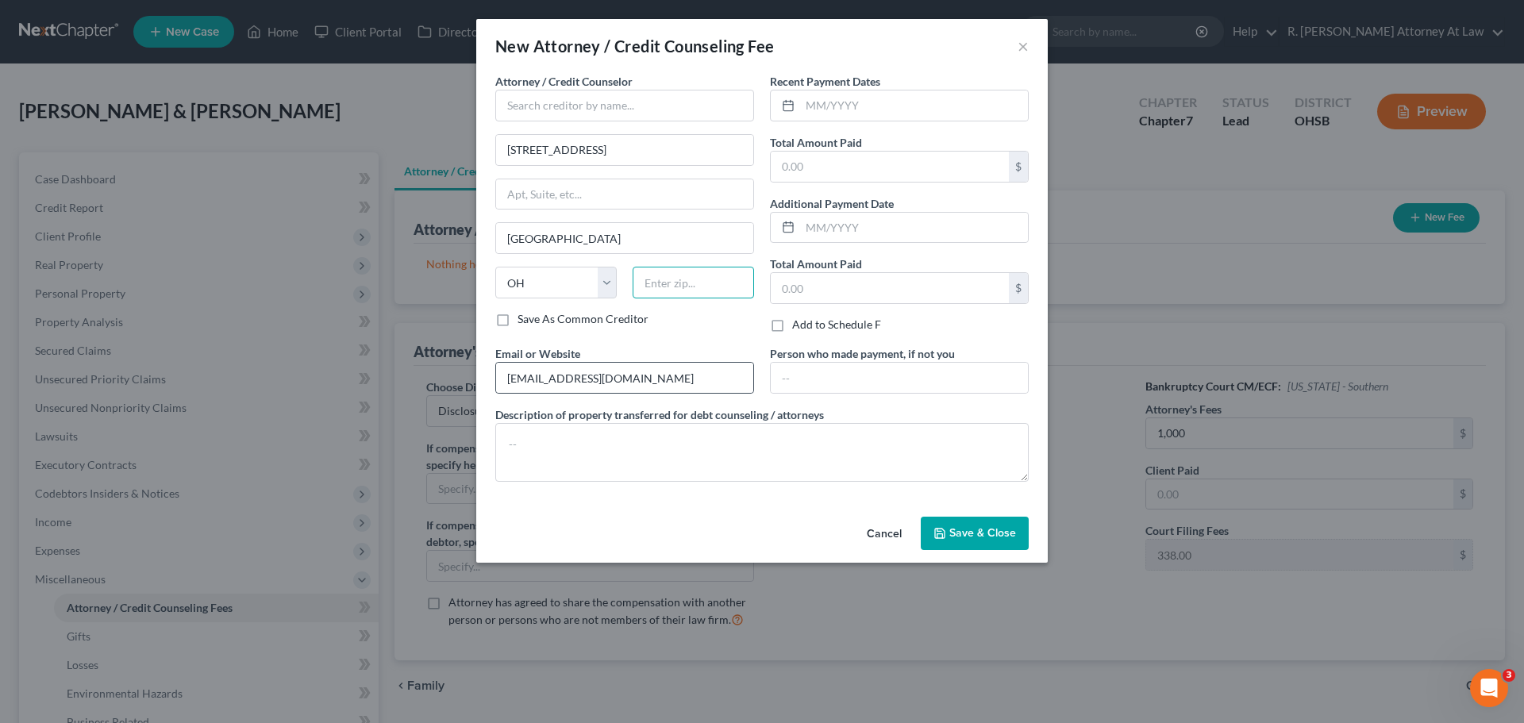
type input "45014"
click at [557, 113] on input "text" at bounding box center [624, 106] width 259 height 32
type input "R. [PERSON_NAME]"
click at [1002, 547] on button "Save & Close" at bounding box center [974, 533] width 108 height 33
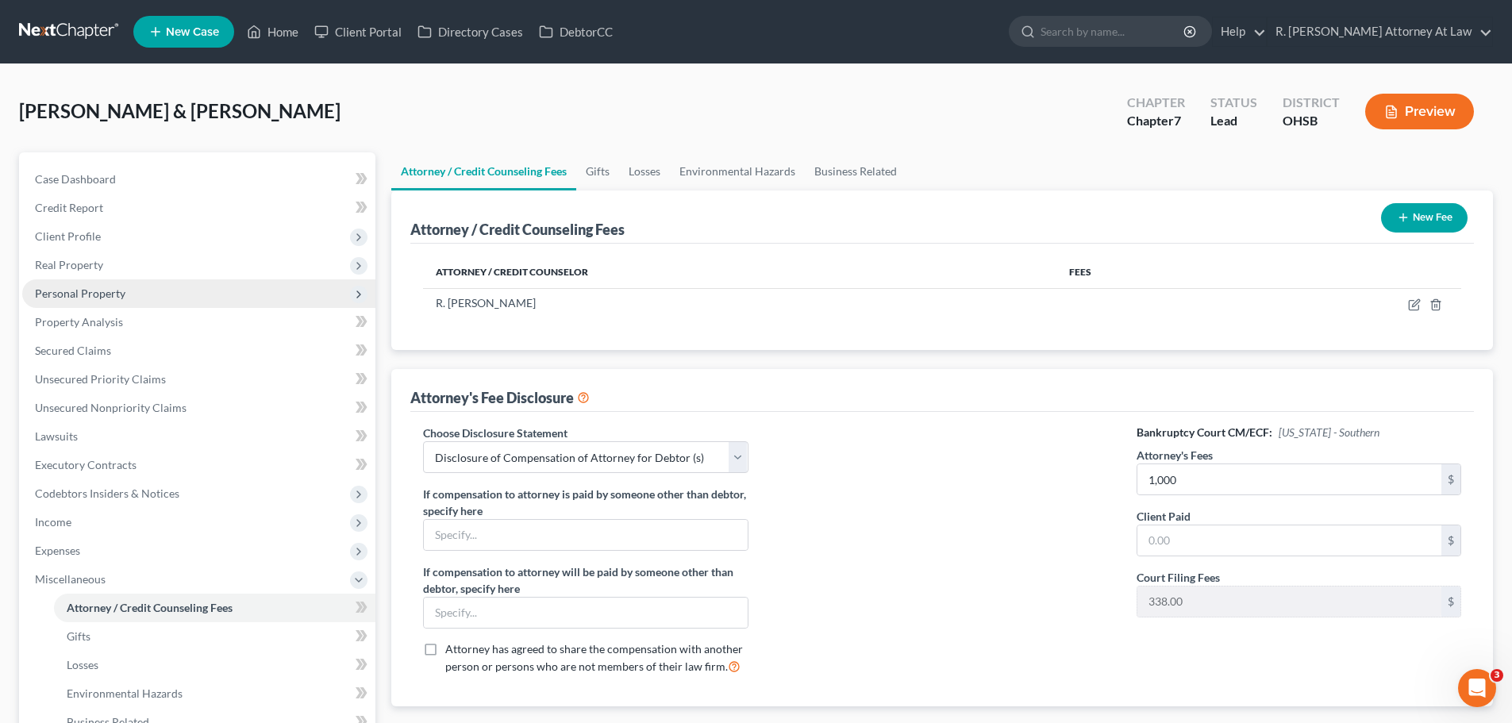
click at [88, 290] on span "Personal Property" at bounding box center [80, 292] width 90 height 13
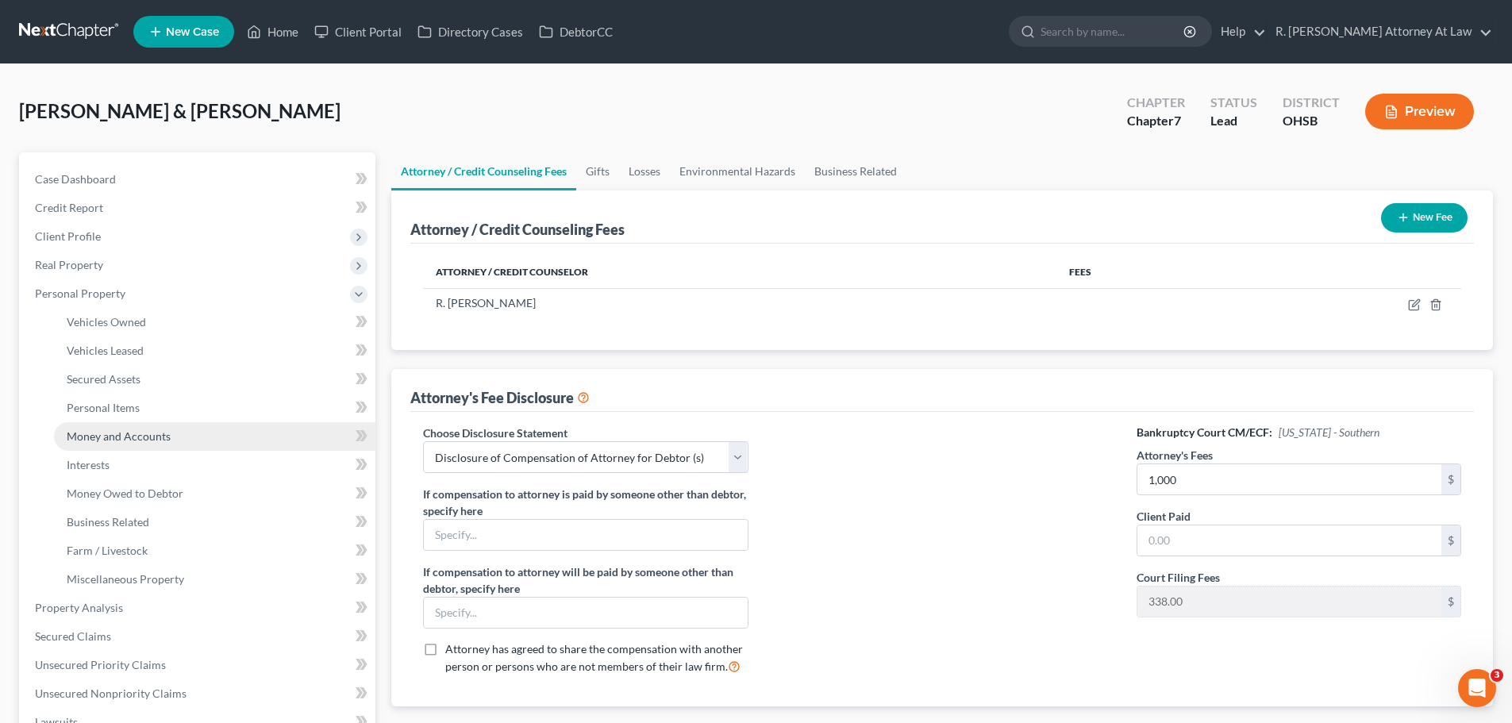
drag, startPoint x: 121, startPoint y: 437, endPoint x: 129, endPoint y: 435, distance: 9.0
click at [121, 437] on span "Money and Accounts" at bounding box center [119, 435] width 104 height 13
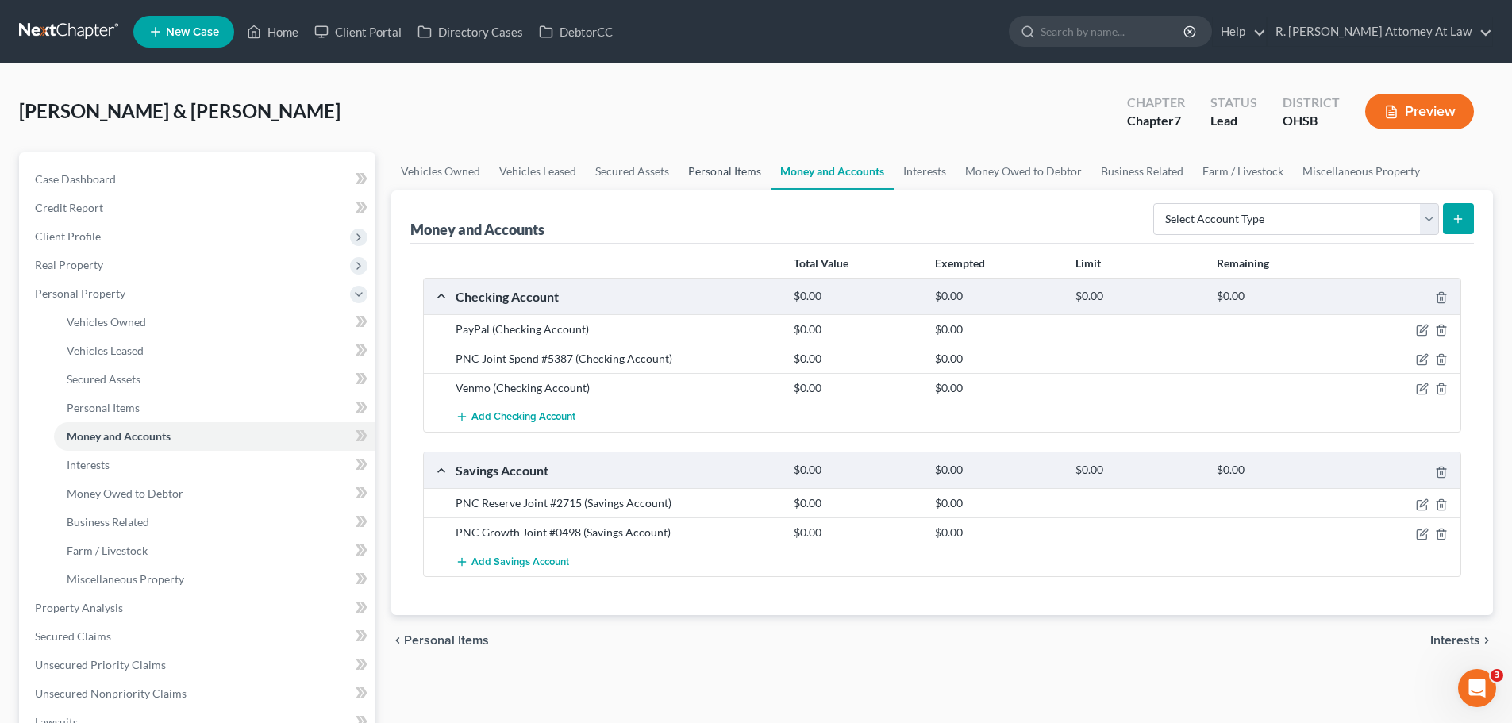
click at [755, 172] on link "Personal Items" at bounding box center [724, 171] width 92 height 38
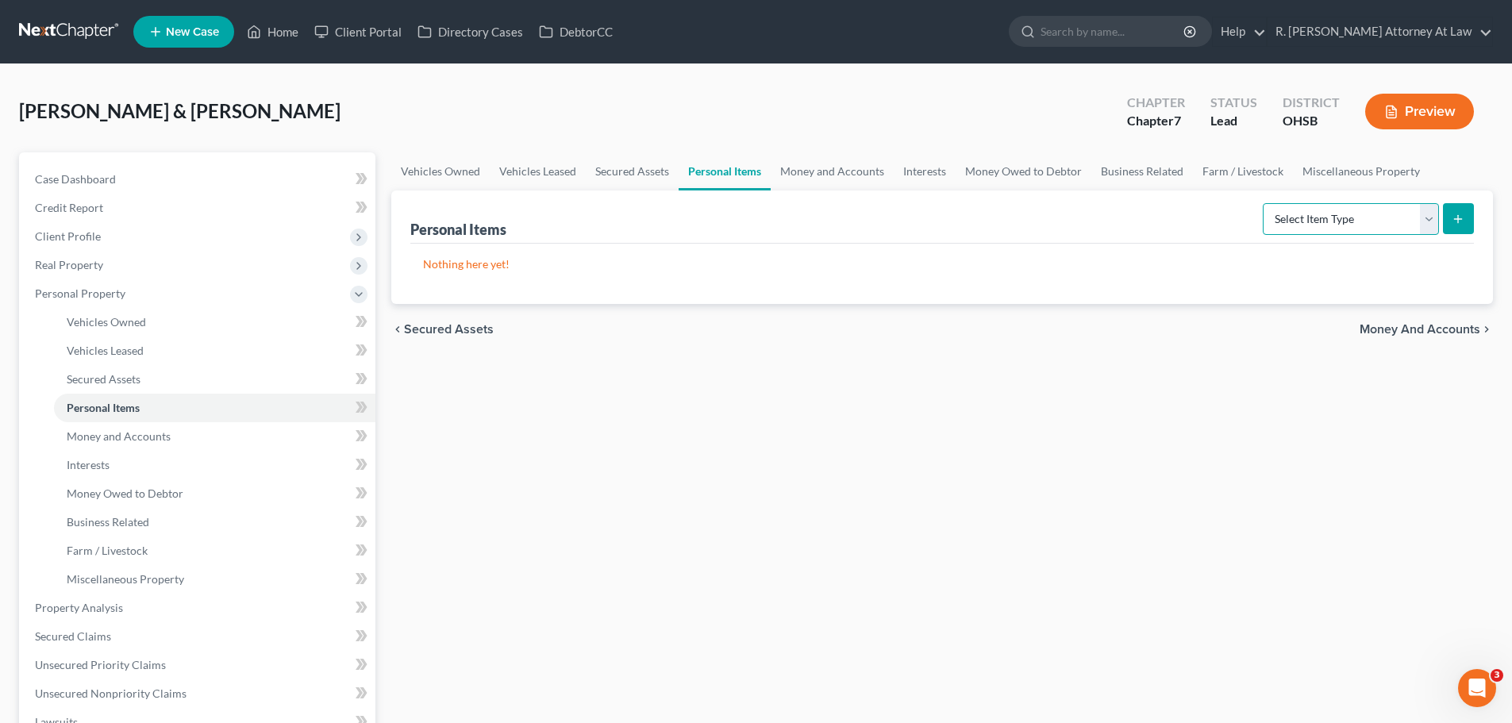
drag, startPoint x: 1342, startPoint y: 225, endPoint x: 1335, endPoint y: 232, distance: 10.7
click at [1342, 225] on select "Select Item Type Clothing Collectibles Of Value Electronics Firearms Household …" at bounding box center [1350, 219] width 176 height 32
select select "household_goods"
click at [1264, 203] on select "Select Item Type Clothing Collectibles Of Value Electronics Firearms Household …" at bounding box center [1350, 219] width 176 height 32
click at [1453, 221] on icon "submit" at bounding box center [1457, 219] width 13 height 13
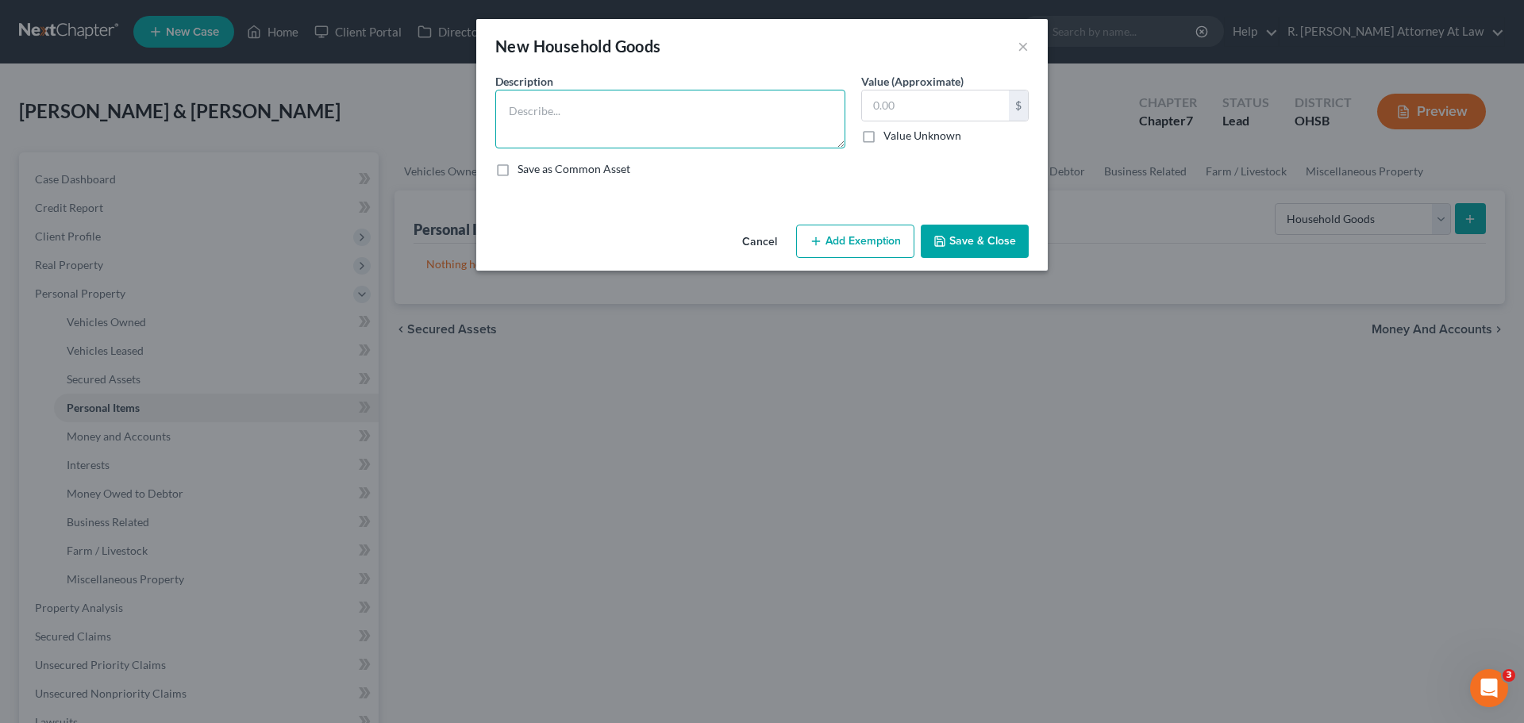
click at [555, 127] on textarea at bounding box center [670, 119] width 350 height 59
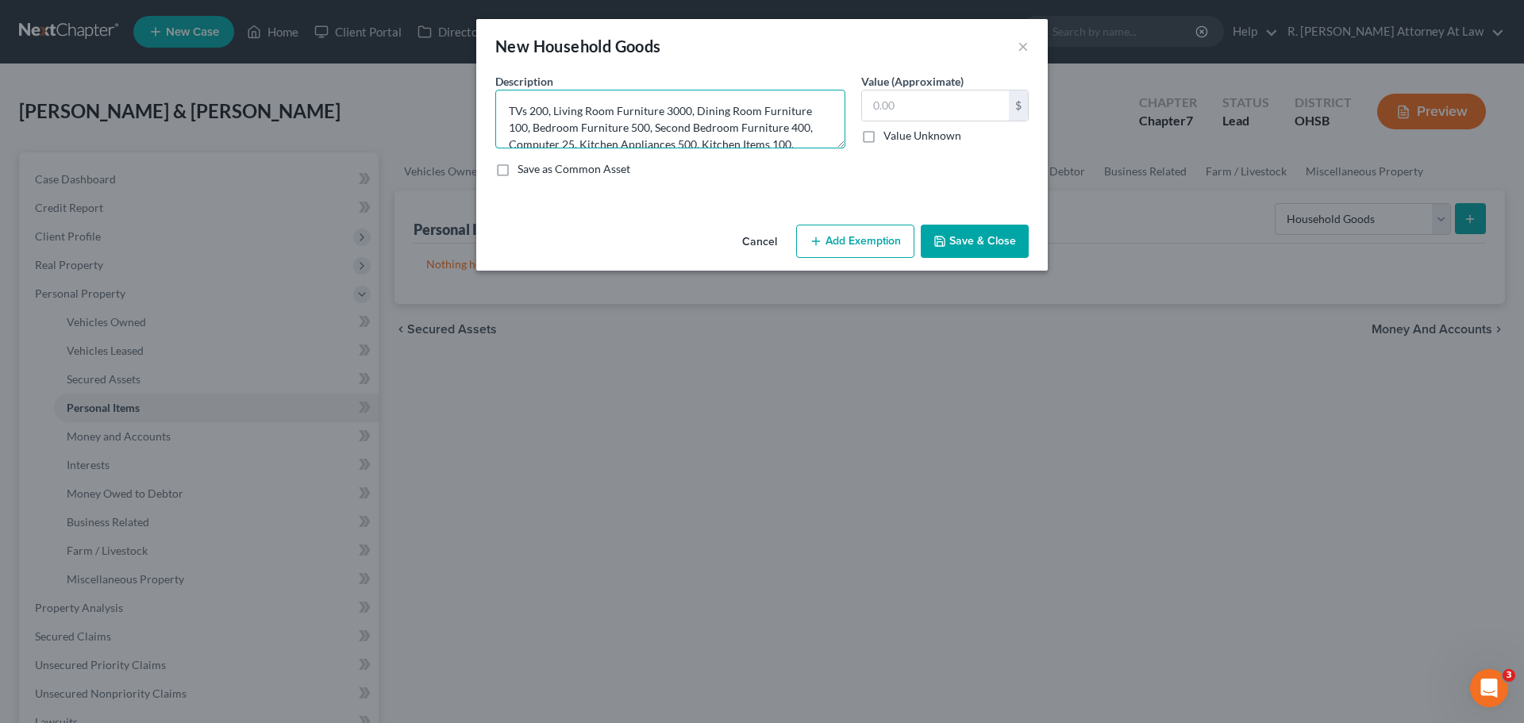
click at [690, 136] on textarea "TVs 200, Living Room Furniture 3000, Dining Room Furniture 100, Bedroom Furnitu…" at bounding box center [670, 119] width 350 height 59
type textarea "TVs 200, Living Room Furniture 3000, Dining Room Furniture 100, Bedroom Furnitu…"
click at [951, 102] on input "text" at bounding box center [935, 105] width 147 height 30
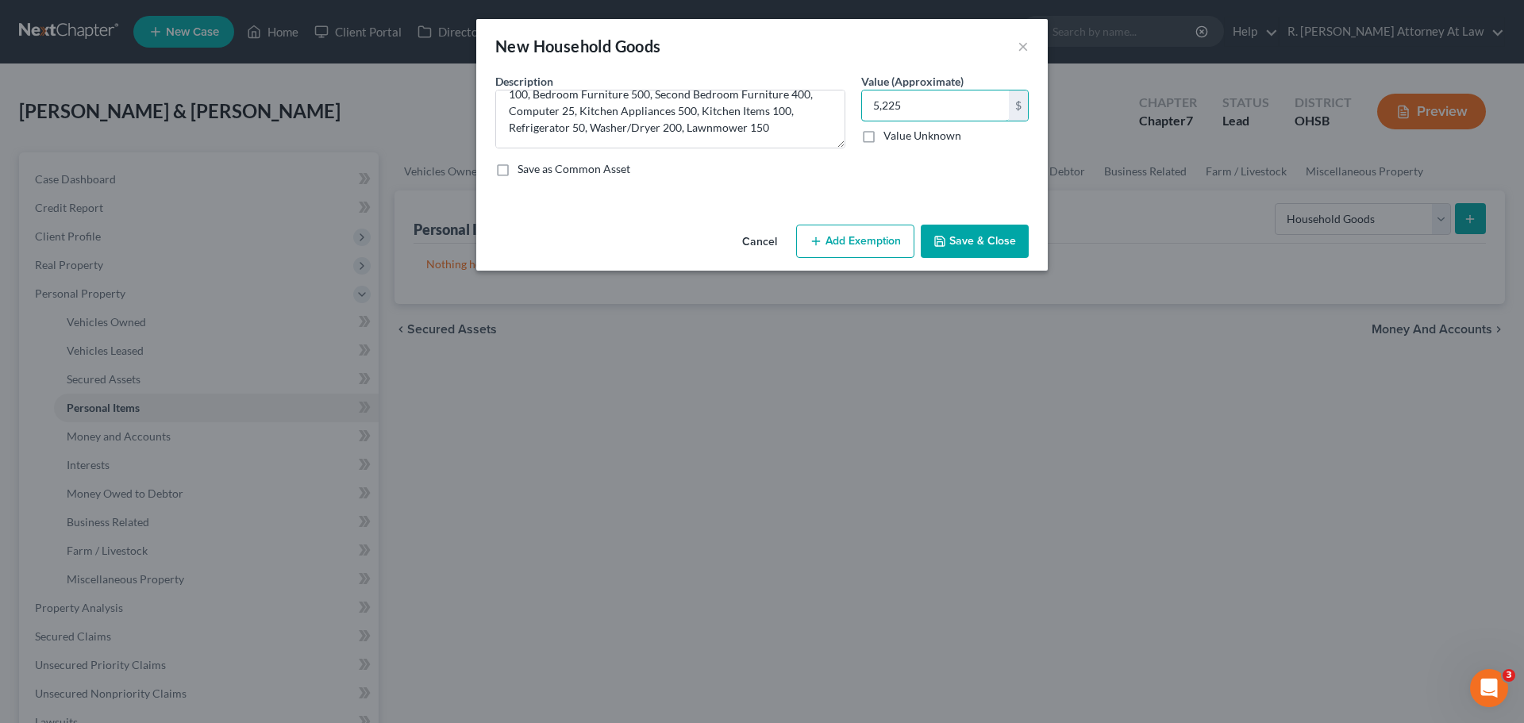
type input "5,225"
click at [844, 220] on div "Cancel Add Exemption Save & Close" at bounding box center [761, 244] width 571 height 52
drag, startPoint x: 845, startPoint y: 243, endPoint x: 805, endPoint y: 253, distance: 41.8
click at [843, 244] on button "Add Exemption" at bounding box center [855, 241] width 118 height 33
select select "2"
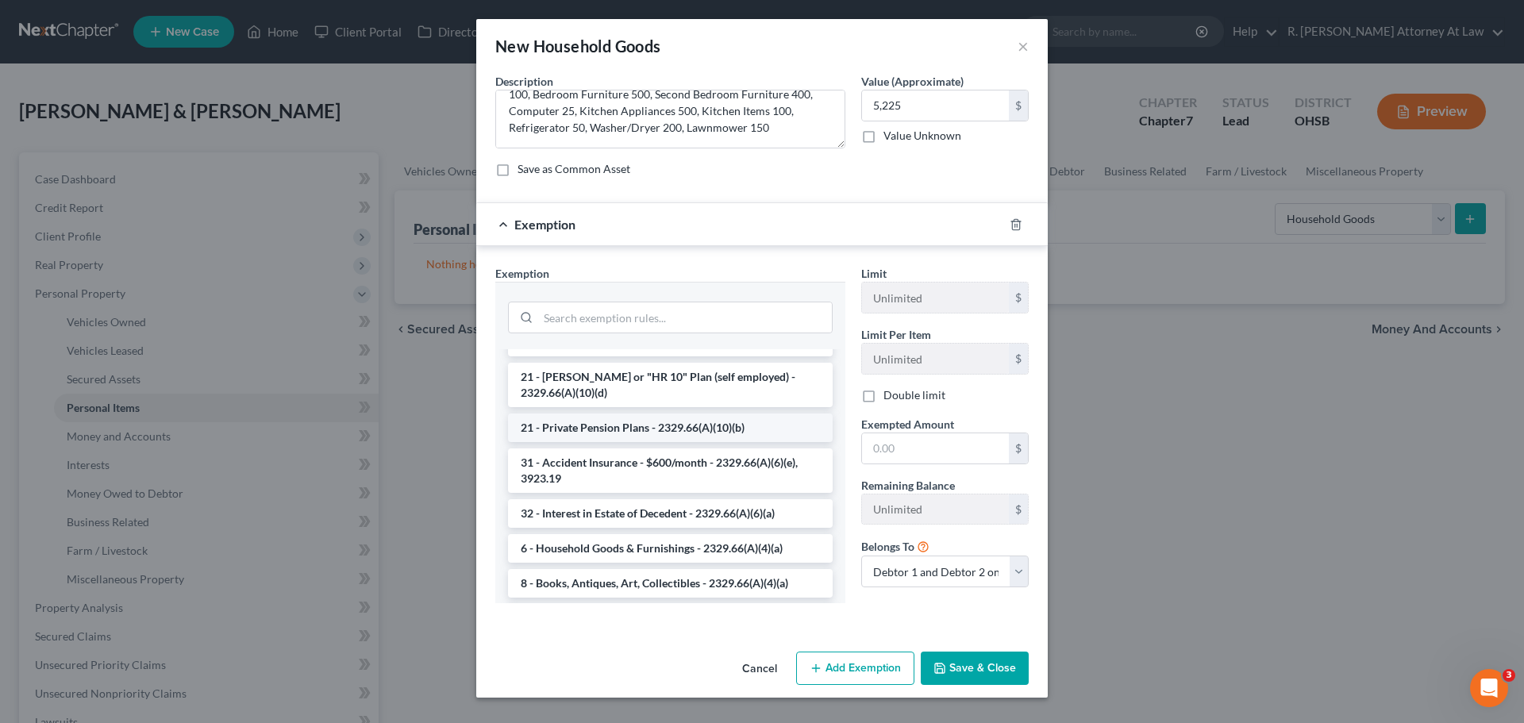
scroll to position [238, 0]
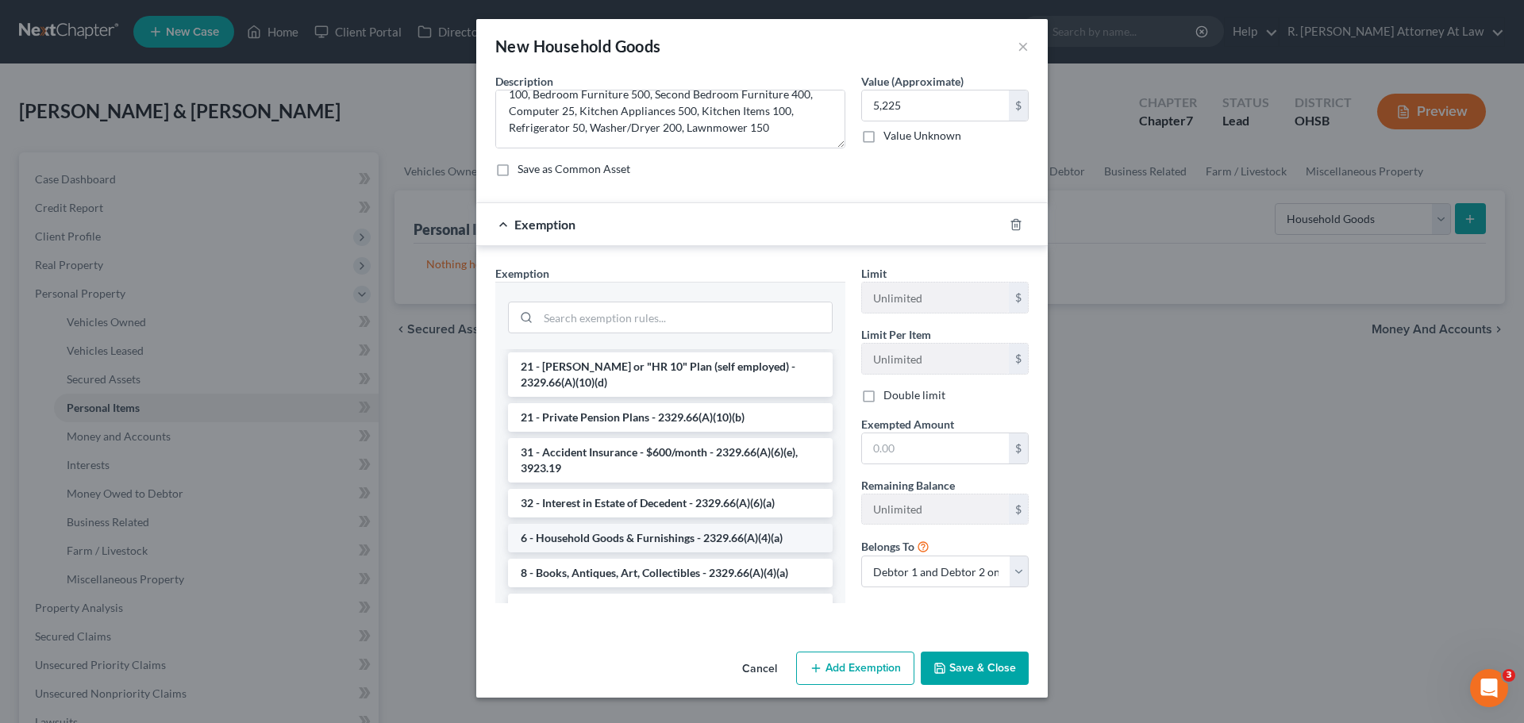
click at [572, 524] on li "6 - Household Goods & Furnishings - 2329.66(A)(4)(a)" at bounding box center [670, 538] width 325 height 29
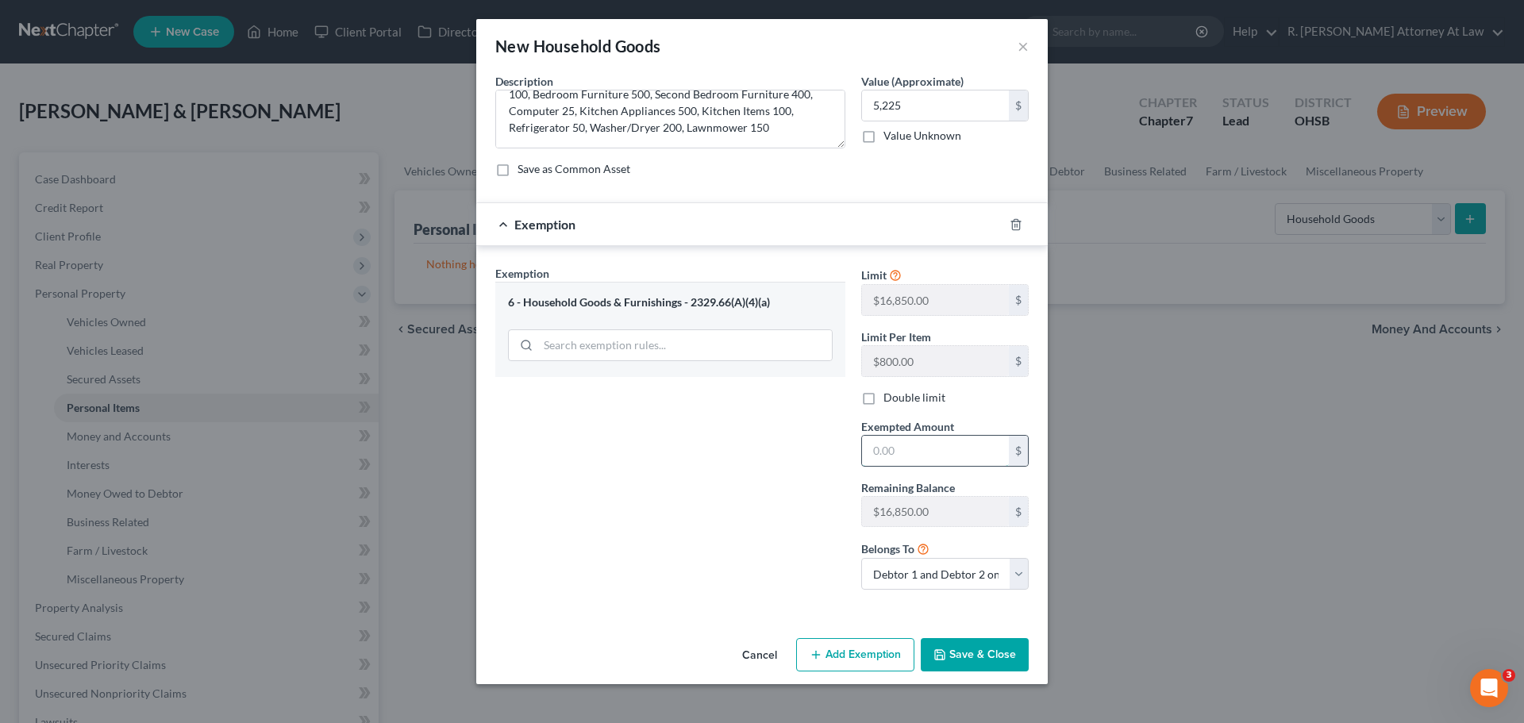
drag, startPoint x: 943, startPoint y: 449, endPoint x: 933, endPoint y: 446, distance: 10.0
click at [943, 449] on input "text" at bounding box center [935, 451] width 147 height 30
type input "5,225"
click at [959, 643] on button "Save & Close" at bounding box center [974, 654] width 108 height 33
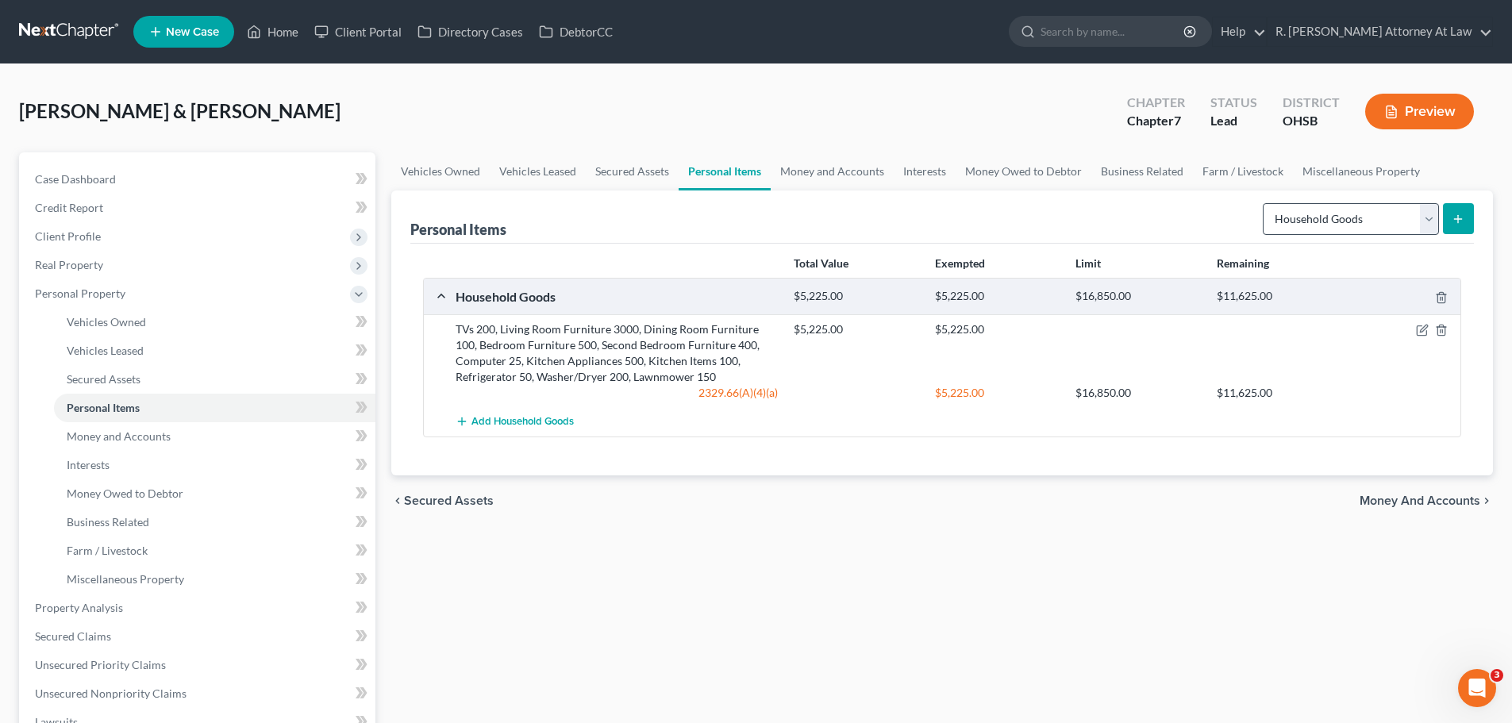
drag, startPoint x: 1324, startPoint y: 240, endPoint x: 1328, endPoint y: 232, distance: 8.9
click at [1326, 236] on div "Personal Items Select Item Type Clothing Collectibles Of Value Electronics Fire…" at bounding box center [941, 216] width 1063 height 53
click at [1328, 232] on select "Select Item Type Clothing Collectibles Of Value Electronics Firearms Household …" at bounding box center [1350, 219] width 176 height 32
select select "clothing"
click at [1264, 203] on select "Select Item Type Clothing Collectibles Of Value Electronics Firearms Household …" at bounding box center [1350, 219] width 176 height 32
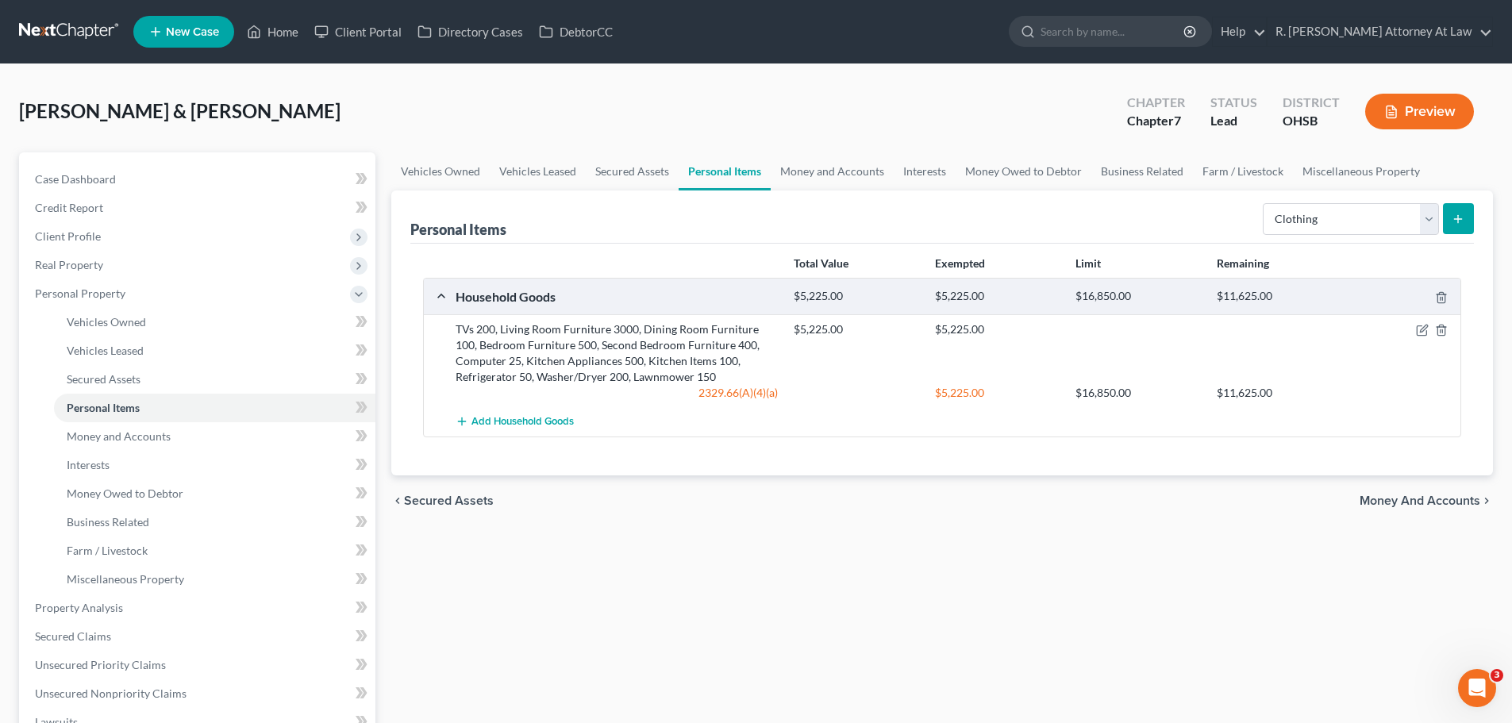
click at [1455, 213] on icon "submit" at bounding box center [1457, 219] width 13 height 13
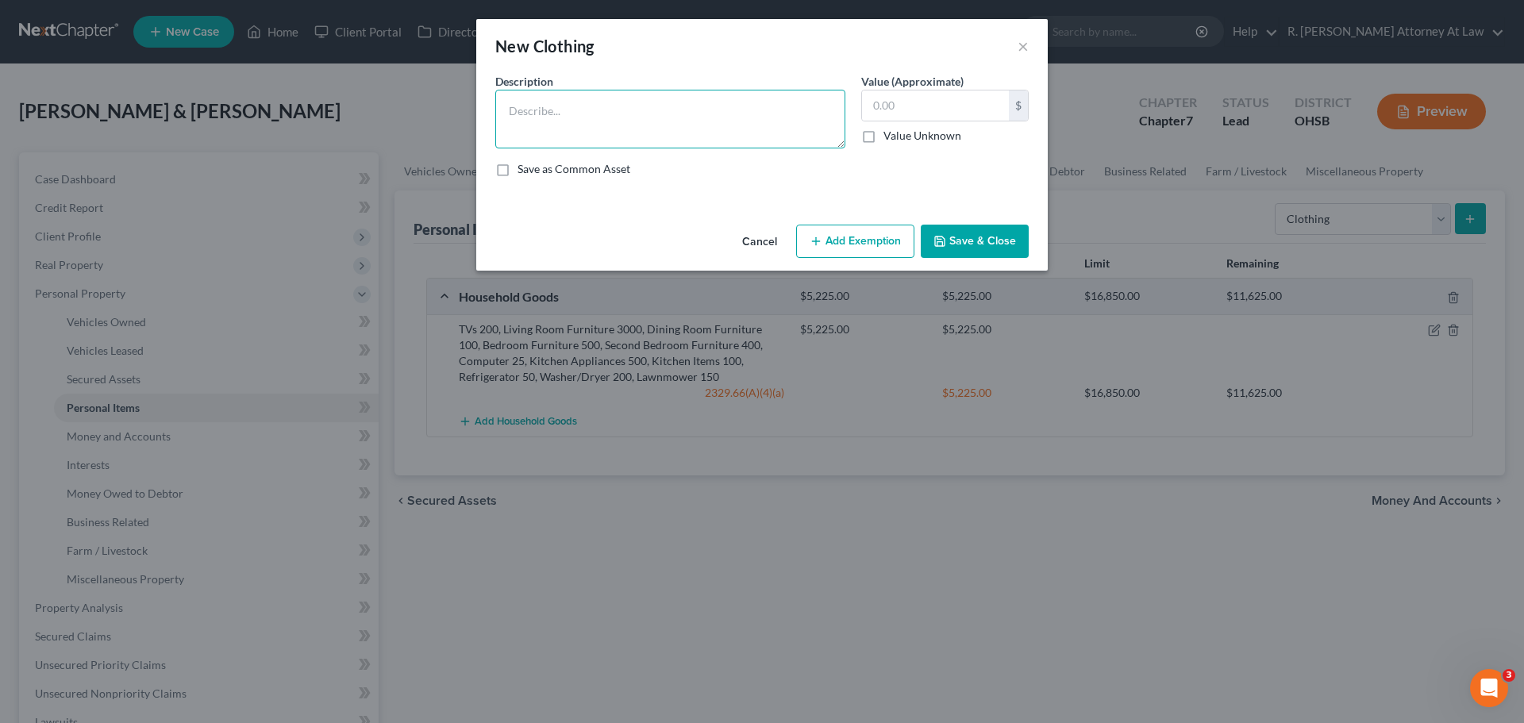
click at [606, 113] on textarea at bounding box center [670, 119] width 350 height 59
type textarea "Clothing 200"
type input "200"
click at [822, 241] on icon "button" at bounding box center [815, 241] width 13 height 13
select select "2"
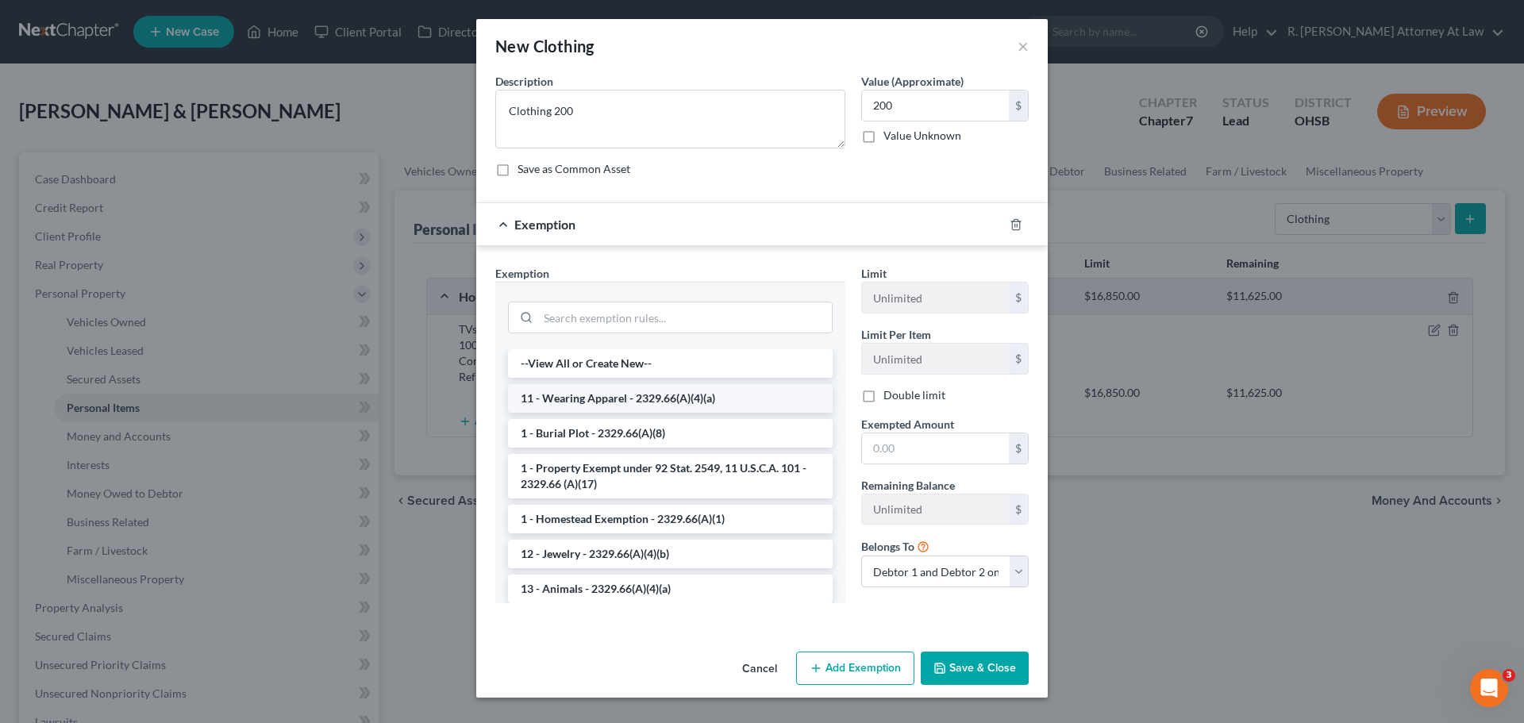
click at [581, 401] on li "11 - Wearing Apparel - 2329.66(A)(4)(a)" at bounding box center [670, 398] width 325 height 29
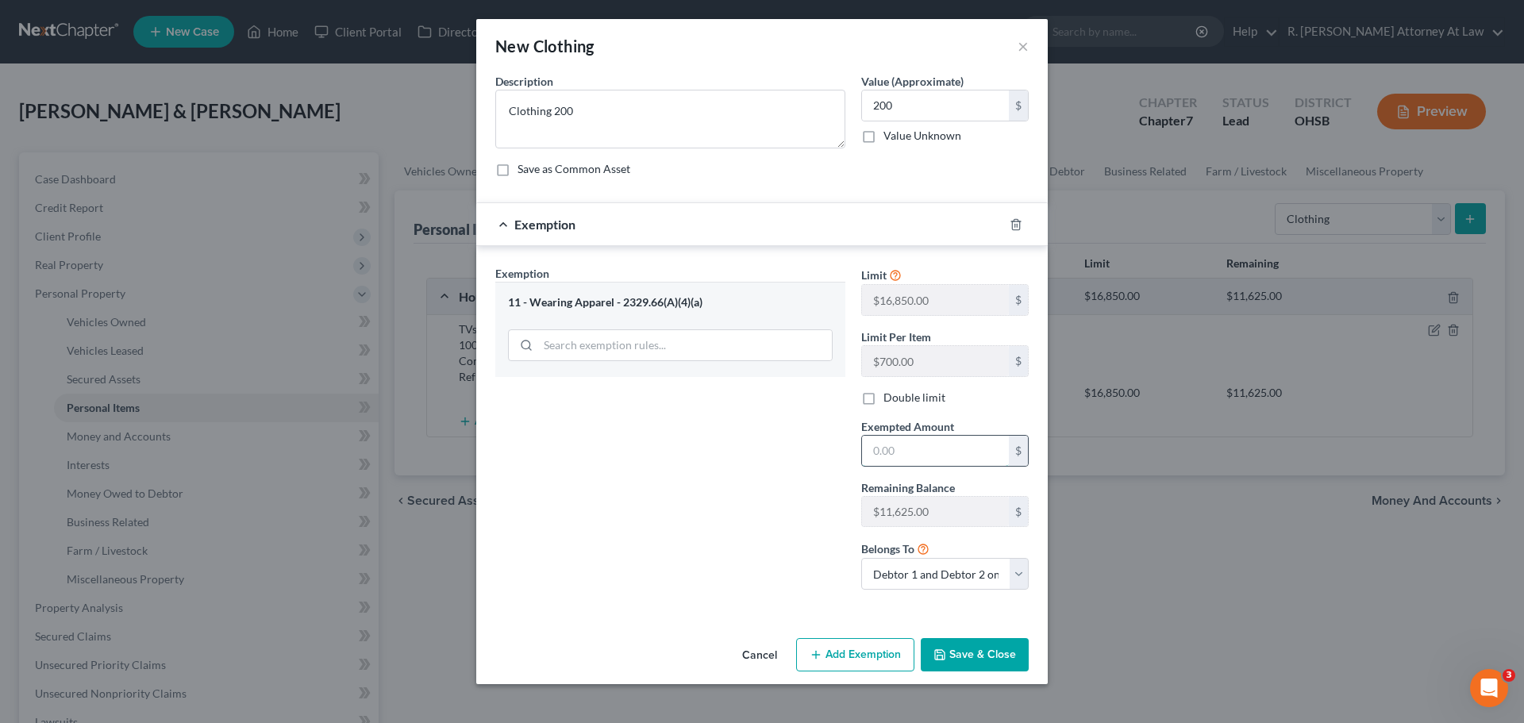
click at [892, 453] on input "text" at bounding box center [935, 451] width 147 height 30
type input "200"
drag, startPoint x: 656, startPoint y: 361, endPoint x: 647, endPoint y: 376, distance: 17.8
click at [655, 362] on div at bounding box center [670, 343] width 325 height 41
click at [958, 663] on button "Save & Close" at bounding box center [974, 654] width 108 height 33
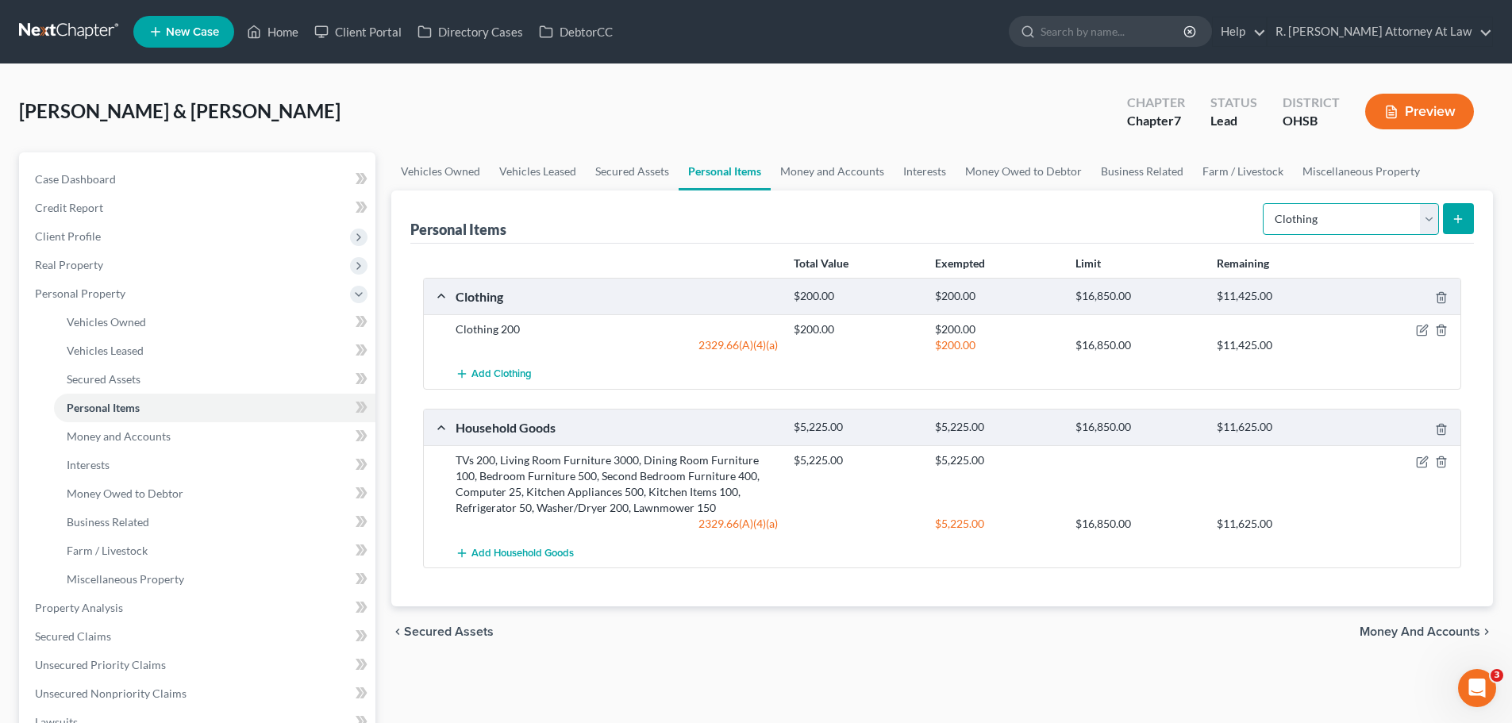
click at [1288, 219] on select "Select Item Type Clothing Collectibles Of Value Electronics Firearms Household …" at bounding box center [1350, 219] width 176 height 32
select select "jewelry"
click at [1264, 203] on select "Select Item Type Clothing Collectibles Of Value Electronics Firearms Household …" at bounding box center [1350, 219] width 176 height 32
click at [1451, 227] on button "submit" at bounding box center [1458, 218] width 31 height 31
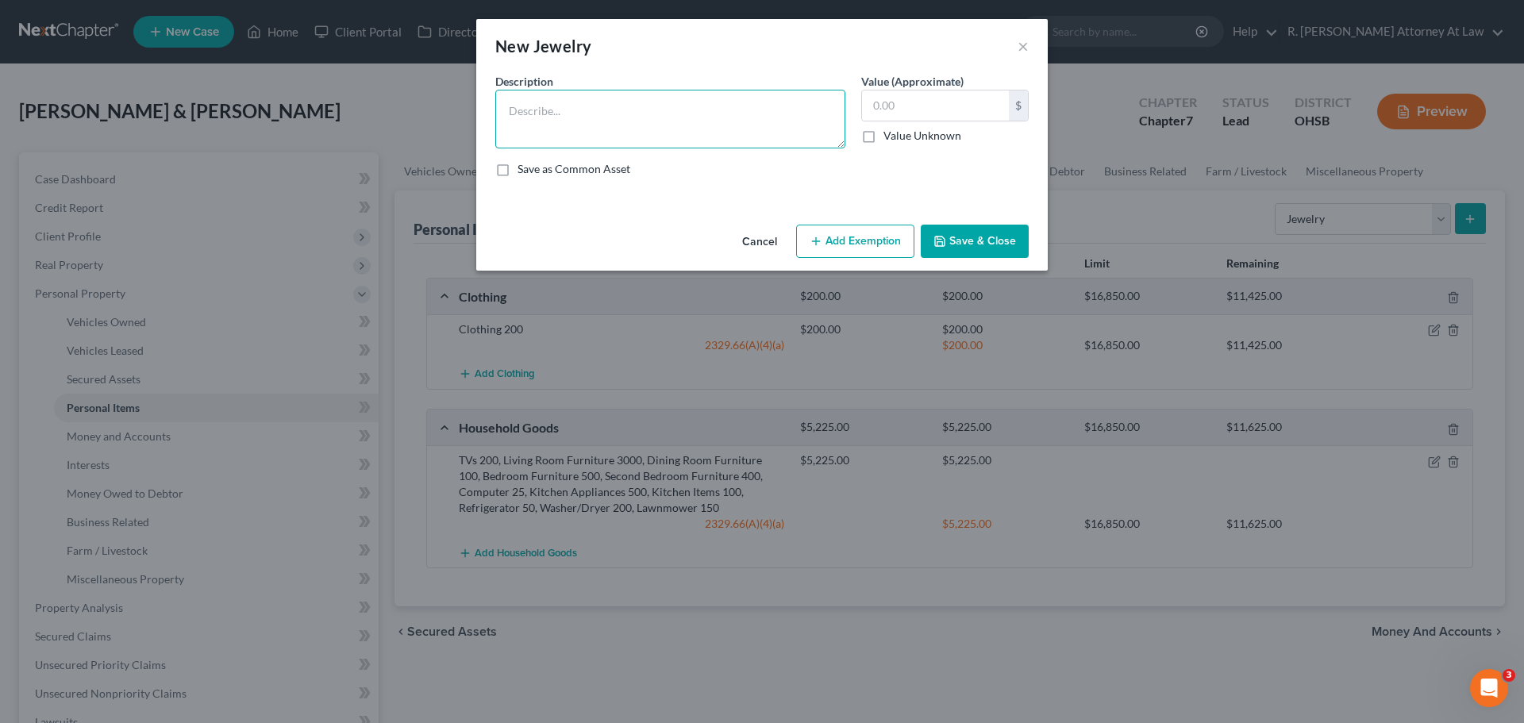
click at [653, 118] on textarea at bounding box center [670, 119] width 350 height 59
type textarea "Costume Jewelry 25, Watch 50"
type input "75"
click at [829, 241] on button "Add Exemption" at bounding box center [855, 241] width 118 height 33
select select "2"
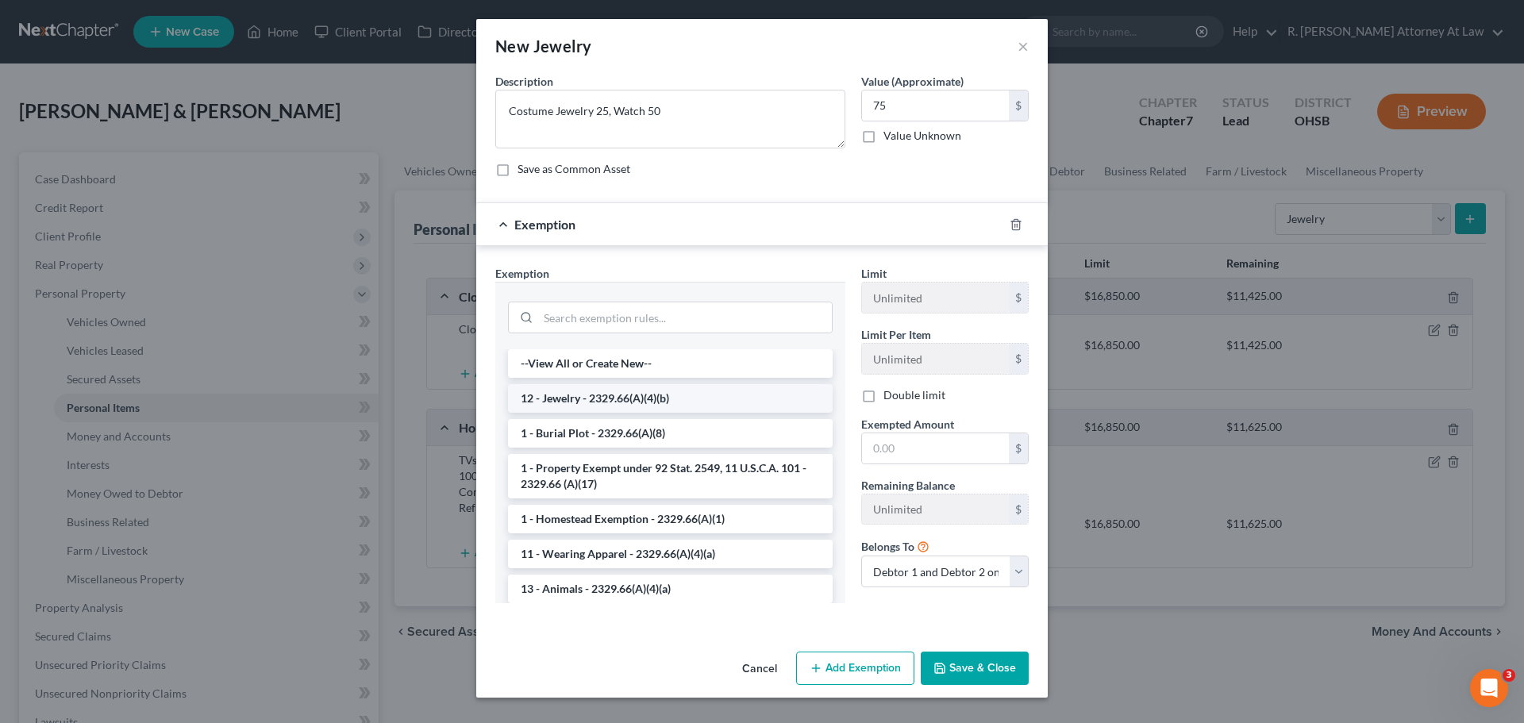
click at [554, 398] on li "12 - Jewelry - 2329.66(A)(4)(b)" at bounding box center [670, 398] width 325 height 29
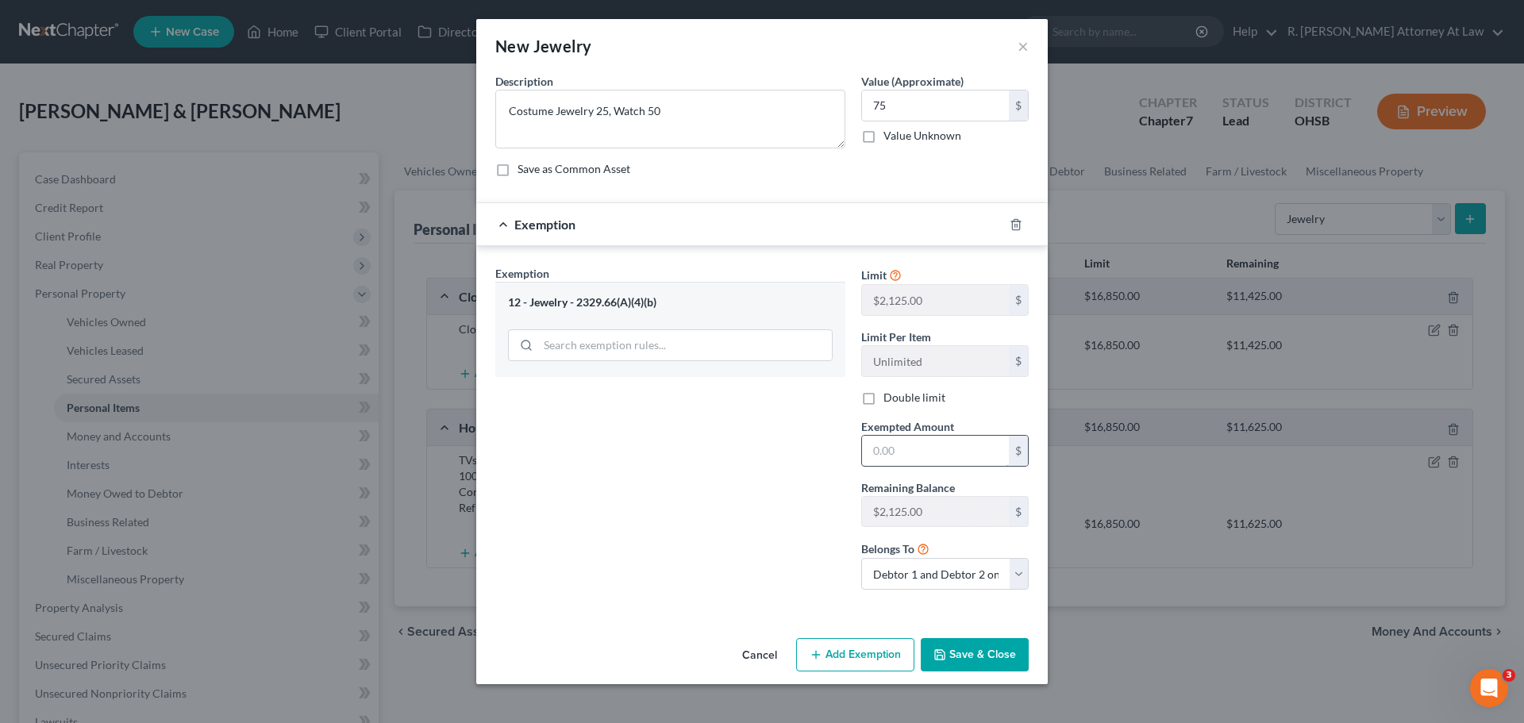
click at [897, 445] on input "text" at bounding box center [935, 451] width 147 height 30
type input "75"
click at [947, 666] on button "Save & Close" at bounding box center [974, 654] width 108 height 33
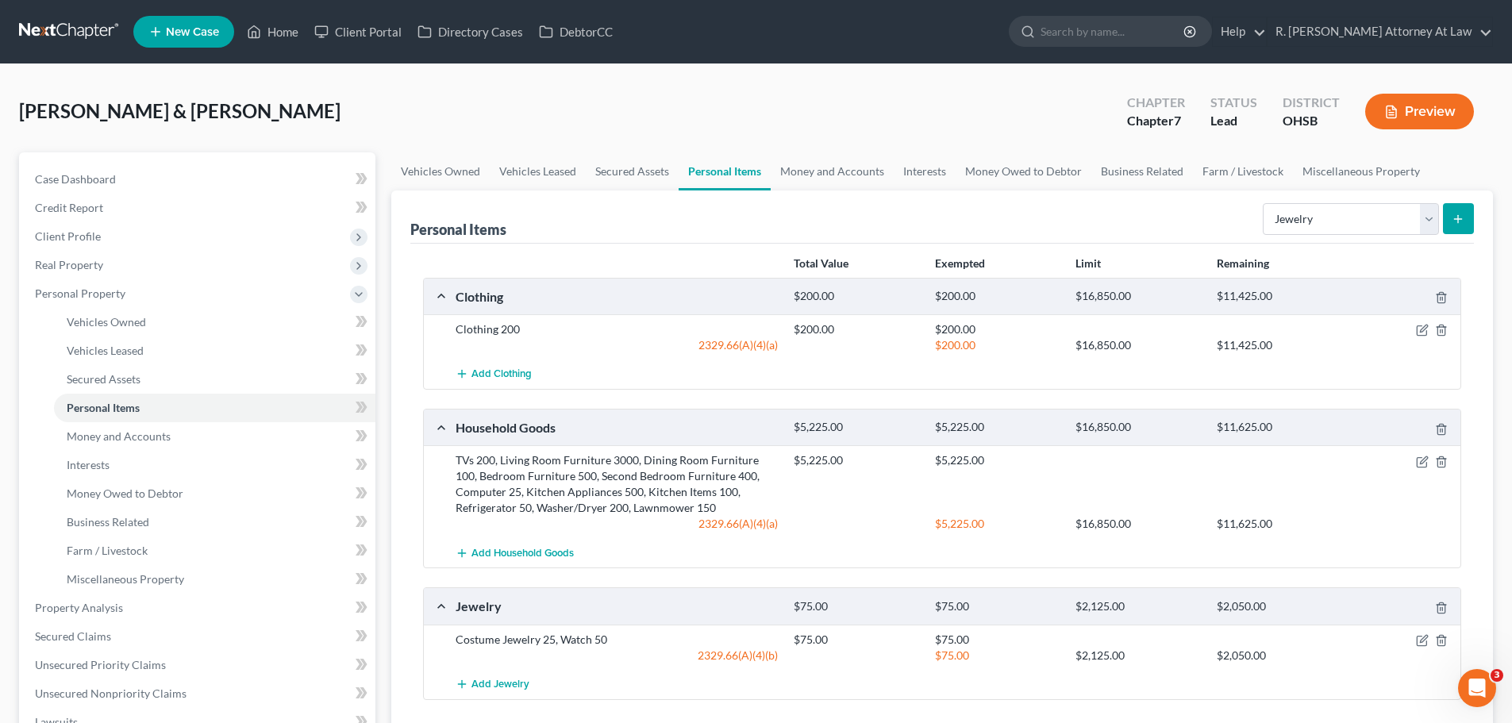
click at [1282, 245] on div "Total Value Exempted Limit Remaining Clothing $200.00 $200.00 $16,850.00 $11,42…" at bounding box center [941, 491] width 1063 height 494
drag, startPoint x: 1303, startPoint y: 225, endPoint x: 1293, endPoint y: 240, distance: 17.2
click at [1293, 240] on div "Personal Items Select Item Type Clothing Collectibles Of Value Electronics Fire…" at bounding box center [941, 216] width 1063 height 53
select select "sports_and_hobby_equipment"
click at [1264, 203] on select "Select Item Type Clothing Collectibles Of Value Electronics Firearms Household …" at bounding box center [1350, 219] width 176 height 32
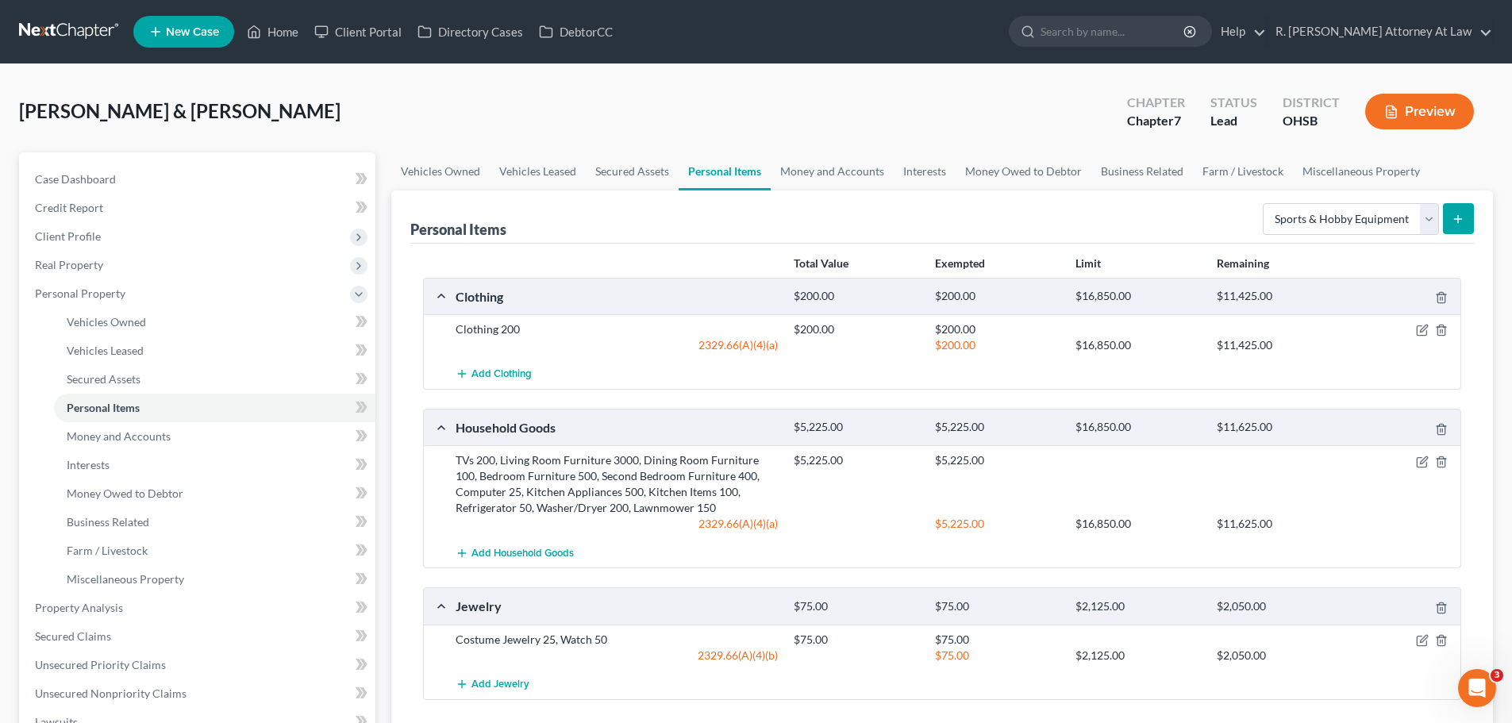
click at [1463, 232] on button "submit" at bounding box center [1458, 218] width 31 height 31
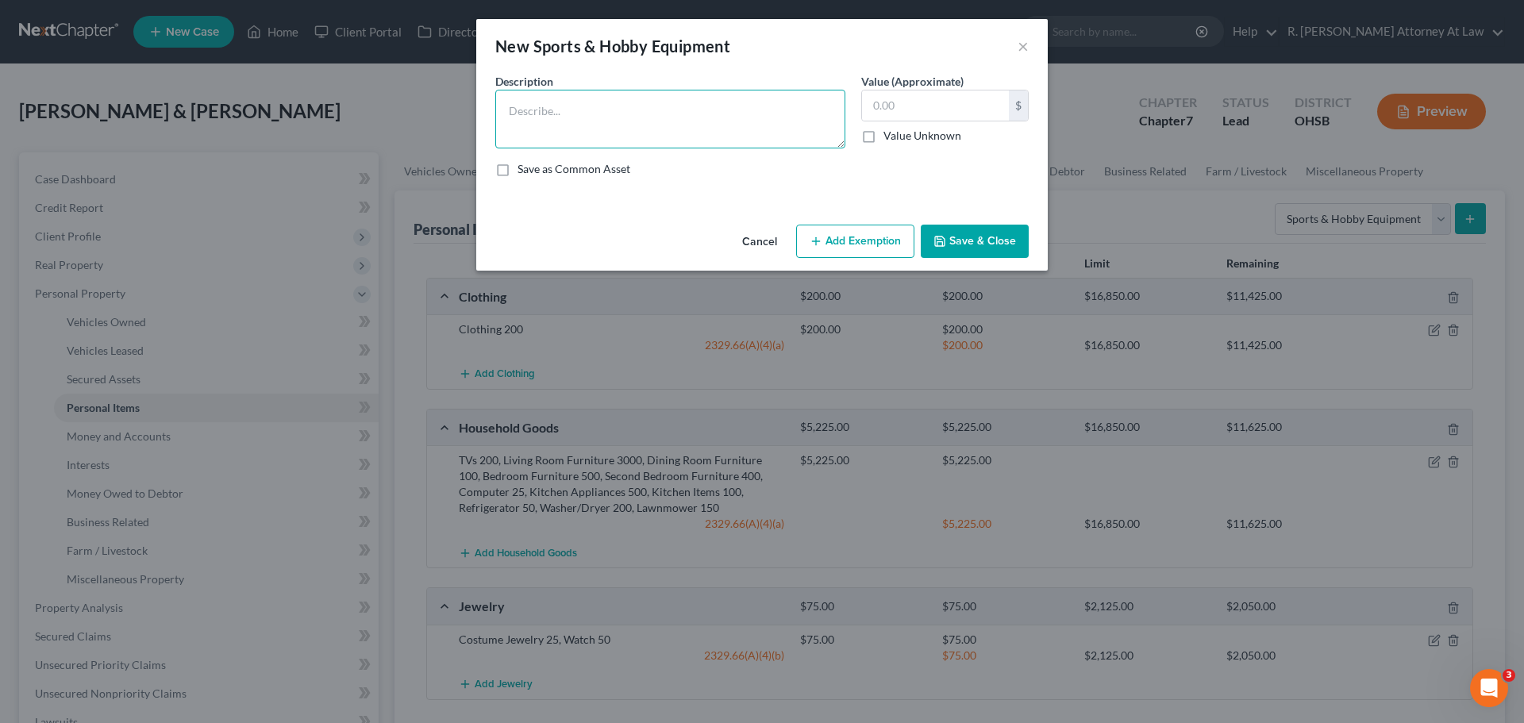
click at [593, 106] on textarea at bounding box center [670, 119] width 350 height 59
type textarea "Sports Equipment 200"
type input "200"
click at [884, 241] on button "Add Exemption" at bounding box center [855, 241] width 118 height 33
select select "2"
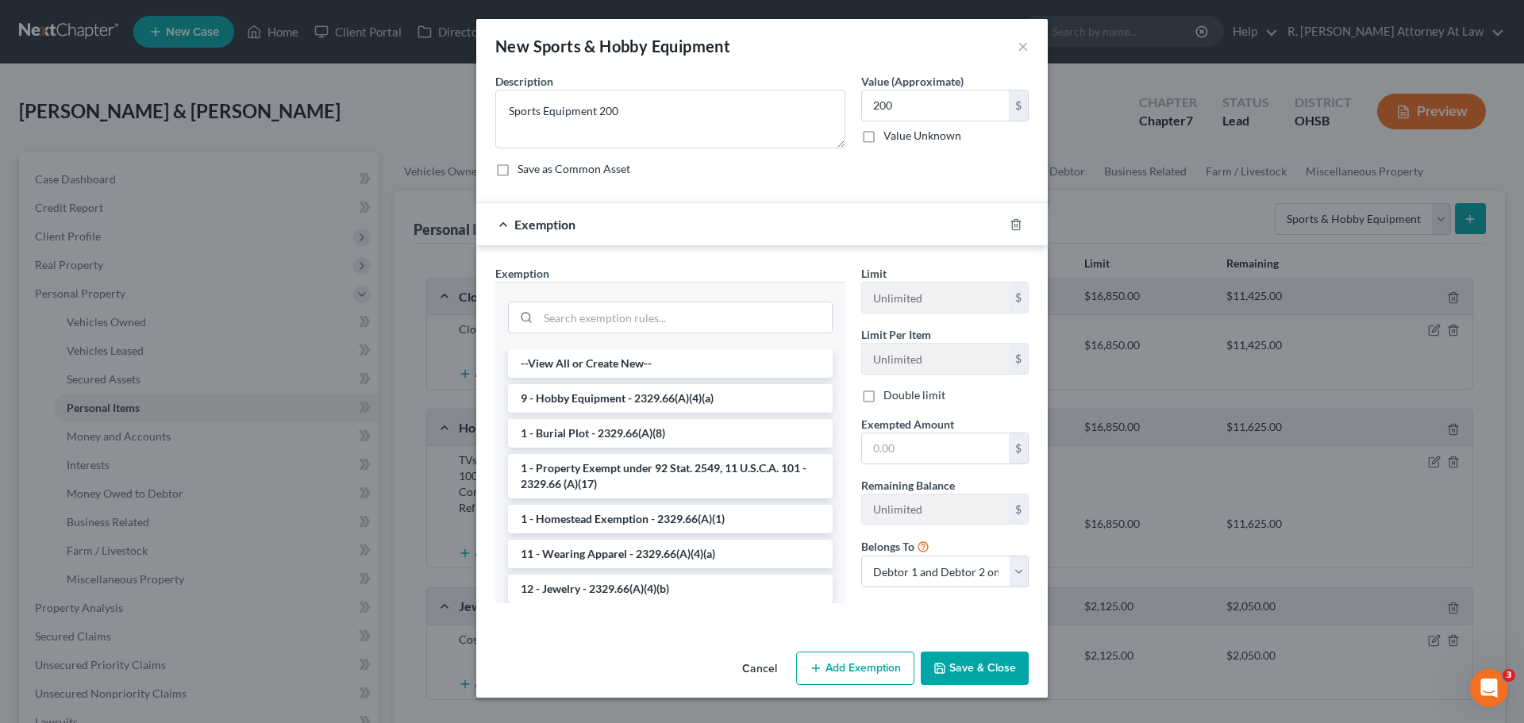
click at [596, 392] on li "9 - Hobby Equipment - 2329.66(A)(4)(a)" at bounding box center [670, 398] width 325 height 29
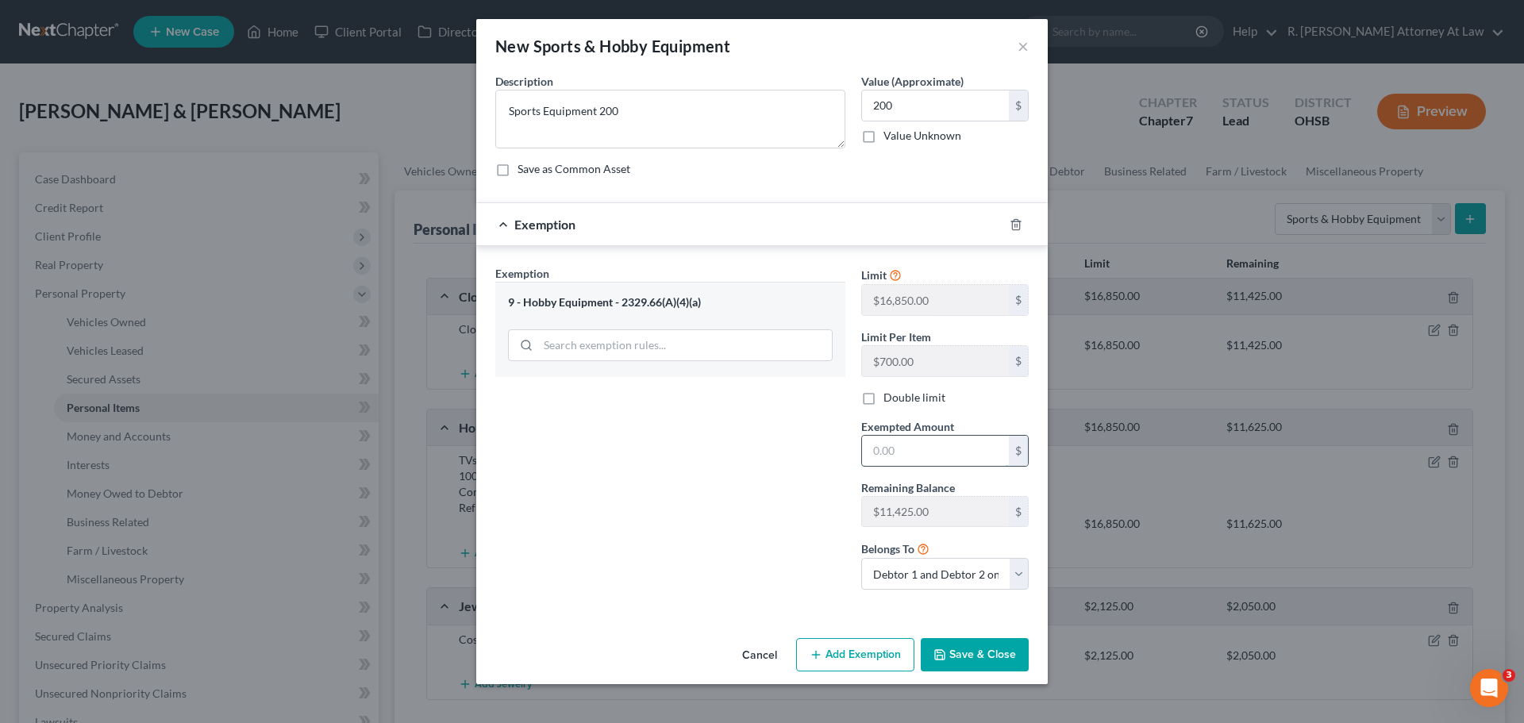
click at [935, 444] on input "text" at bounding box center [935, 451] width 147 height 30
type input "200"
click at [971, 654] on button "Save & Close" at bounding box center [974, 654] width 108 height 33
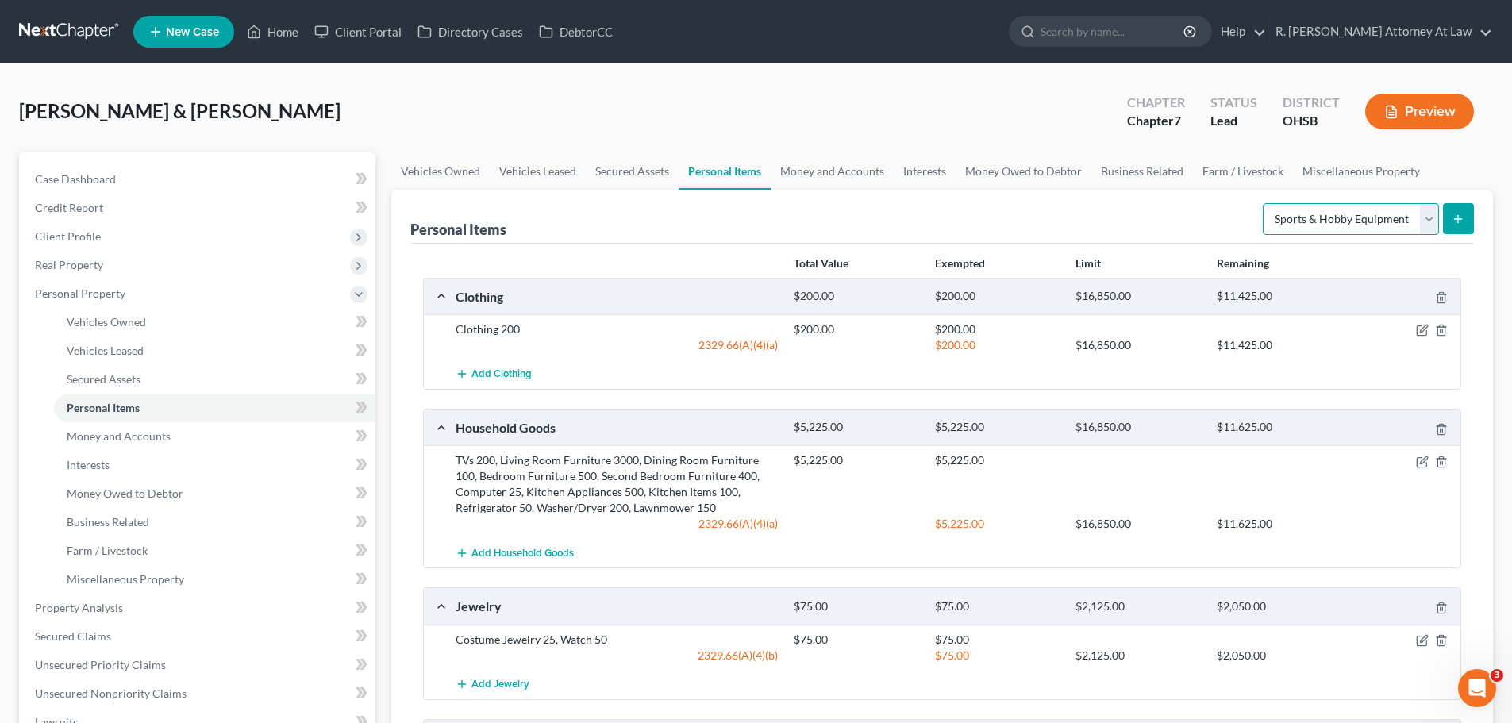
click at [1350, 203] on select "Select Item Type Clothing Collectibles Of Value Electronics Firearms Household …" at bounding box center [1350, 219] width 176 height 32
select select "other"
click at [1264, 203] on select "Select Item Type Clothing Collectibles Of Value Electronics Firearms Household …" at bounding box center [1350, 219] width 176 height 32
drag, startPoint x: 1481, startPoint y: 204, endPoint x: 1445, endPoint y: 218, distance: 39.2
click at [1476, 206] on div "Personal Items Select Item Type Clothing Collectibles Of Value Electronics Fire…" at bounding box center [941, 529] width 1101 height 678
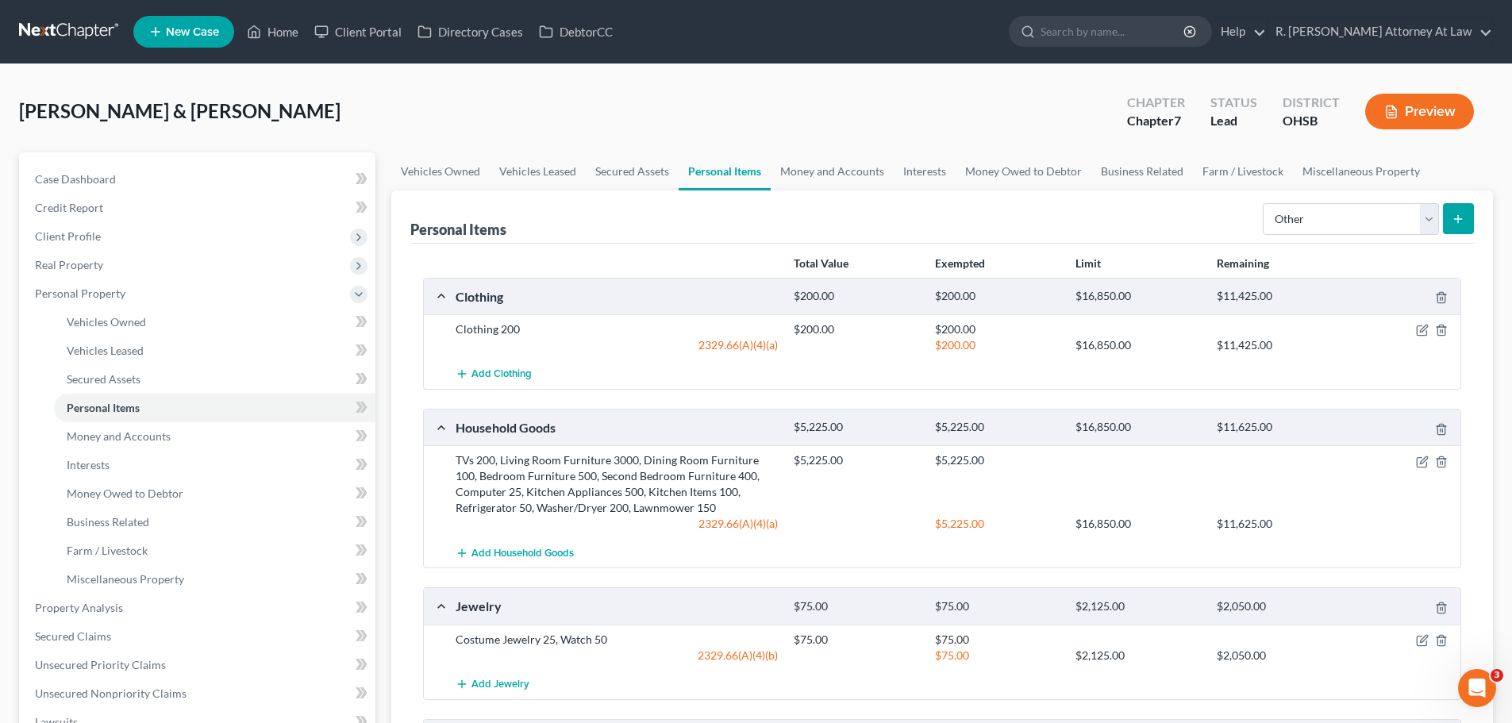
click at [1445, 218] on button "submit" at bounding box center [1458, 218] width 31 height 31
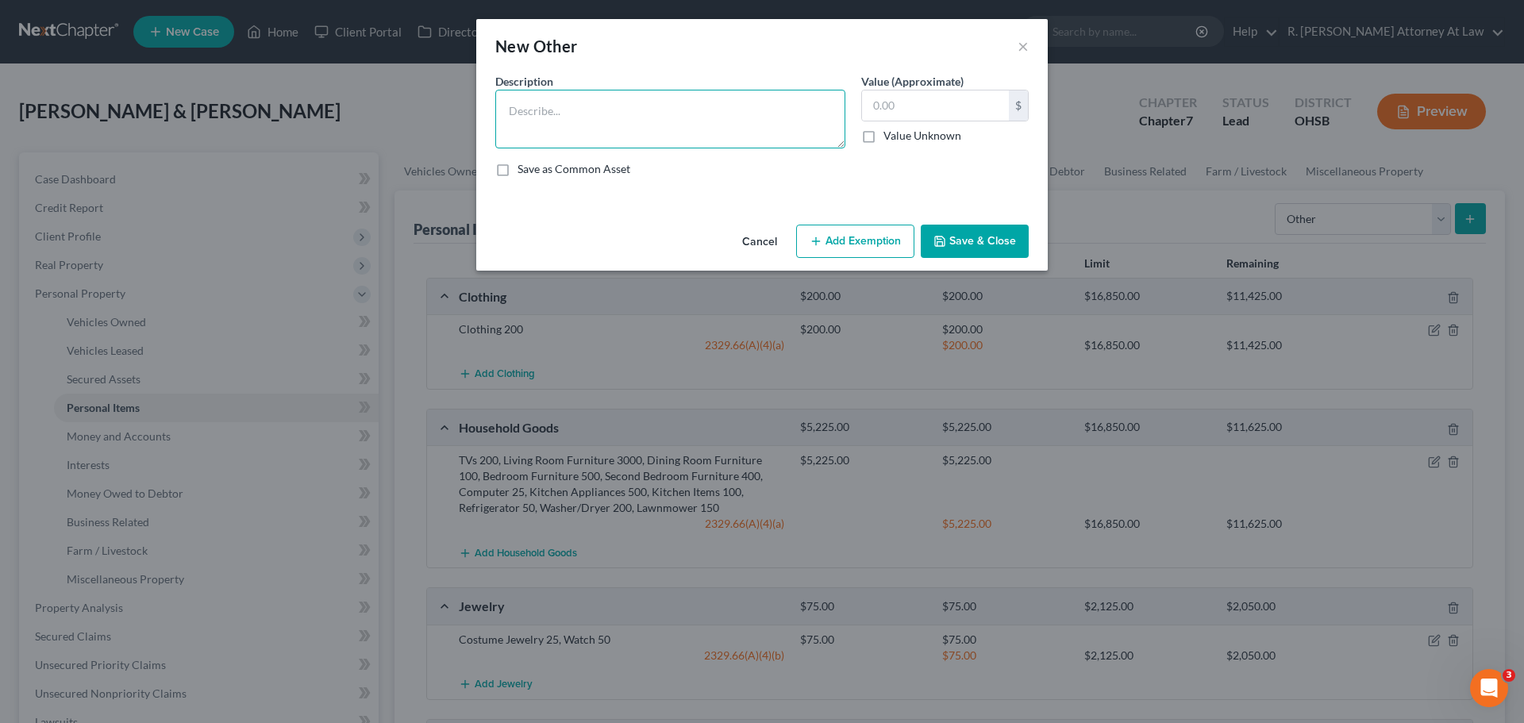
click at [605, 95] on textarea at bounding box center [670, 119] width 350 height 59
type textarea "Power Tools 200"
type input "200"
click at [815, 239] on icon "button" at bounding box center [815, 241] width 13 height 13
select select "2"
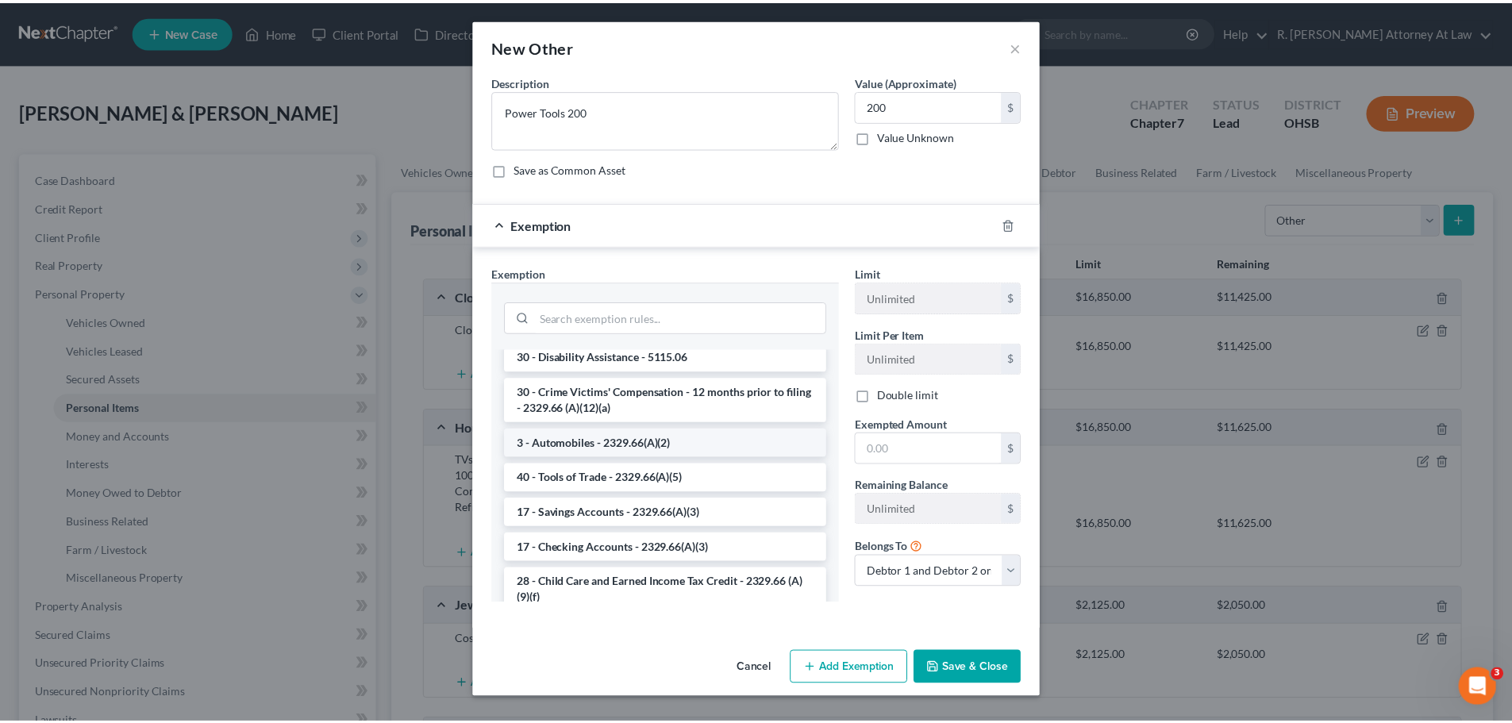
scroll to position [1746, 0]
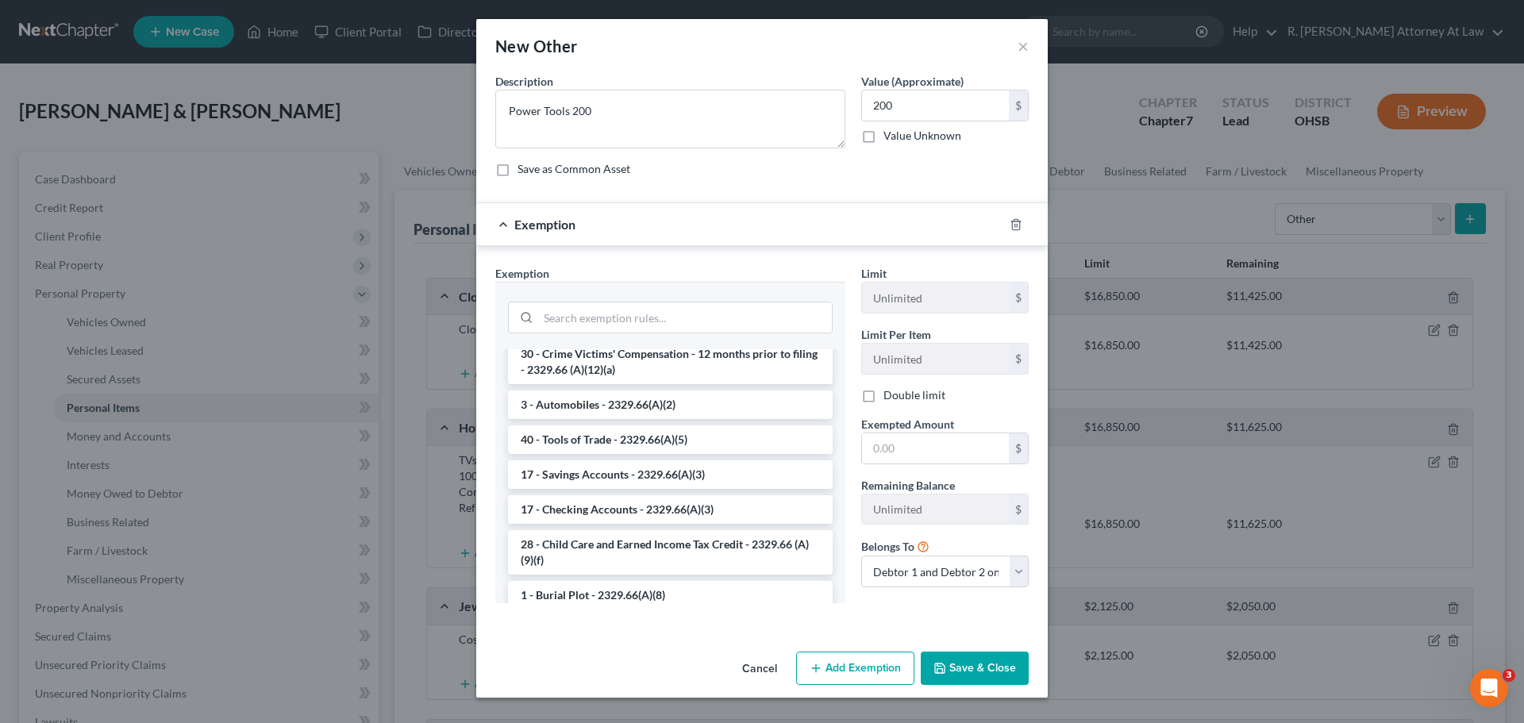
click at [600, 454] on li "40 - Tools of Trade - 2329.66(A)(5)" at bounding box center [670, 439] width 325 height 29
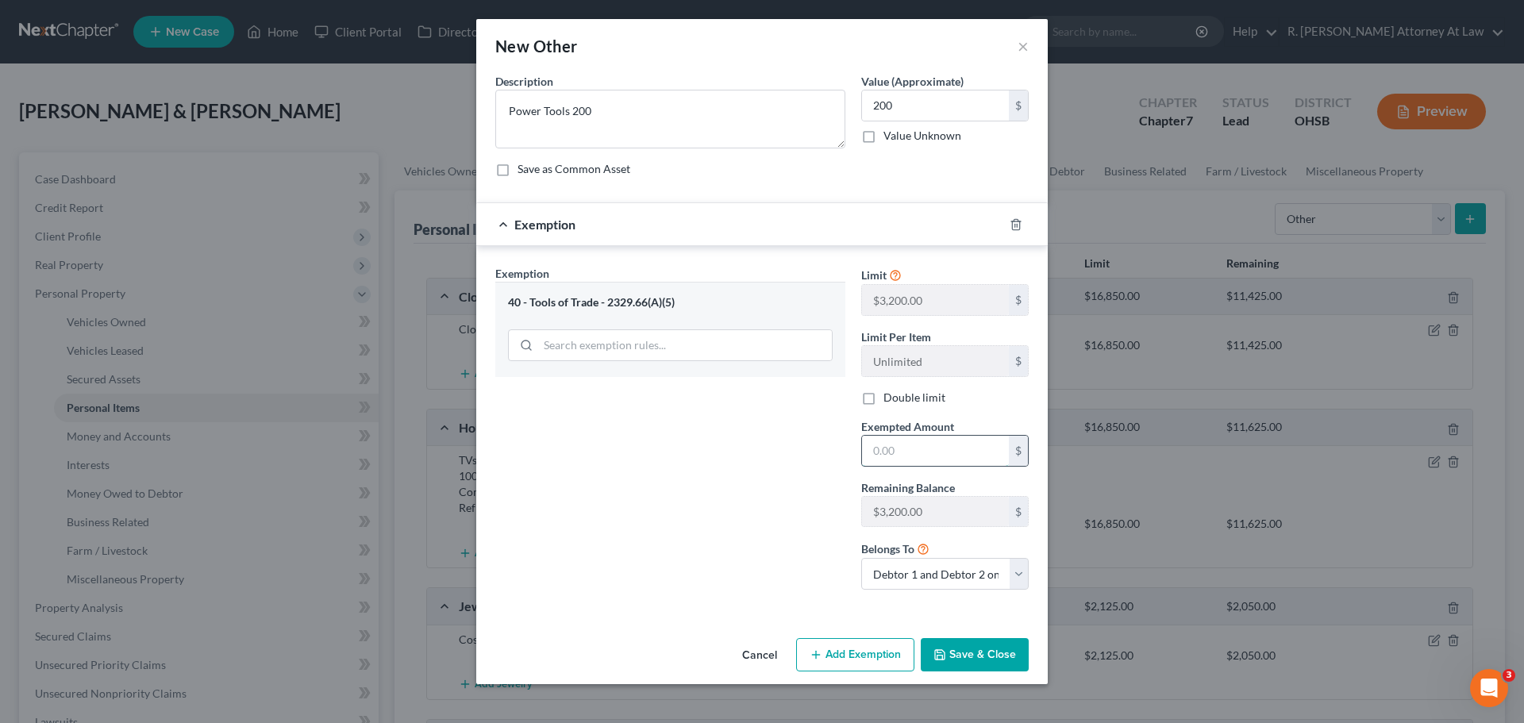
click at [888, 455] on input "text" at bounding box center [935, 451] width 147 height 30
type input "200"
click at [755, 472] on div "Exemption Set must be selected for CA. Exemption * 40 - Tools of Trade - 2329.6…" at bounding box center [670, 433] width 366 height 337
drag, startPoint x: 988, startPoint y: 632, endPoint x: 989, endPoint y: 649, distance: 16.7
click at [988, 635] on div "Cancel Add Exemption Save & Close" at bounding box center [761, 658] width 571 height 52
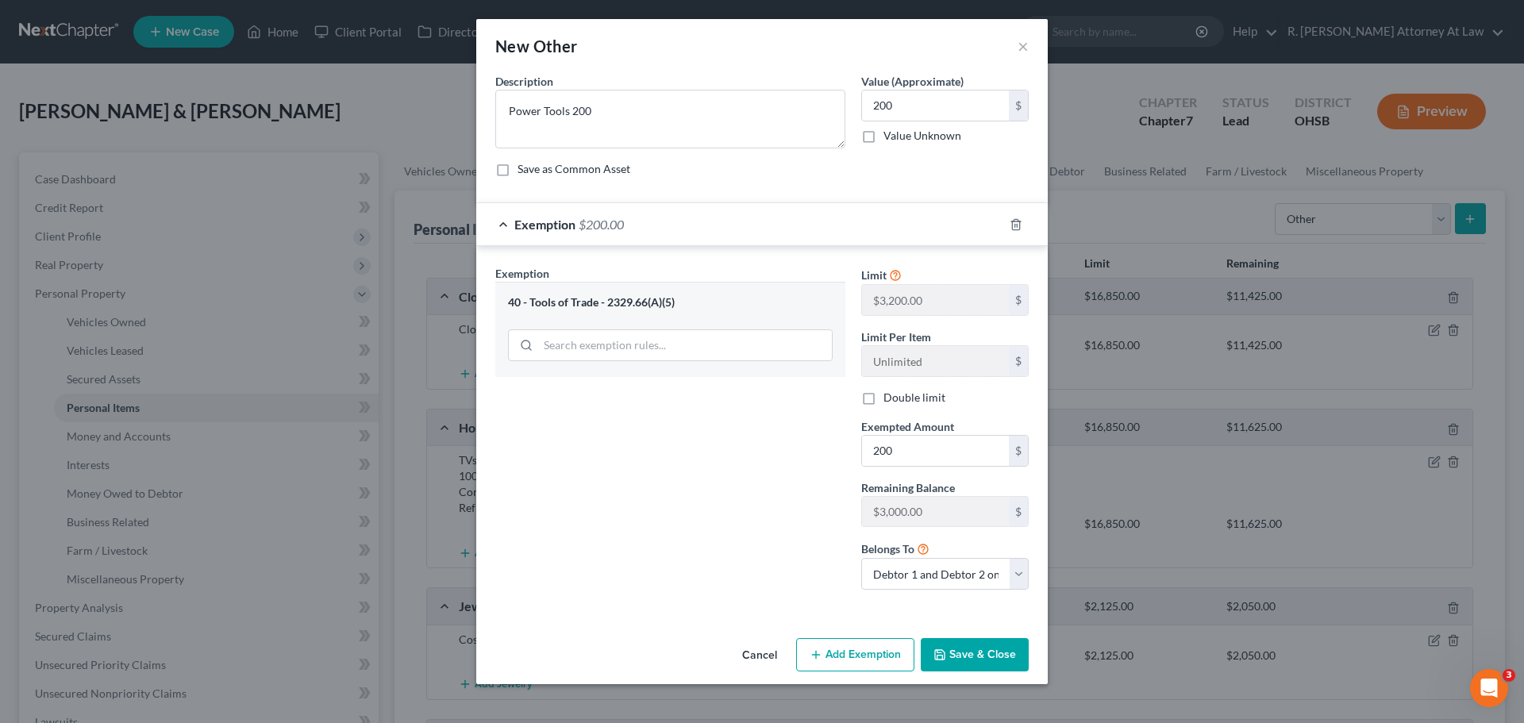
click at [989, 651] on button "Save & Close" at bounding box center [974, 654] width 108 height 33
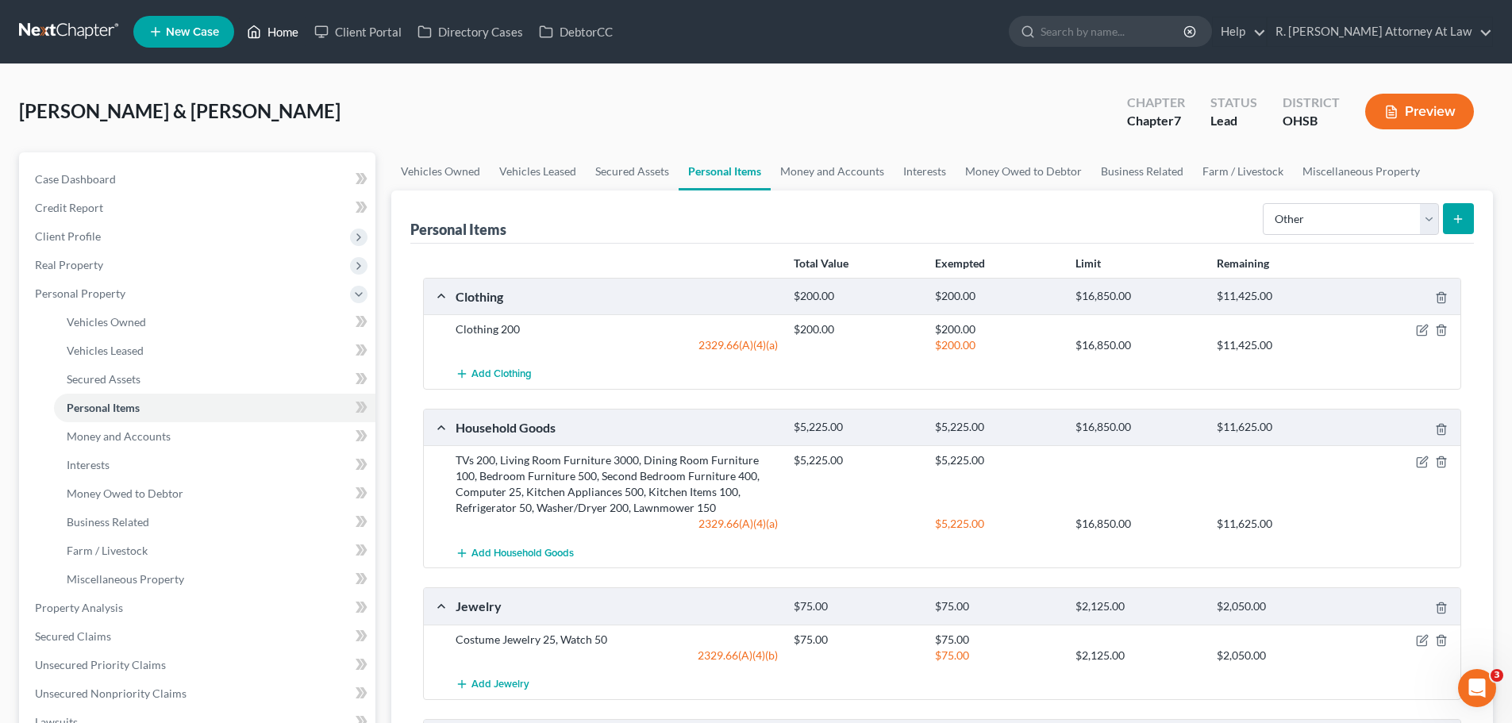
click at [270, 31] on link "Home" at bounding box center [272, 31] width 67 height 29
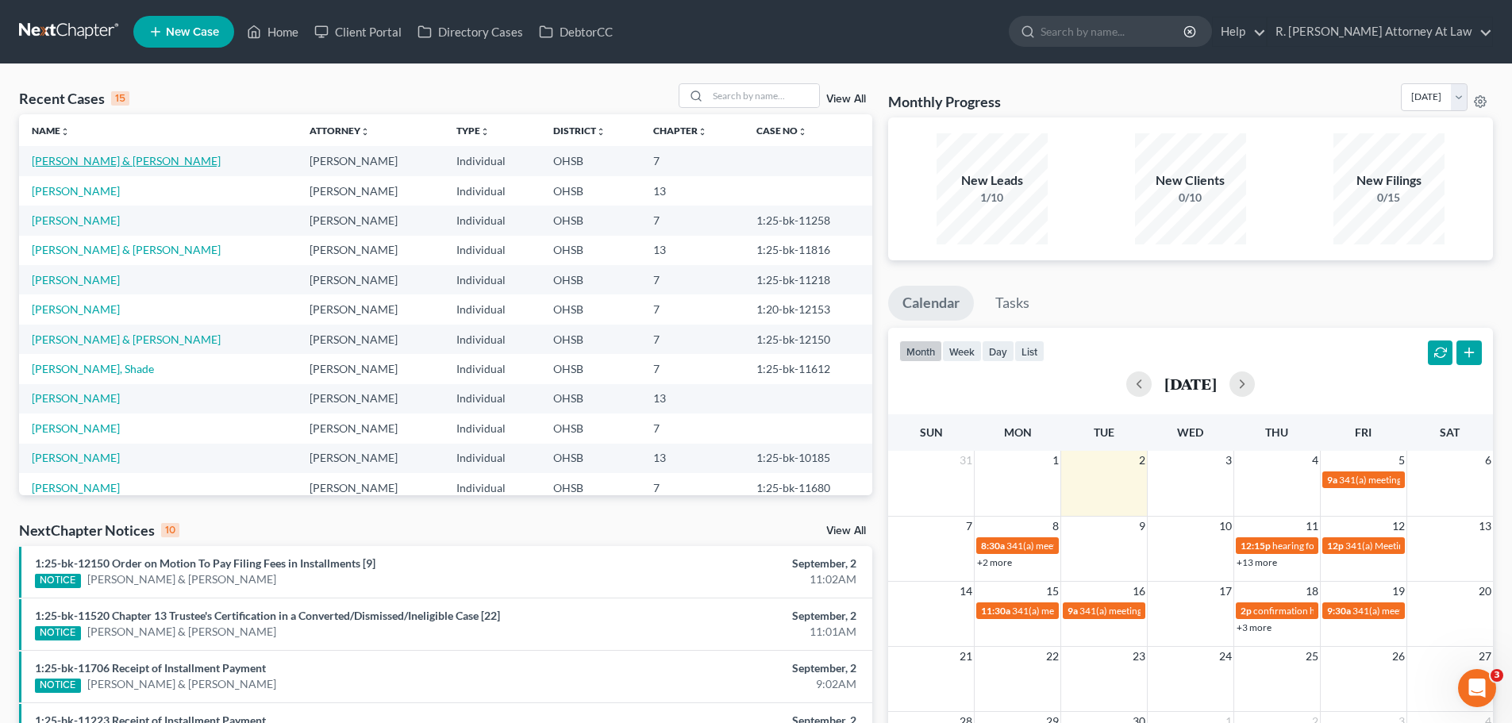
click at [43, 156] on link "[PERSON_NAME] & [PERSON_NAME]" at bounding box center [126, 160] width 189 height 13
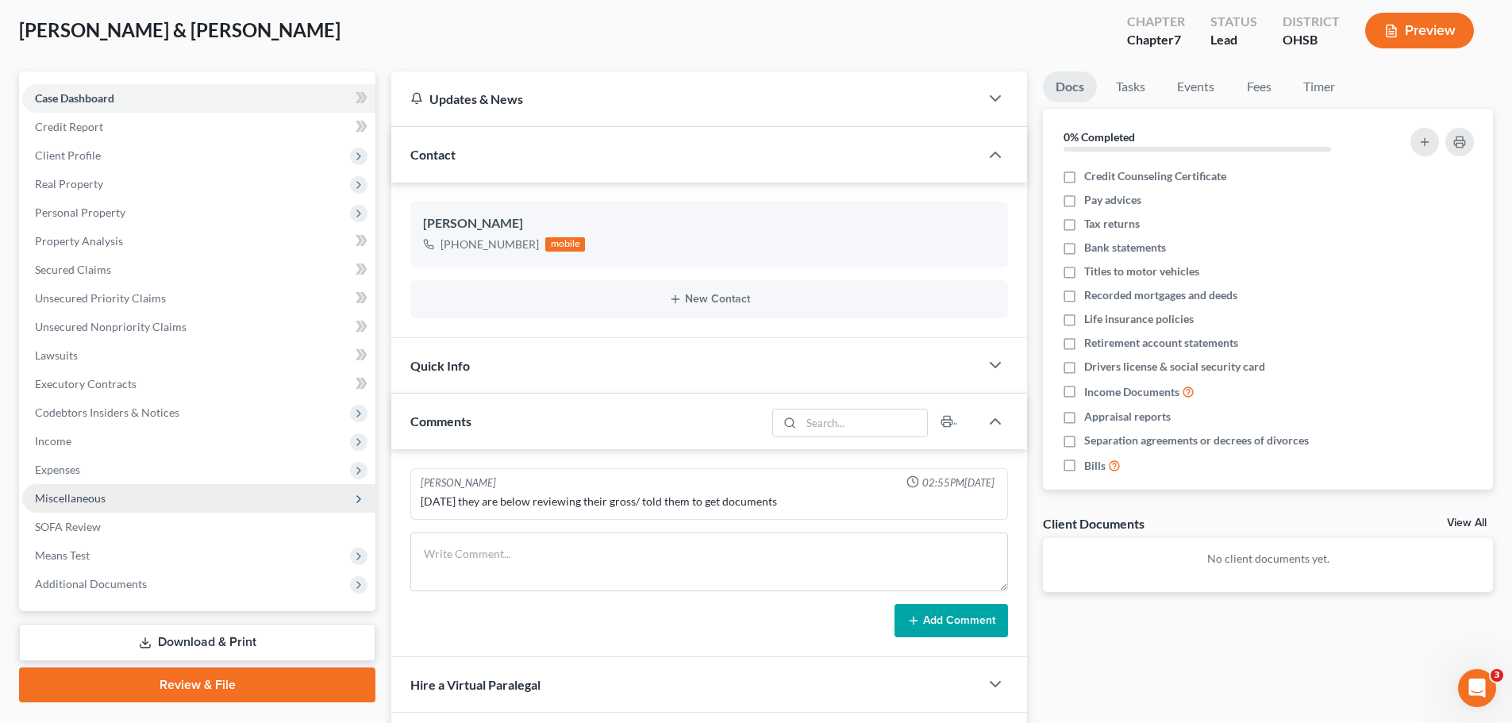
scroll to position [159, 0]
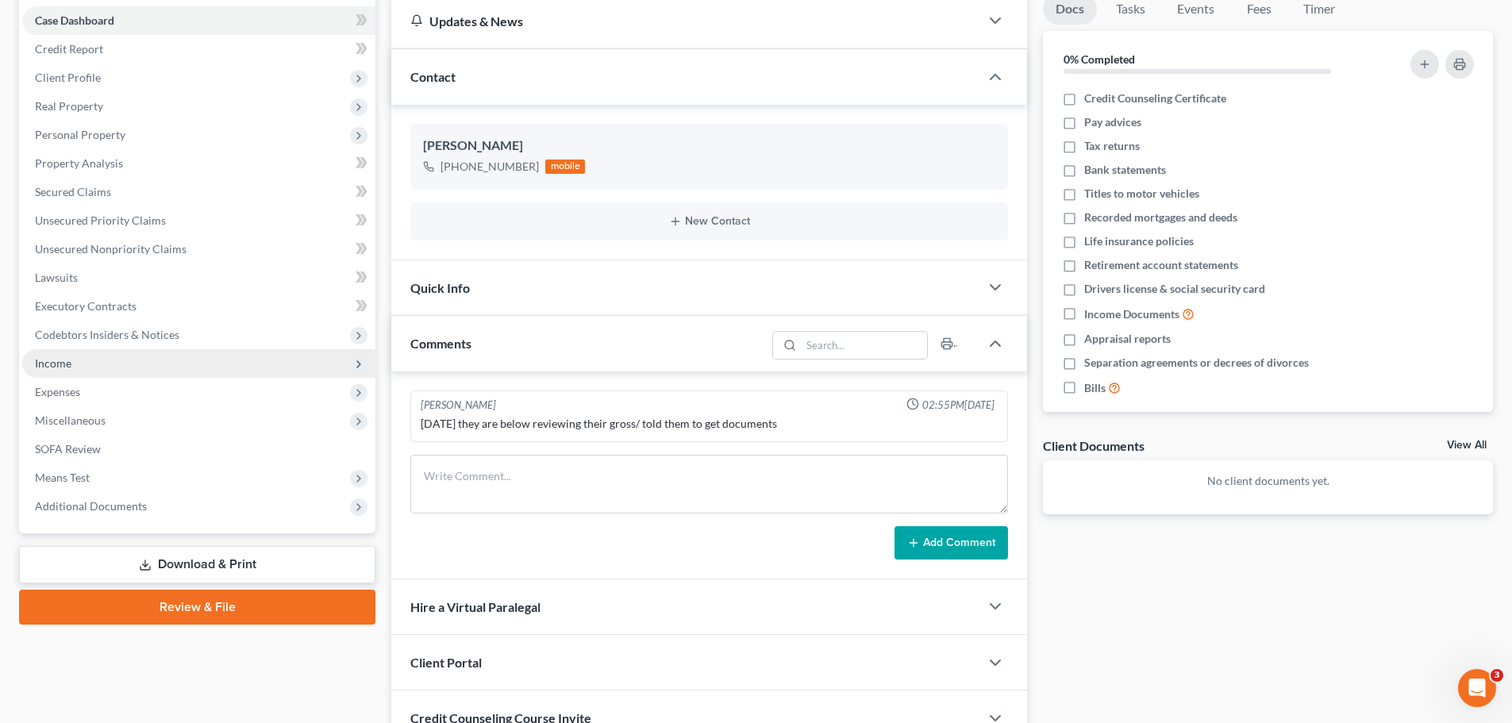
click at [48, 369] on span "Income" at bounding box center [53, 362] width 37 height 13
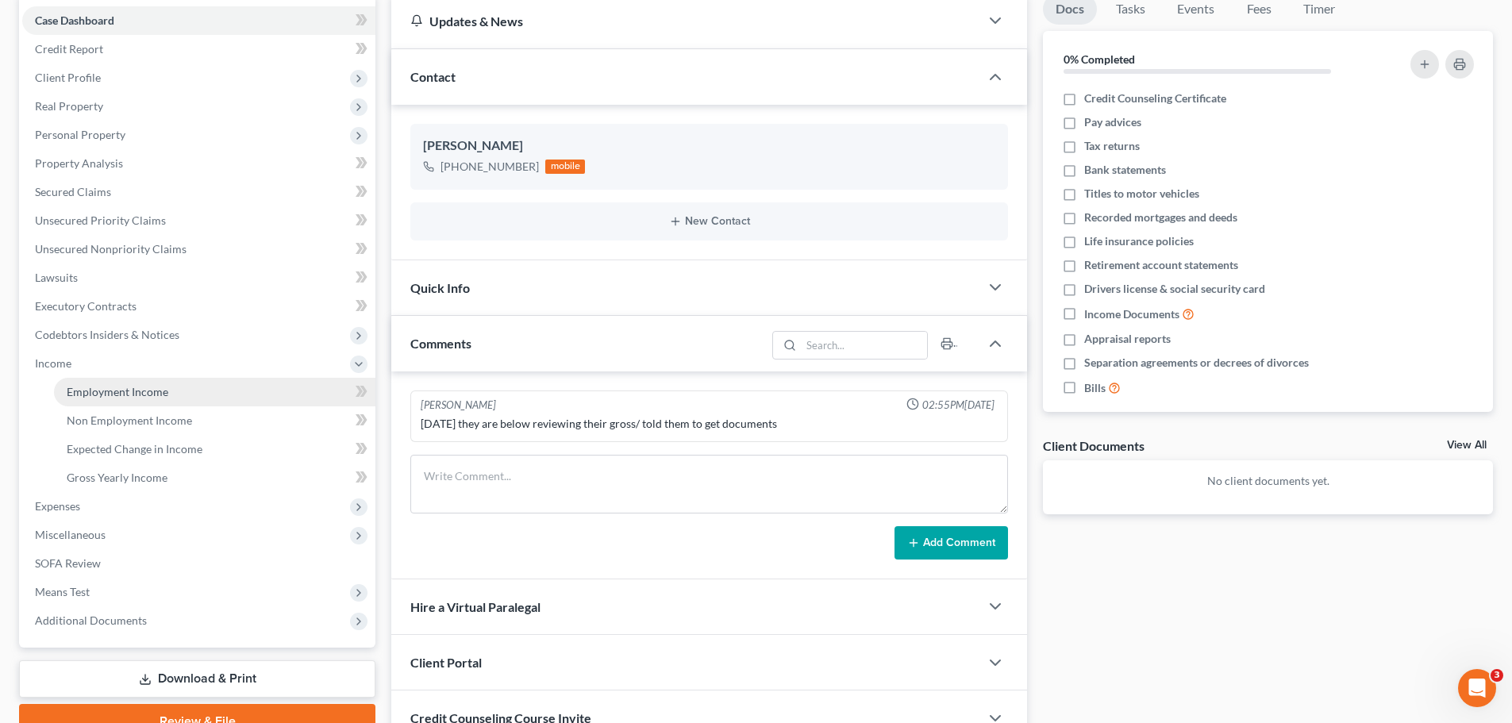
click at [111, 395] on span "Employment Income" at bounding box center [118, 391] width 102 height 13
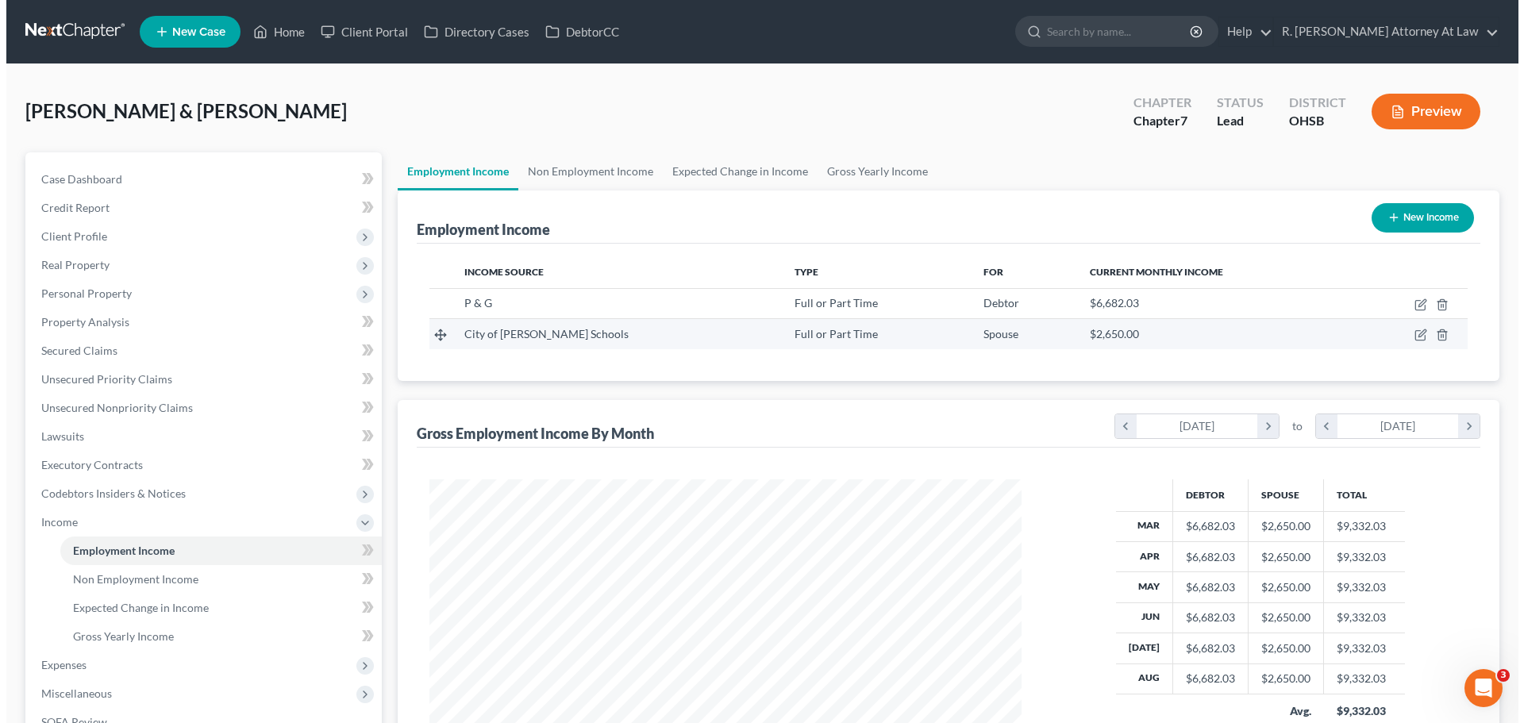
scroll to position [296, 624]
click at [1413, 334] on icon "button" at bounding box center [1415, 333] width 7 height 7
select select "0"
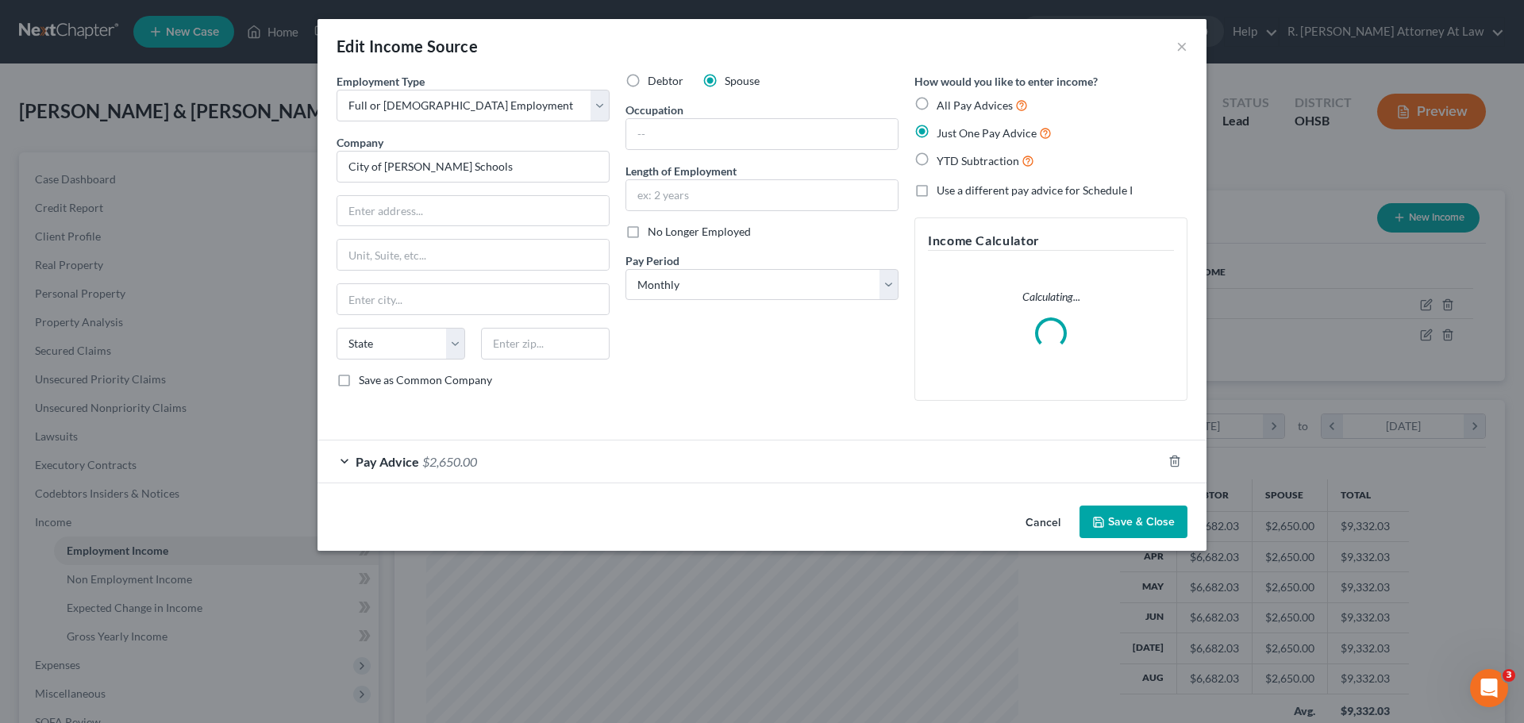
scroll to position [298, 629]
click at [460, 452] on div "Pay Advice $2,650.00" at bounding box center [739, 461] width 844 height 42
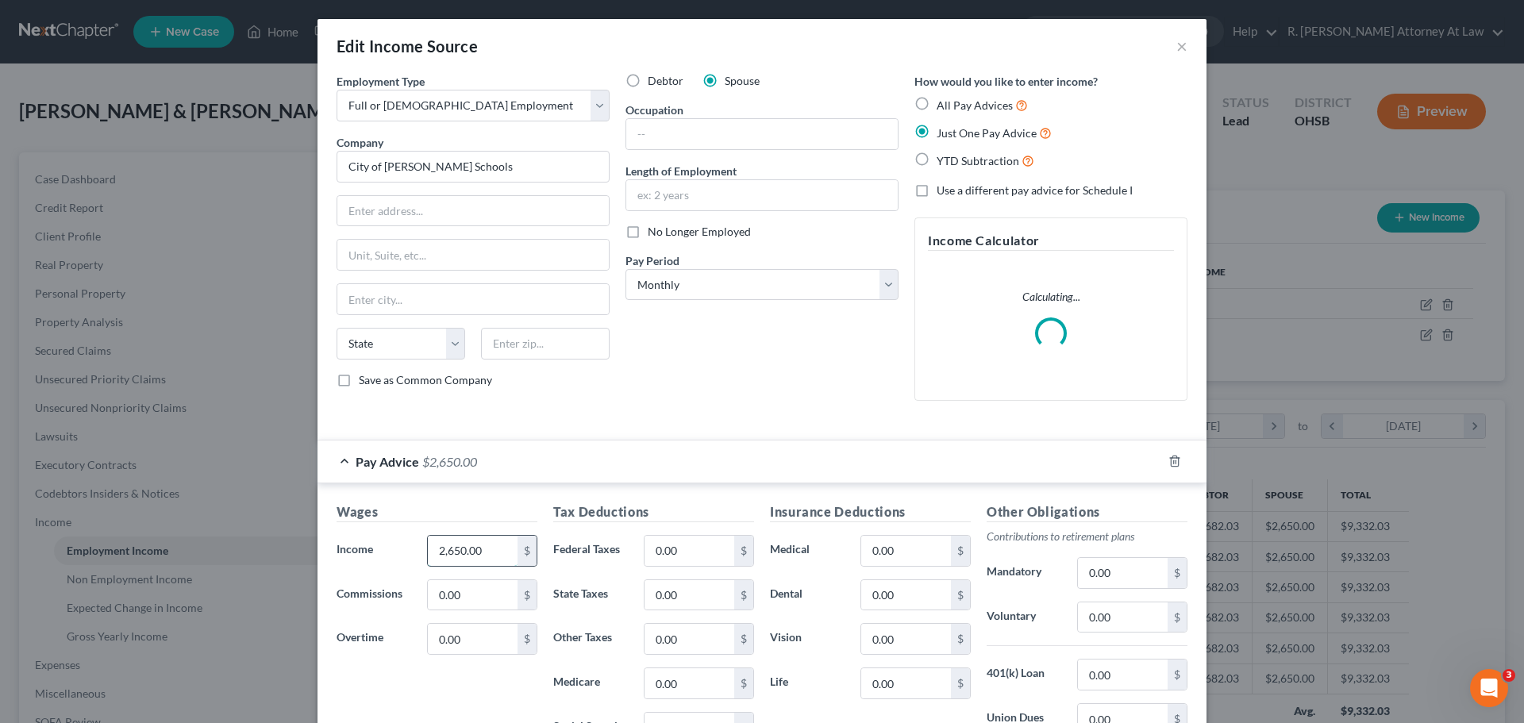
click at [492, 555] on input "2,650.00" at bounding box center [473, 551] width 90 height 30
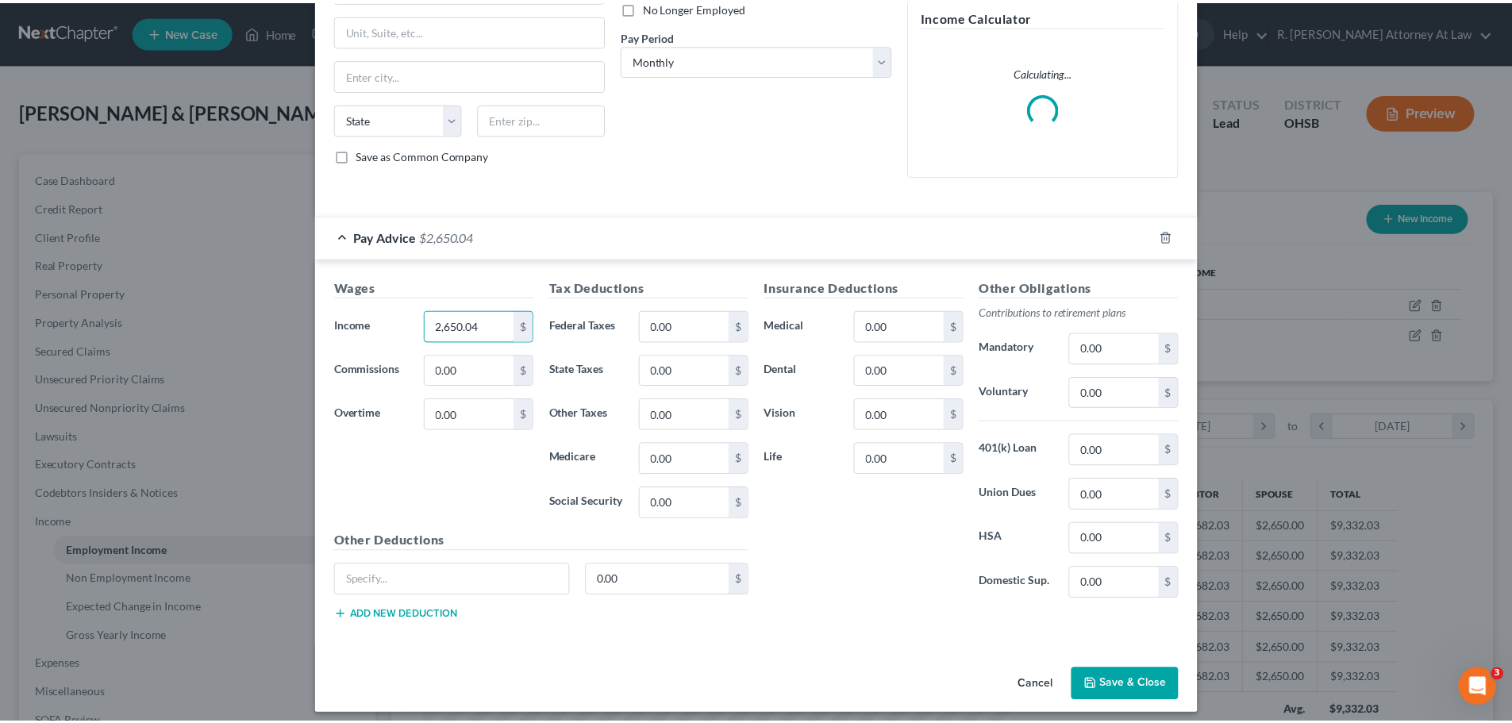
scroll to position [235, 0]
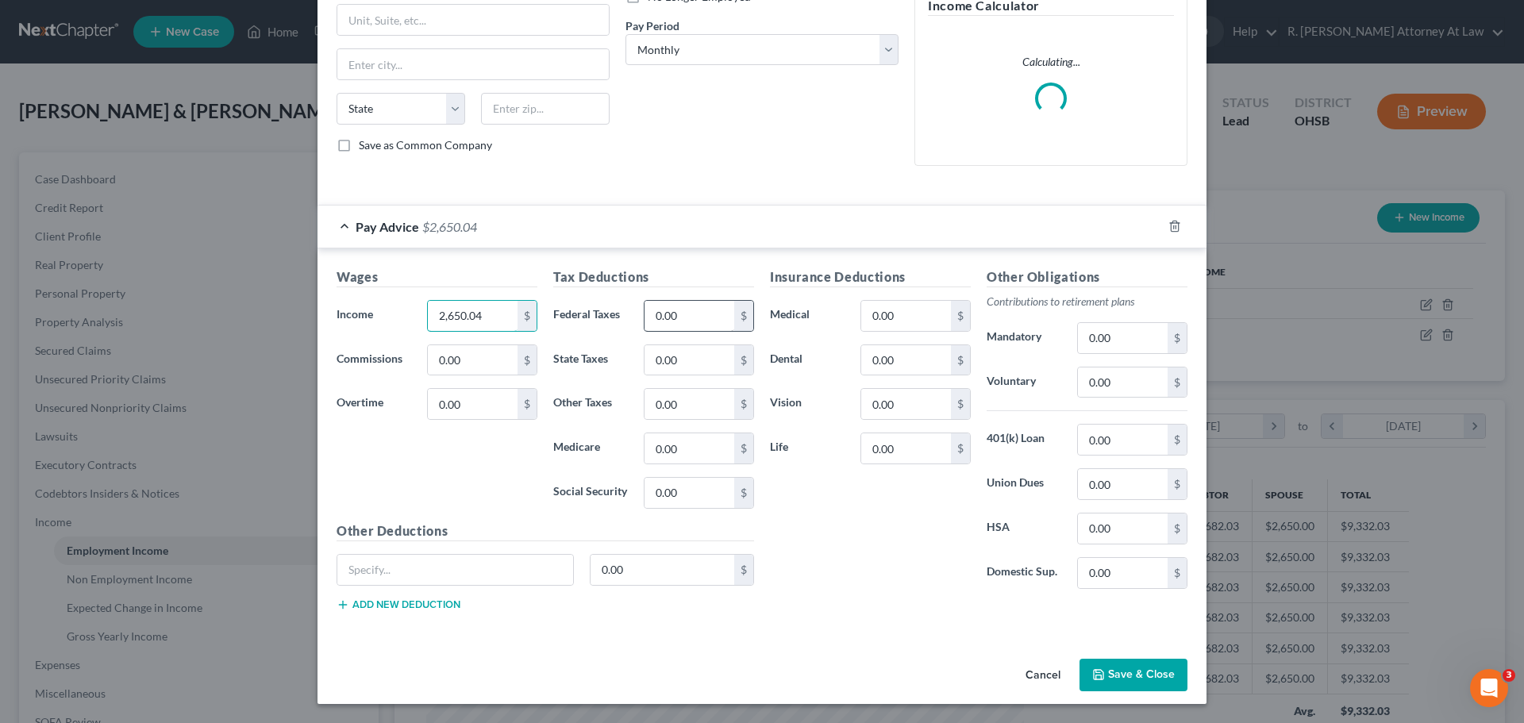
type input "2,650.04"
click at [688, 313] on input "0.00" at bounding box center [689, 316] width 90 height 30
type input "169.66"
click at [916, 324] on input "0.00" at bounding box center [906, 316] width 90 height 30
type input "439.16"
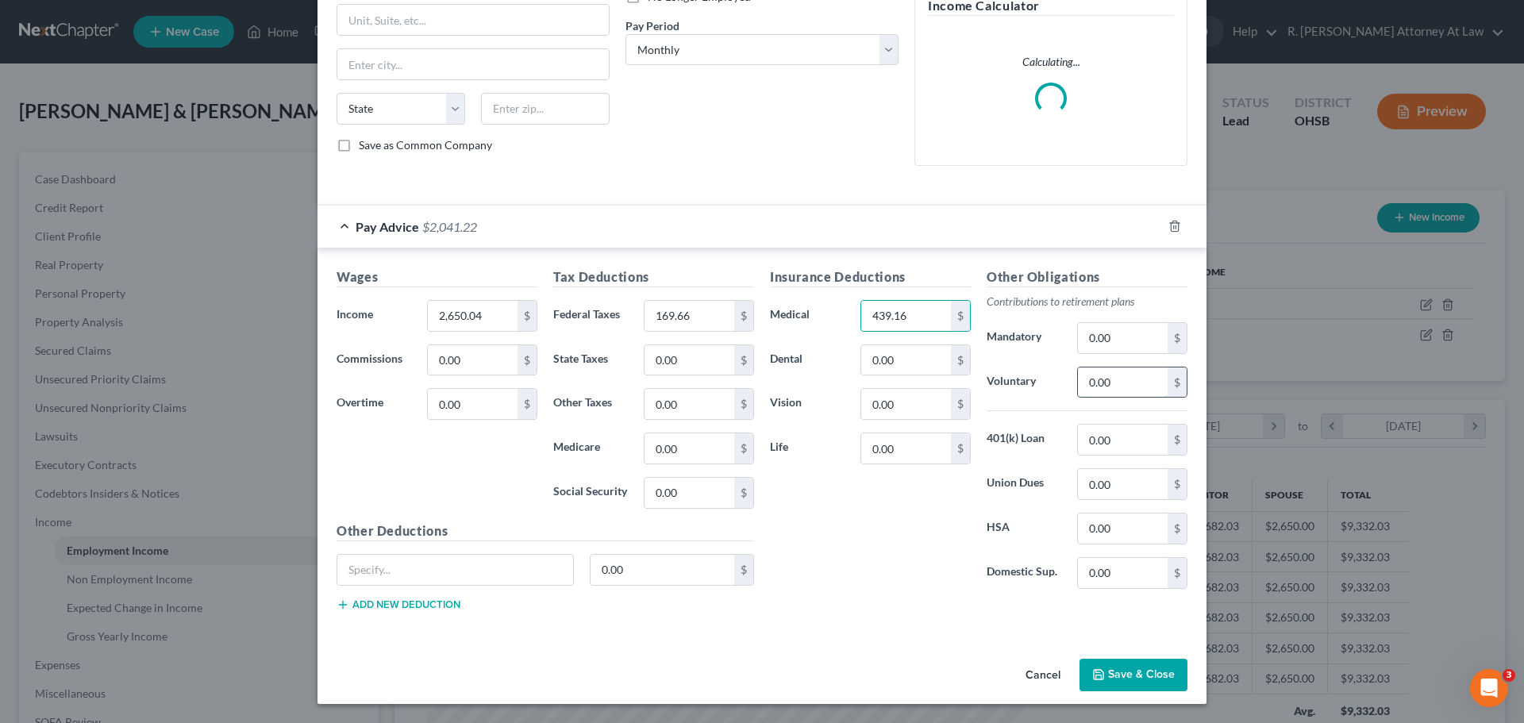
click at [1119, 386] on input "0.00" at bounding box center [1123, 382] width 90 height 30
type input "265.00"
click at [1122, 675] on button "Save & Close" at bounding box center [1133, 675] width 108 height 33
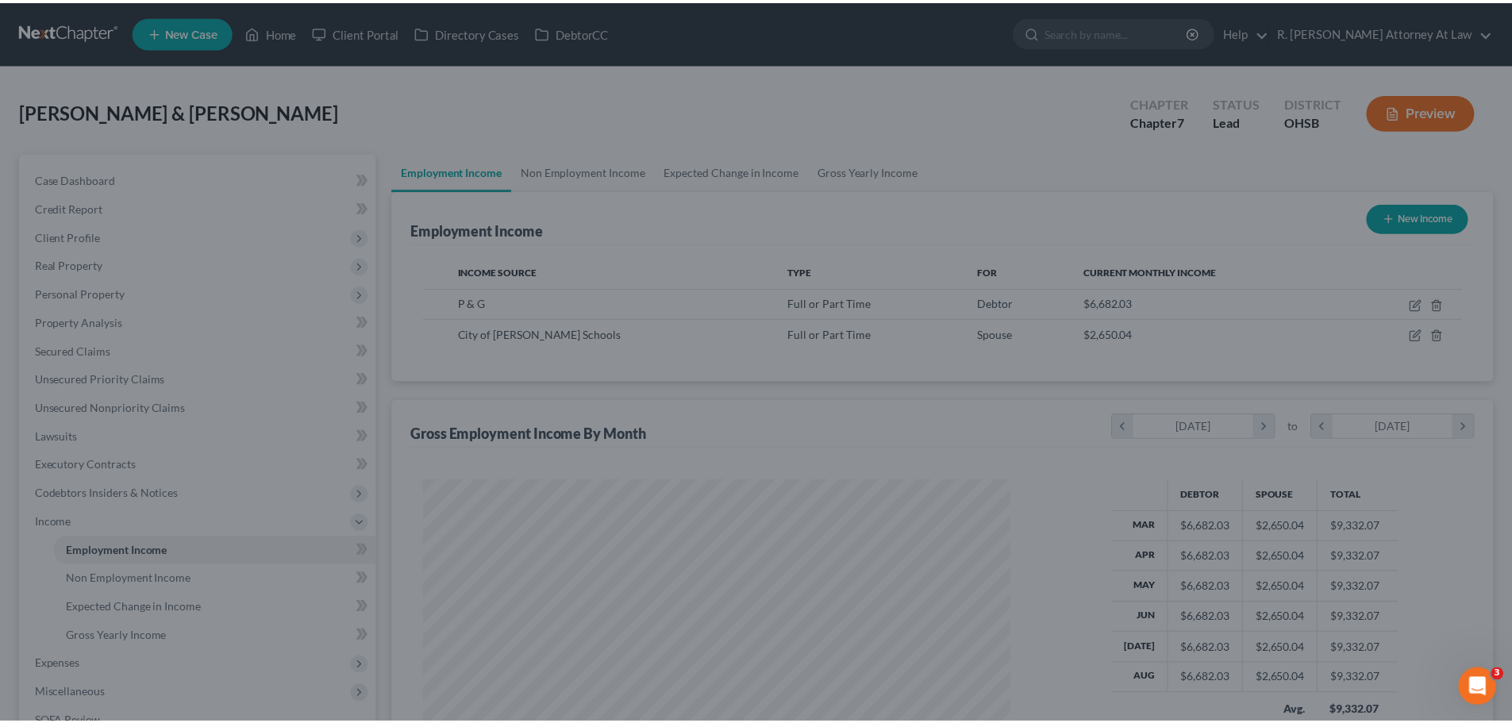
scroll to position [793207, 792880]
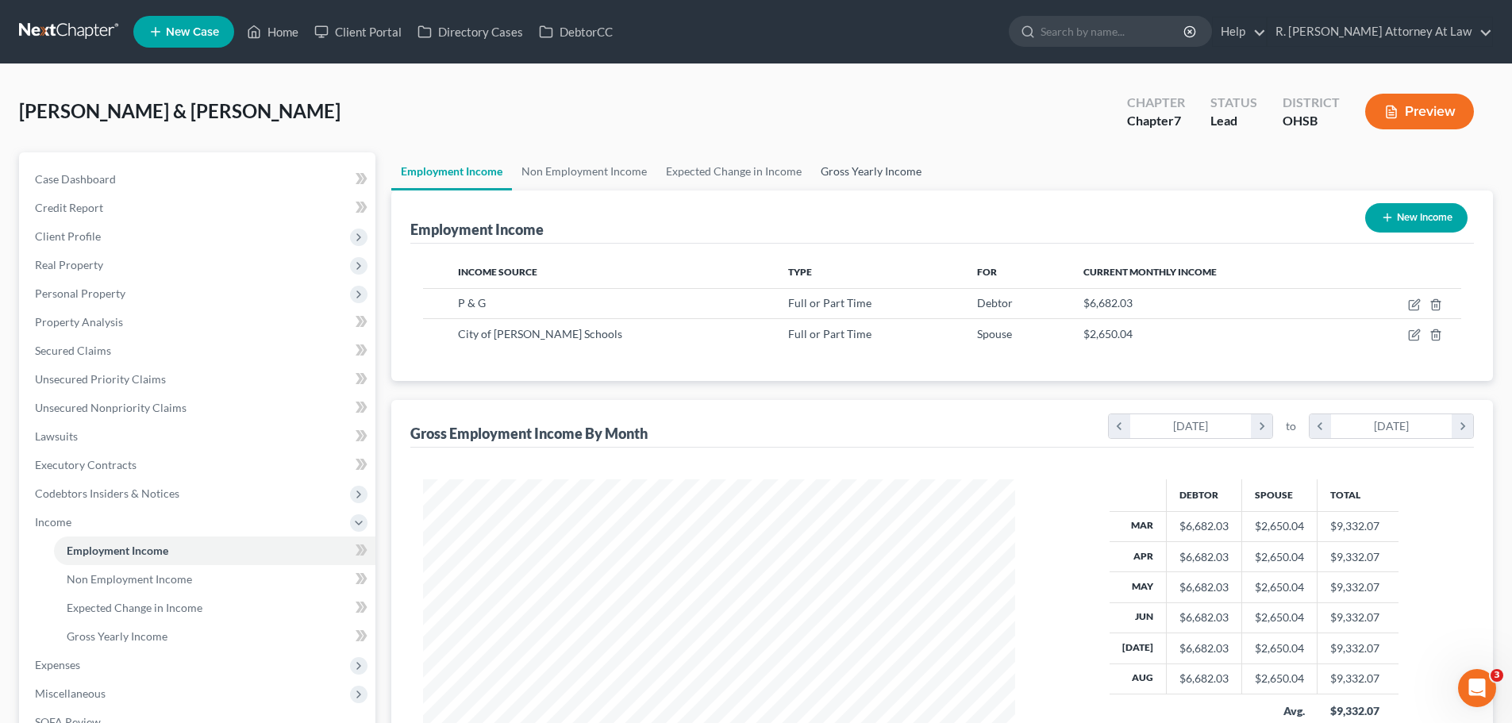
click at [839, 185] on link "Gross Yearly Income" at bounding box center [871, 171] width 120 height 38
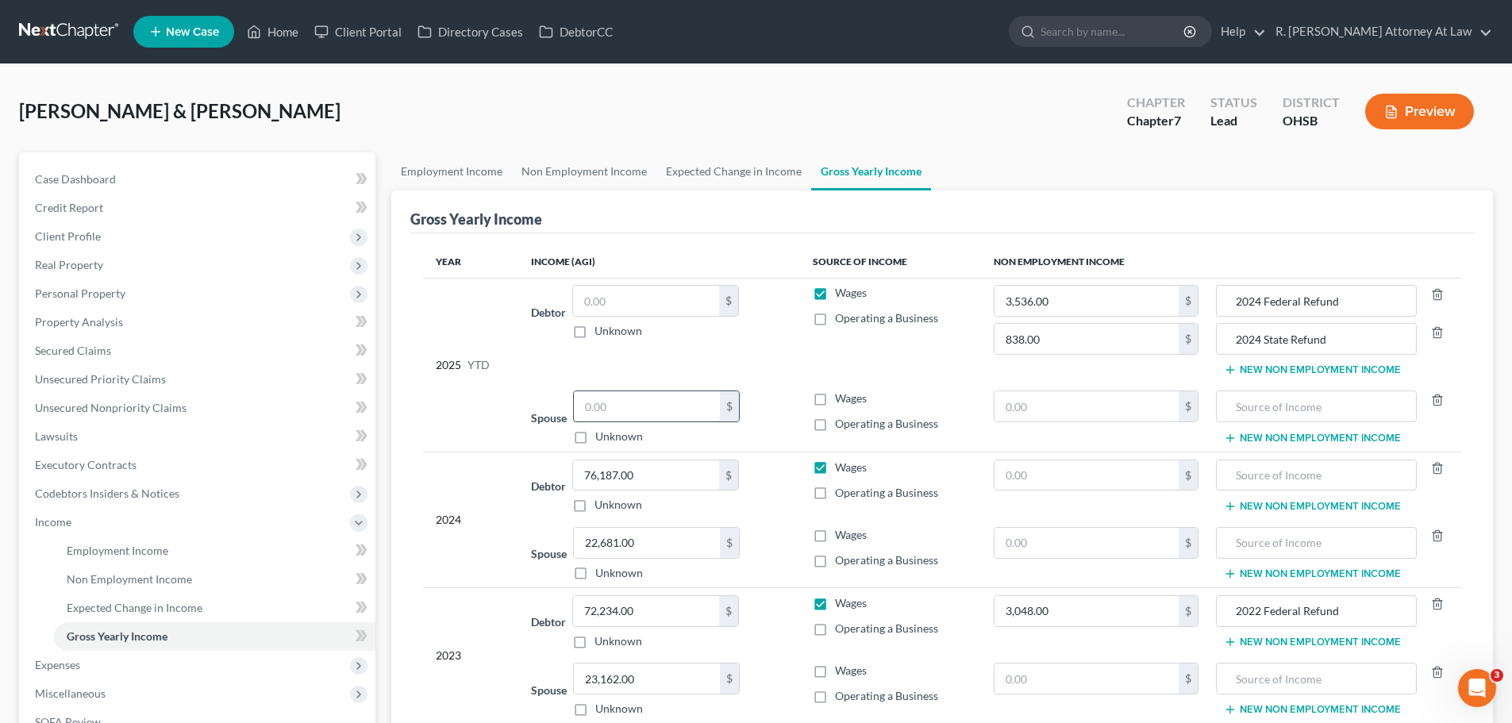
click at [628, 428] on div "$ Unknown" at bounding box center [656, 417] width 167 height 54
click at [624, 414] on input "text" at bounding box center [647, 406] width 146 height 30
type input "21,200.32"
click at [467, 156] on link "Employment Income" at bounding box center [451, 171] width 121 height 38
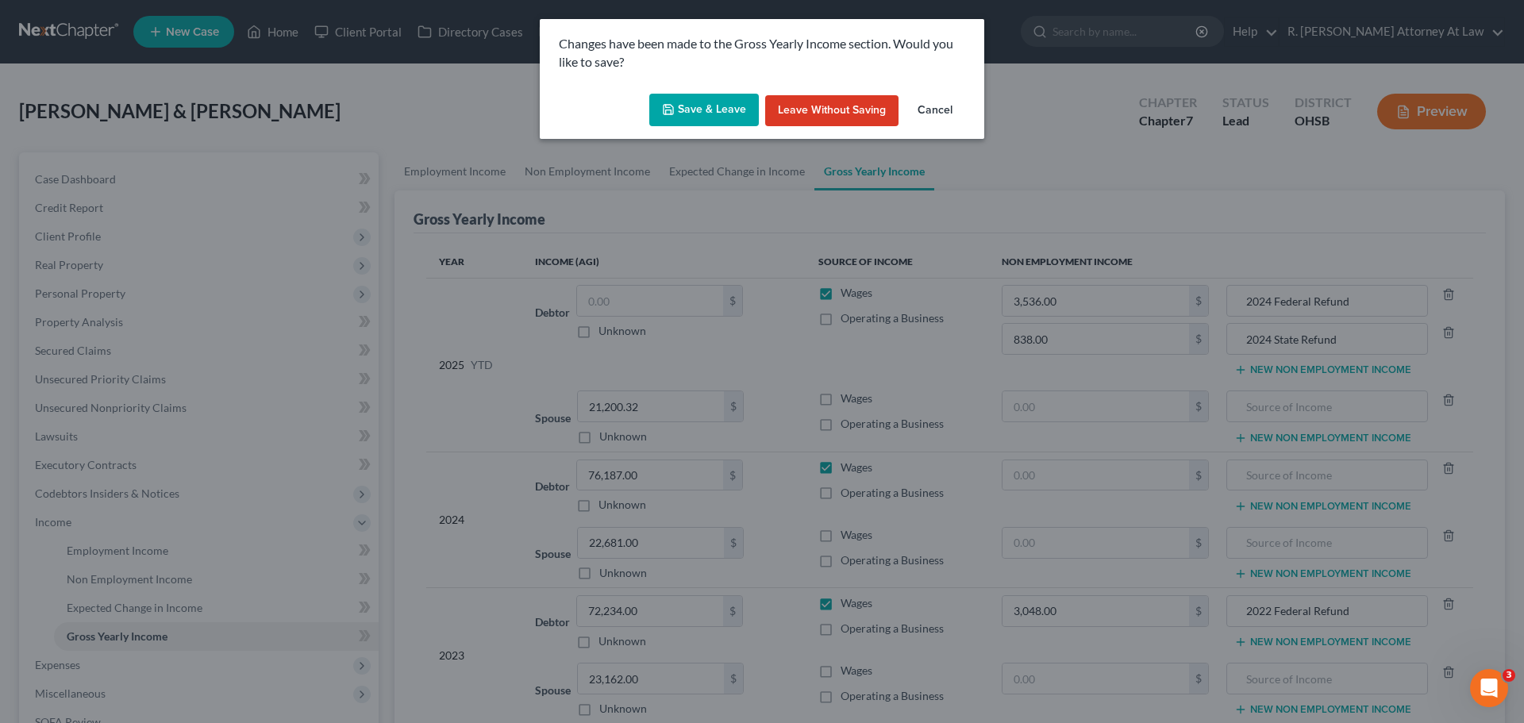
drag, startPoint x: 720, startPoint y: 105, endPoint x: 679, endPoint y: 98, distance: 41.0
click at [718, 105] on button "Save & Leave" at bounding box center [704, 110] width 110 height 33
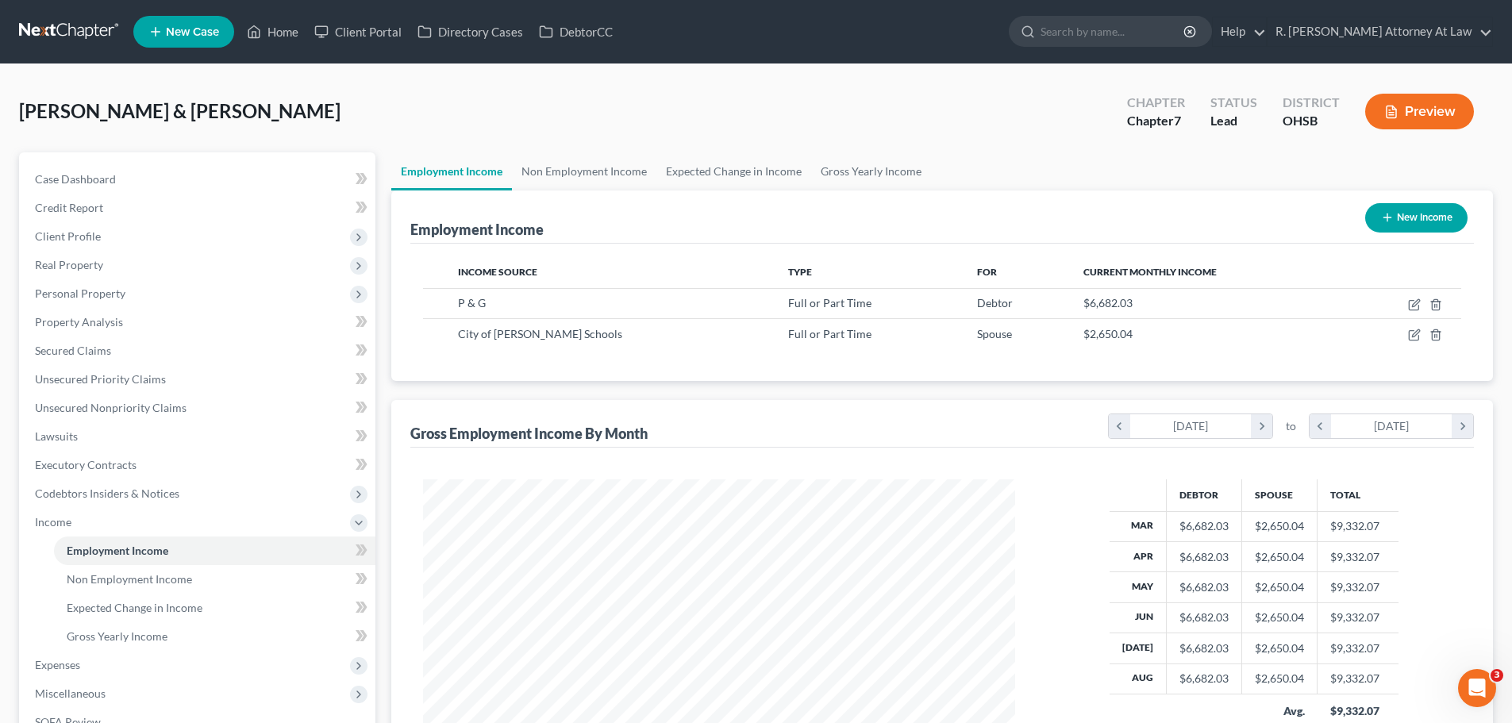
scroll to position [296, 624]
click at [69, 298] on span "Personal Property" at bounding box center [80, 292] width 90 height 13
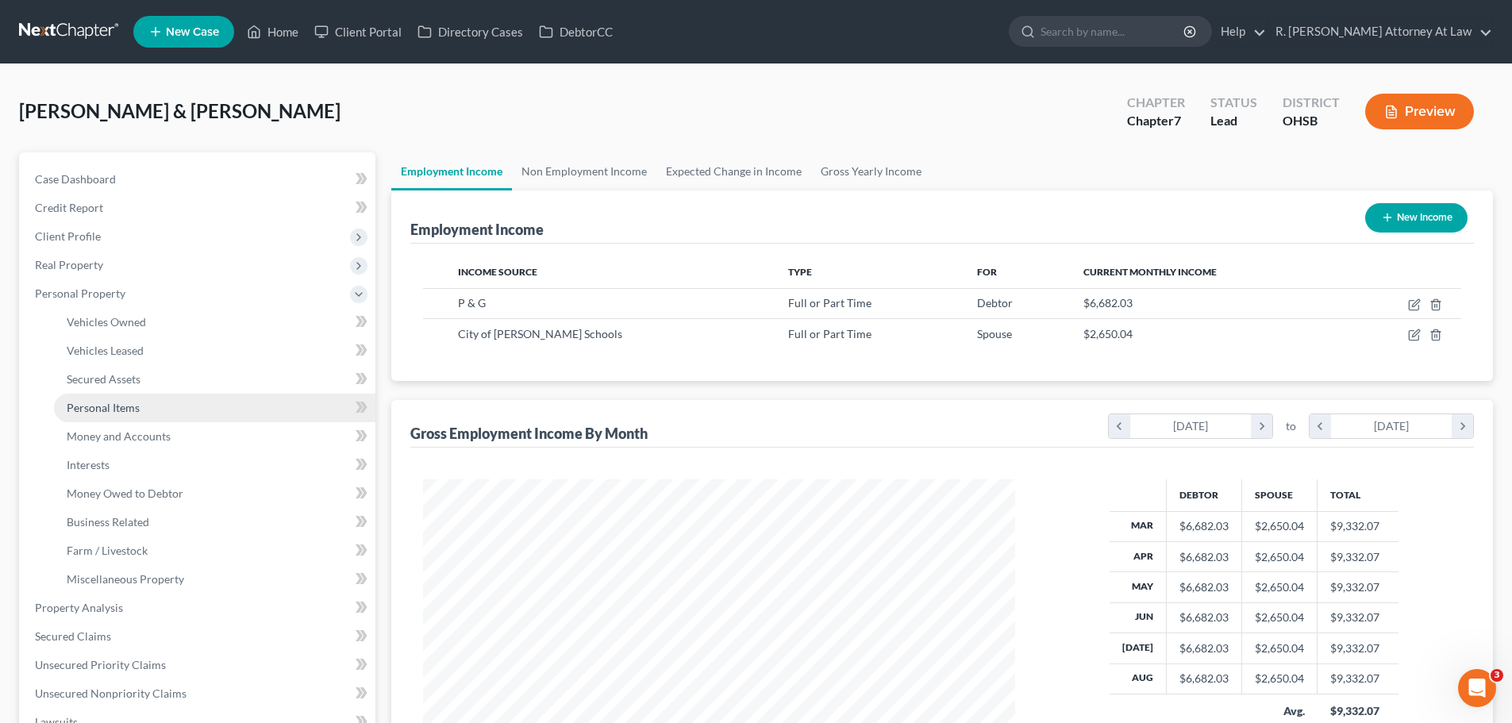
click at [111, 401] on span "Personal Items" at bounding box center [103, 407] width 73 height 13
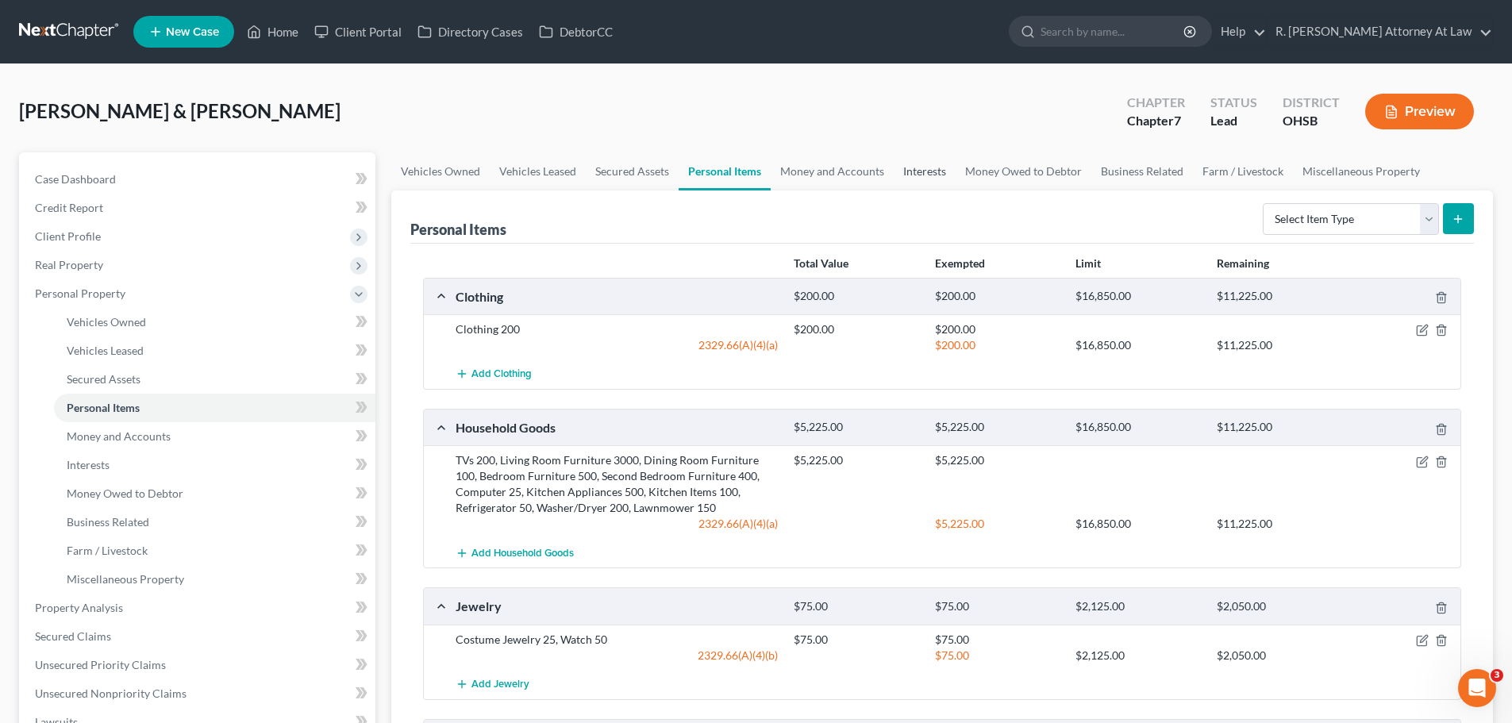
click at [916, 167] on link "Interests" at bounding box center [924, 171] width 62 height 38
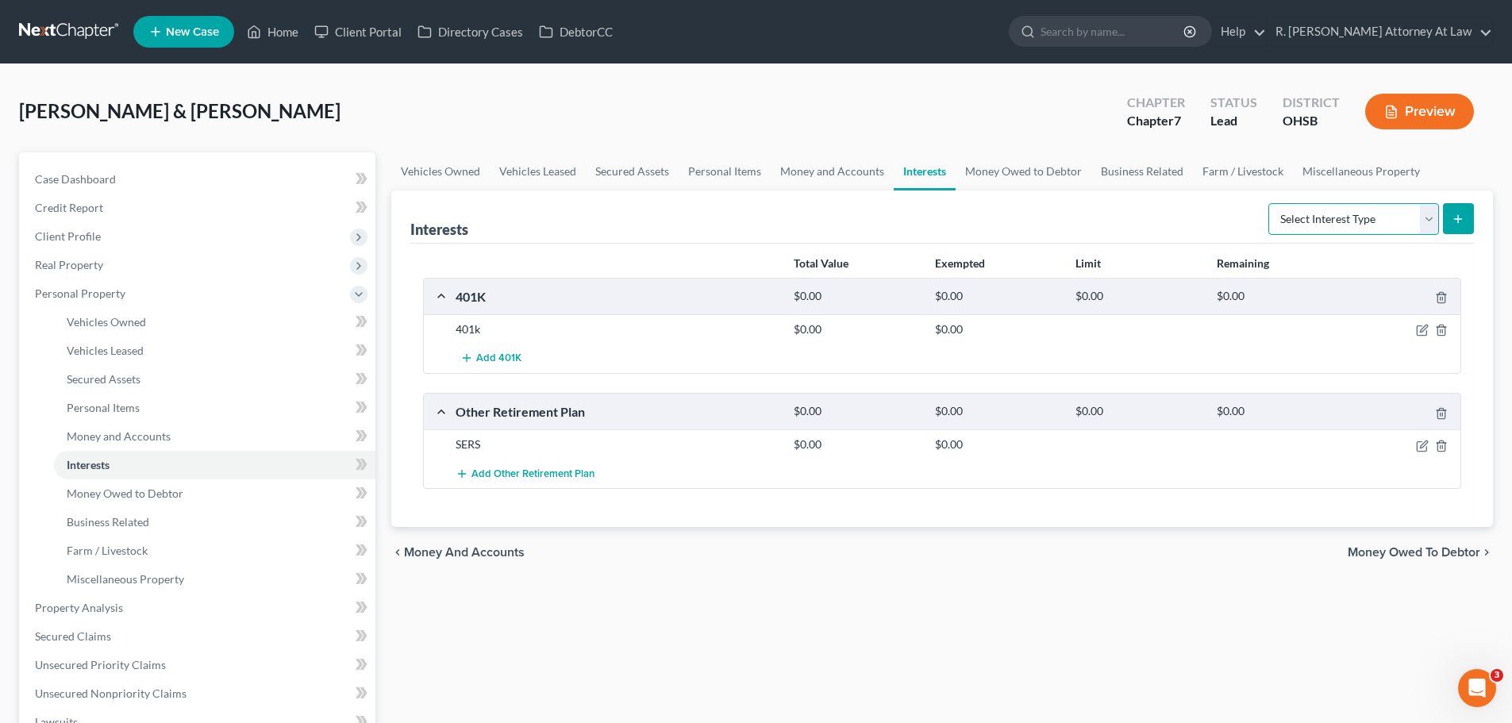
click at [1356, 227] on select "Select Interest Type 401K Annuity Bond Education IRA Government Bond Government…" at bounding box center [1353, 219] width 171 height 32
select select "401k"
click at [1270, 203] on select "Select Interest Type 401K Annuity Bond Education IRA Government Bond Government…" at bounding box center [1353, 219] width 171 height 32
drag, startPoint x: 1439, startPoint y: 216, endPoint x: 1209, endPoint y: 197, distance: 230.1
click at [1435, 216] on form "Select Interest Type 401K Annuity Bond Education IRA Government Bond Government…" at bounding box center [1371, 219] width 206 height 33
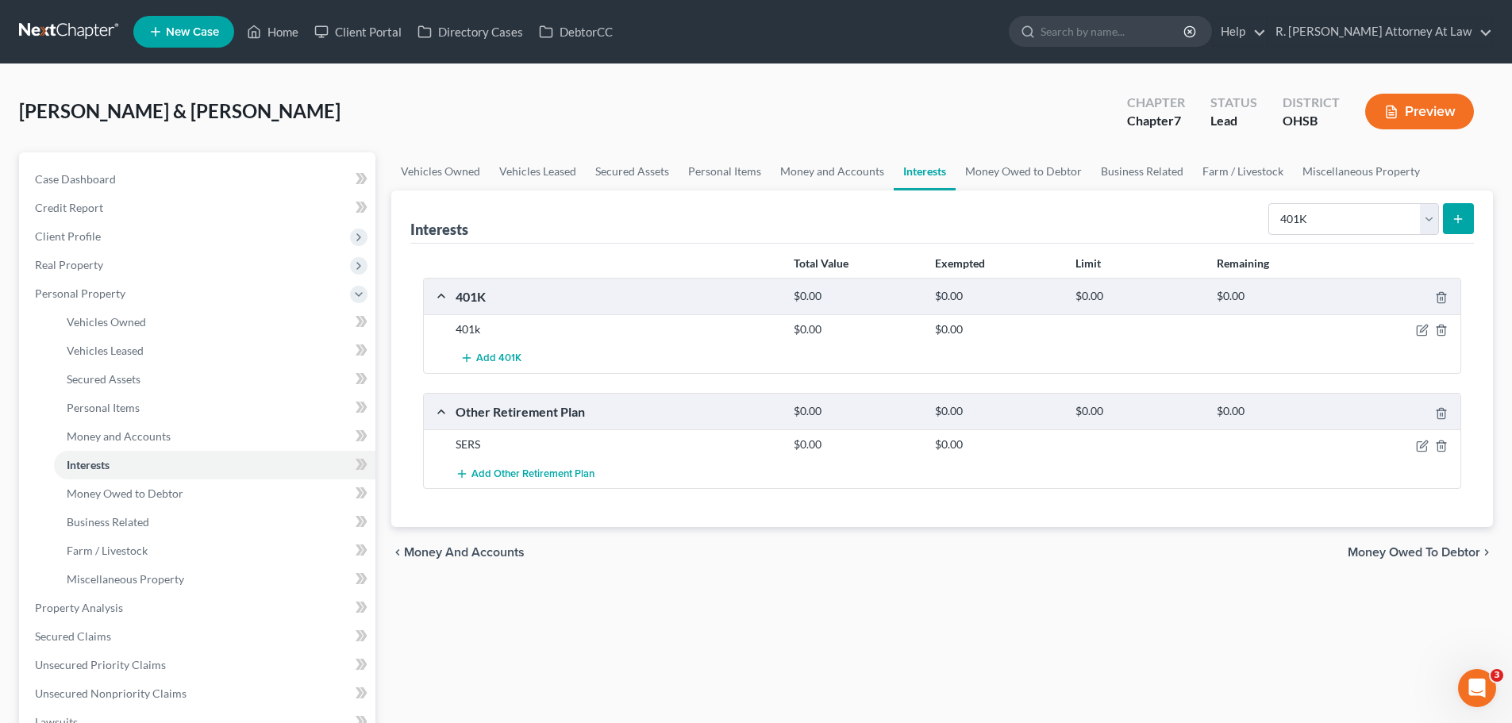
click at [1449, 209] on button "submit" at bounding box center [1458, 218] width 31 height 31
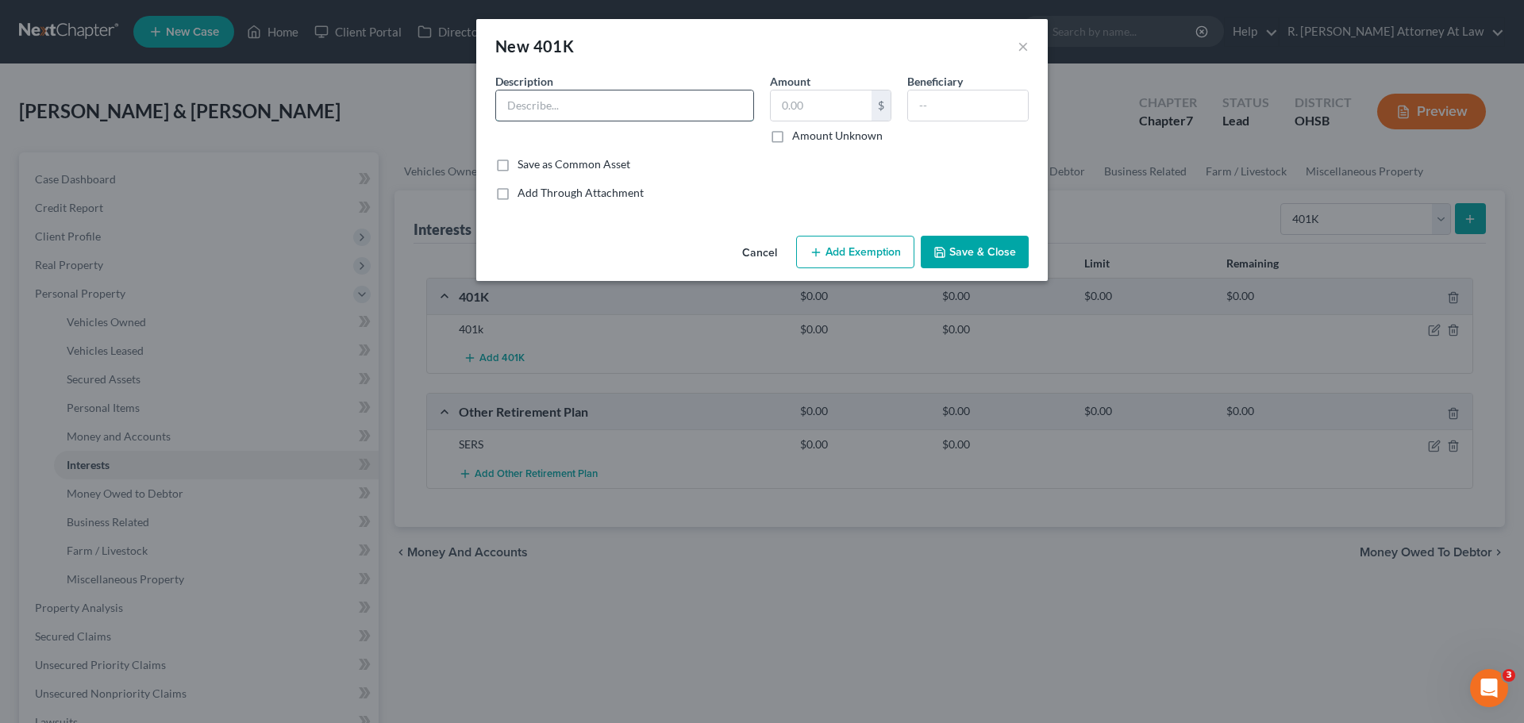
click at [581, 110] on input "text" at bounding box center [624, 105] width 257 height 30
type input "401k [PERSON_NAME] Husband"
click at [959, 247] on button "Save & Close" at bounding box center [974, 252] width 108 height 33
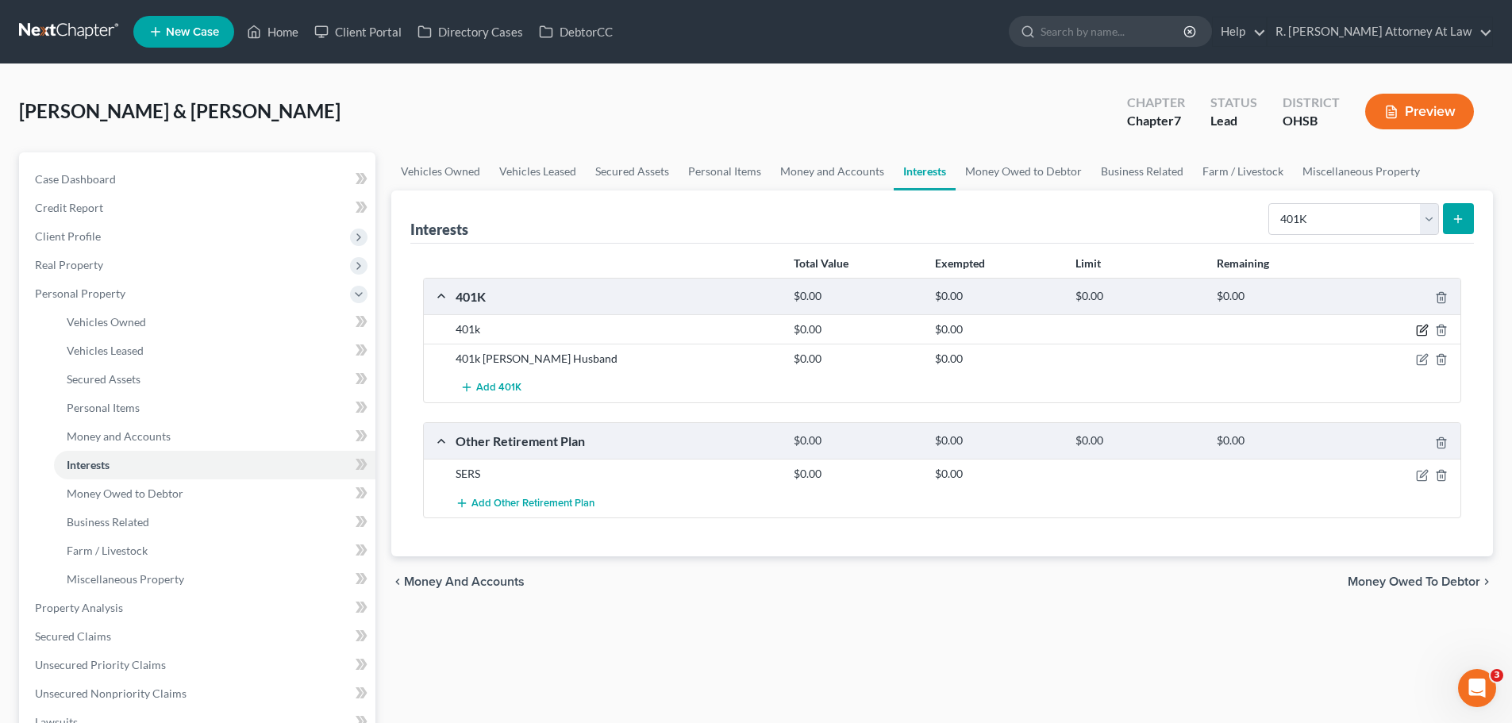
click at [1421, 325] on icon "button" at bounding box center [1422, 330] width 13 height 13
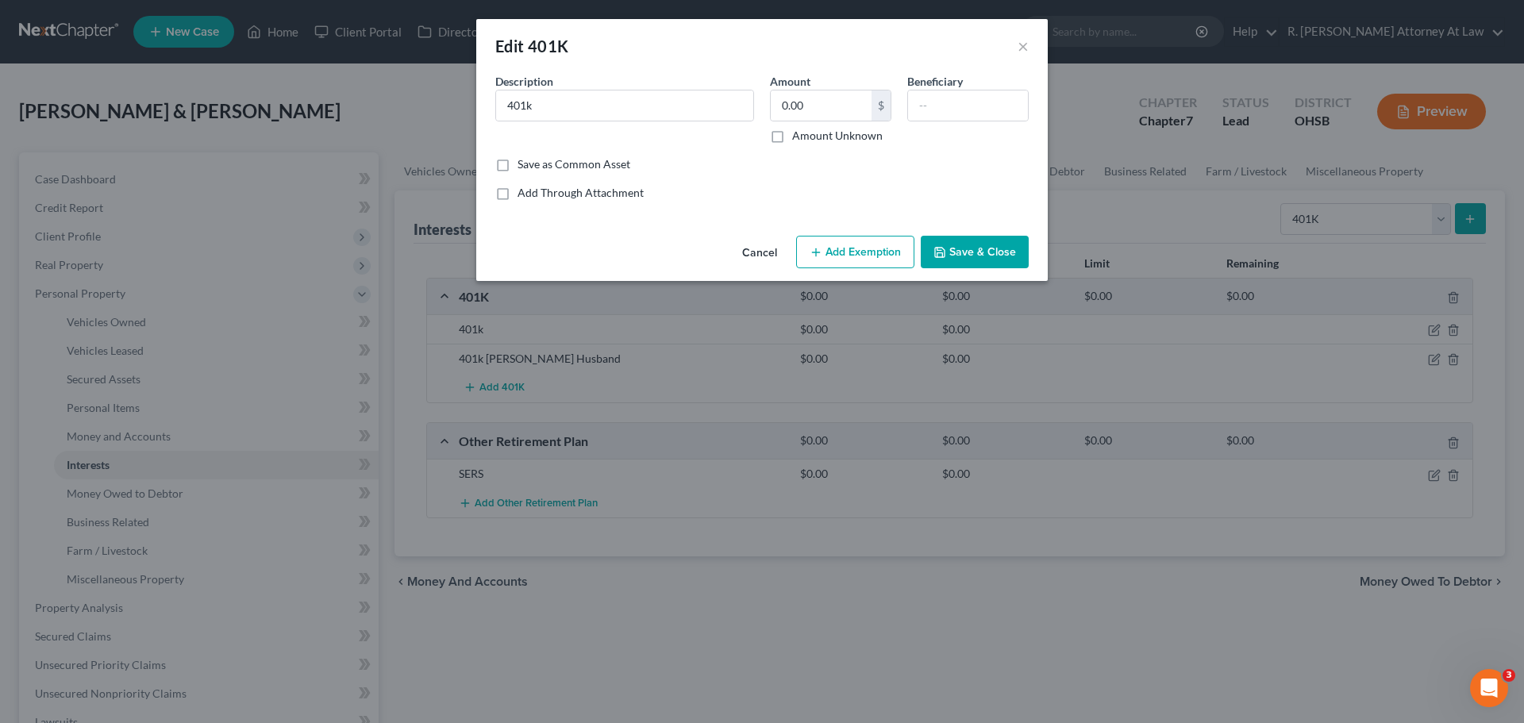
click at [609, 86] on div "Description * 401k" at bounding box center [624, 108] width 275 height 71
click at [609, 97] on input "401k" at bounding box center [624, 105] width 257 height 30
type input "401k Savings Plan Husband"
click at [962, 234] on div "Cancel Add Exemption Save & Close" at bounding box center [761, 255] width 571 height 52
click at [967, 240] on button "Save & Close" at bounding box center [974, 252] width 108 height 33
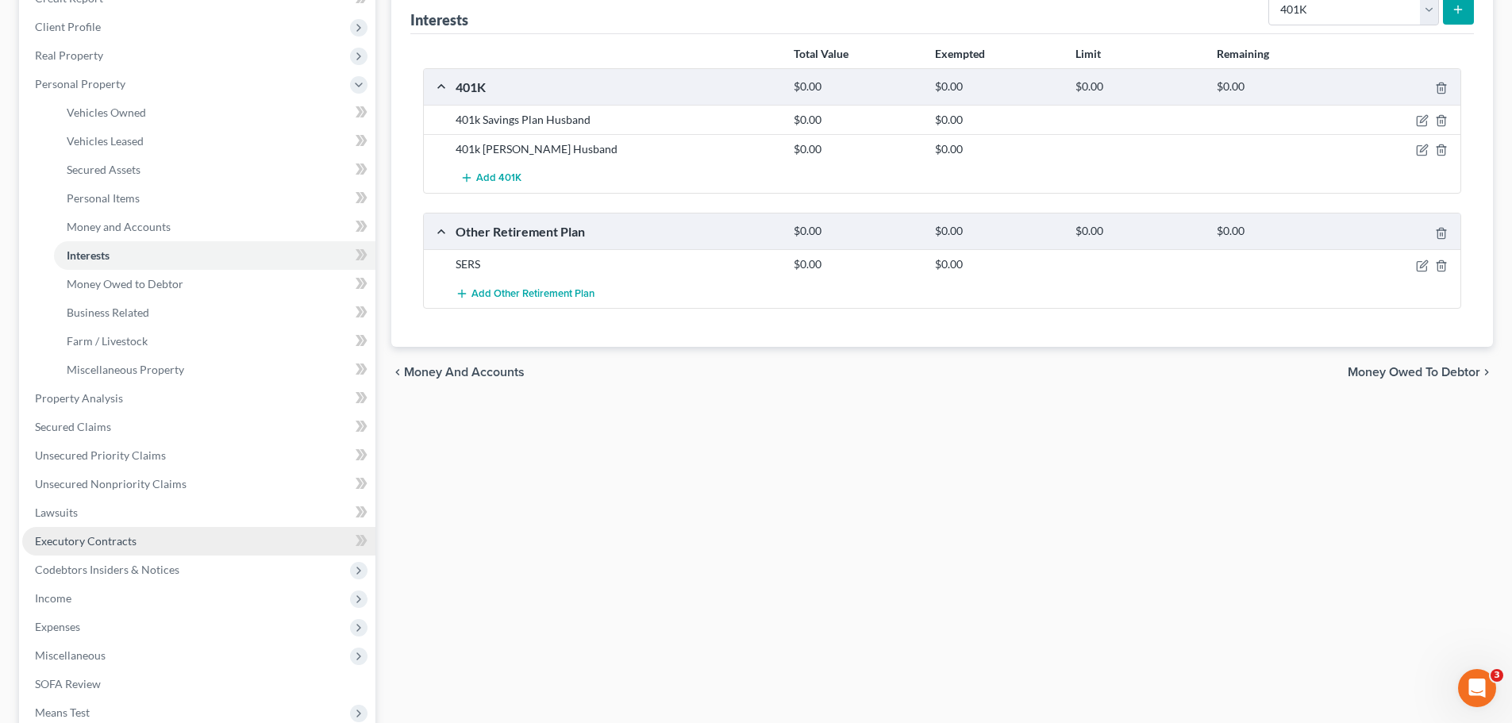
scroll to position [238, 0]
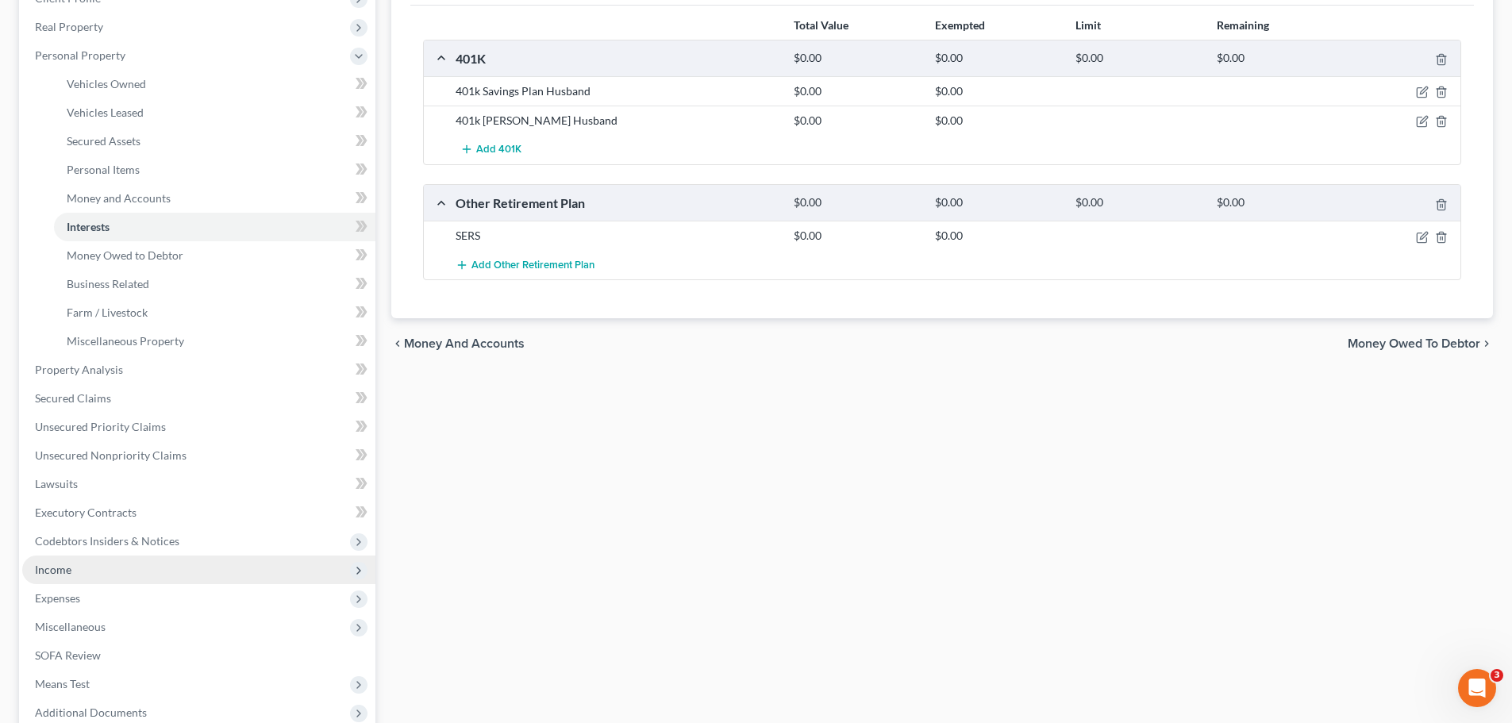
click at [48, 567] on span "Income" at bounding box center [53, 569] width 37 height 13
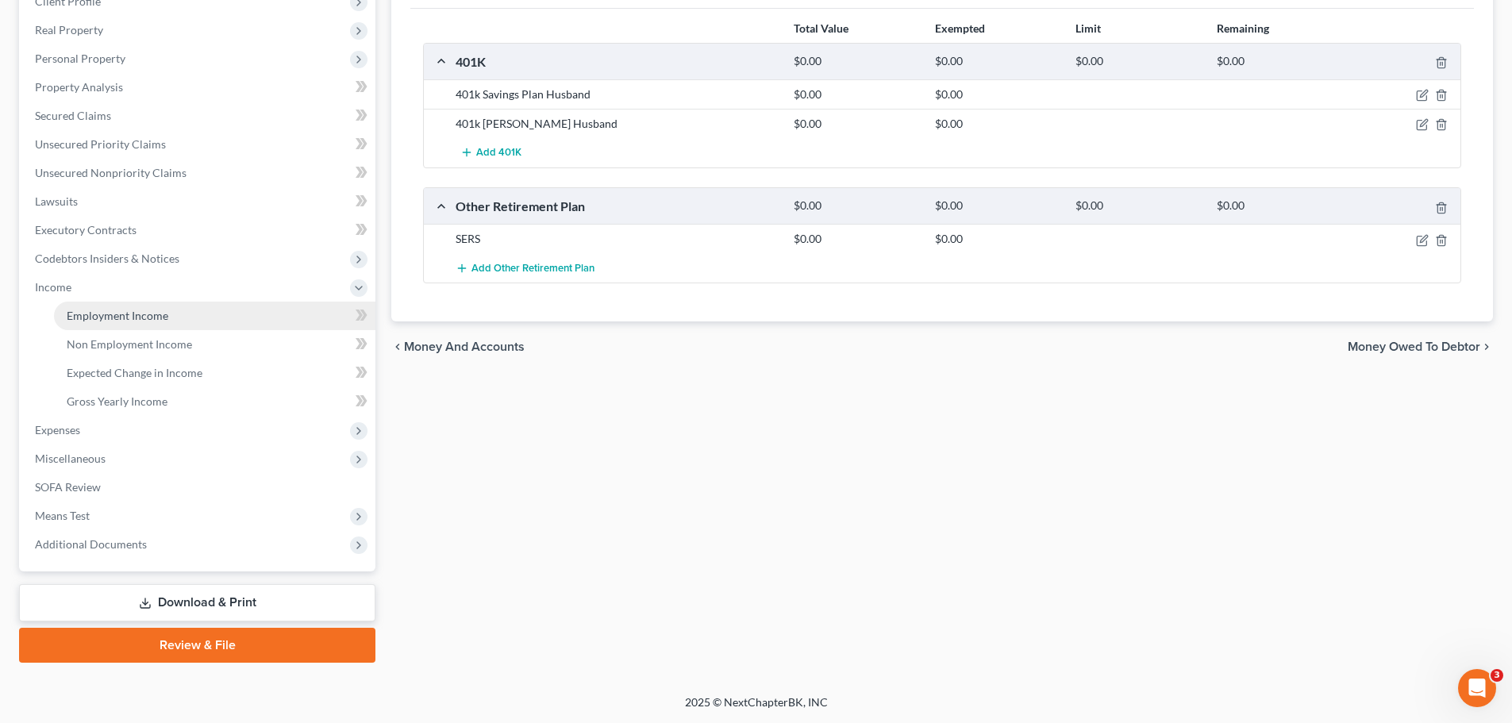
click at [106, 321] on span "Employment Income" at bounding box center [118, 315] width 102 height 13
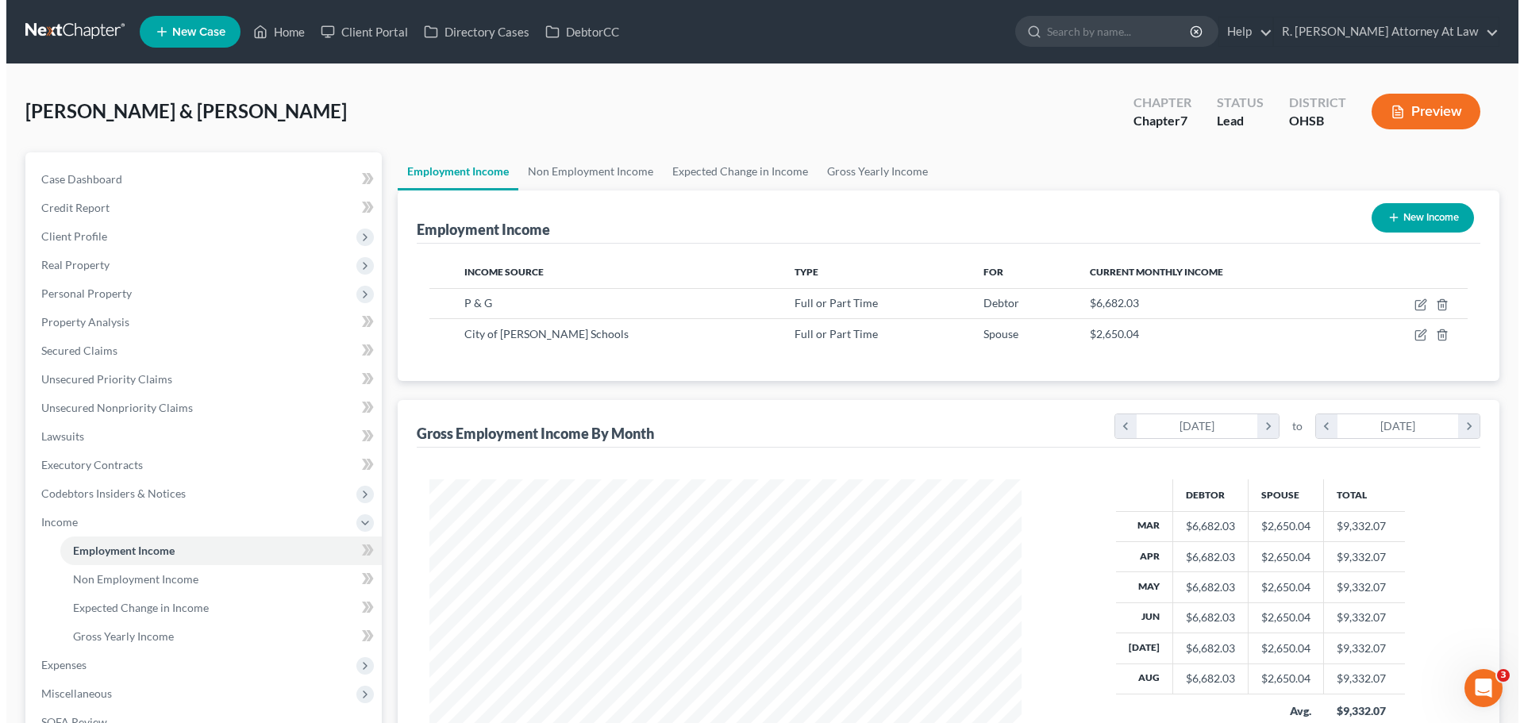
scroll to position [296, 624]
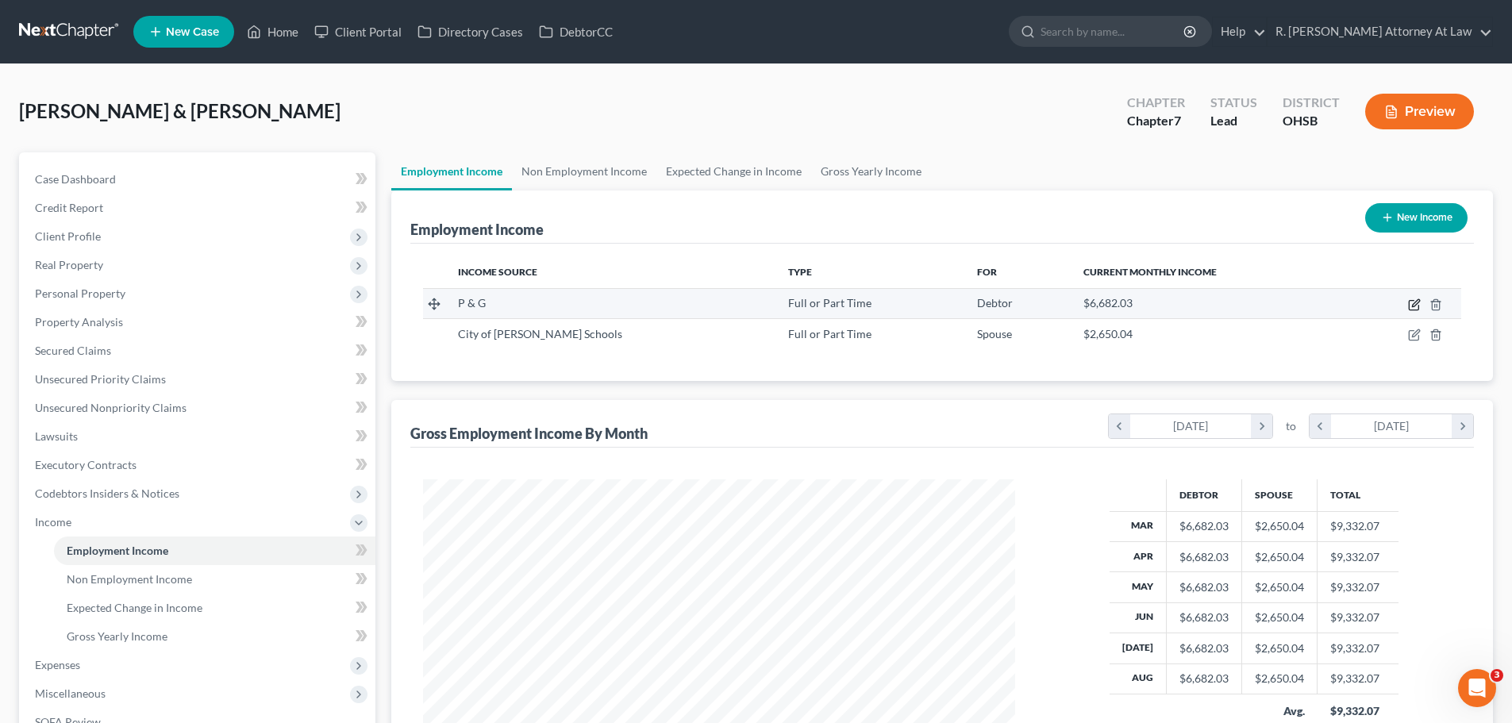
click at [1409, 303] on icon "button" at bounding box center [1413, 306] width 10 height 10
select select "0"
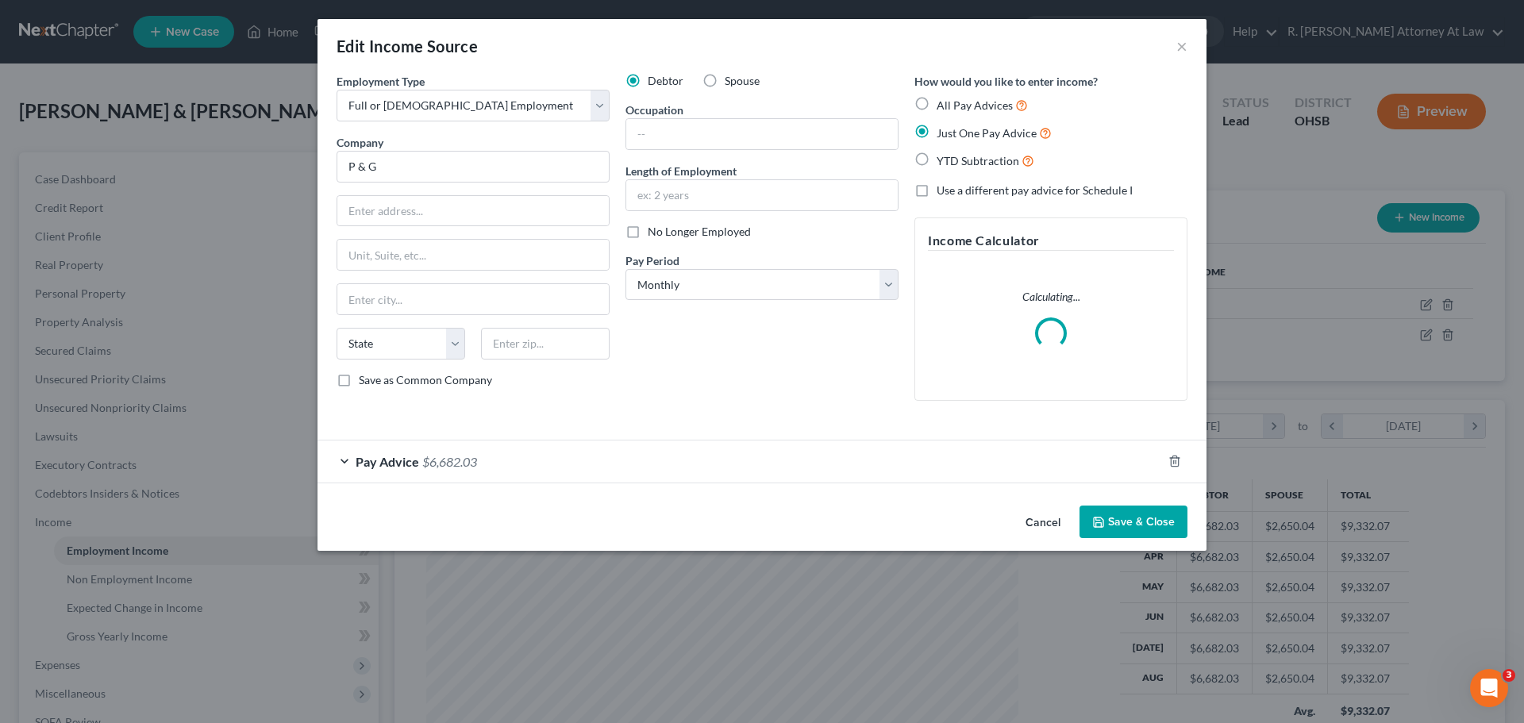
scroll to position [298, 629]
click at [463, 458] on span "$6,682.03" at bounding box center [449, 461] width 55 height 15
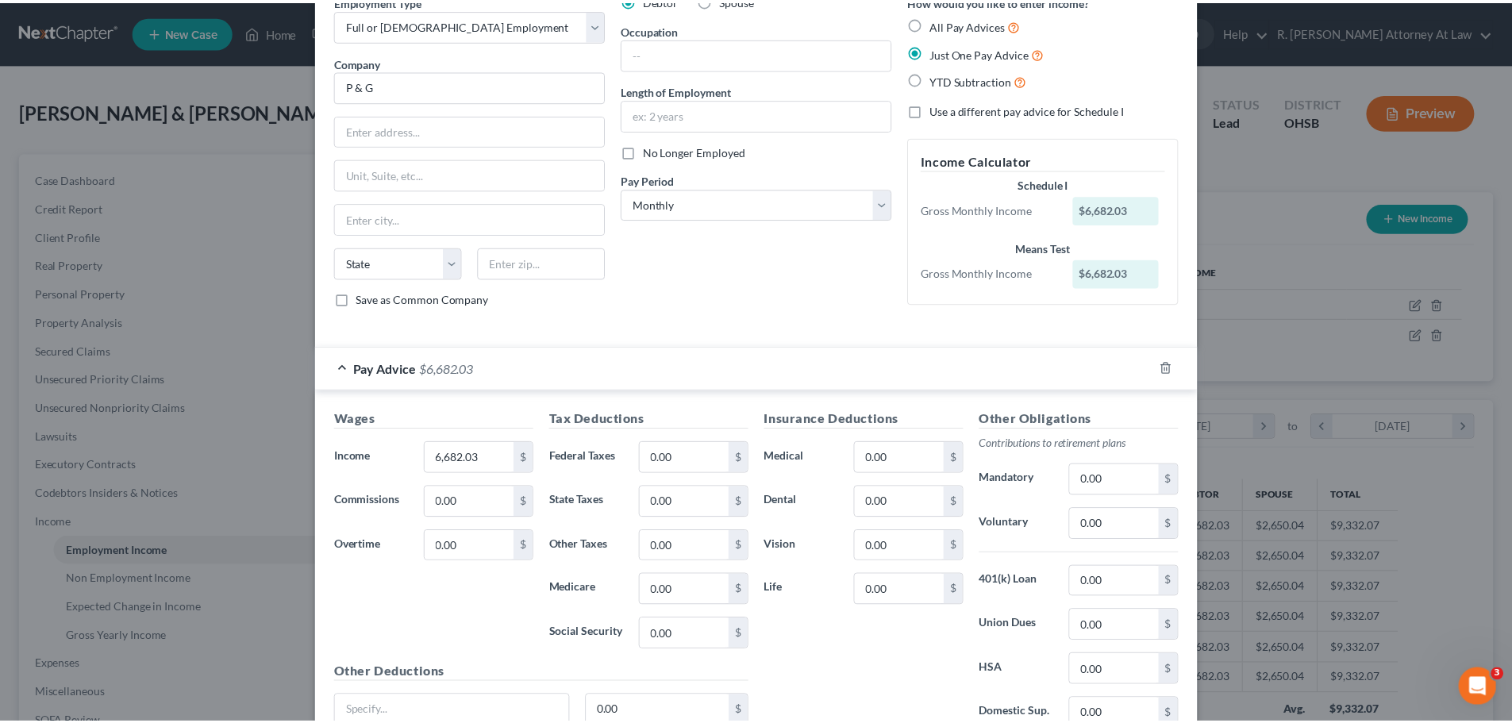
scroll to position [222, 0]
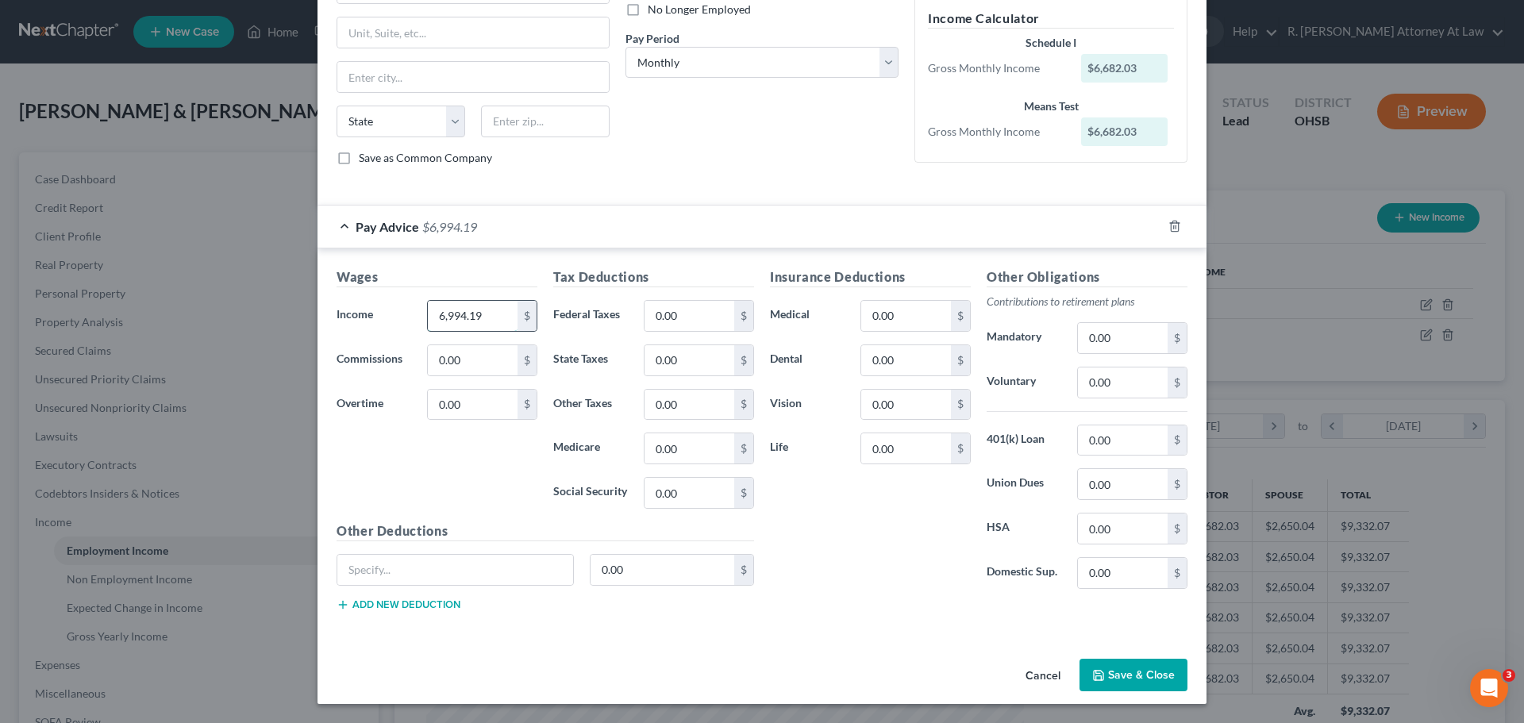
click at [491, 315] on input "6,994.19" at bounding box center [473, 316] width 90 height 30
type input "6,994.19"
type input "1,342.95"
click at [868, 319] on input "0.00" at bounding box center [906, 316] width 90 height 30
type input "184.10"
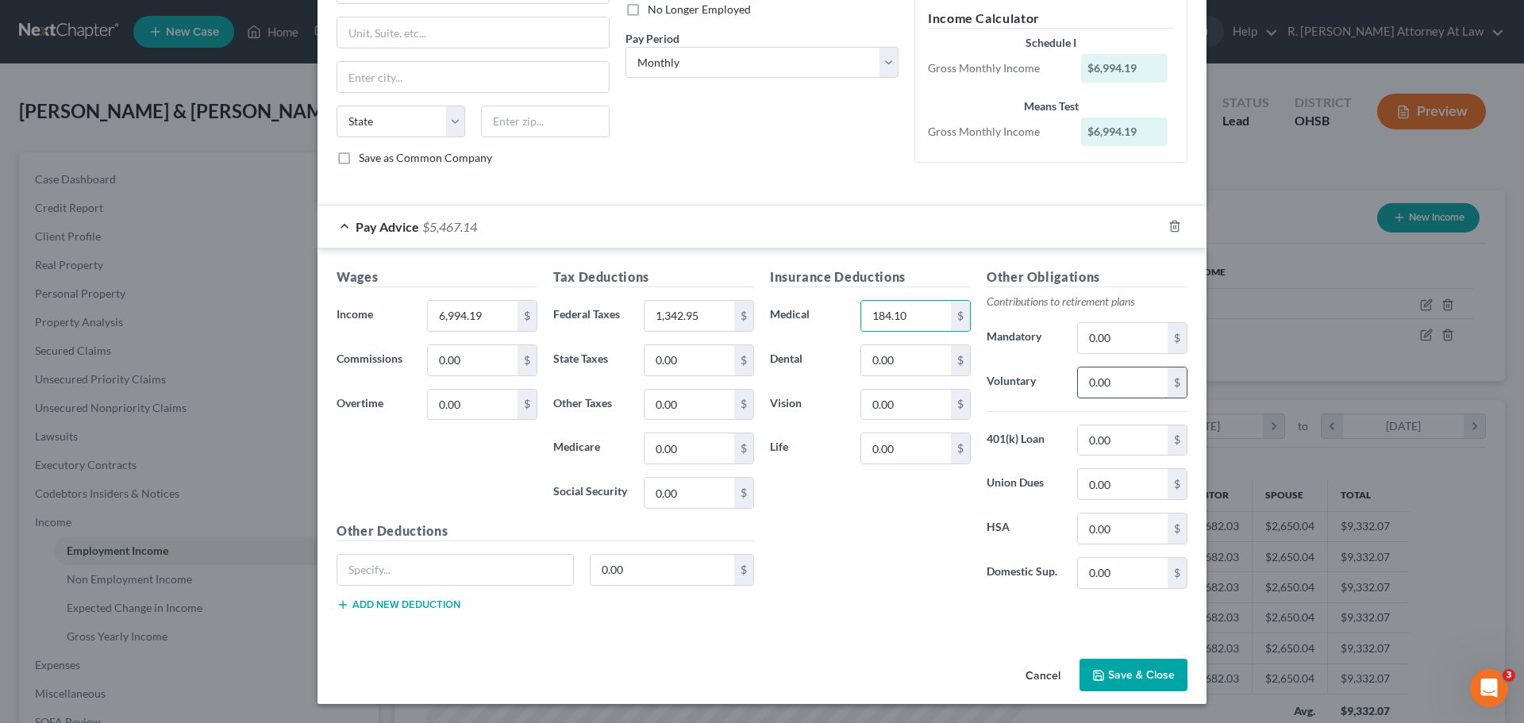
click at [1132, 375] on input "0.00" at bounding box center [1123, 382] width 90 height 30
click at [1132, 438] on input "0.00" at bounding box center [1123, 440] width 90 height 30
type input "319.76"
click at [1127, 345] on input "0.00" at bounding box center [1123, 338] width 90 height 30
type input "505.82"
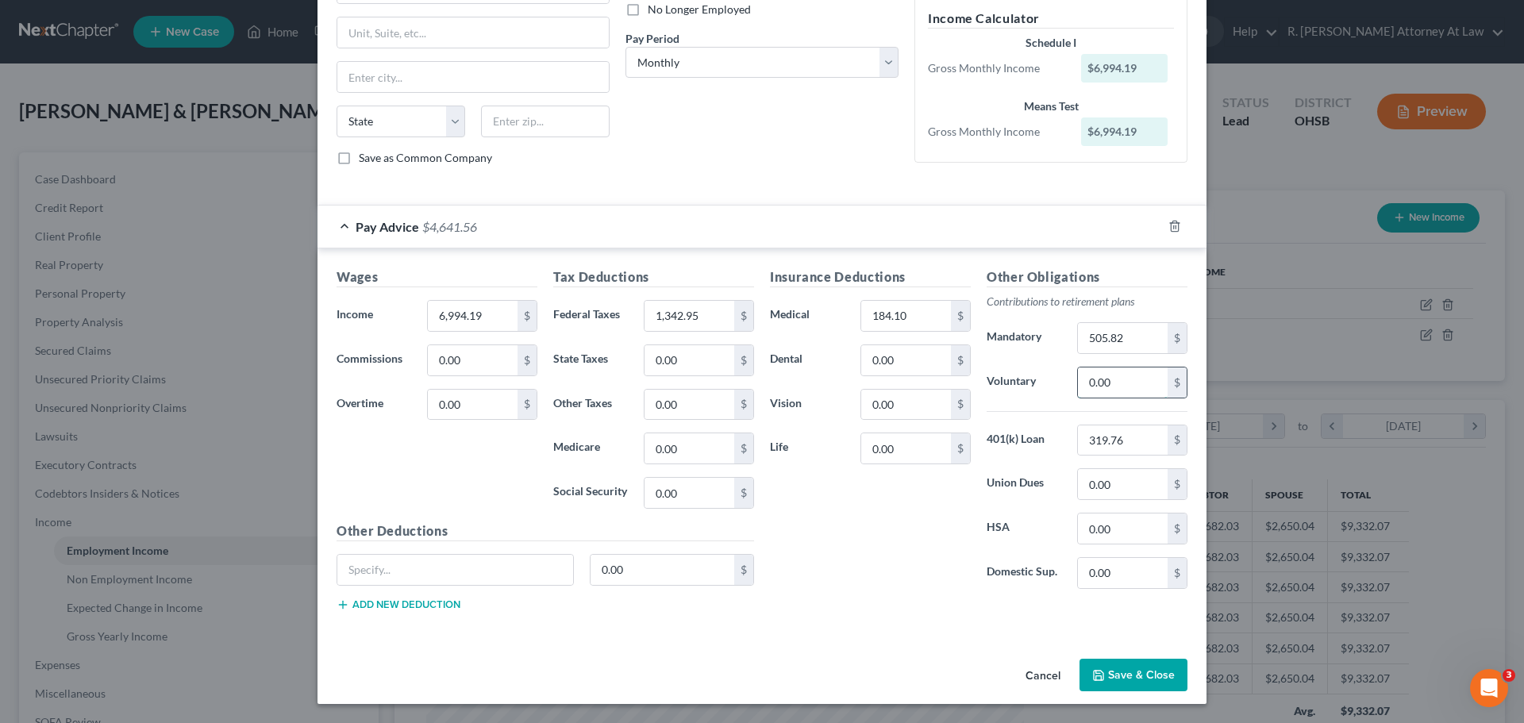
click at [1112, 371] on input "0.00" at bounding box center [1123, 382] width 90 height 30
type input "644.31"
click at [1147, 659] on button "Save & Close" at bounding box center [1133, 675] width 108 height 33
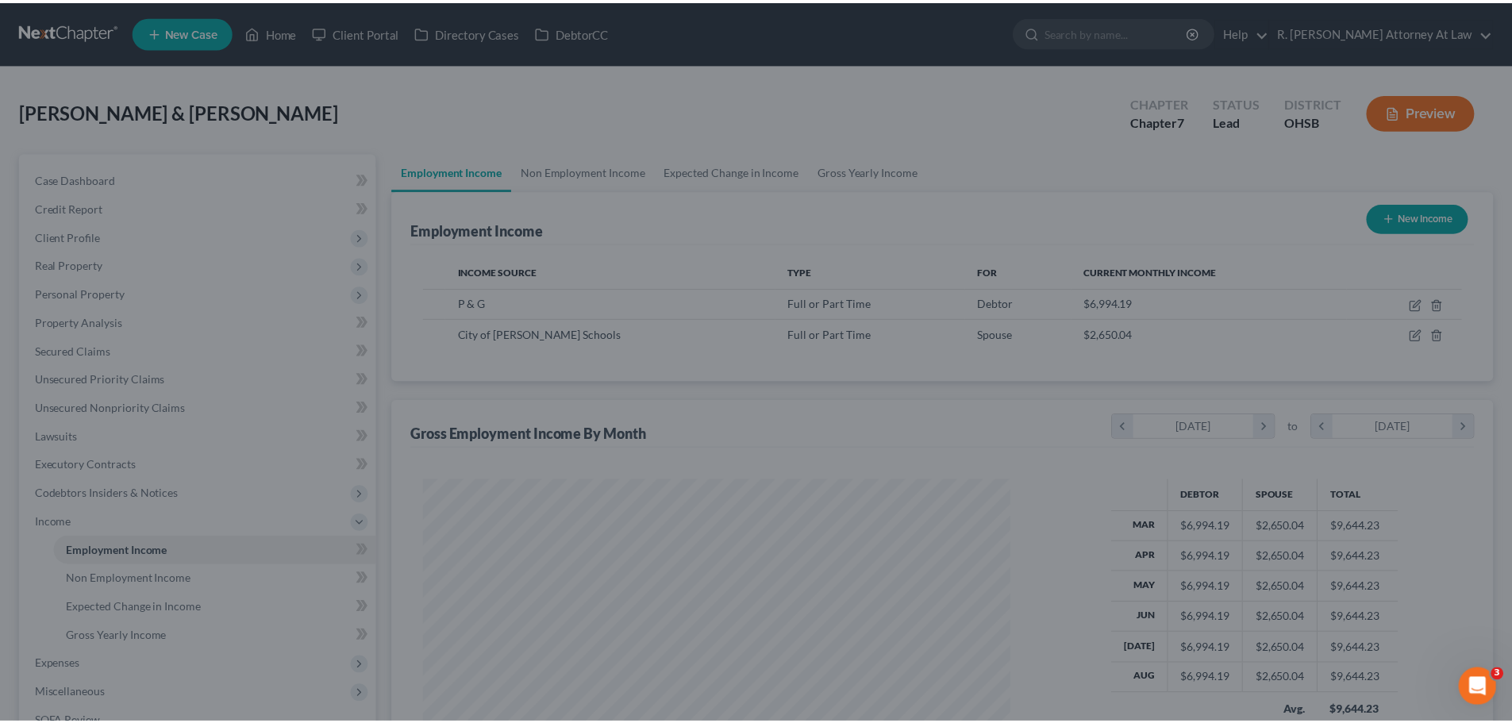
scroll to position [793207, 792880]
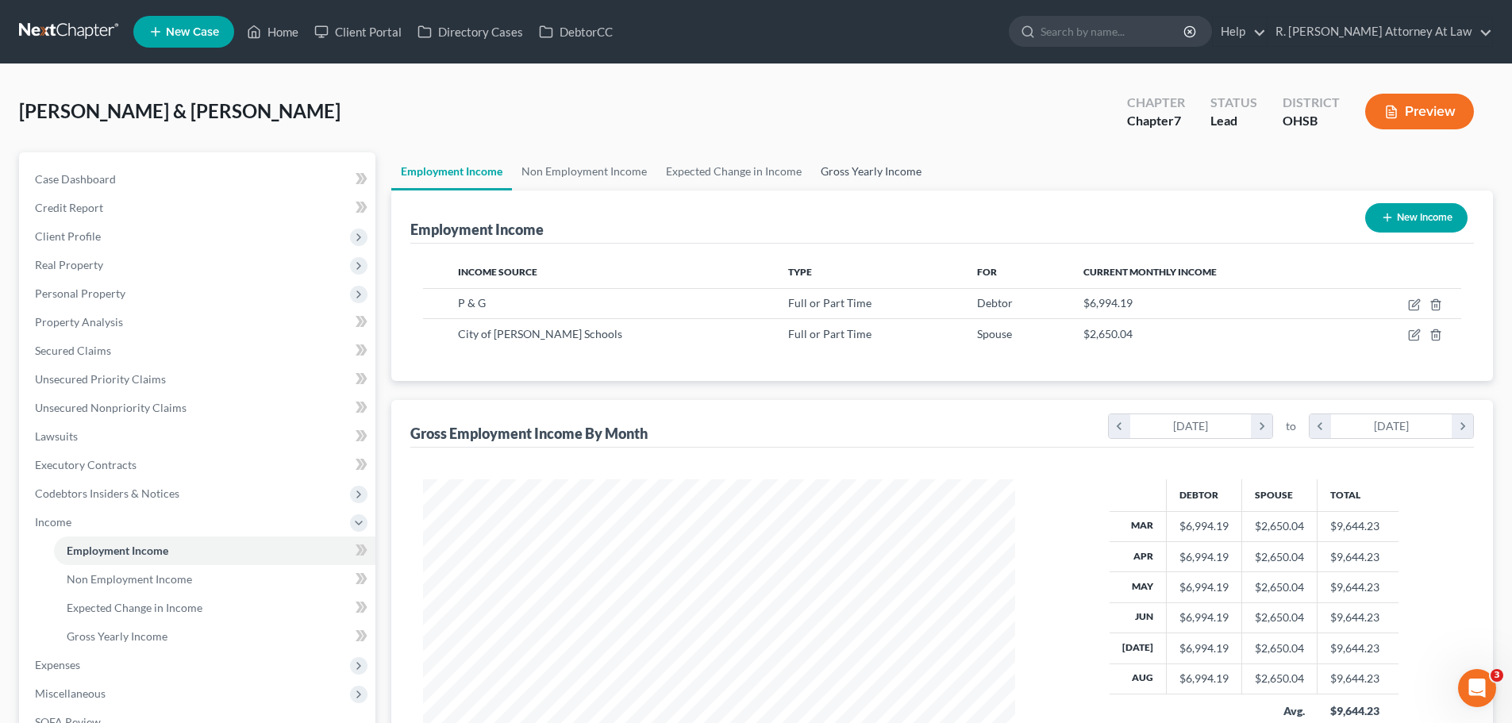
click at [874, 169] on link "Gross Yearly Income" at bounding box center [871, 171] width 120 height 38
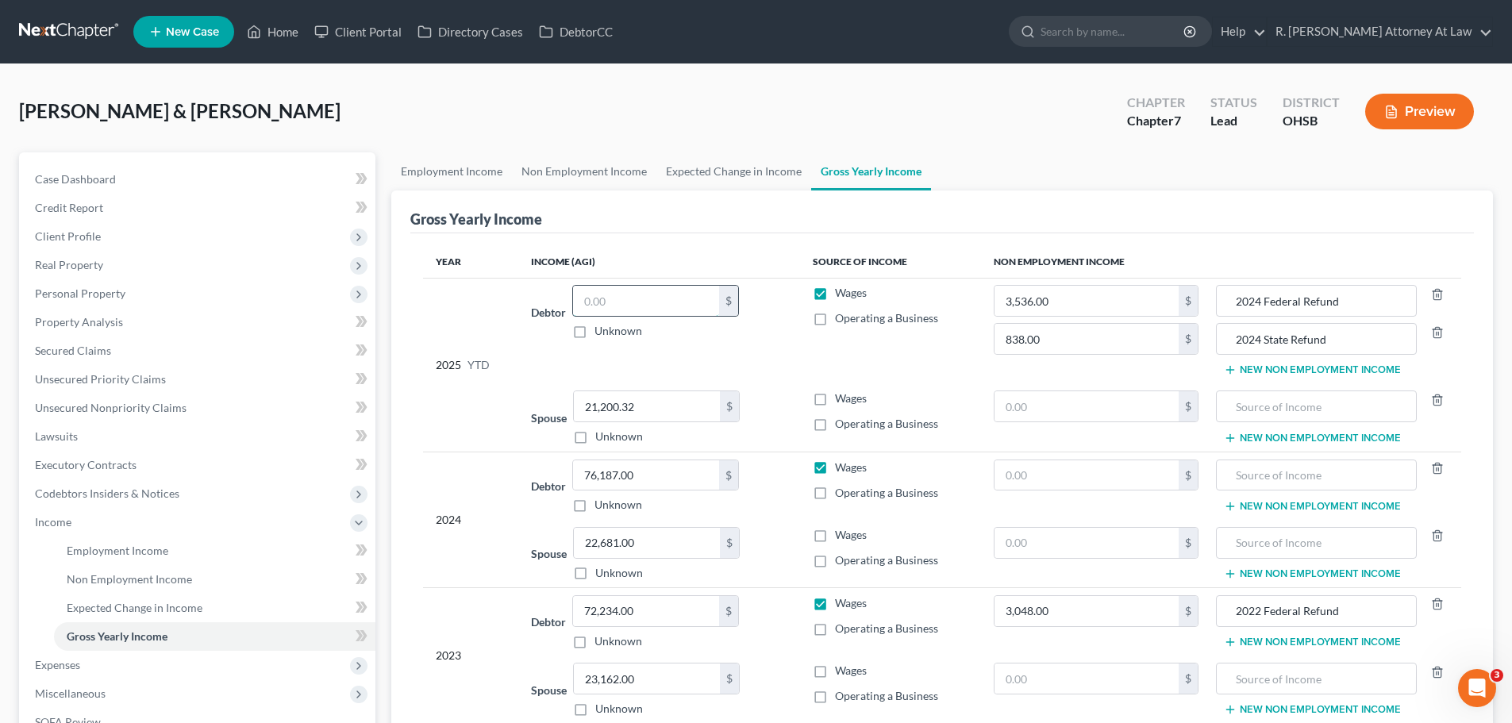
click at [659, 289] on input "text" at bounding box center [646, 301] width 146 height 30
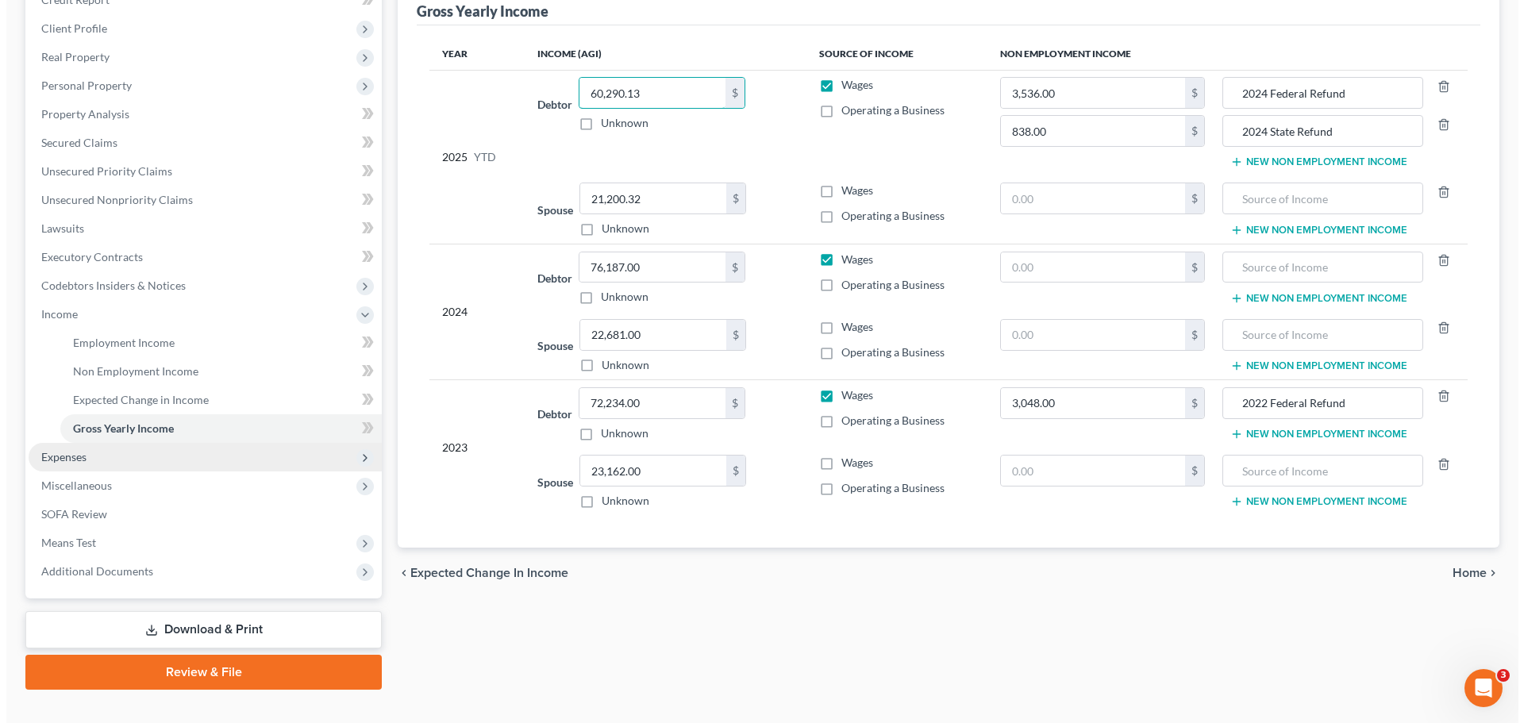
scroll to position [235, 0]
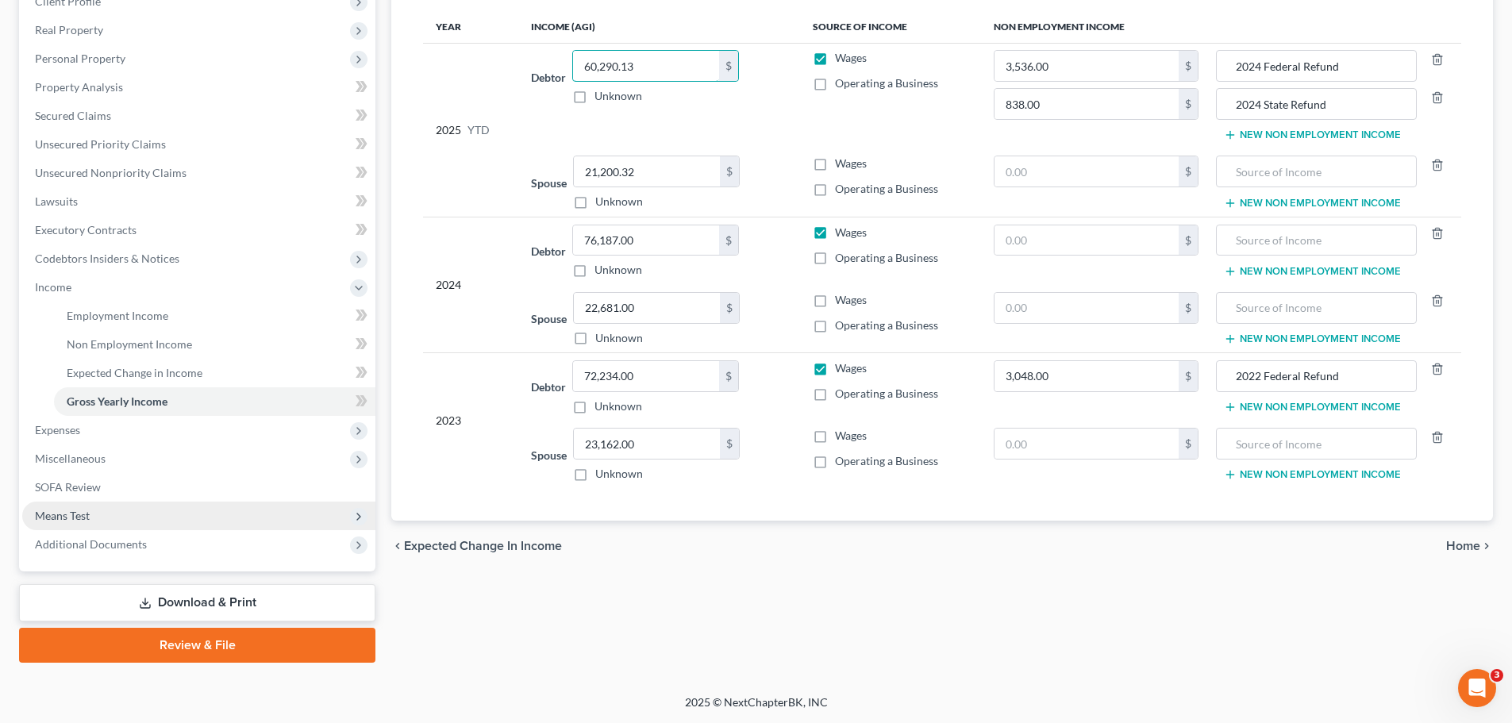
type input "60,290.13"
click at [77, 513] on span "Means Test" at bounding box center [62, 515] width 55 height 13
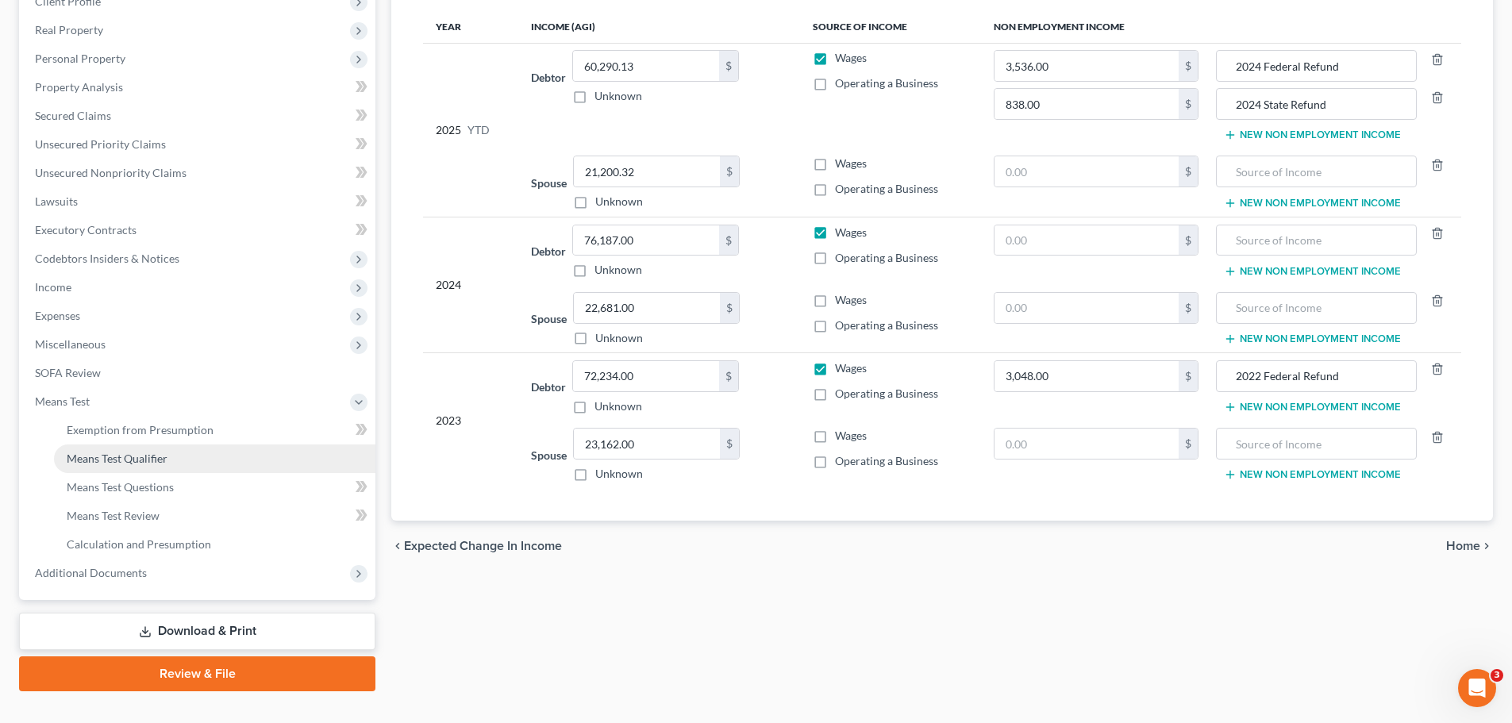
drag, startPoint x: 120, startPoint y: 463, endPoint x: 138, endPoint y: 459, distance: 18.7
click at [122, 463] on span "Means Test Qualifier" at bounding box center [117, 458] width 101 height 13
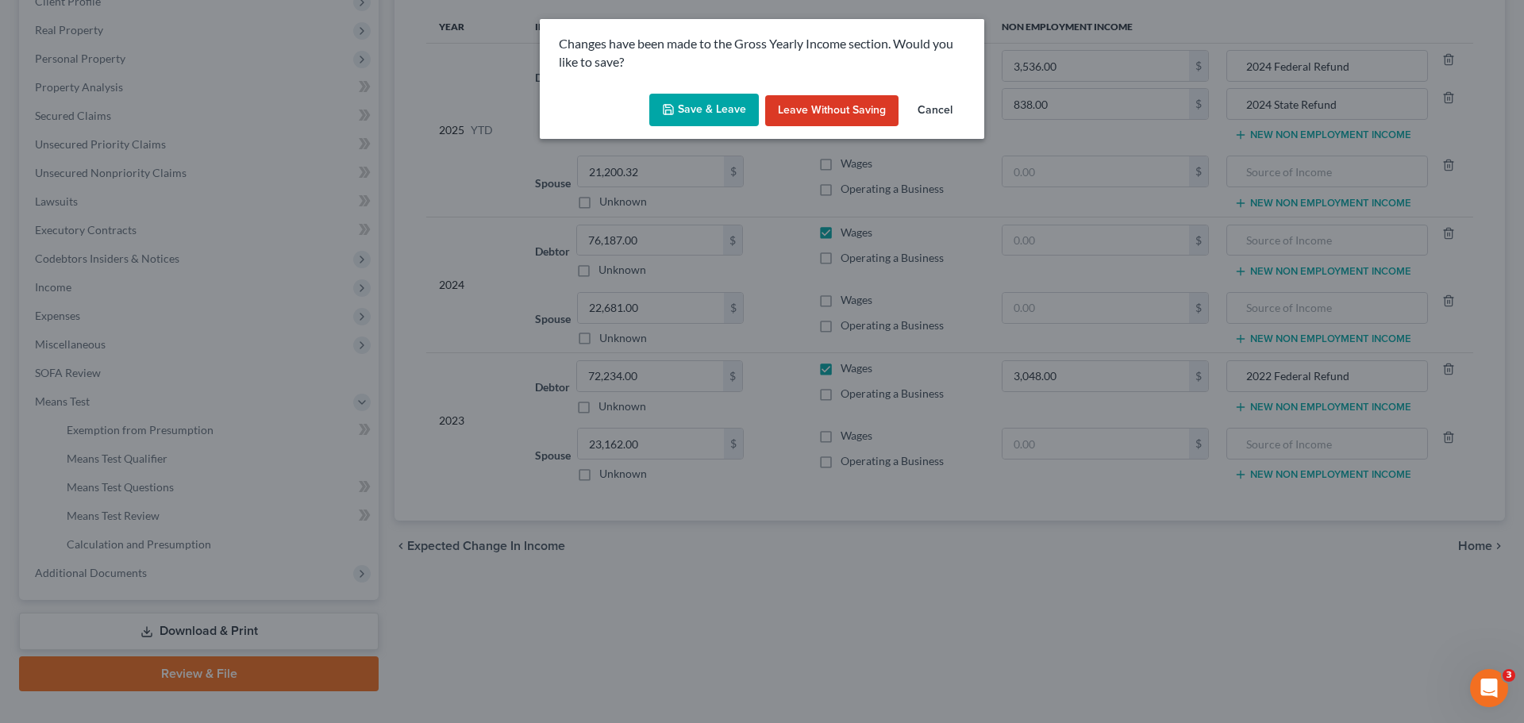
click at [659, 112] on button "Save & Leave" at bounding box center [704, 110] width 110 height 33
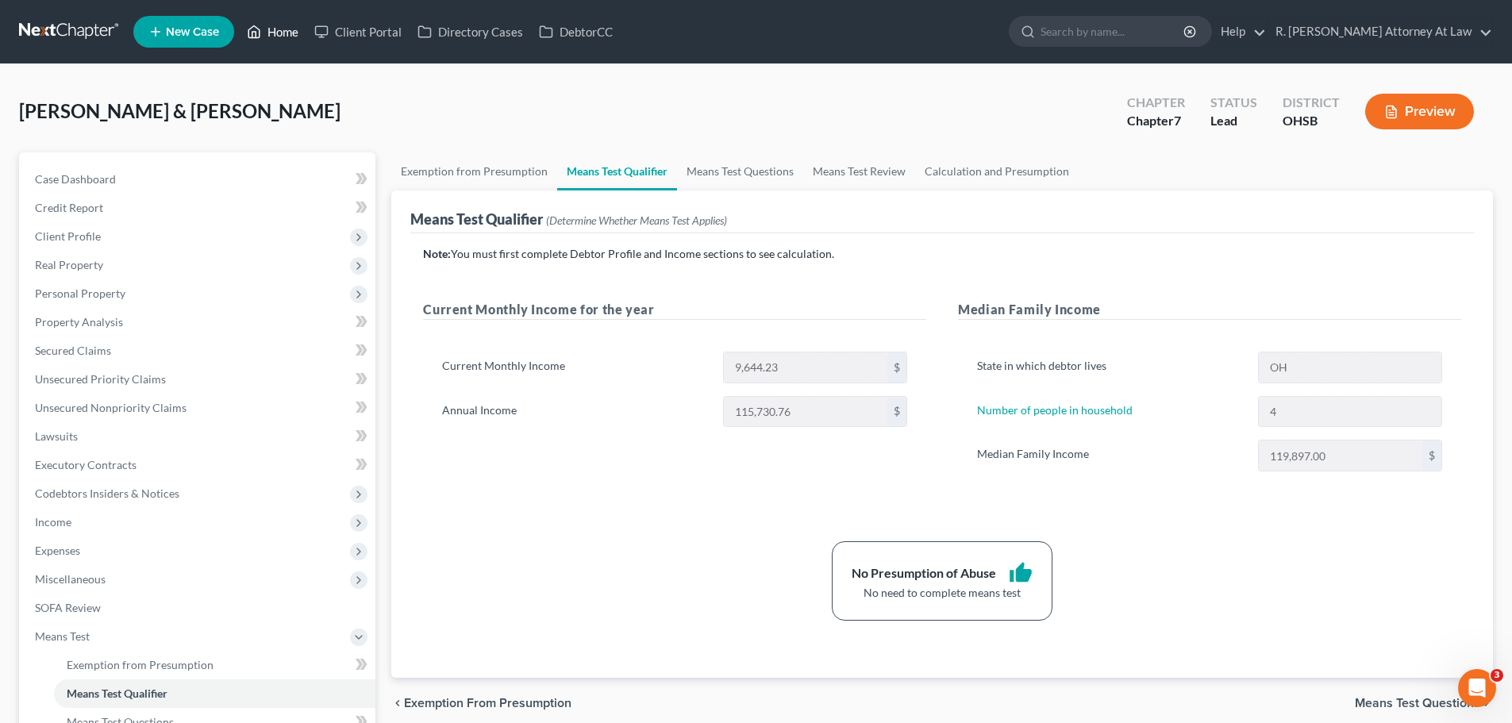
click at [279, 19] on link "Home" at bounding box center [272, 31] width 67 height 29
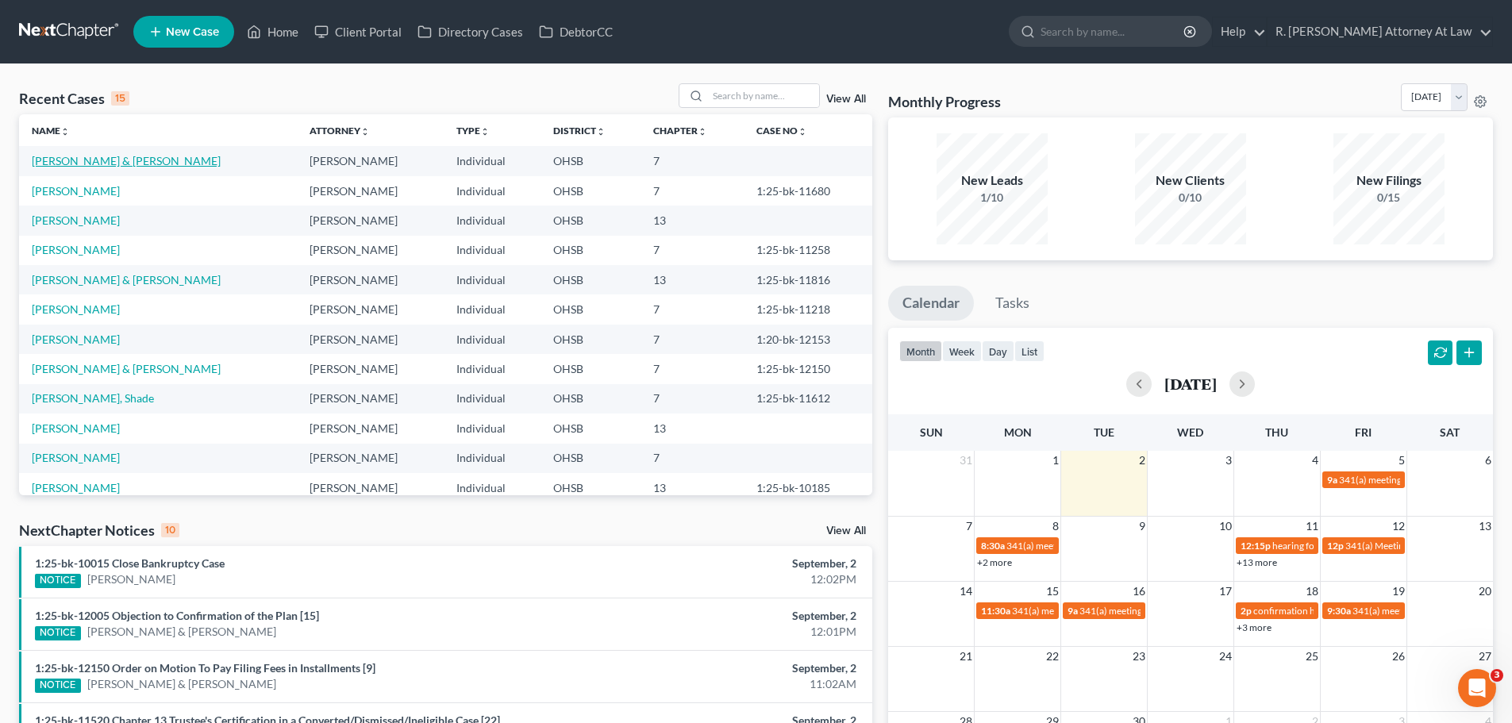
click at [54, 157] on link "[PERSON_NAME] & [PERSON_NAME]" at bounding box center [126, 160] width 189 height 13
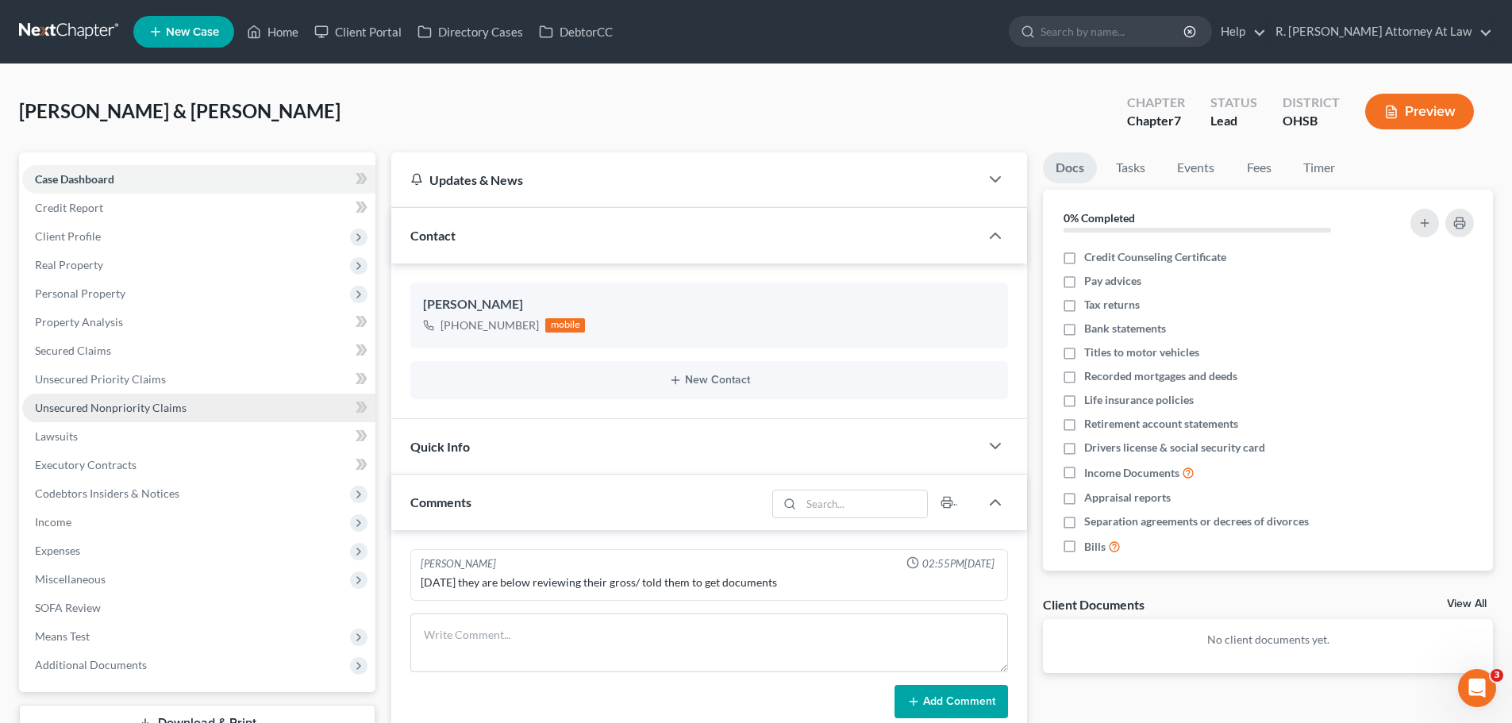
drag, startPoint x: 95, startPoint y: 405, endPoint x: 112, endPoint y: 395, distance: 19.6
click at [96, 405] on span "Unsecured Nonpriority Claims" at bounding box center [111, 407] width 152 height 13
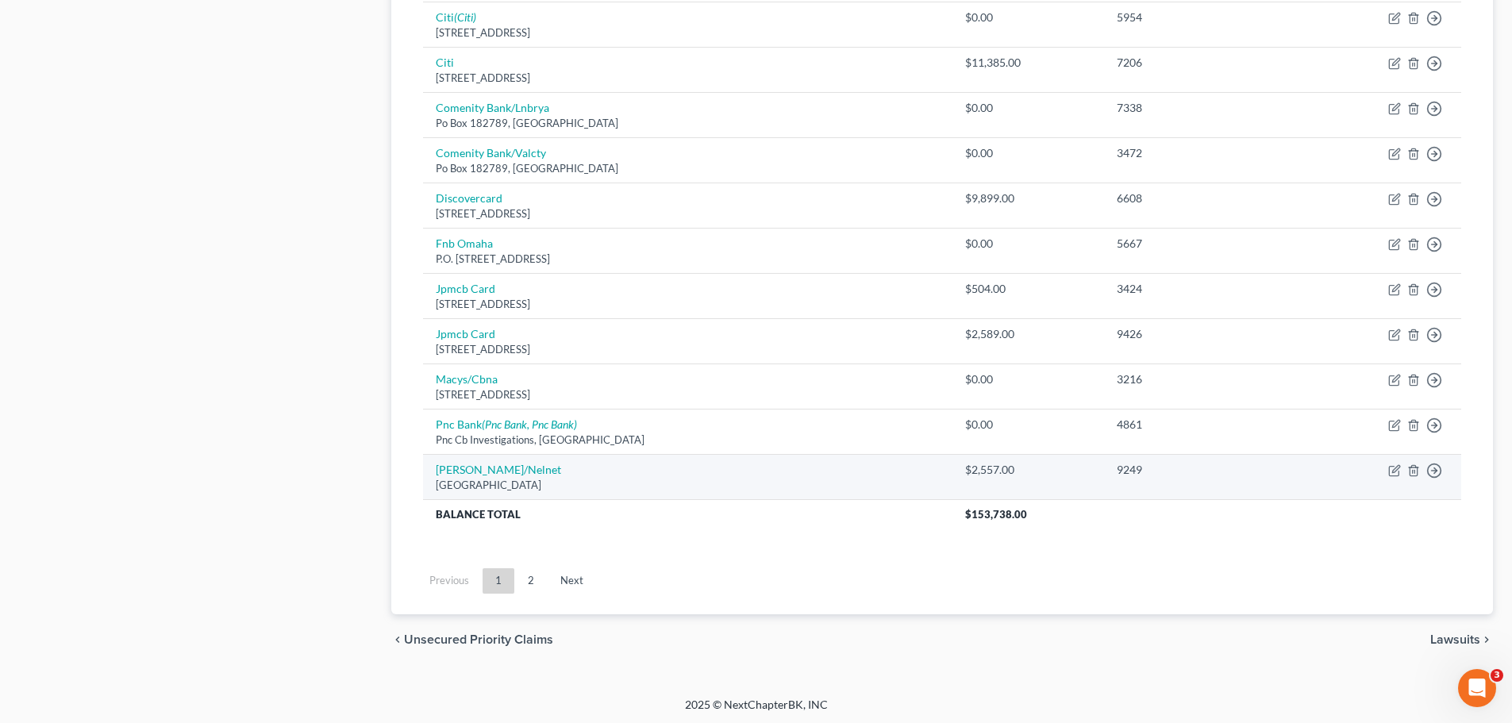
scroll to position [1109, 0]
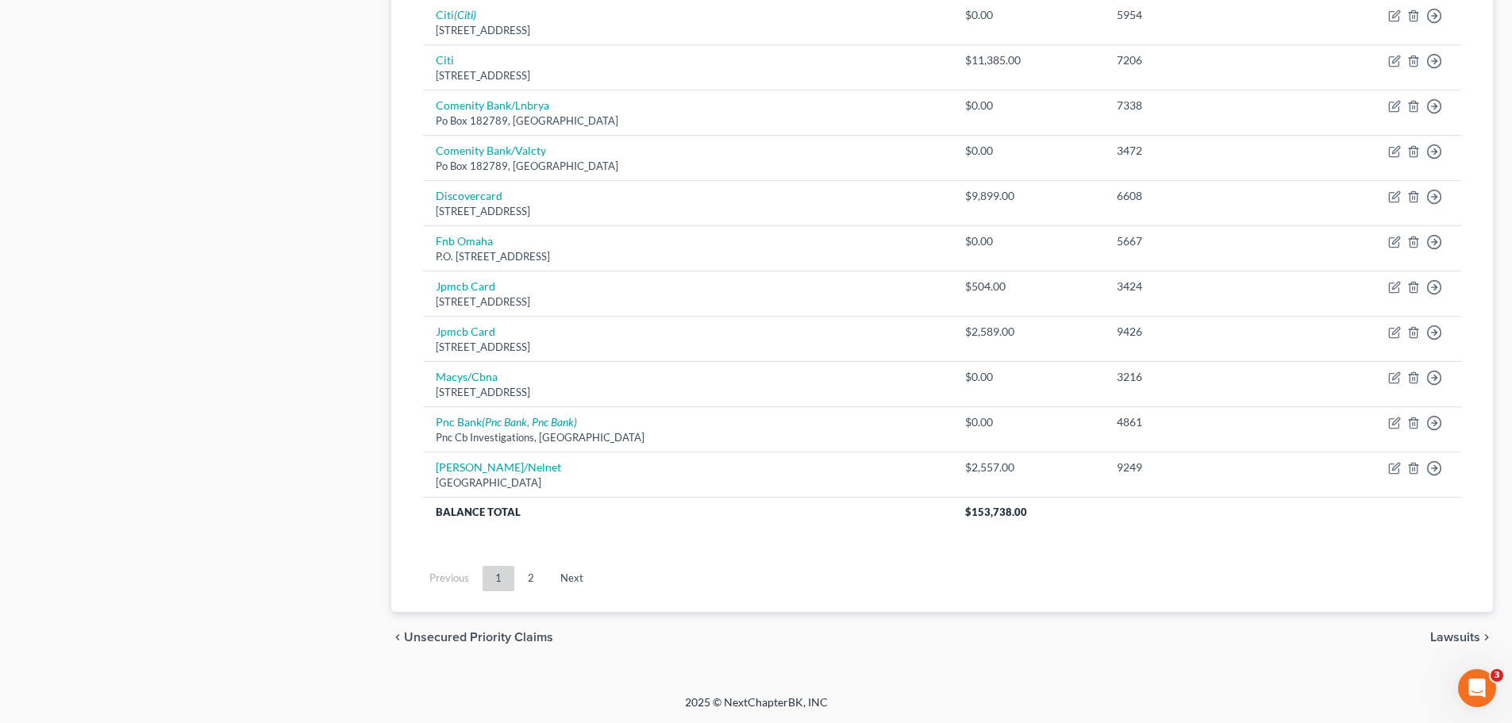
click at [525, 580] on link "2" at bounding box center [531, 578] width 32 height 25
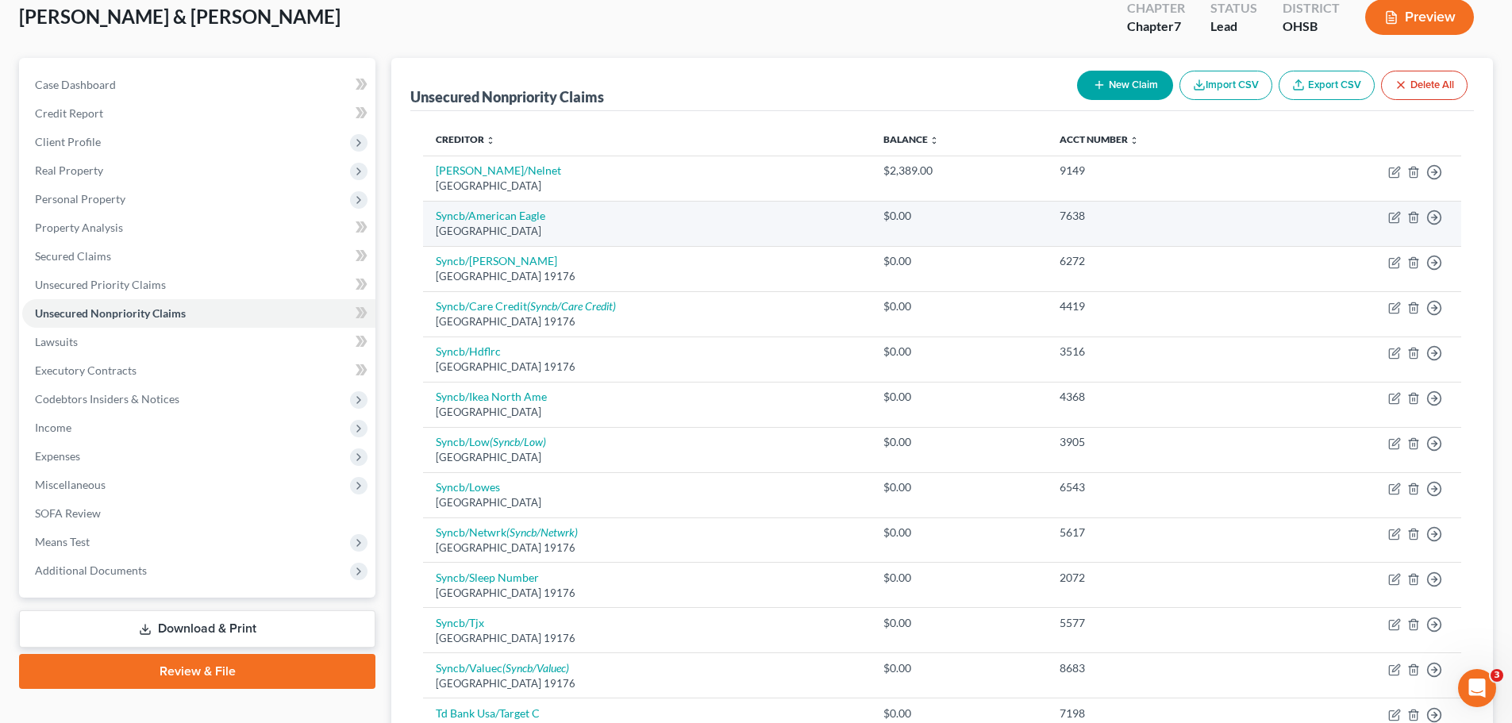
scroll to position [0, 0]
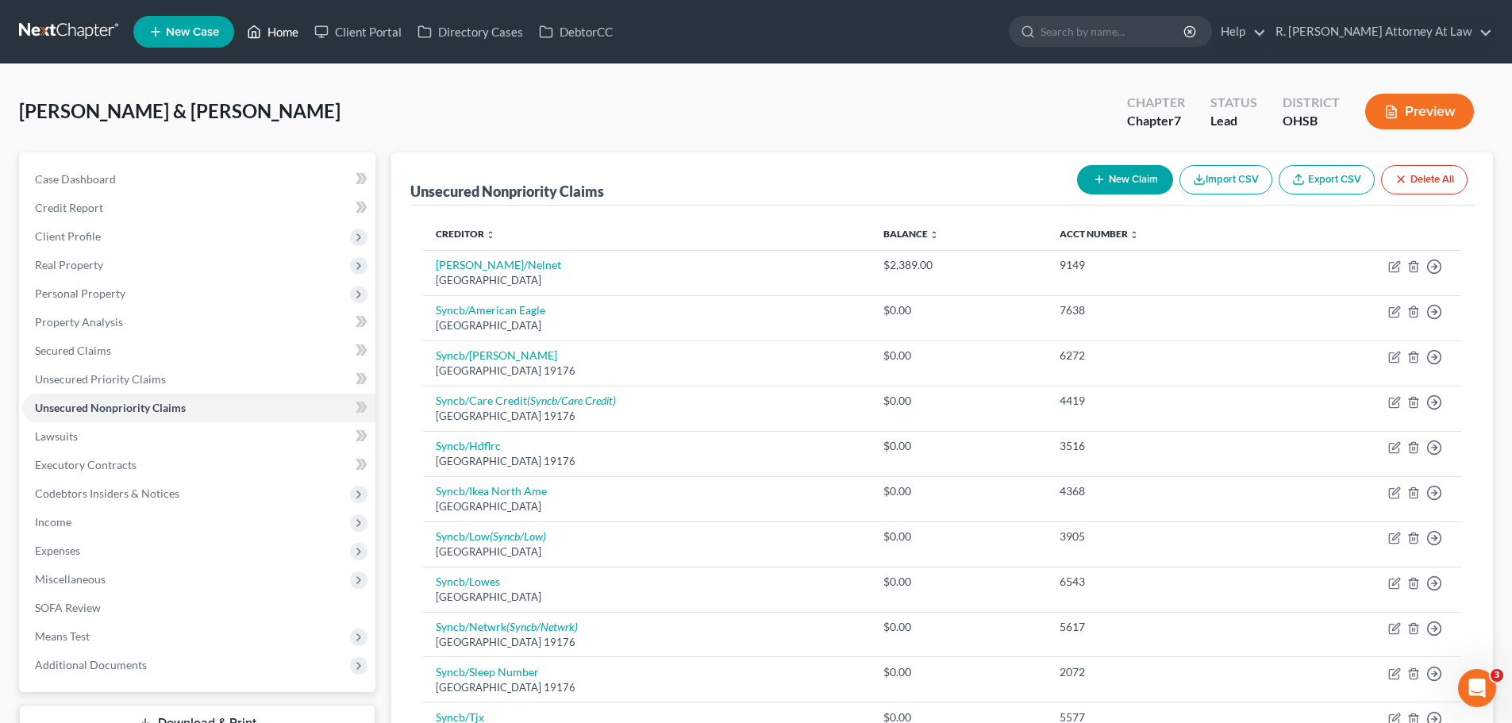
click at [265, 29] on link "Home" at bounding box center [272, 31] width 67 height 29
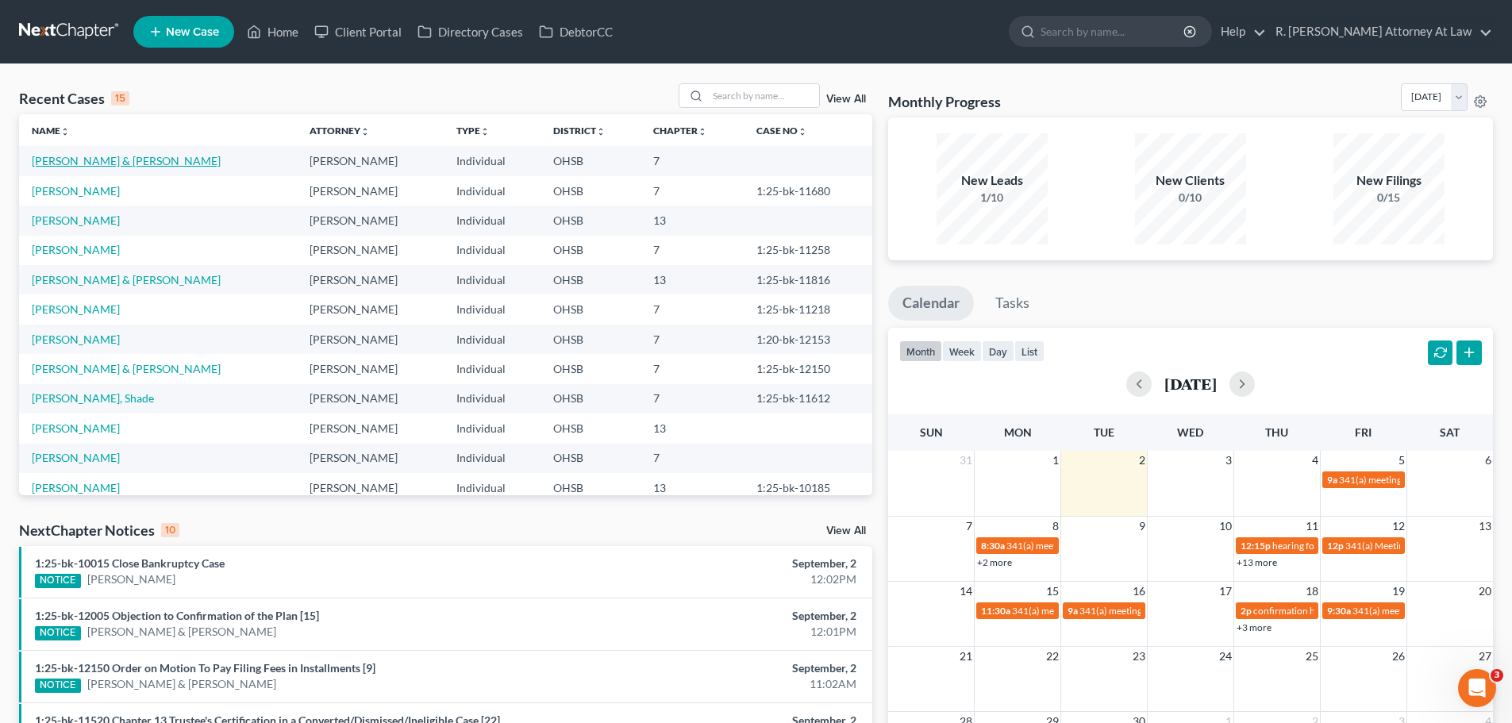
click at [75, 157] on link "[PERSON_NAME] & [PERSON_NAME]" at bounding box center [126, 160] width 189 height 13
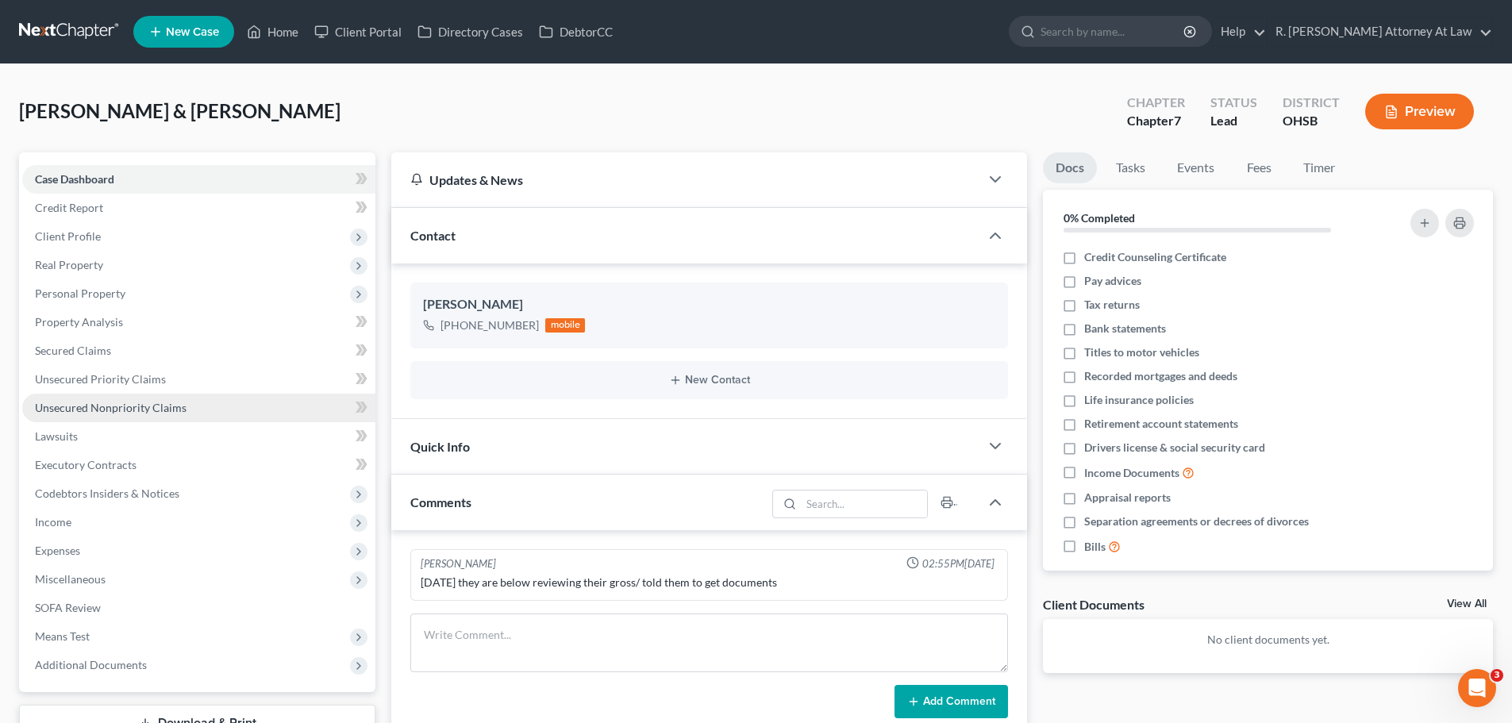
click at [123, 409] on span "Unsecured Nonpriority Claims" at bounding box center [111, 407] width 152 height 13
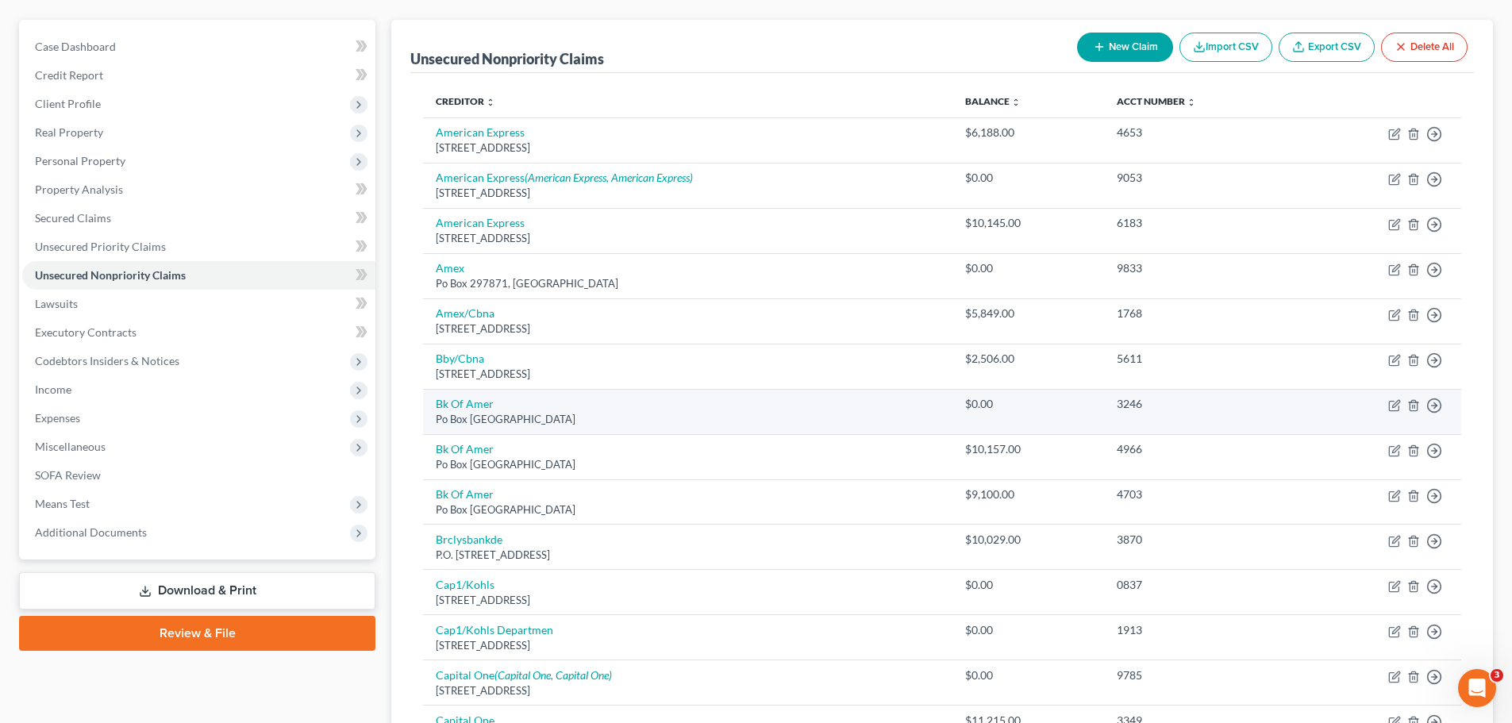
scroll to position [159, 0]
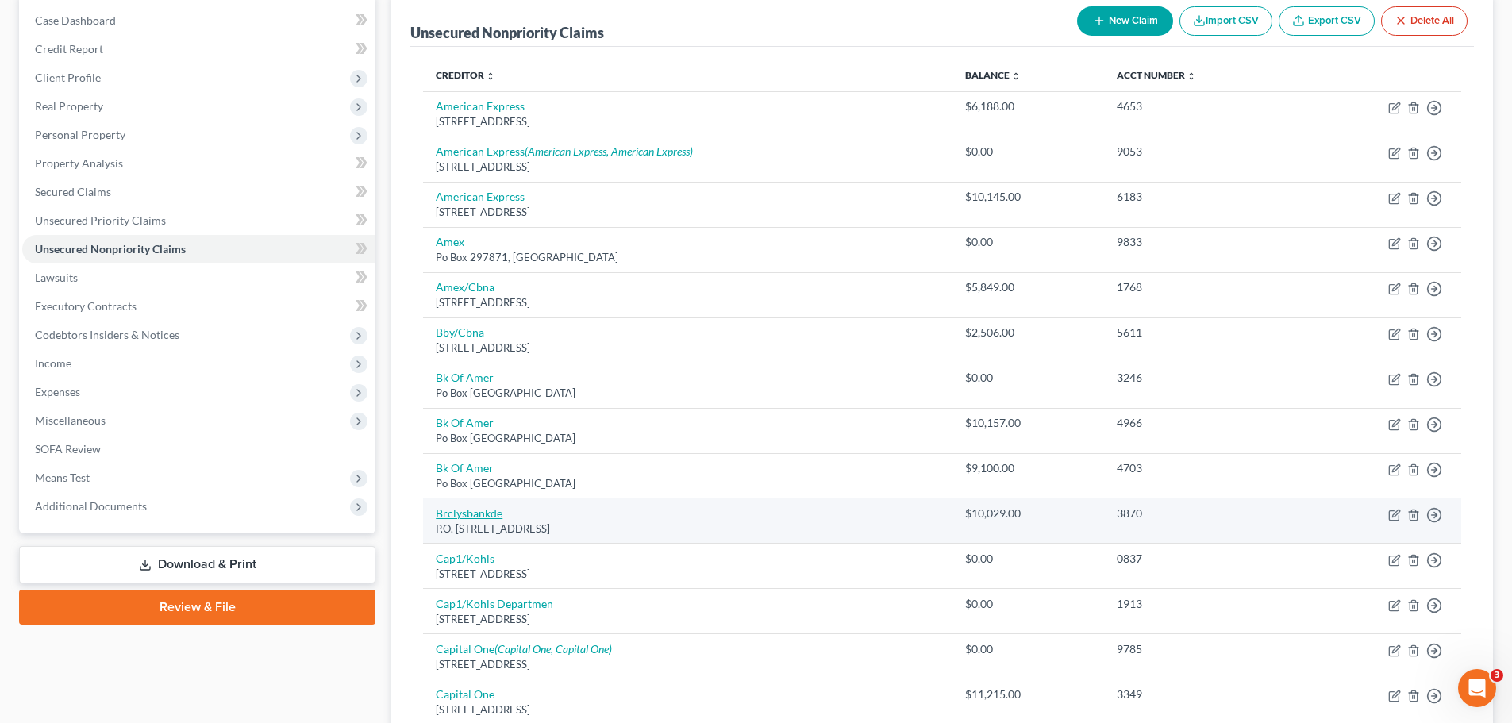
click at [491, 514] on link "Brclysbankde" at bounding box center [469, 512] width 67 height 13
select select "7"
select select "0"
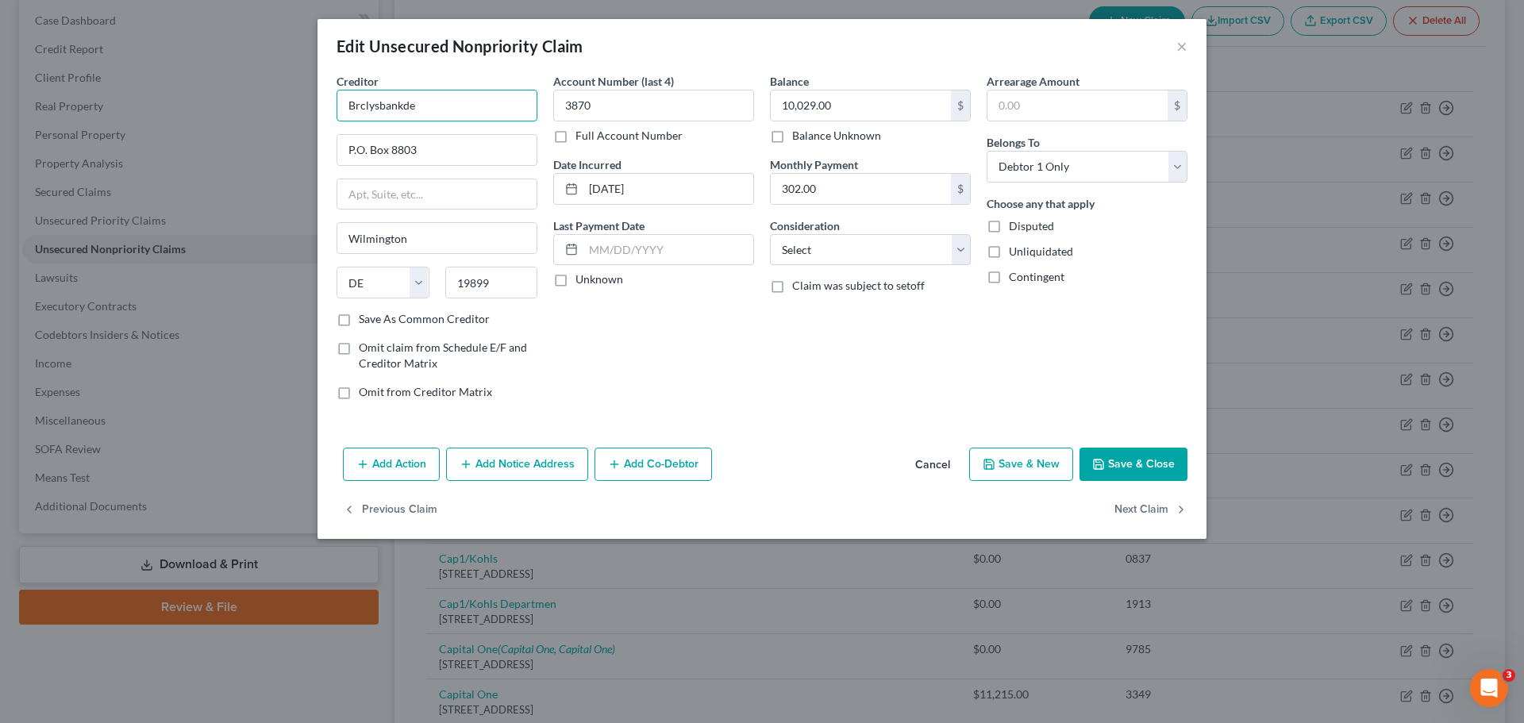
drag, startPoint x: 438, startPoint y: 104, endPoint x: 397, endPoint y: 88, distance: 44.2
click at [321, 104] on div "Creditor * Brclysbankde P.O. [GEOGRAPHIC_DATA] [US_STATE] AK AR AZ CA CO CT DE …" at bounding box center [761, 257] width 889 height 368
click at [1124, 474] on button "Save & Close" at bounding box center [1133, 464] width 108 height 33
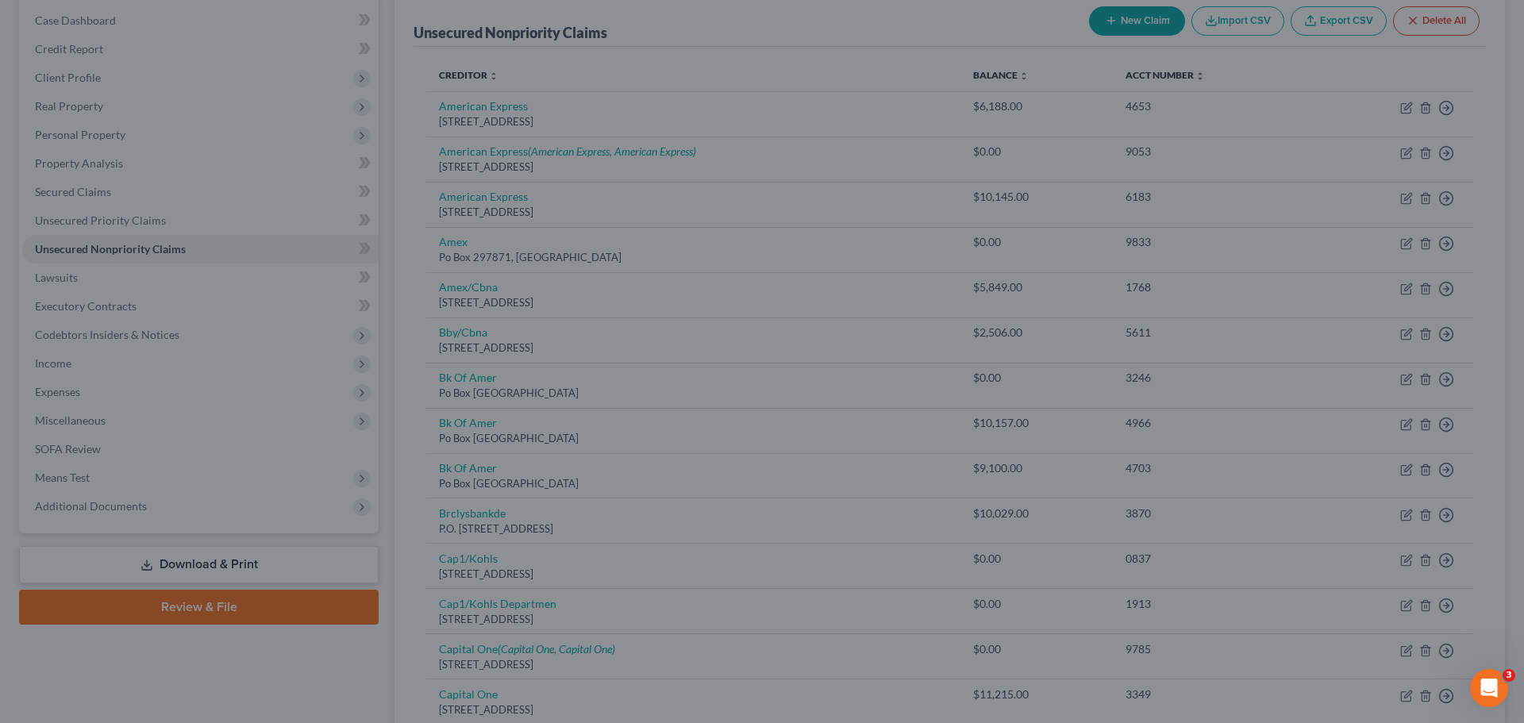
type input "Barclays Bank"
type input "0"
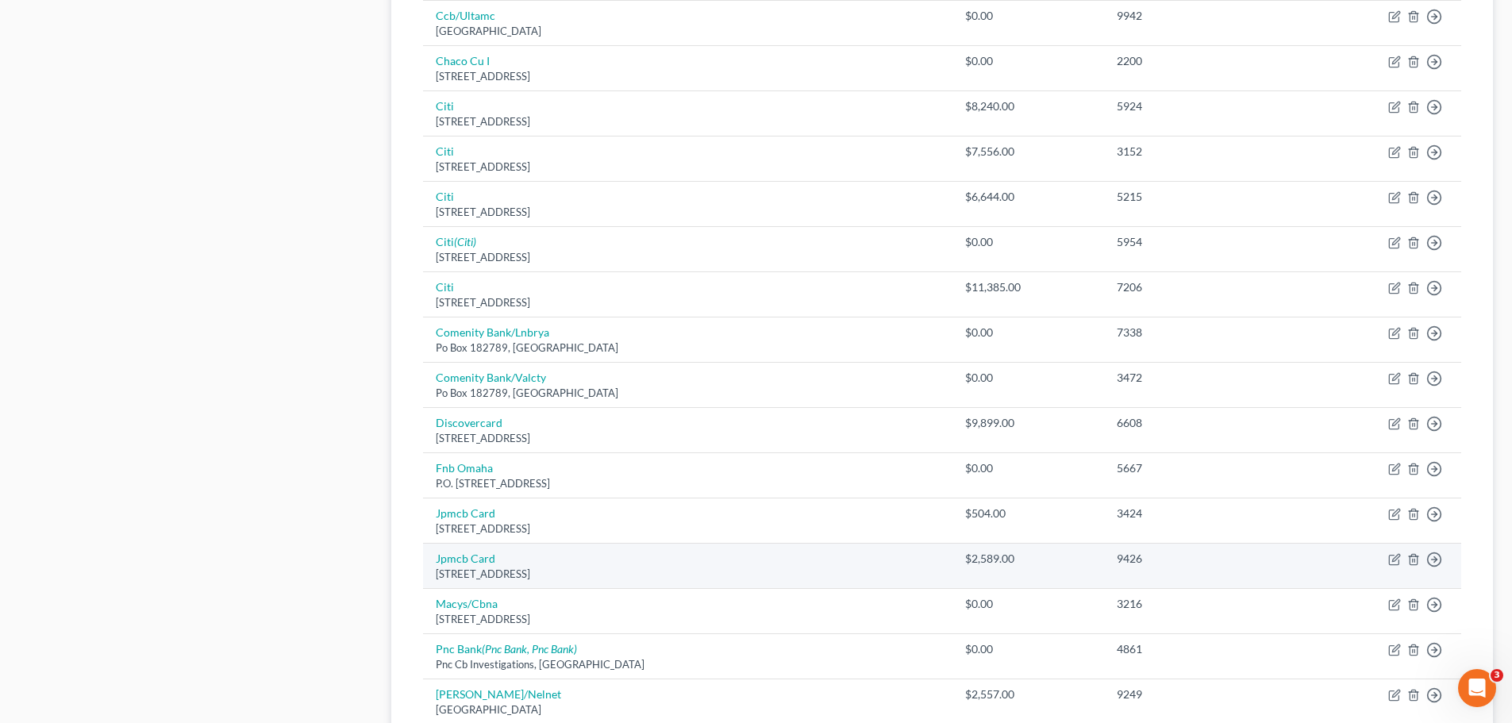
scroll to position [1109, 0]
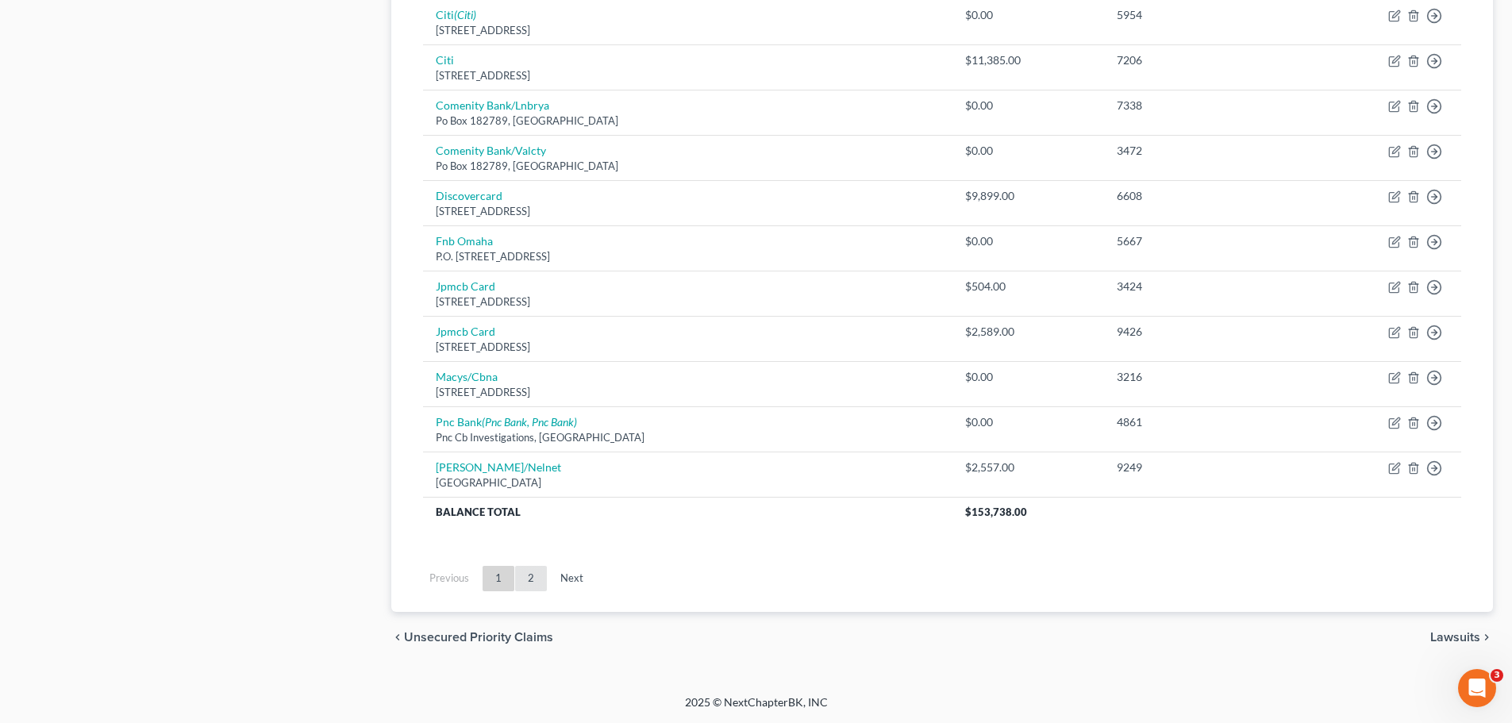
click at [527, 574] on link "2" at bounding box center [531, 578] width 32 height 25
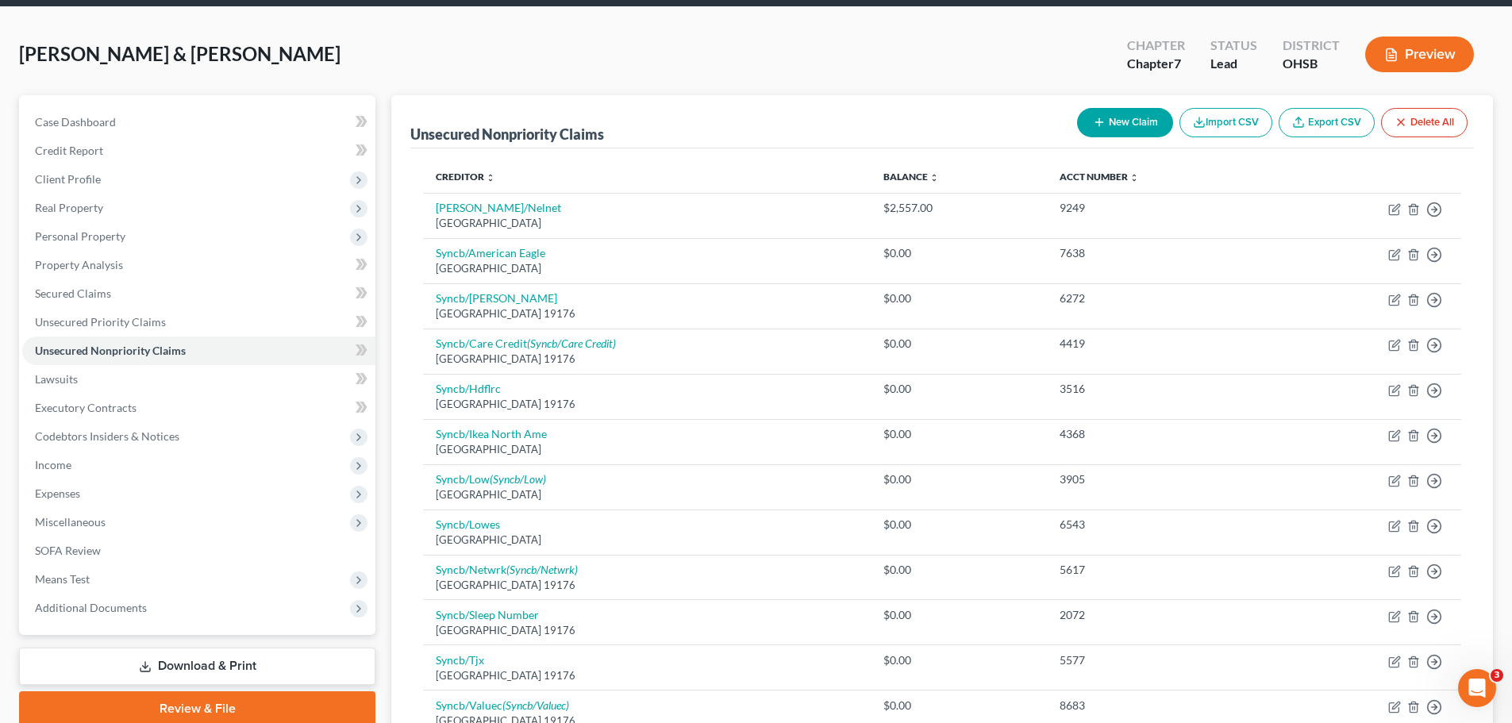
scroll to position [0, 0]
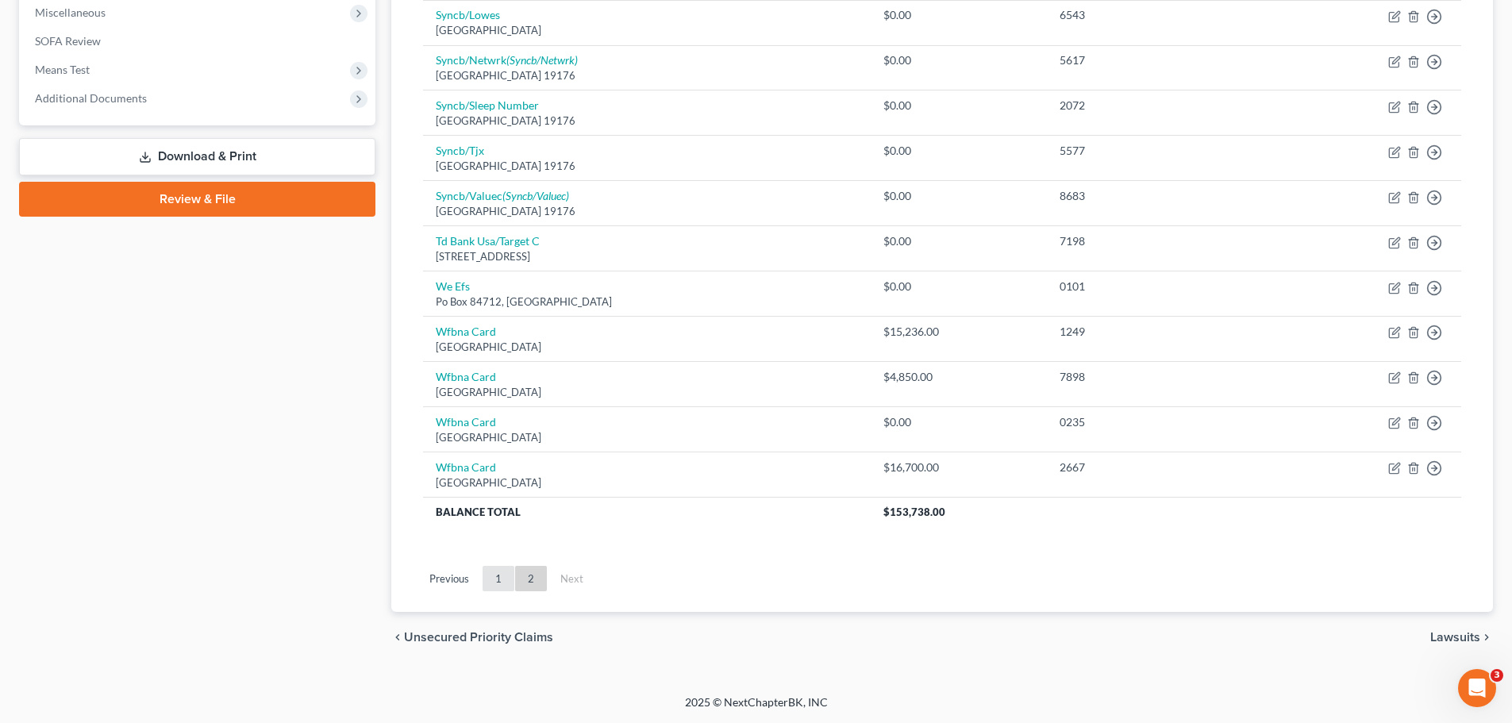
click at [489, 583] on link "1" at bounding box center [498, 578] width 32 height 25
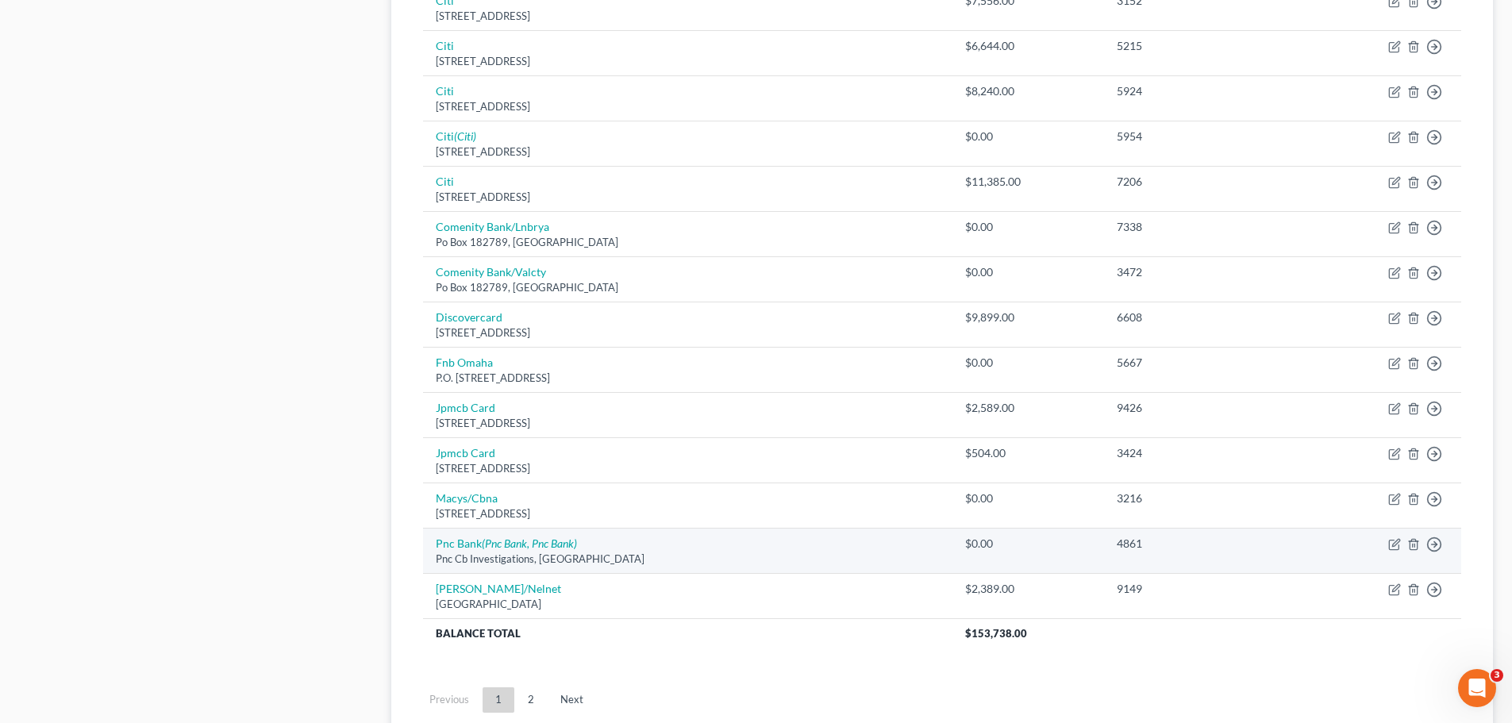
scroll to position [1109, 0]
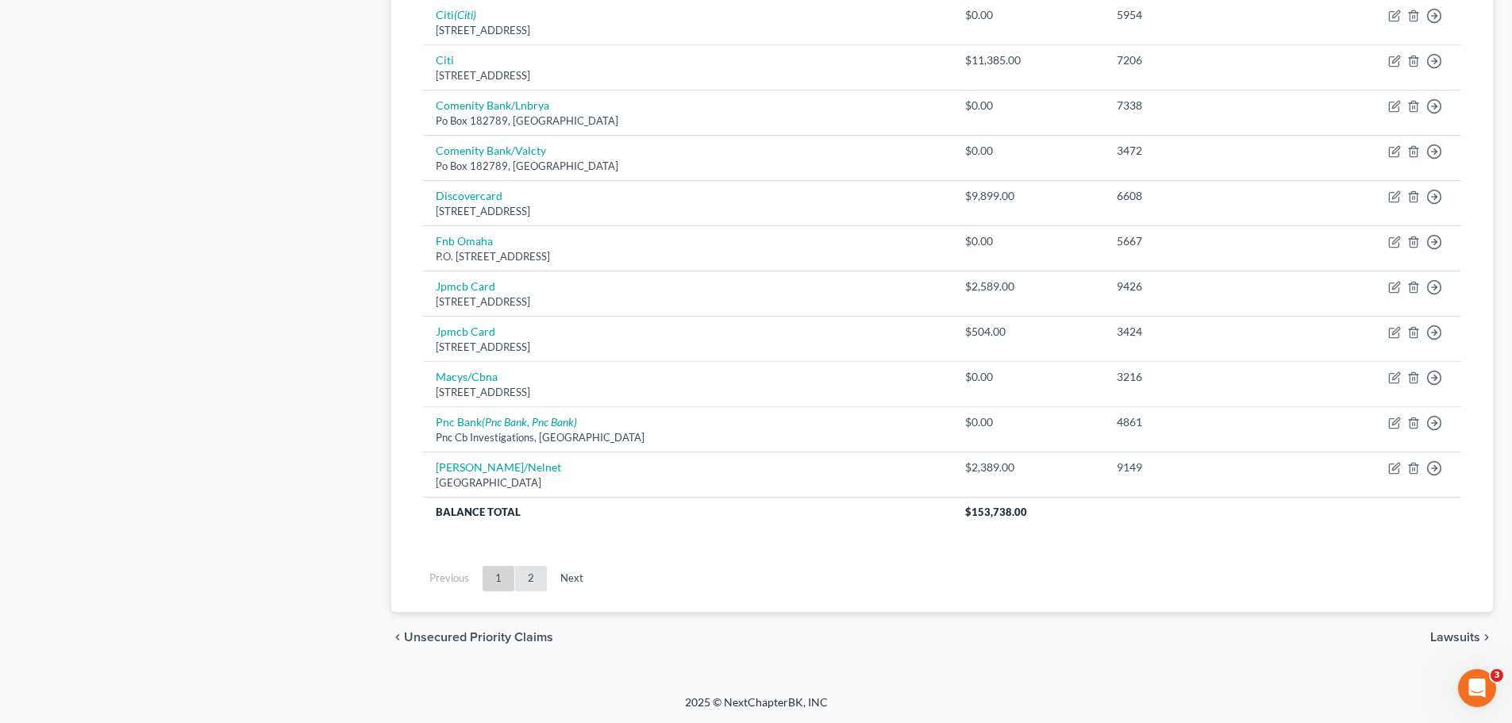
click at [528, 578] on link "2" at bounding box center [531, 578] width 32 height 25
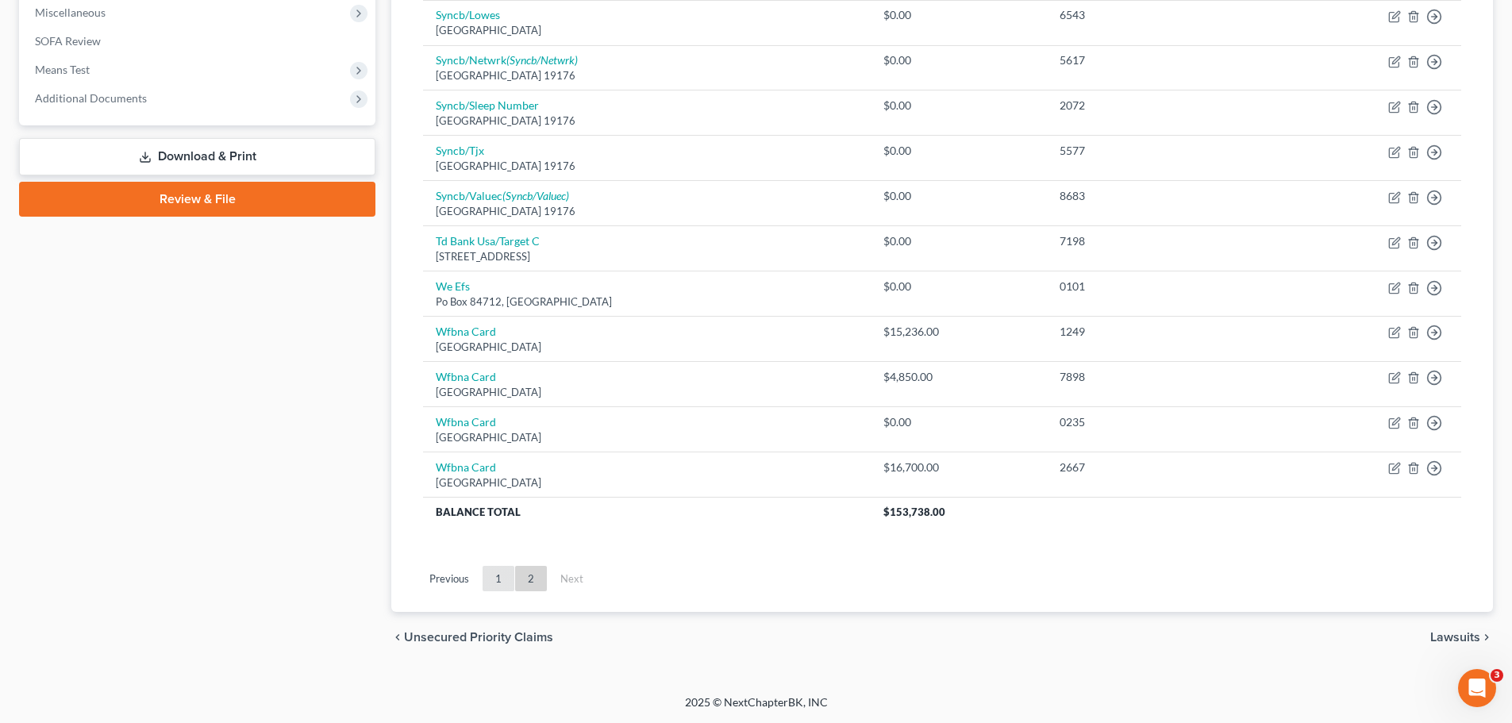
click at [492, 576] on link "1" at bounding box center [498, 578] width 32 height 25
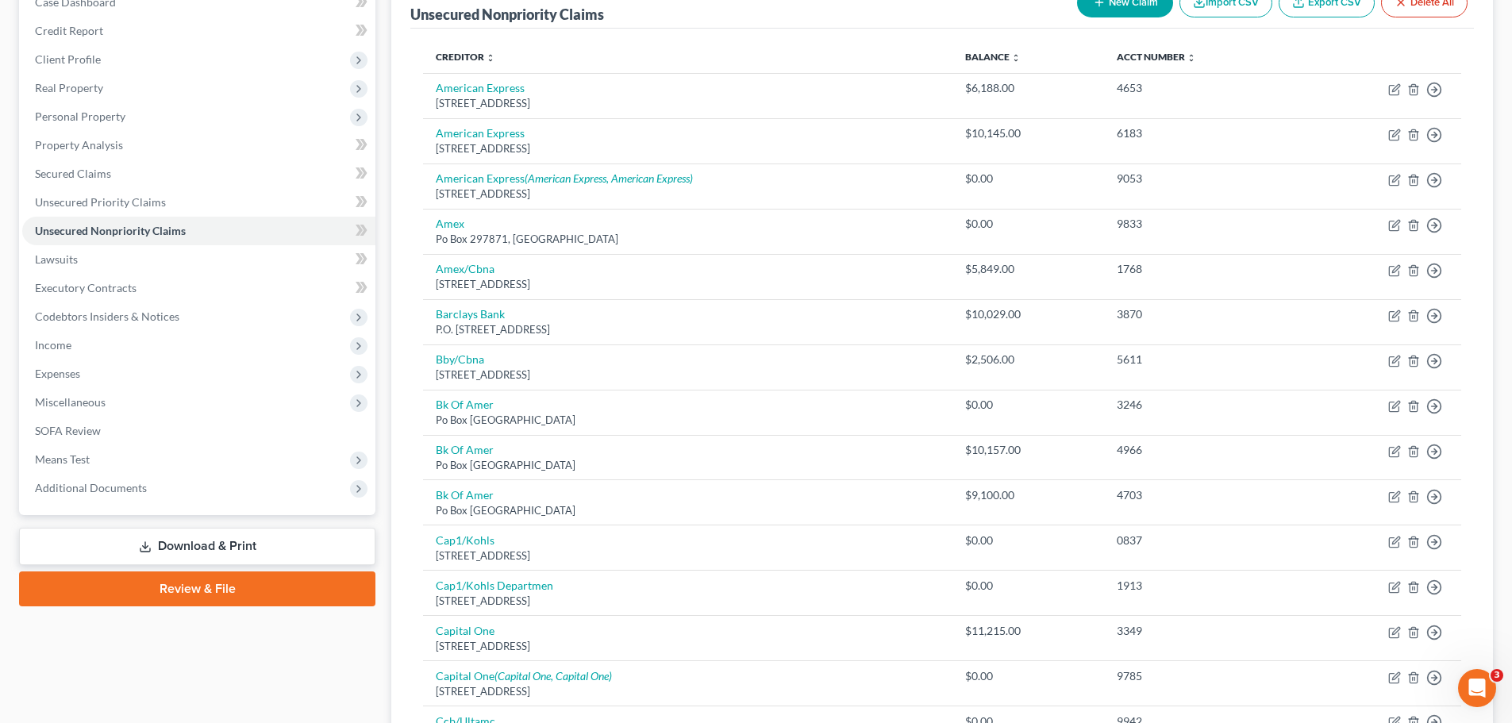
scroll to position [0, 0]
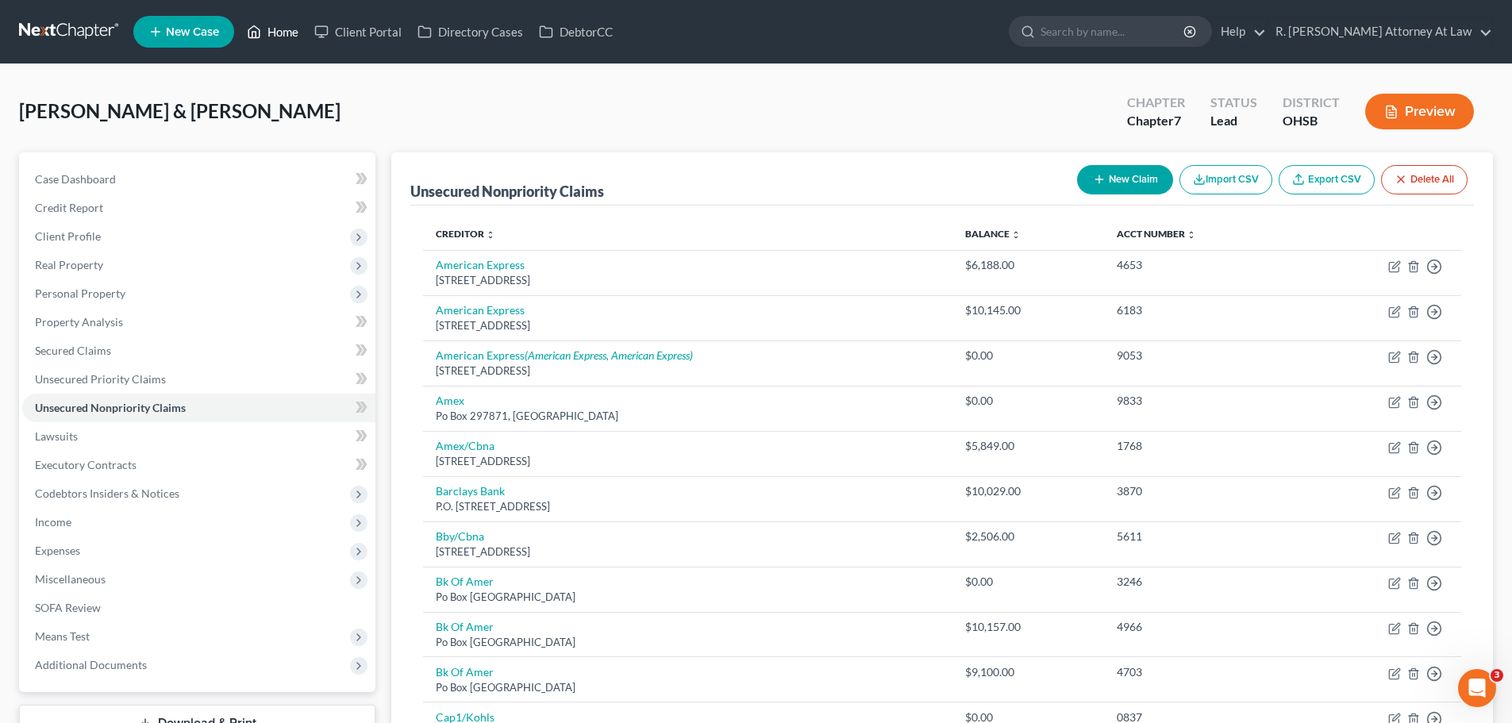
click at [304, 29] on link "Home" at bounding box center [272, 31] width 67 height 29
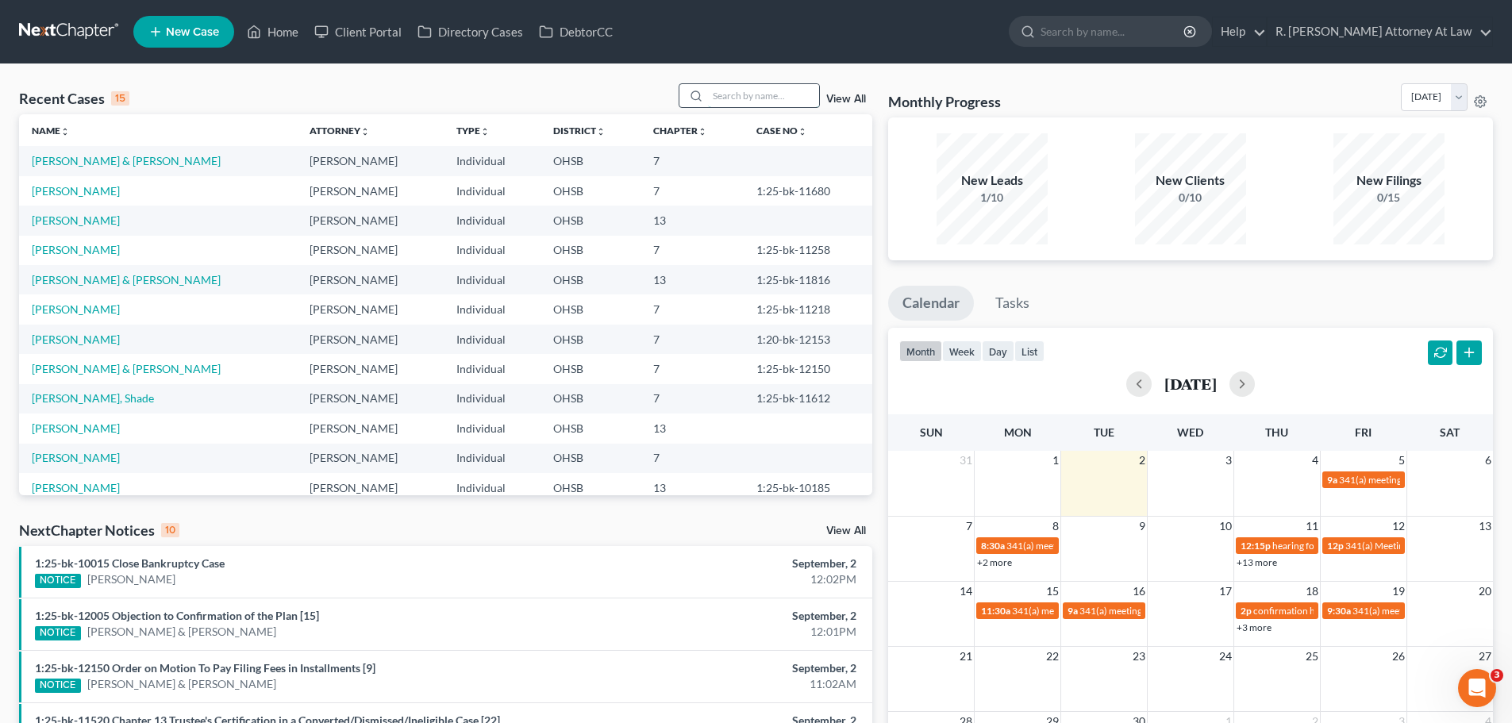
click at [721, 91] on input "search" at bounding box center [763, 95] width 111 height 23
type input "duff"
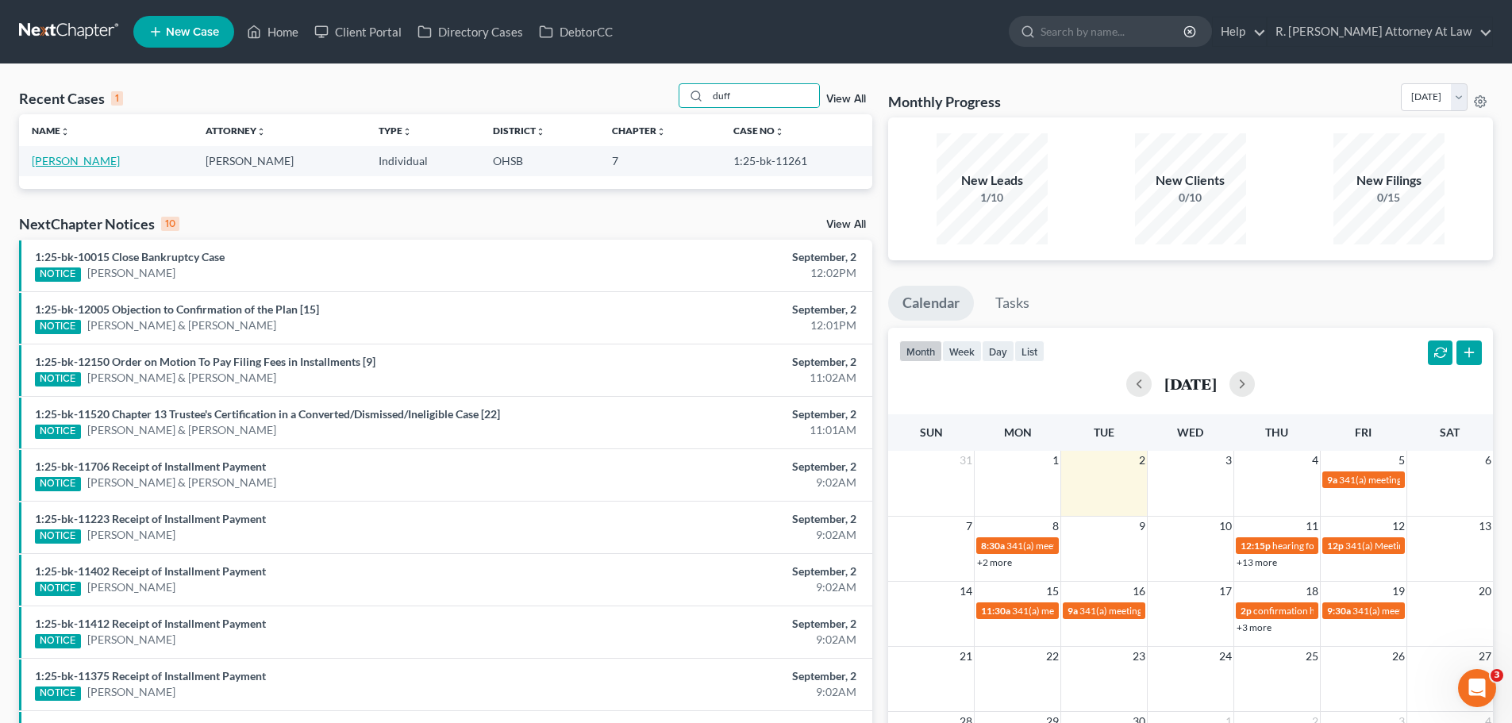
click at [74, 155] on link "[PERSON_NAME]" at bounding box center [76, 160] width 88 height 13
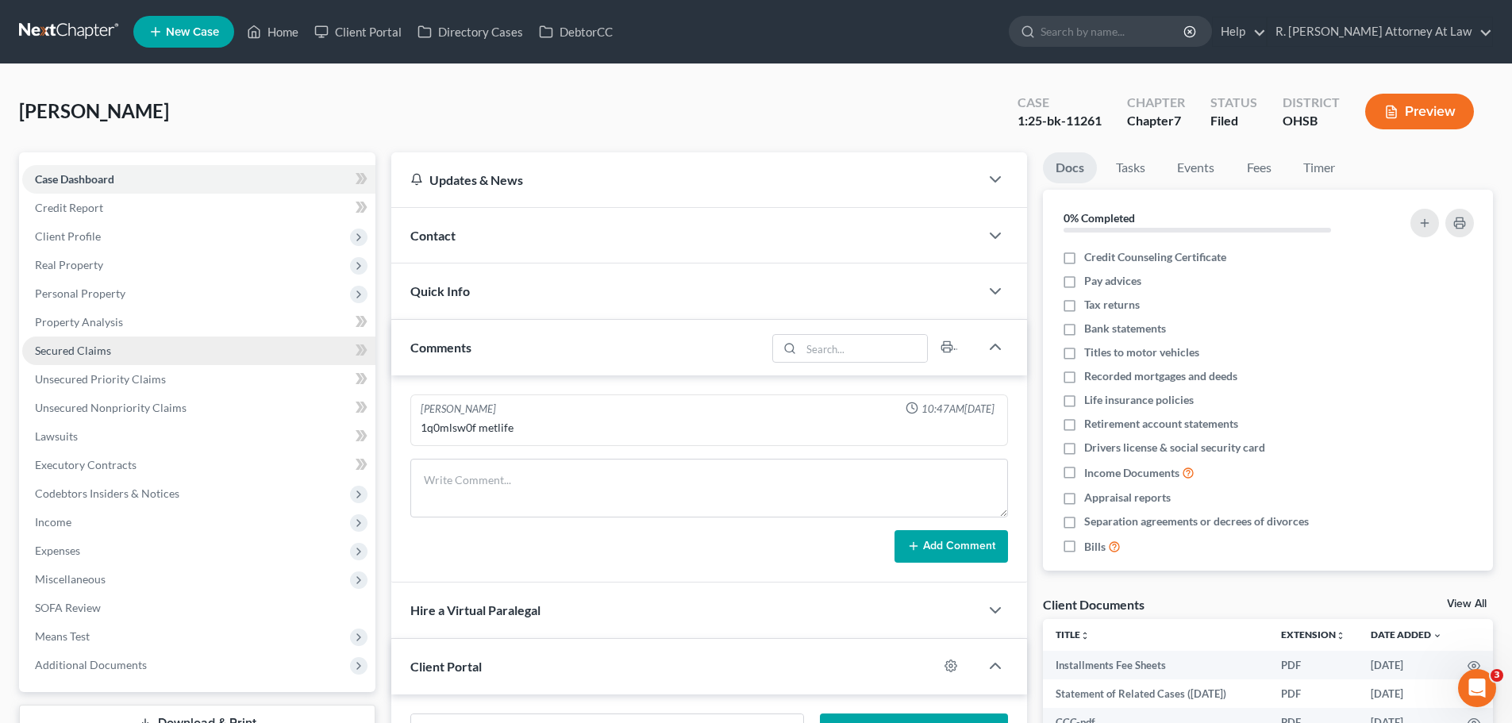
click at [93, 341] on link "Secured Claims" at bounding box center [198, 350] width 353 height 29
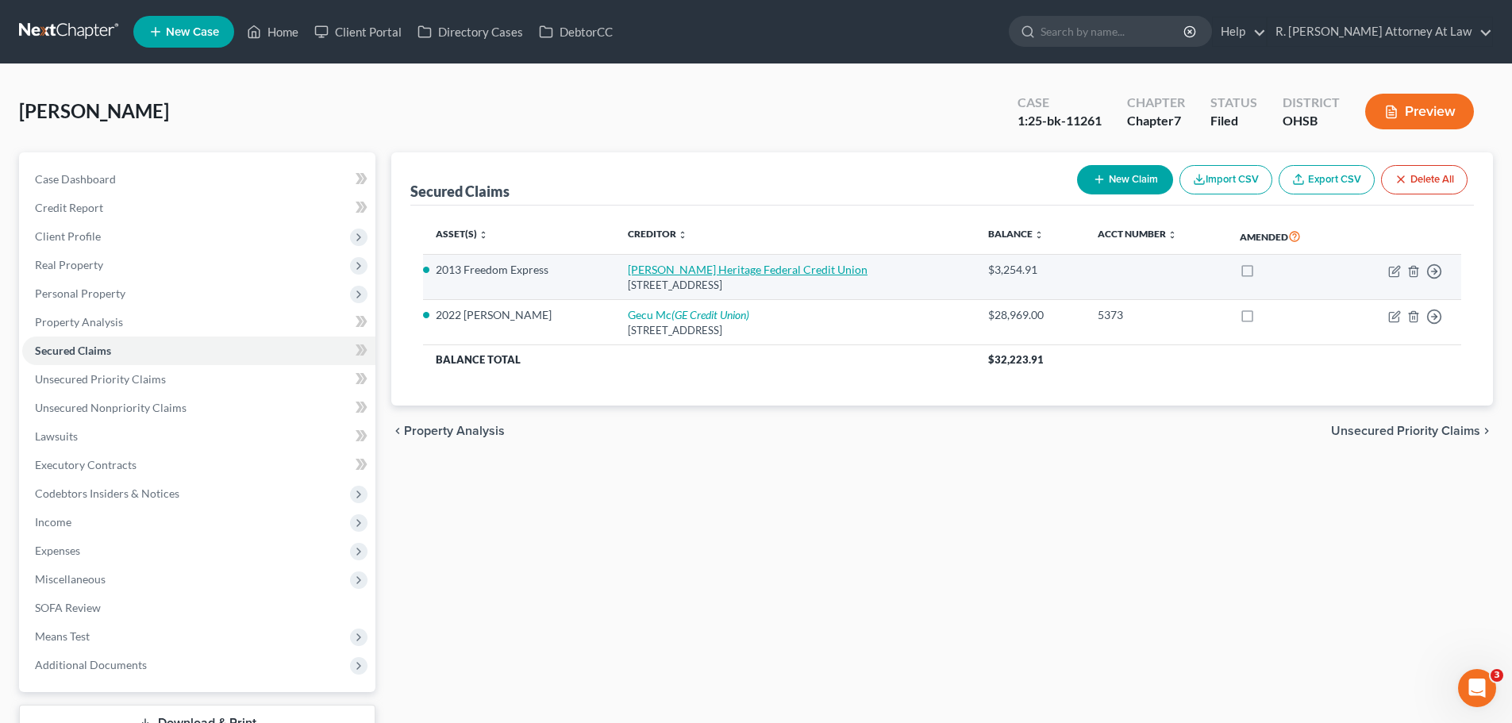
click at [688, 271] on link "[PERSON_NAME] Heritage Federal Credit Union" at bounding box center [748, 269] width 240 height 13
select select "36"
select select "0"
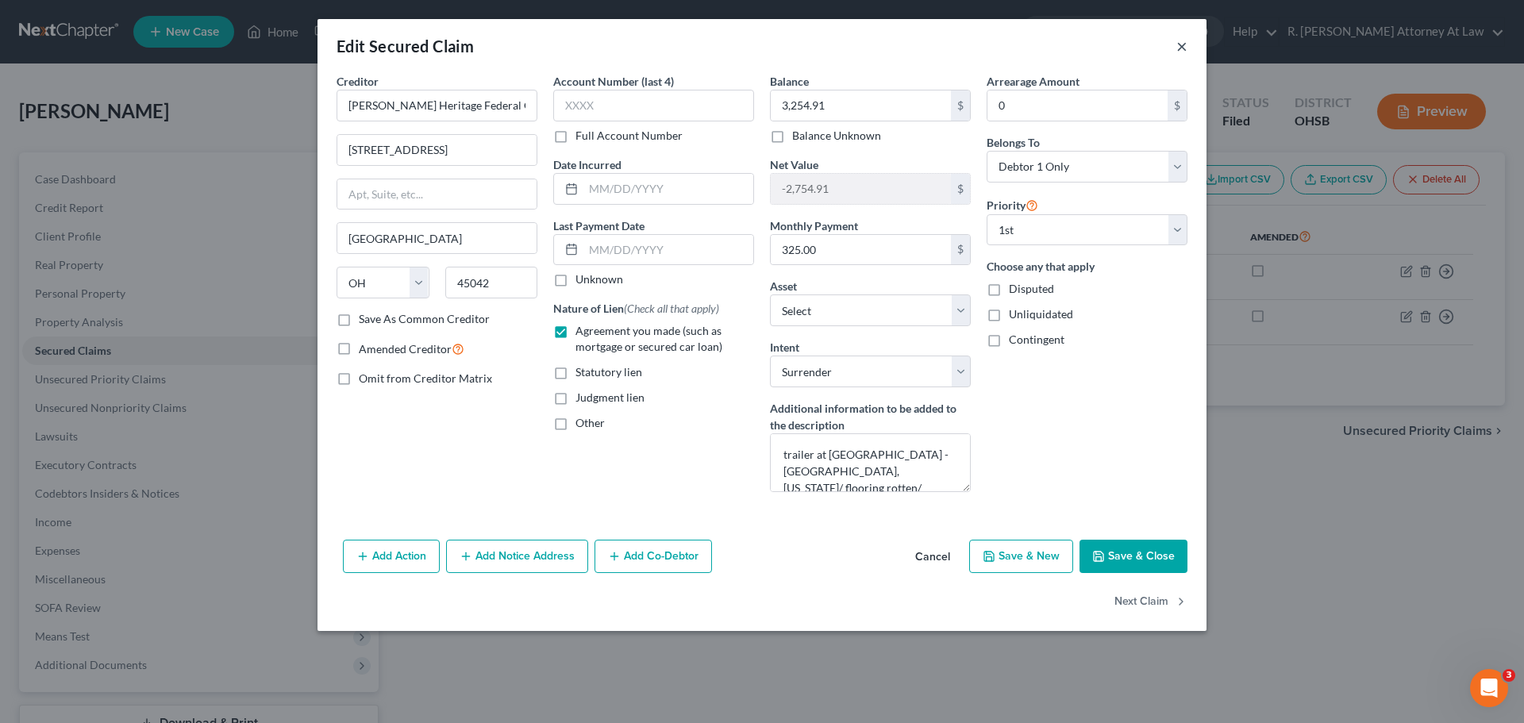
click at [1180, 43] on button "×" at bounding box center [1181, 46] width 11 height 19
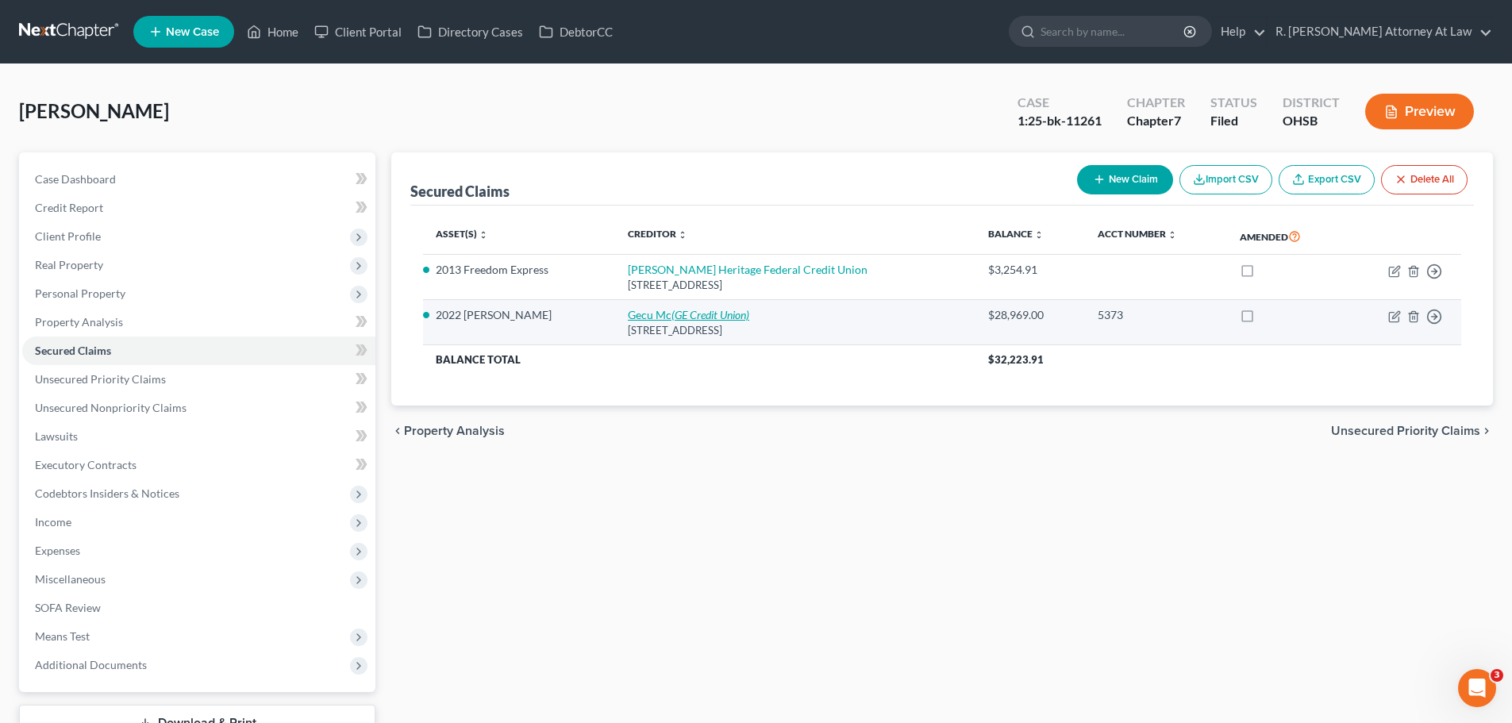
click at [679, 321] on icon "(GE Credit Union)" at bounding box center [710, 314] width 78 height 13
select select "36"
select select "14"
select select "0"
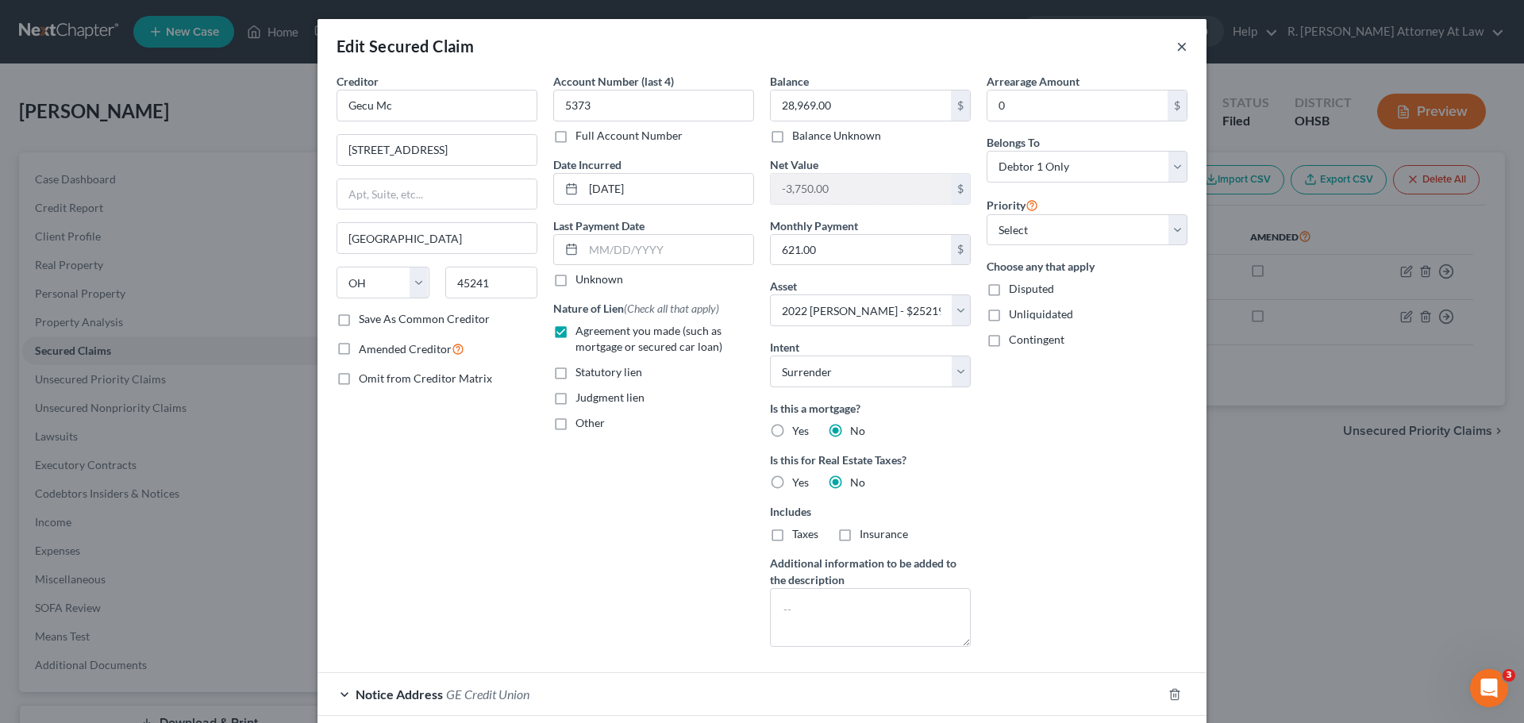
click at [1178, 47] on button "×" at bounding box center [1181, 46] width 11 height 19
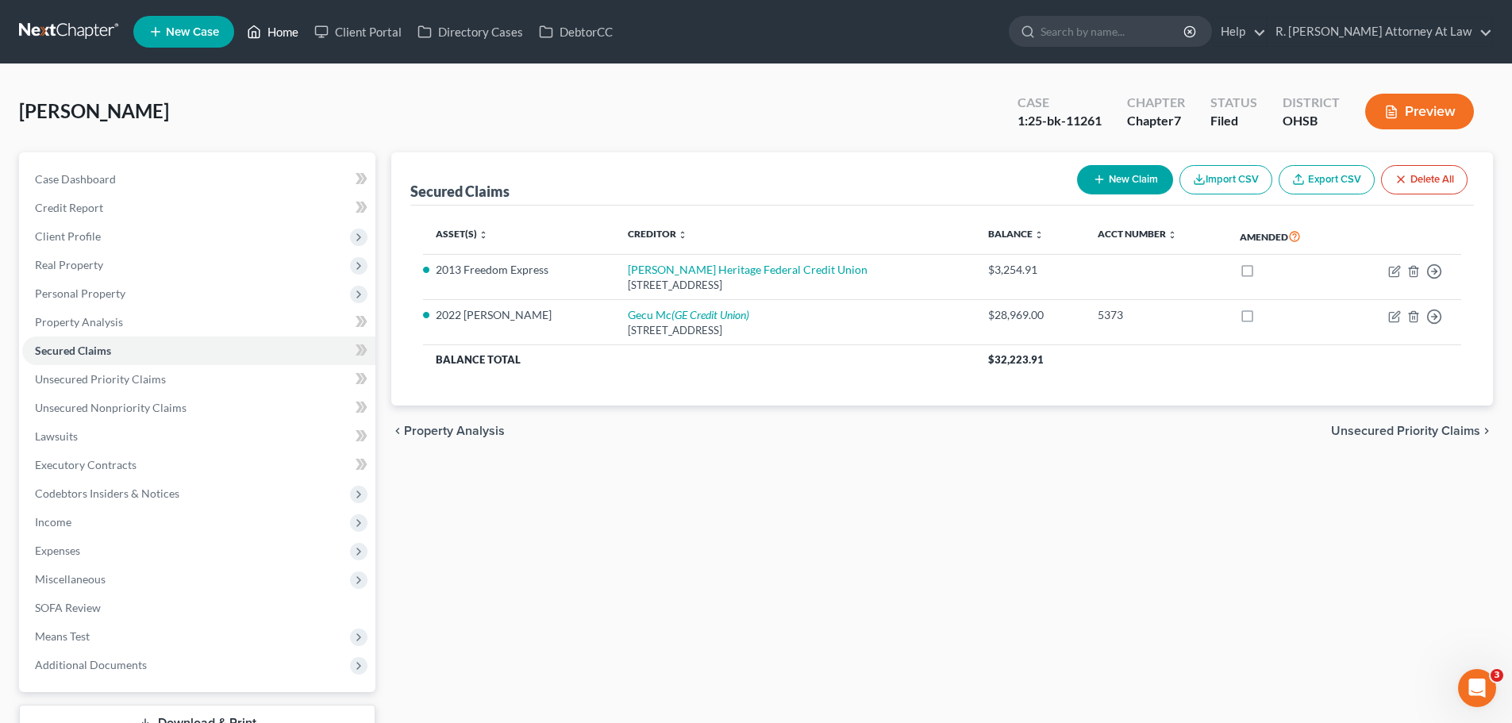
click at [268, 26] on link "Home" at bounding box center [272, 31] width 67 height 29
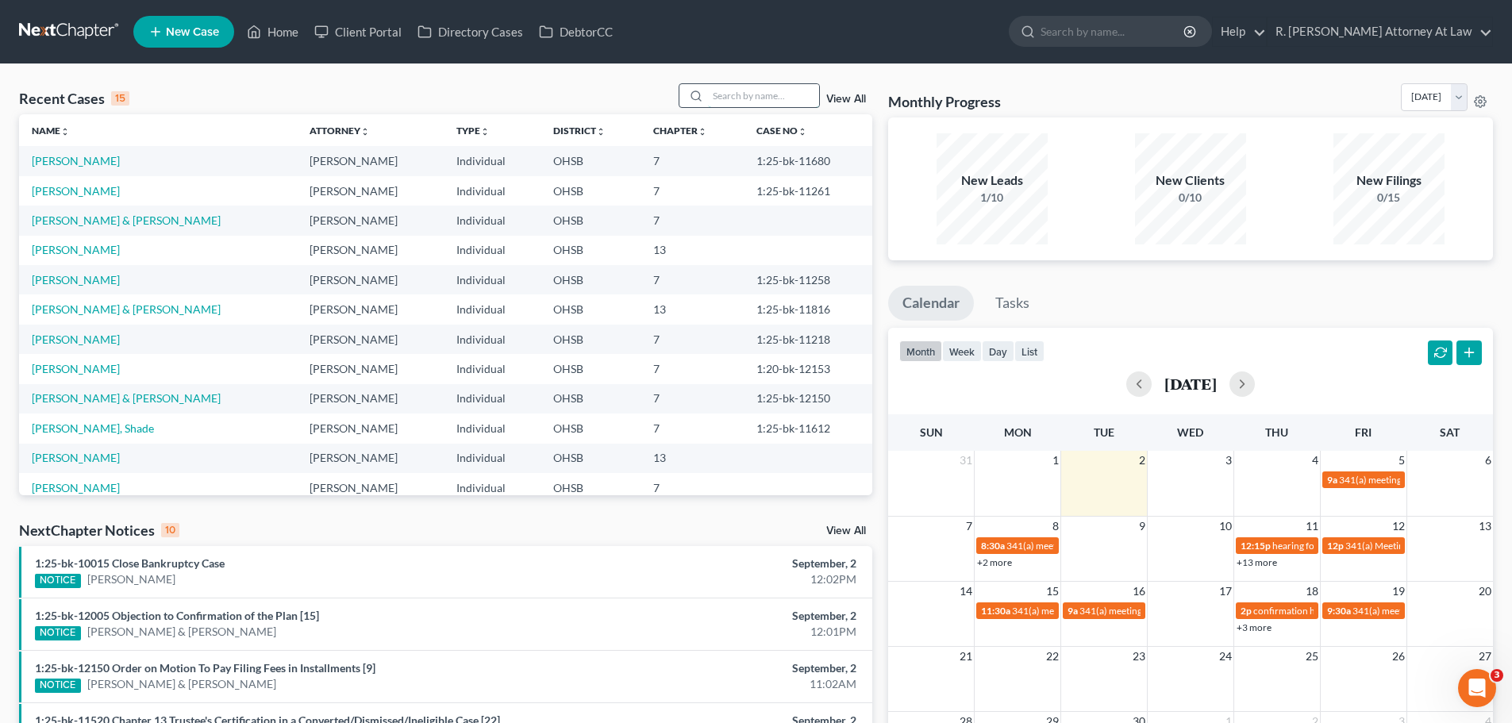
click at [735, 84] on input "search" at bounding box center [763, 95] width 111 height 23
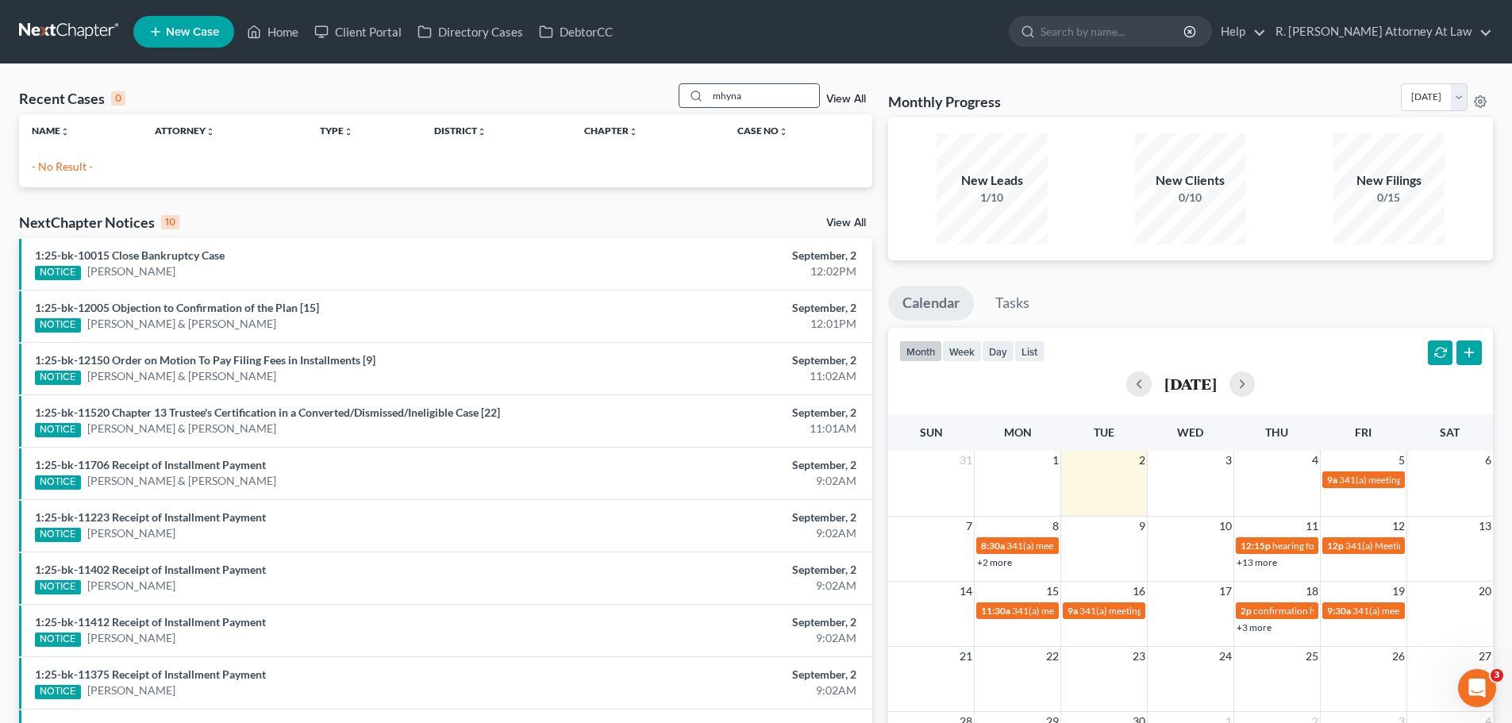
drag, startPoint x: 741, startPoint y: 101, endPoint x: 692, endPoint y: 101, distance: 49.2
click at [692, 101] on div "mhyna" at bounding box center [748, 95] width 141 height 25
type input "[PERSON_NAME]"
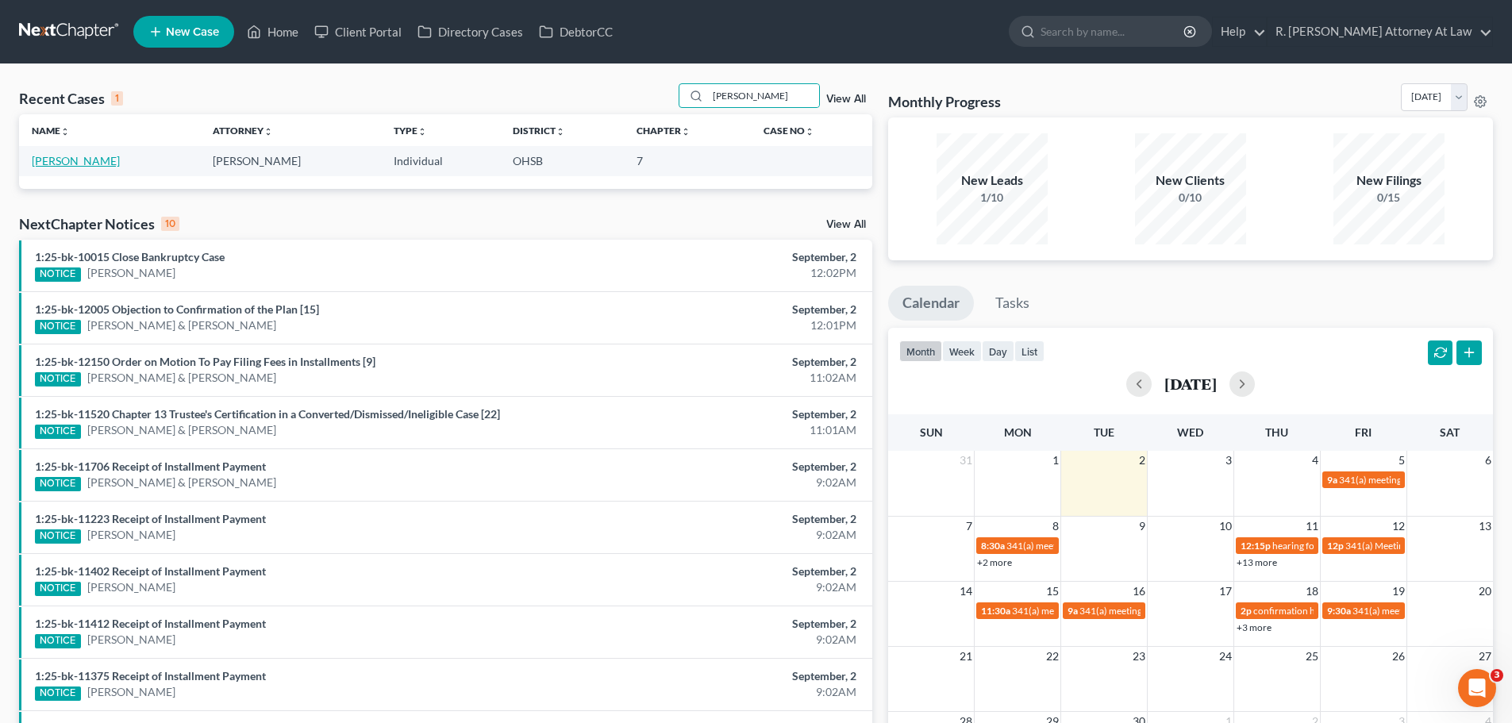
drag, startPoint x: 93, startPoint y: 156, endPoint x: 163, endPoint y: 156, distance: 69.8
click at [94, 156] on link "[PERSON_NAME]" at bounding box center [76, 160] width 88 height 13
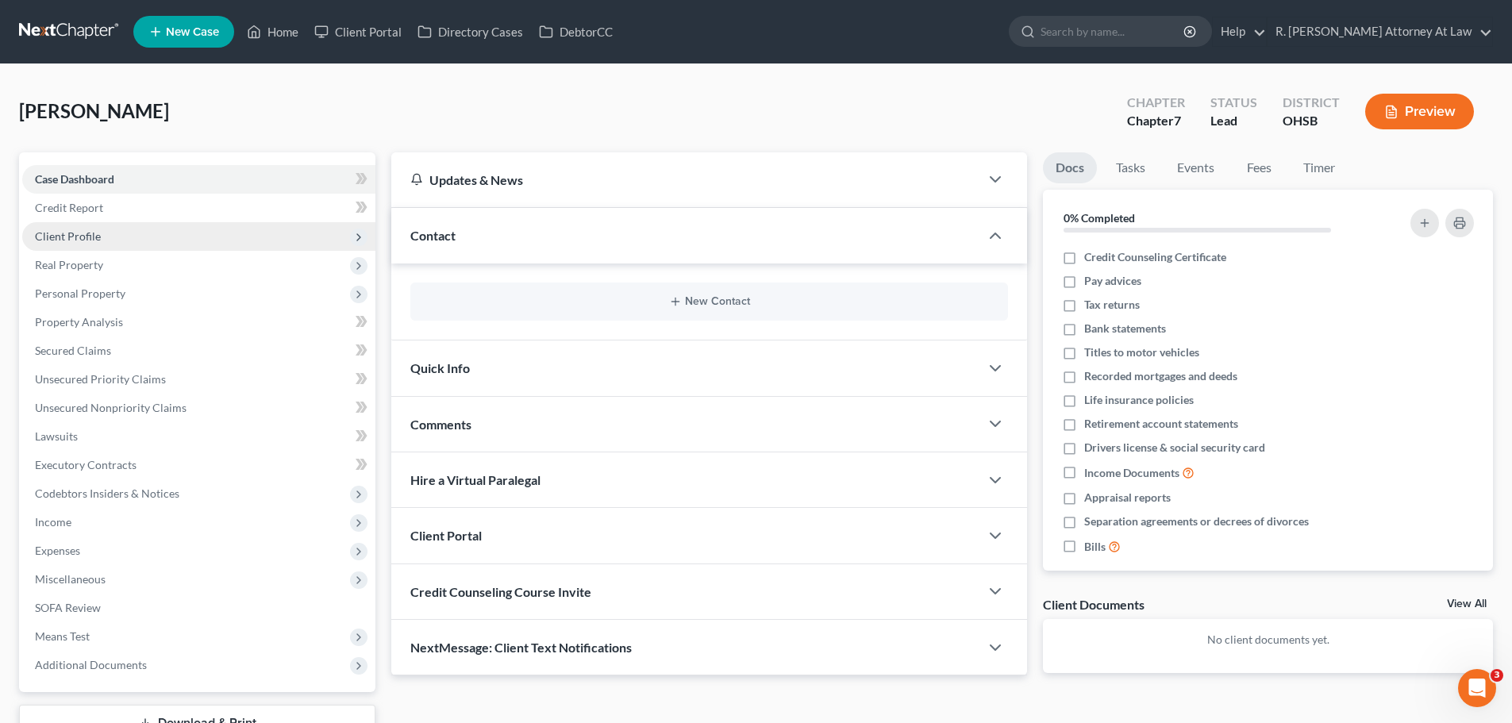
drag, startPoint x: 29, startPoint y: 242, endPoint x: 88, endPoint y: 237, distance: 59.7
click at [29, 241] on span "Client Profile" at bounding box center [198, 236] width 353 height 29
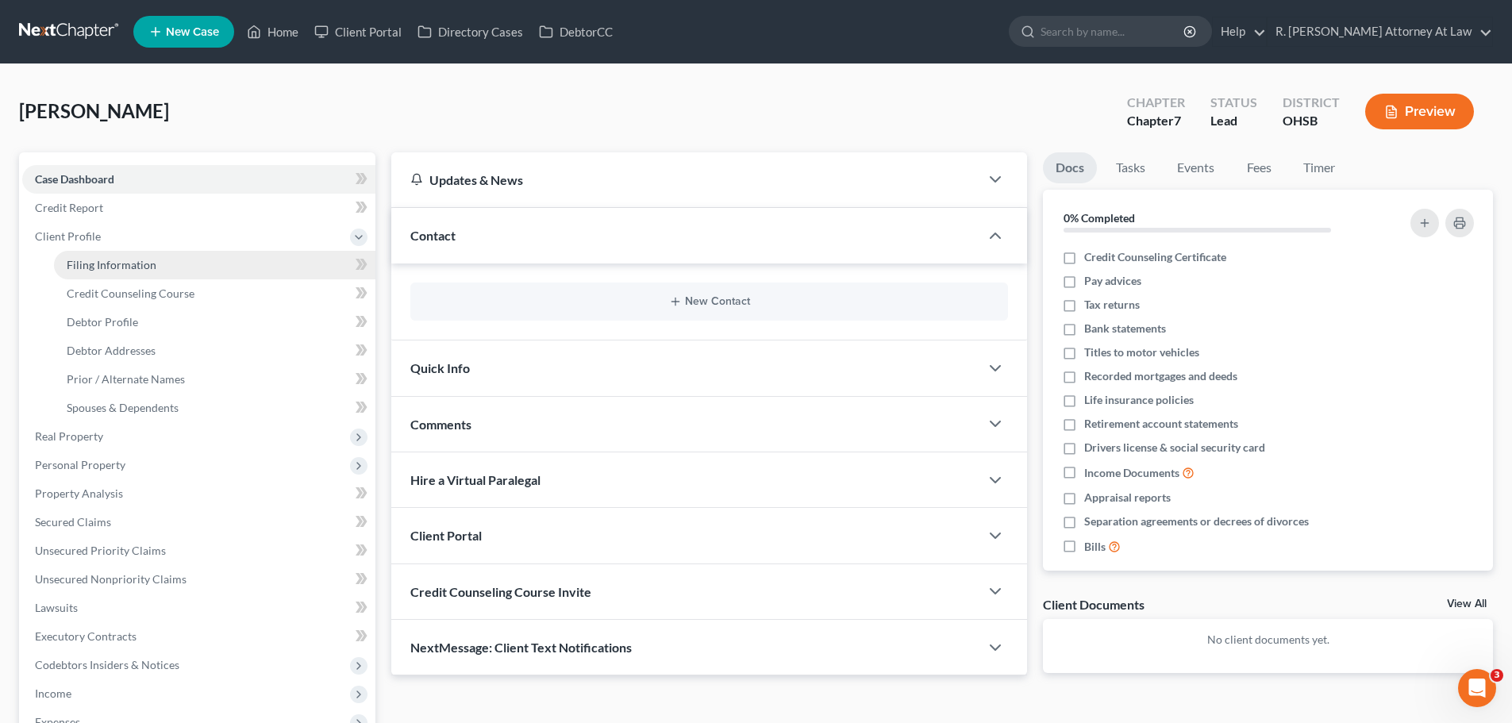
click at [112, 268] on span "Filing Information" at bounding box center [112, 264] width 90 height 13
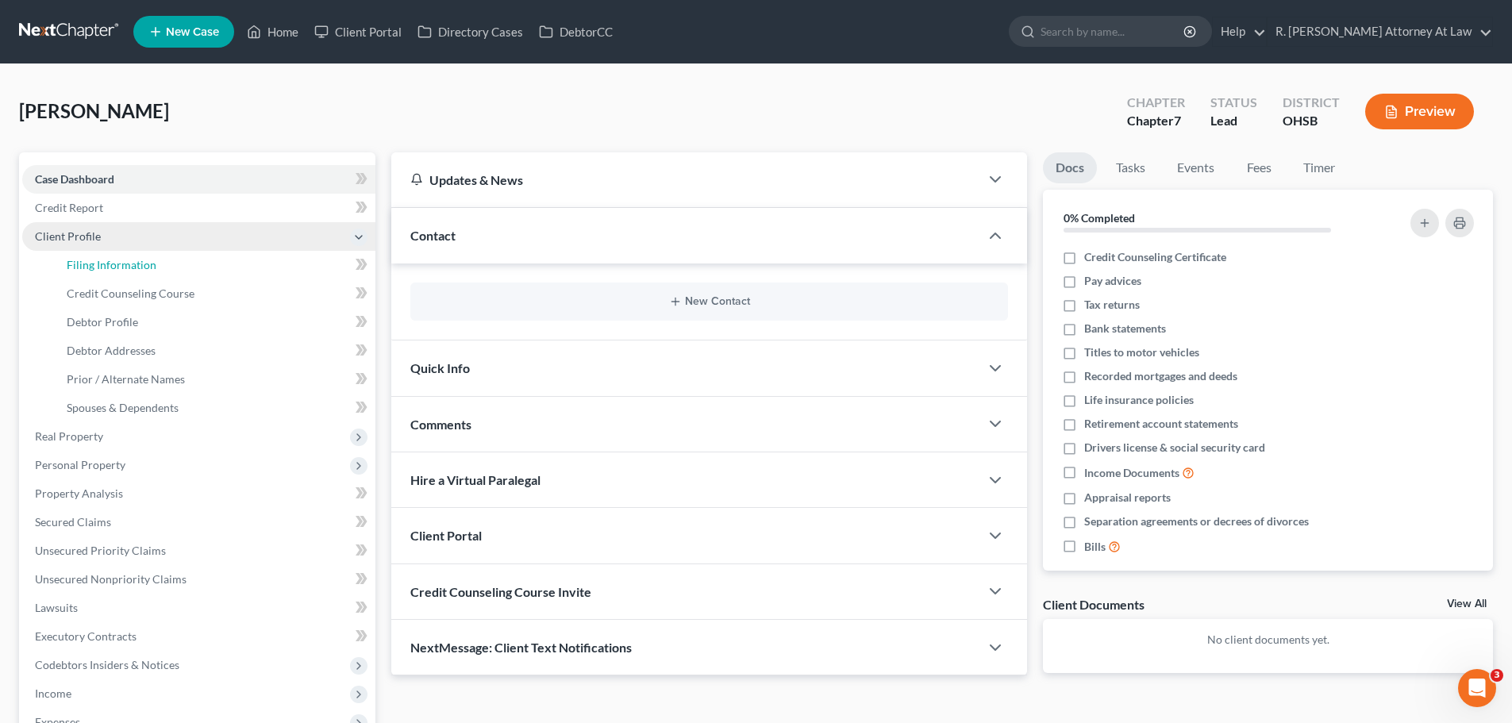
select select "1"
select select "0"
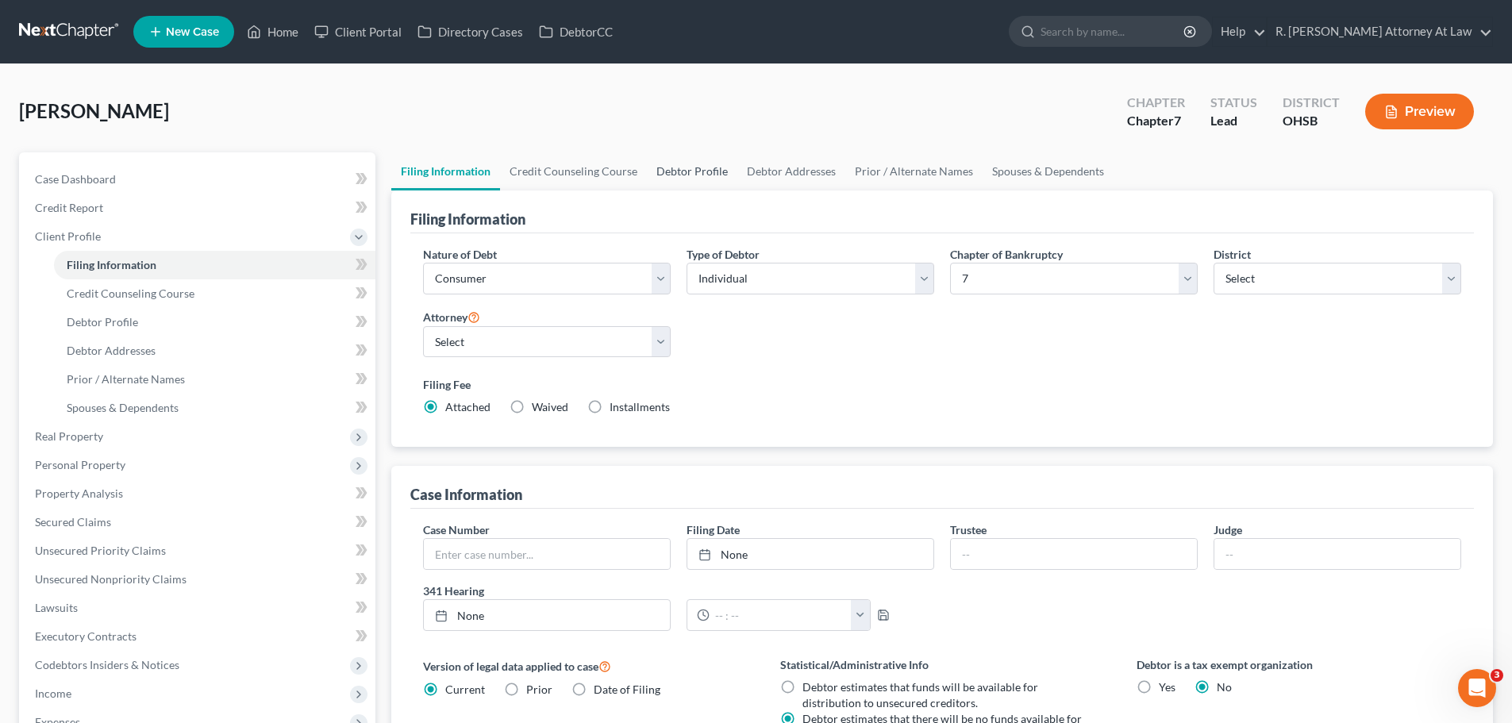
click at [690, 177] on link "Debtor Profile" at bounding box center [692, 171] width 90 height 38
select select "3"
select select "0"
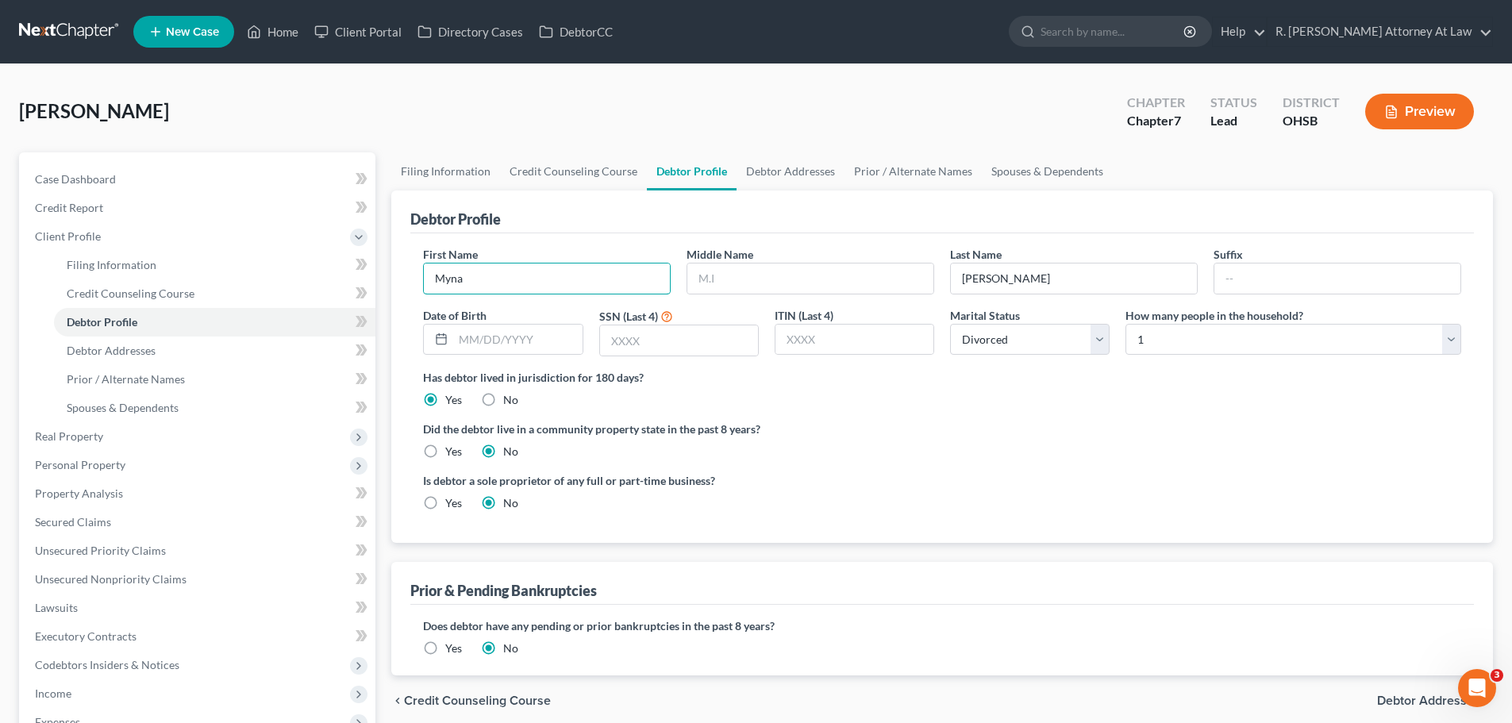
click at [416, 286] on div "First Name Myna" at bounding box center [546, 270] width 263 height 48
type input "Mhyna"
click at [816, 282] on input "text" at bounding box center [810, 278] width 246 height 30
click at [270, 37] on link "Home" at bounding box center [272, 31] width 67 height 29
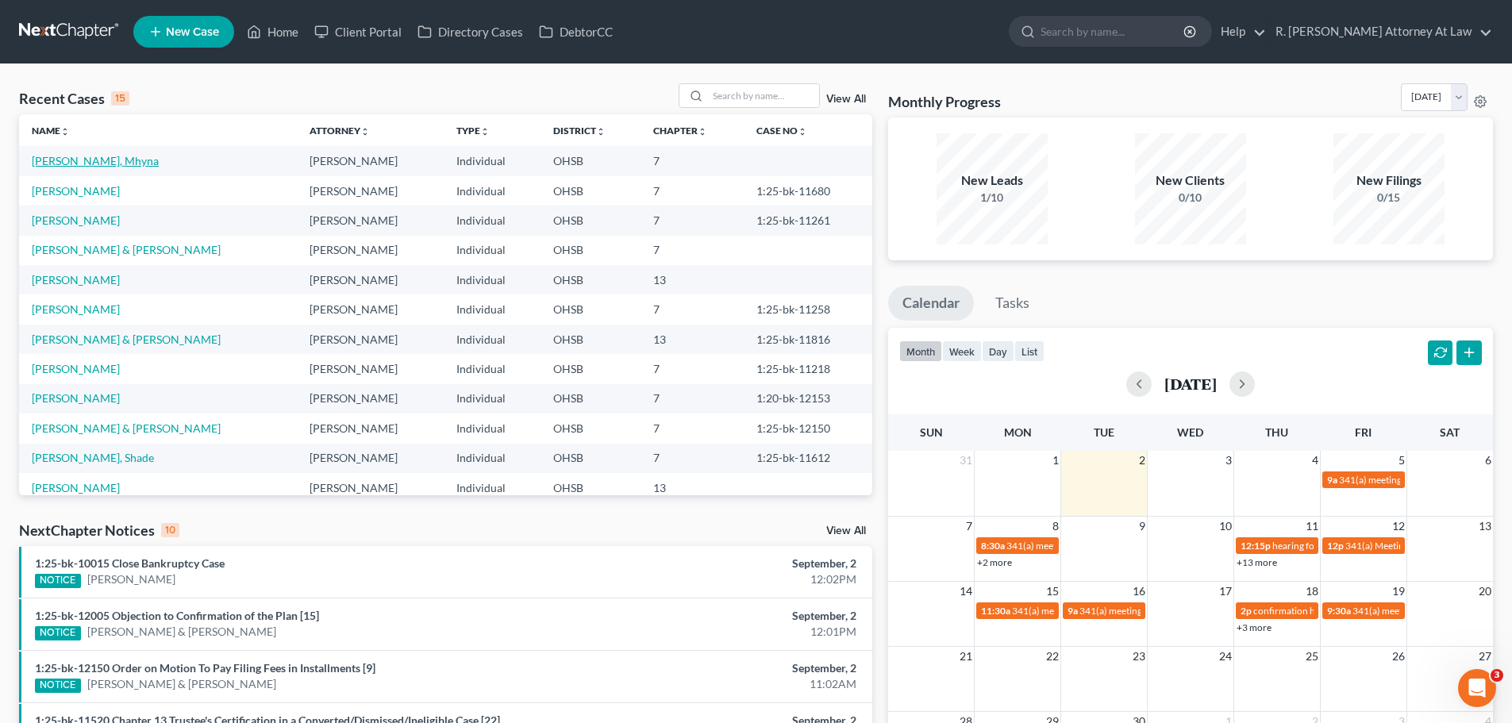
click at [96, 160] on link "[PERSON_NAME], Mhyna" at bounding box center [95, 160] width 127 height 13
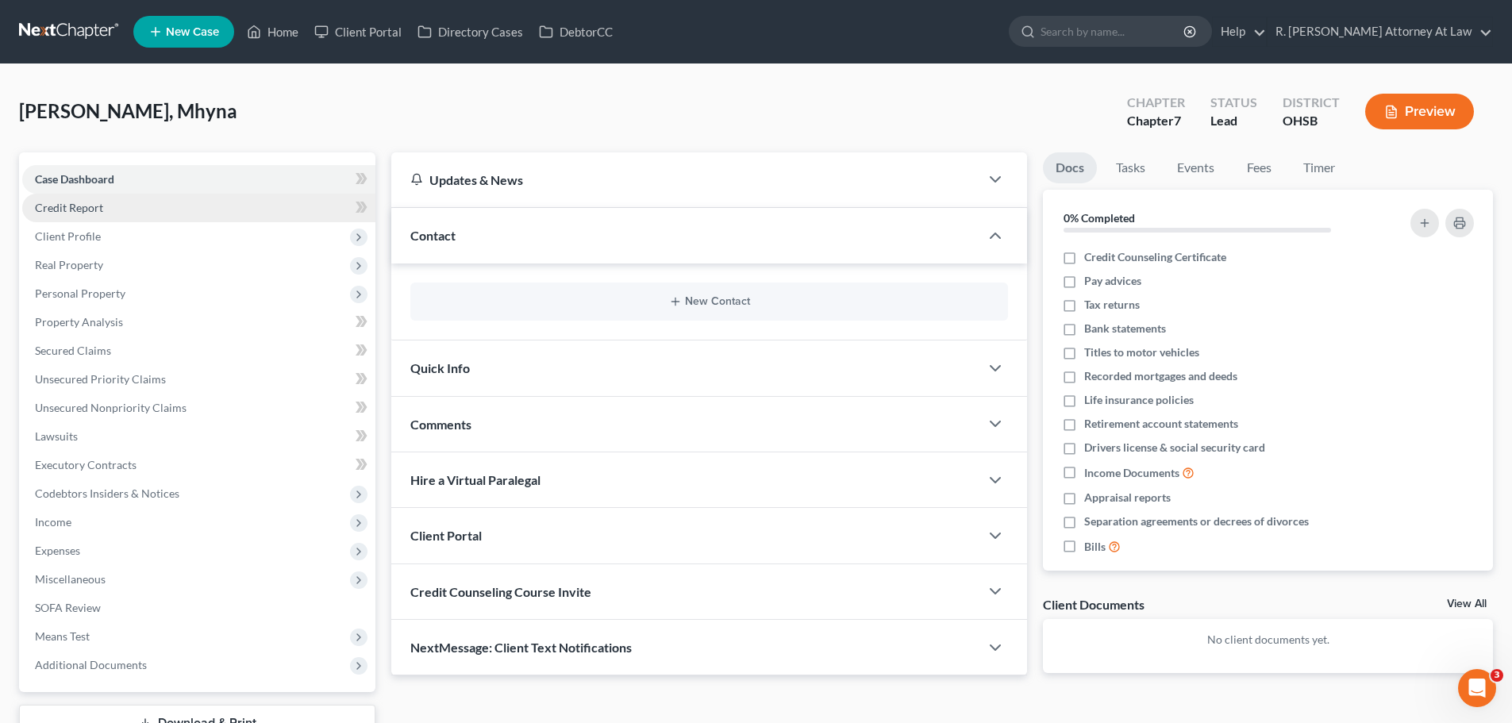
click at [79, 212] on span "Credit Report" at bounding box center [69, 207] width 68 height 13
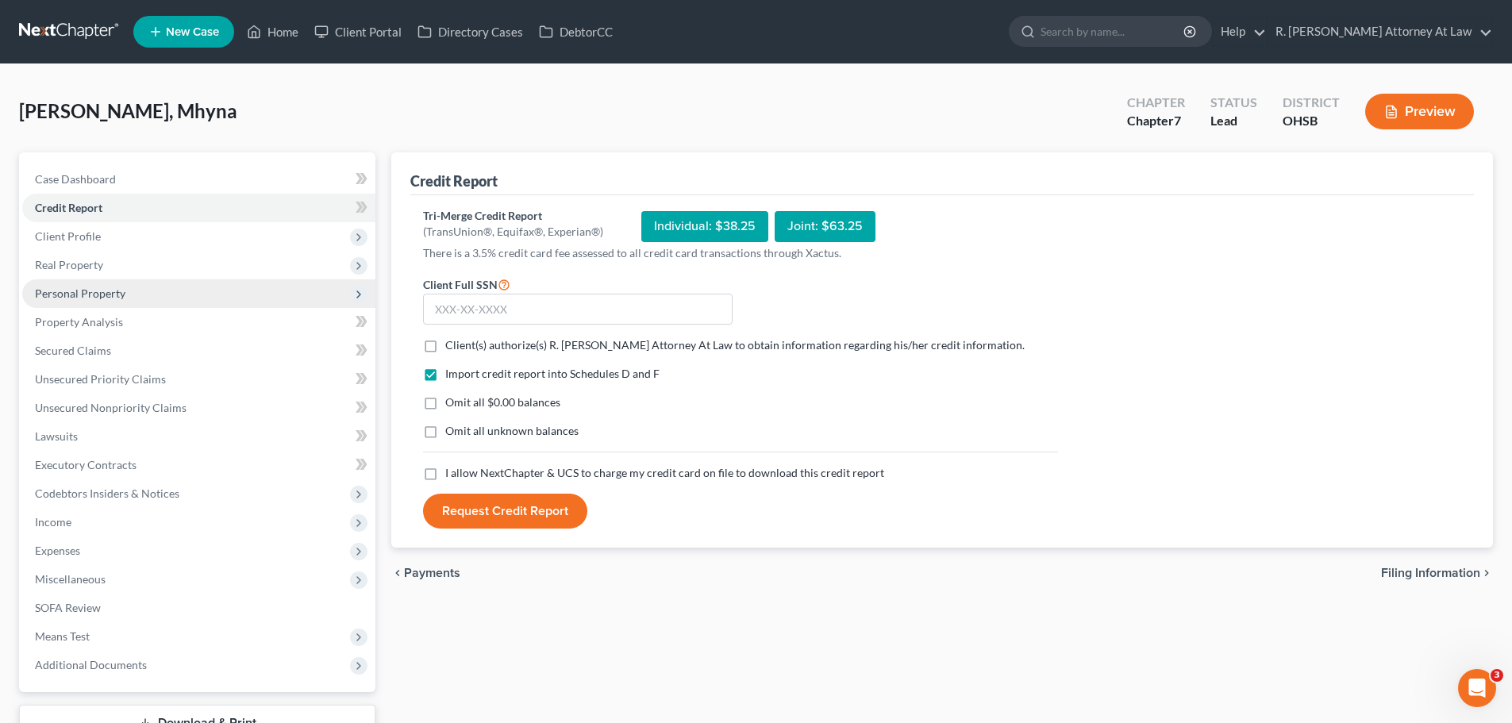
click at [88, 290] on span "Personal Property" at bounding box center [80, 292] width 90 height 13
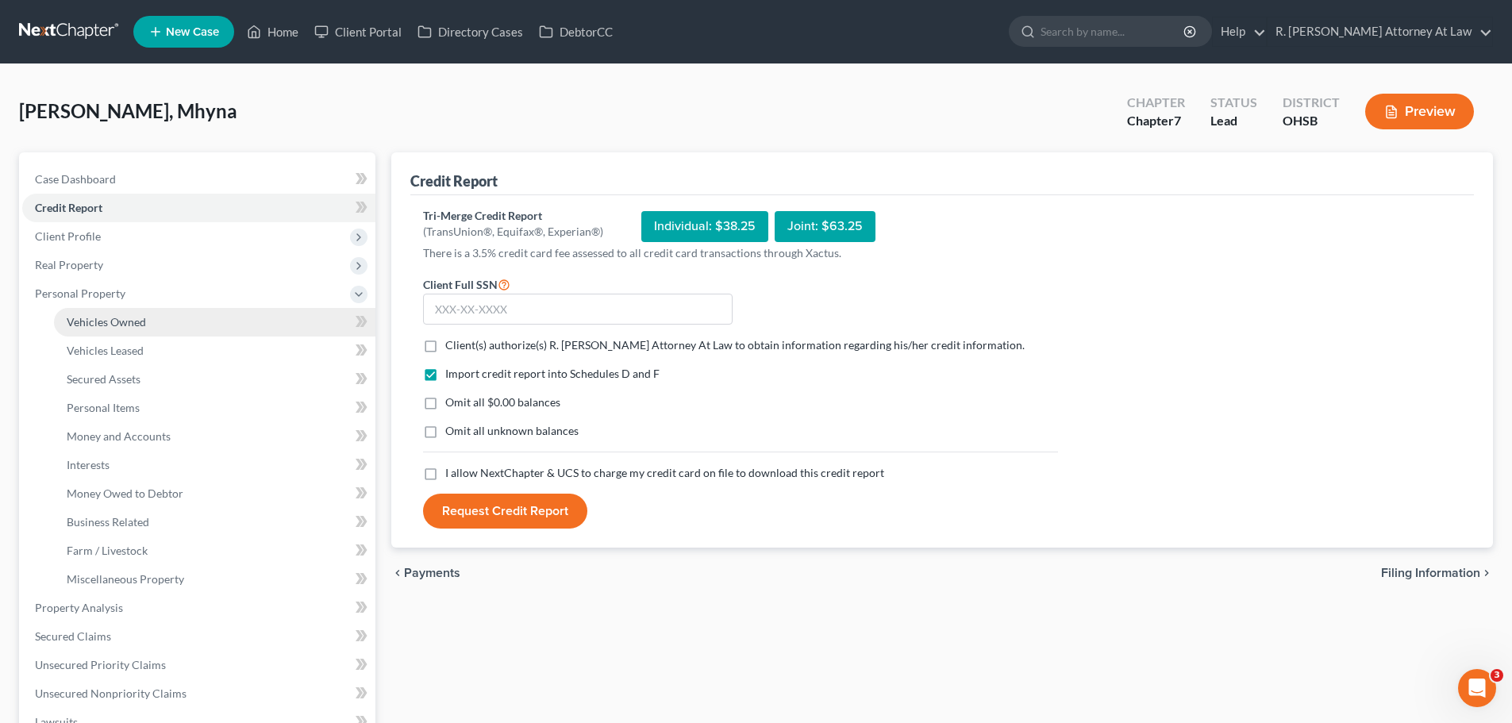
click at [128, 330] on link "Vehicles Owned" at bounding box center [214, 322] width 321 height 29
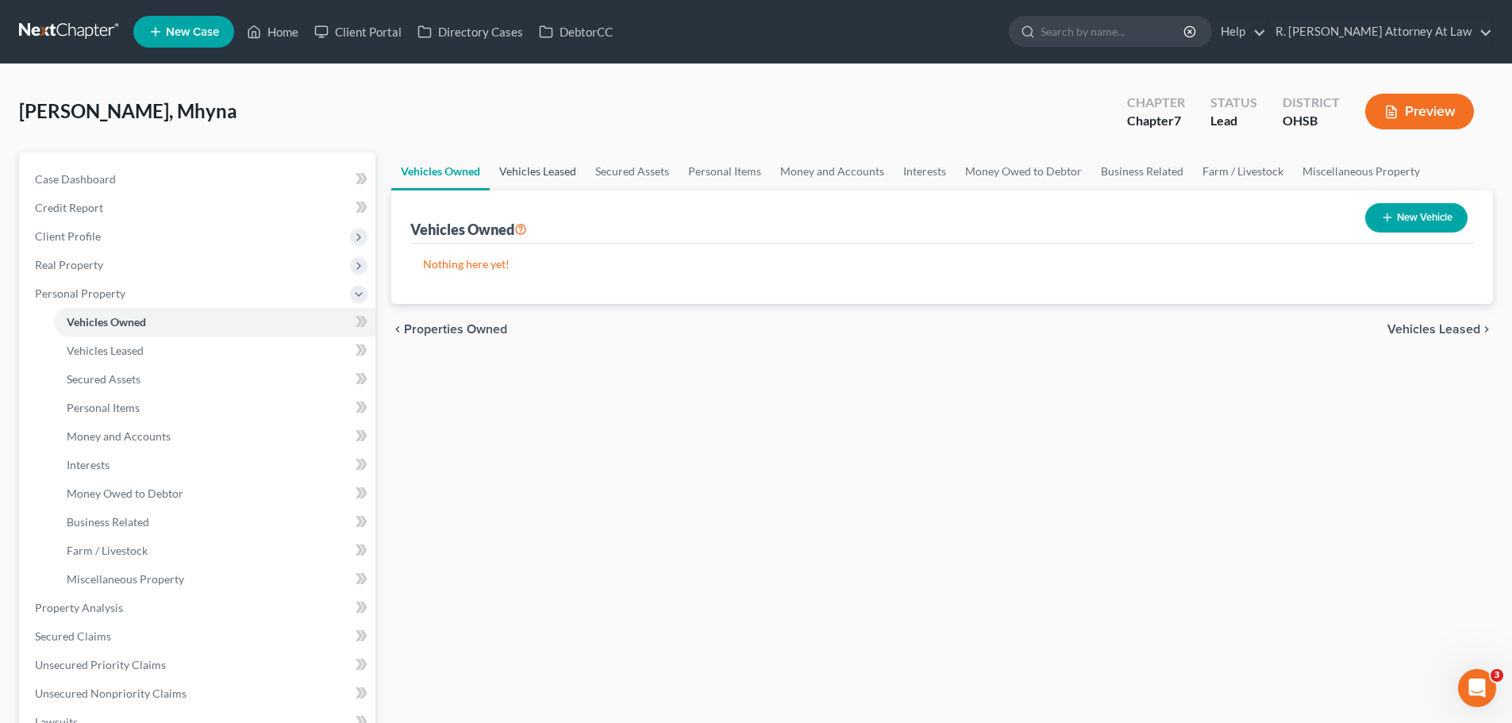
click at [551, 173] on link "Vehicles Leased" at bounding box center [538, 171] width 96 height 38
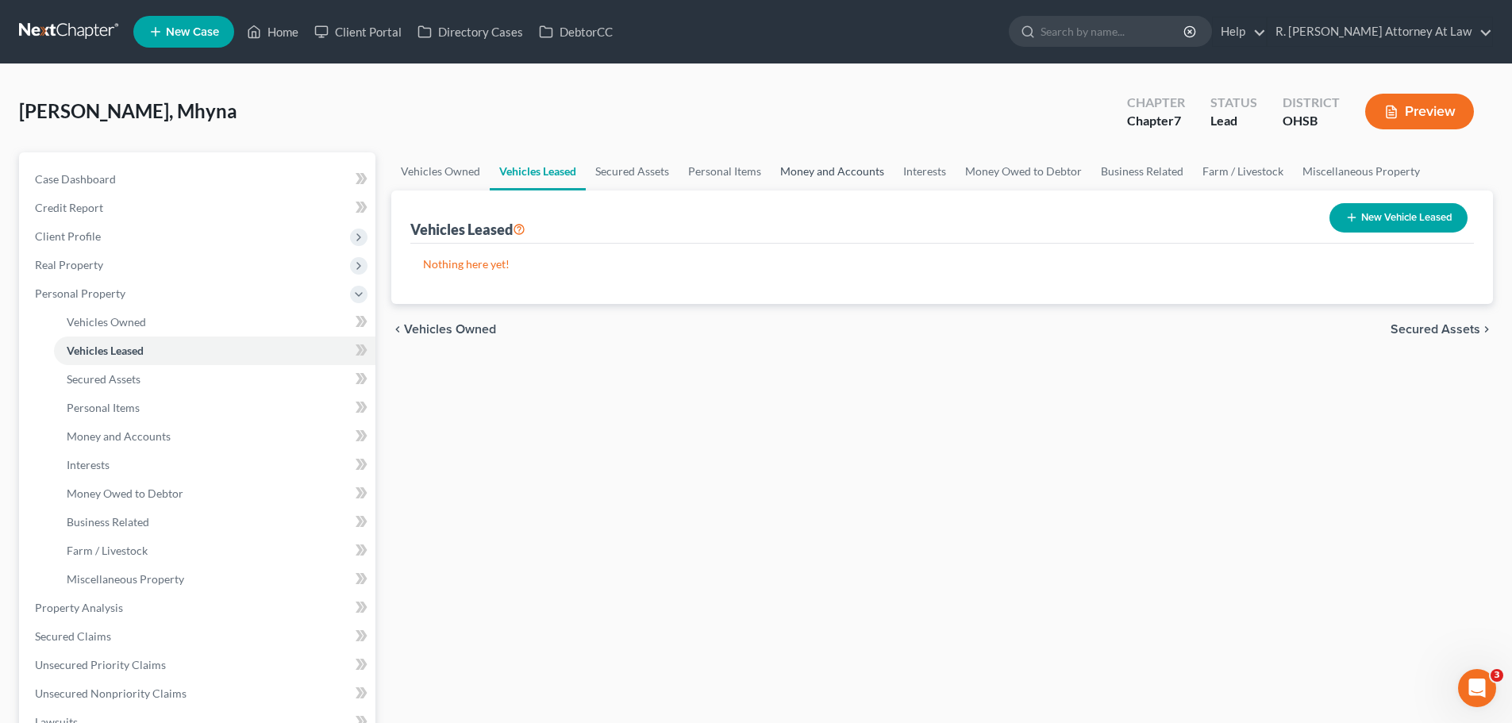
click at [801, 172] on link "Money and Accounts" at bounding box center [831, 171] width 123 height 38
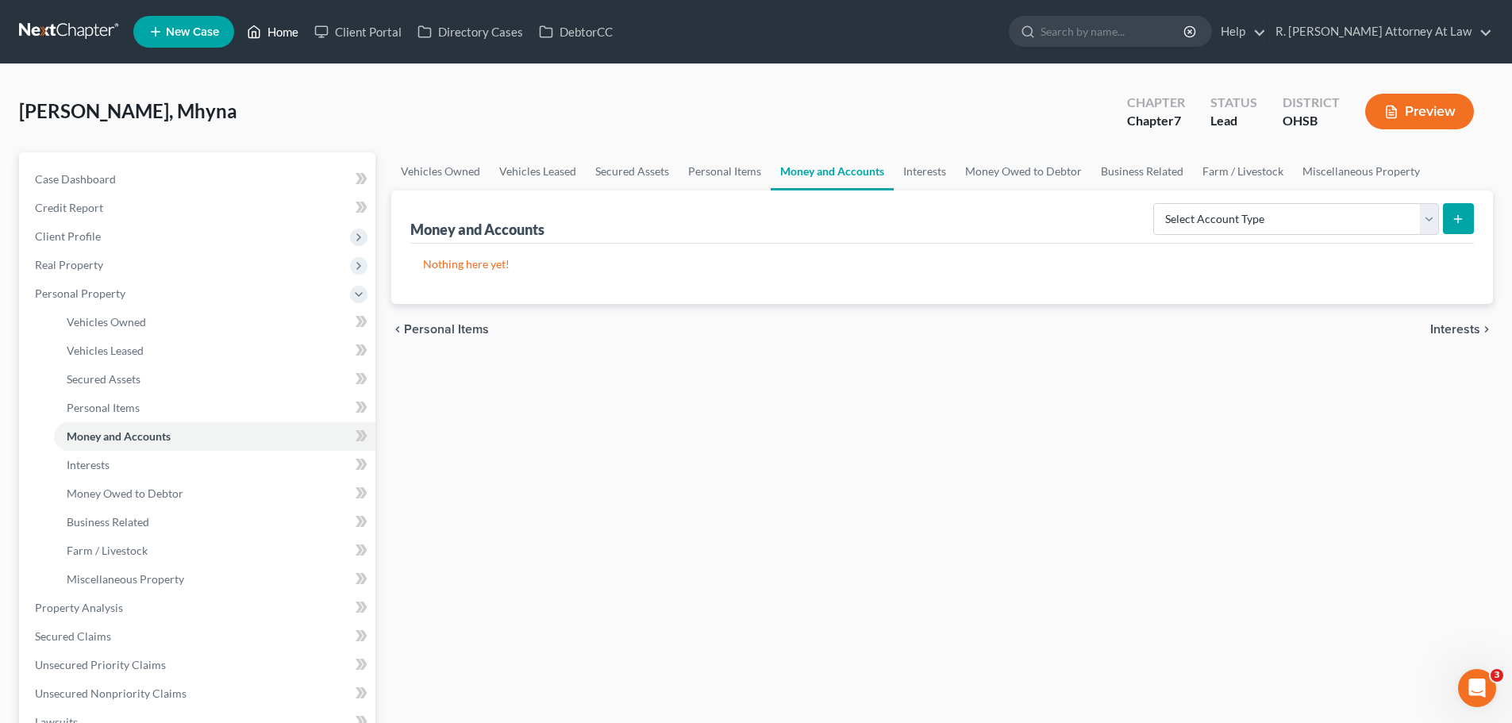
click at [271, 35] on link "Home" at bounding box center [272, 31] width 67 height 29
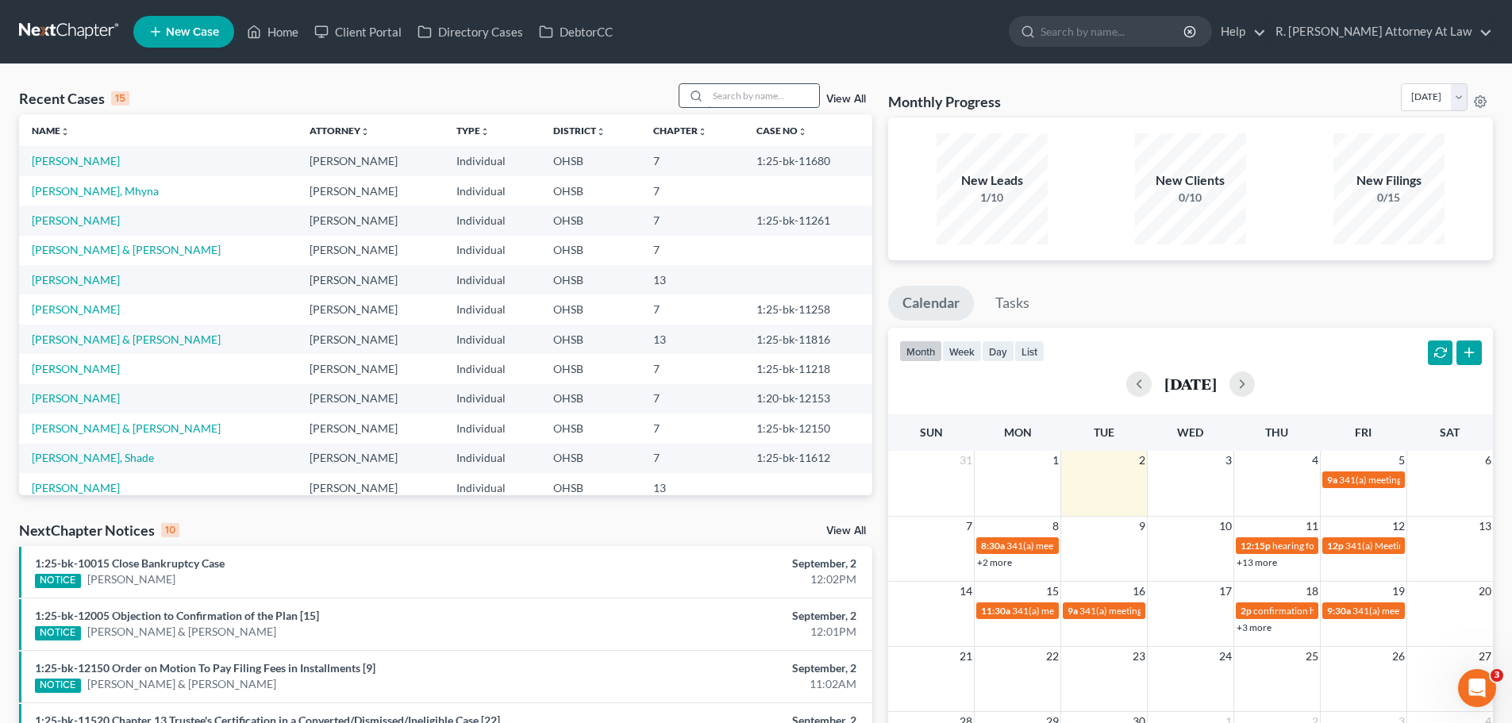
click at [741, 94] on input "search" at bounding box center [763, 95] width 111 height 23
type input "[PERSON_NAME]"
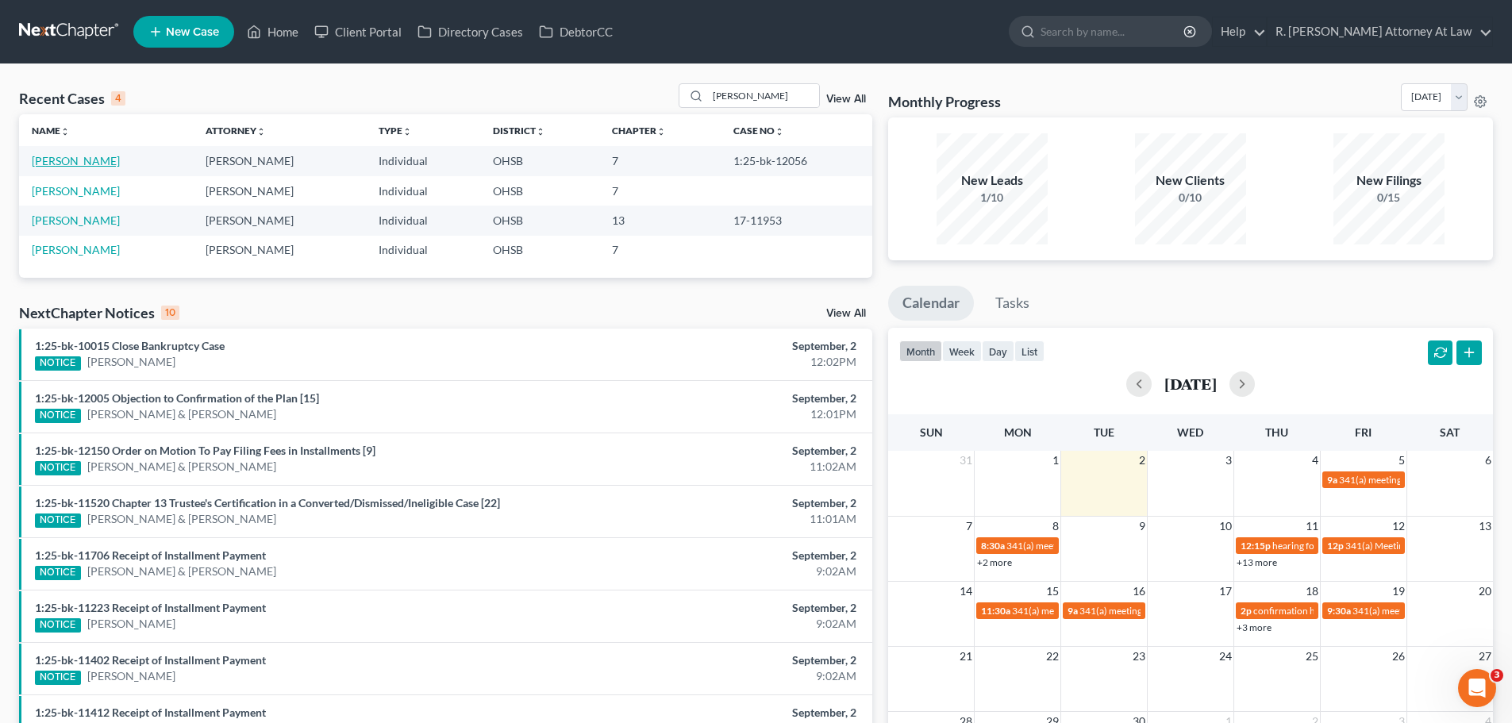
click at [80, 162] on link "[PERSON_NAME]" at bounding box center [76, 160] width 88 height 13
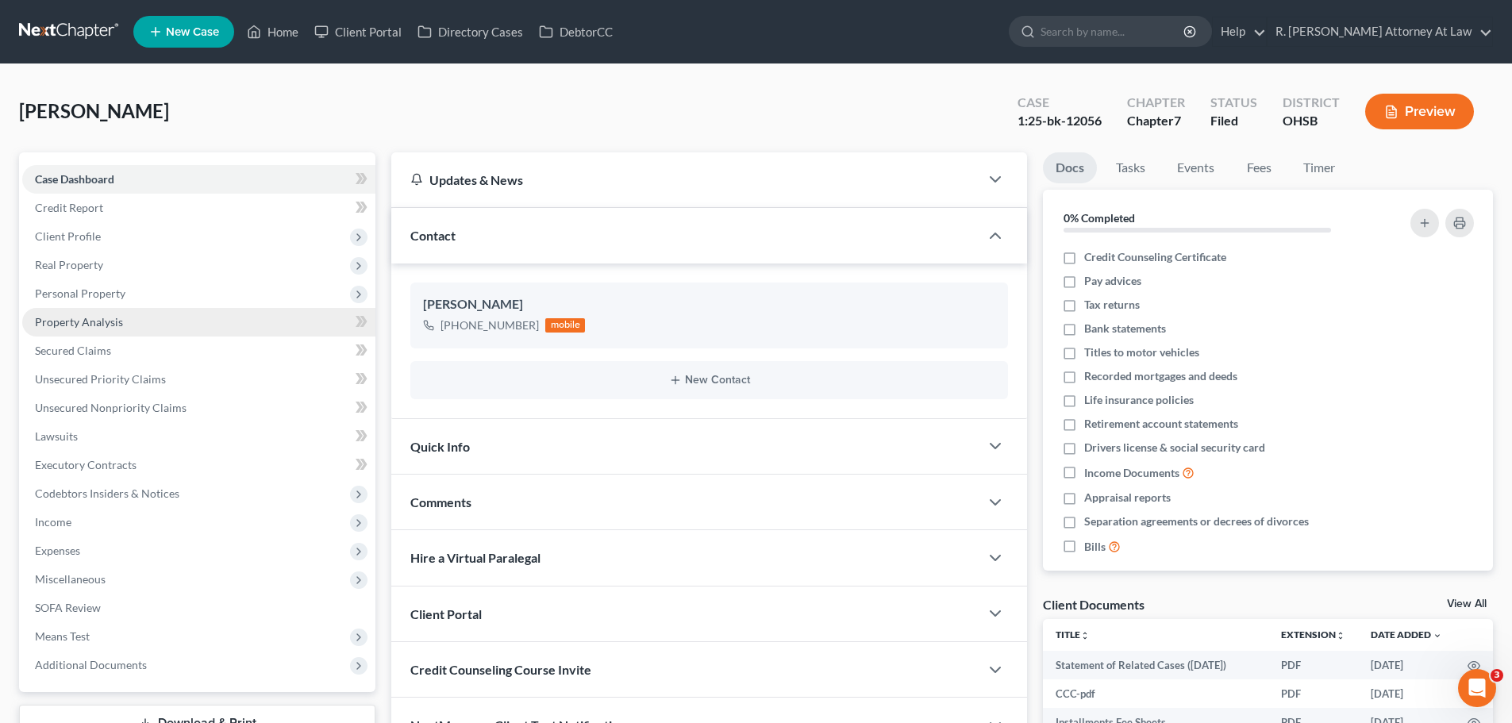
drag, startPoint x: 86, startPoint y: 286, endPoint x: 127, endPoint y: 317, distance: 51.6
click at [86, 286] on span "Personal Property" at bounding box center [80, 292] width 90 height 13
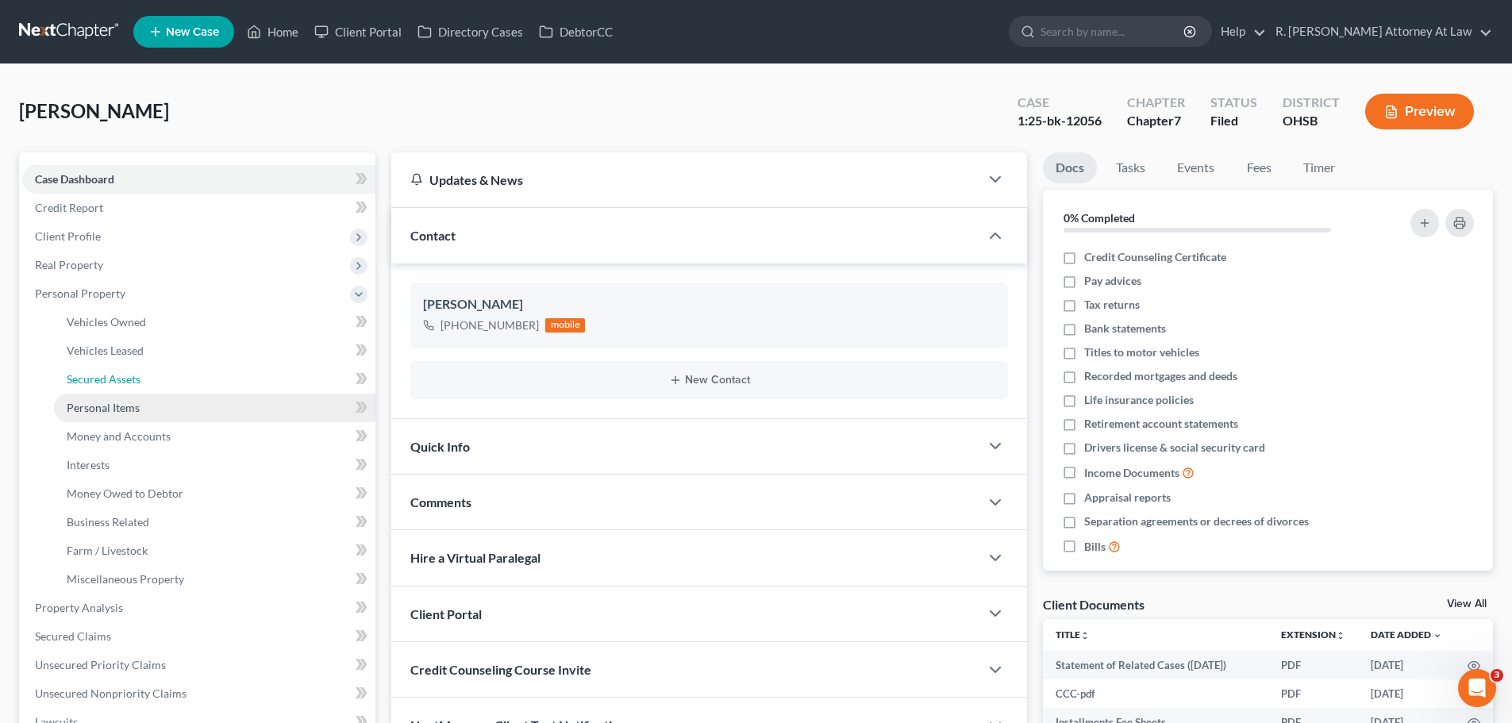
drag, startPoint x: 126, startPoint y: 389, endPoint x: 127, endPoint y: 405, distance: 16.7
click at [126, 390] on link "Secured Assets" at bounding box center [214, 379] width 321 height 29
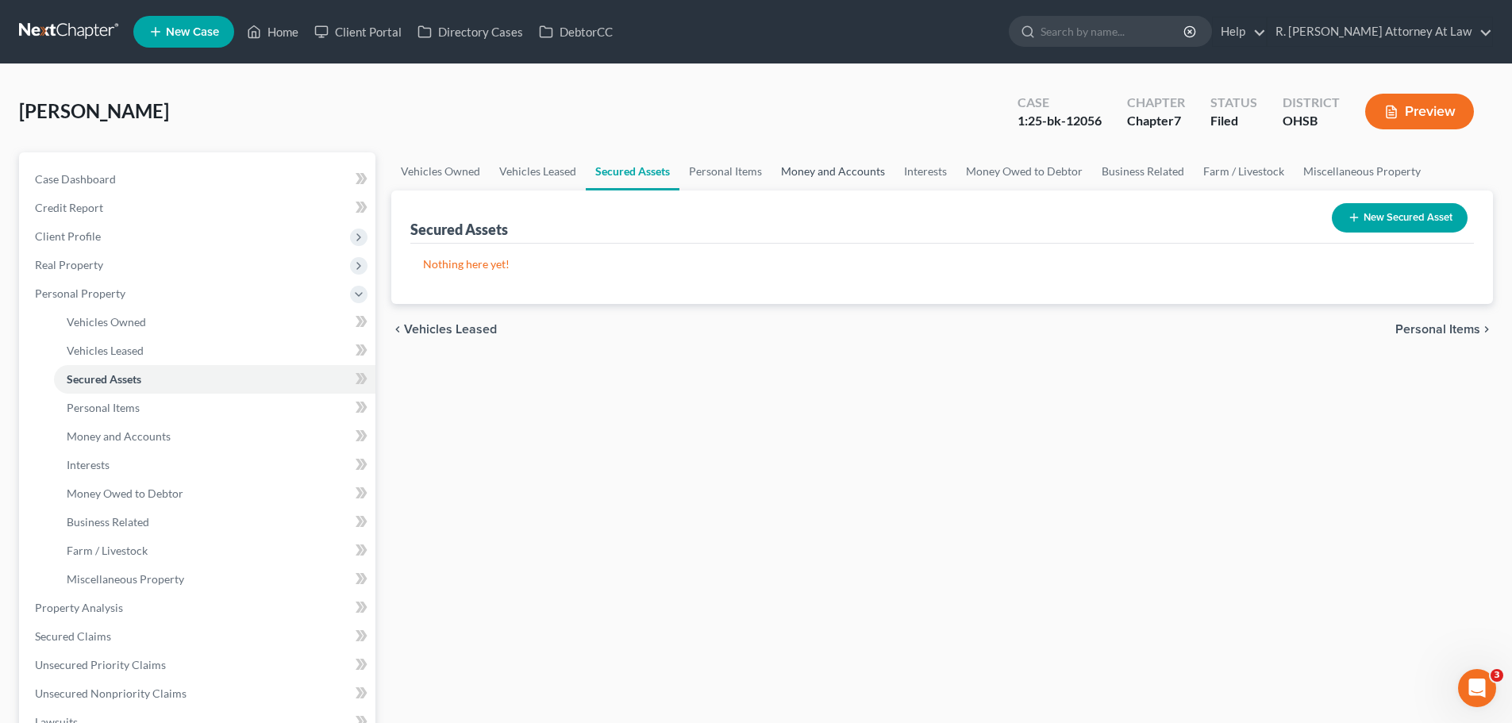
click at [873, 167] on link "Money and Accounts" at bounding box center [832, 171] width 123 height 38
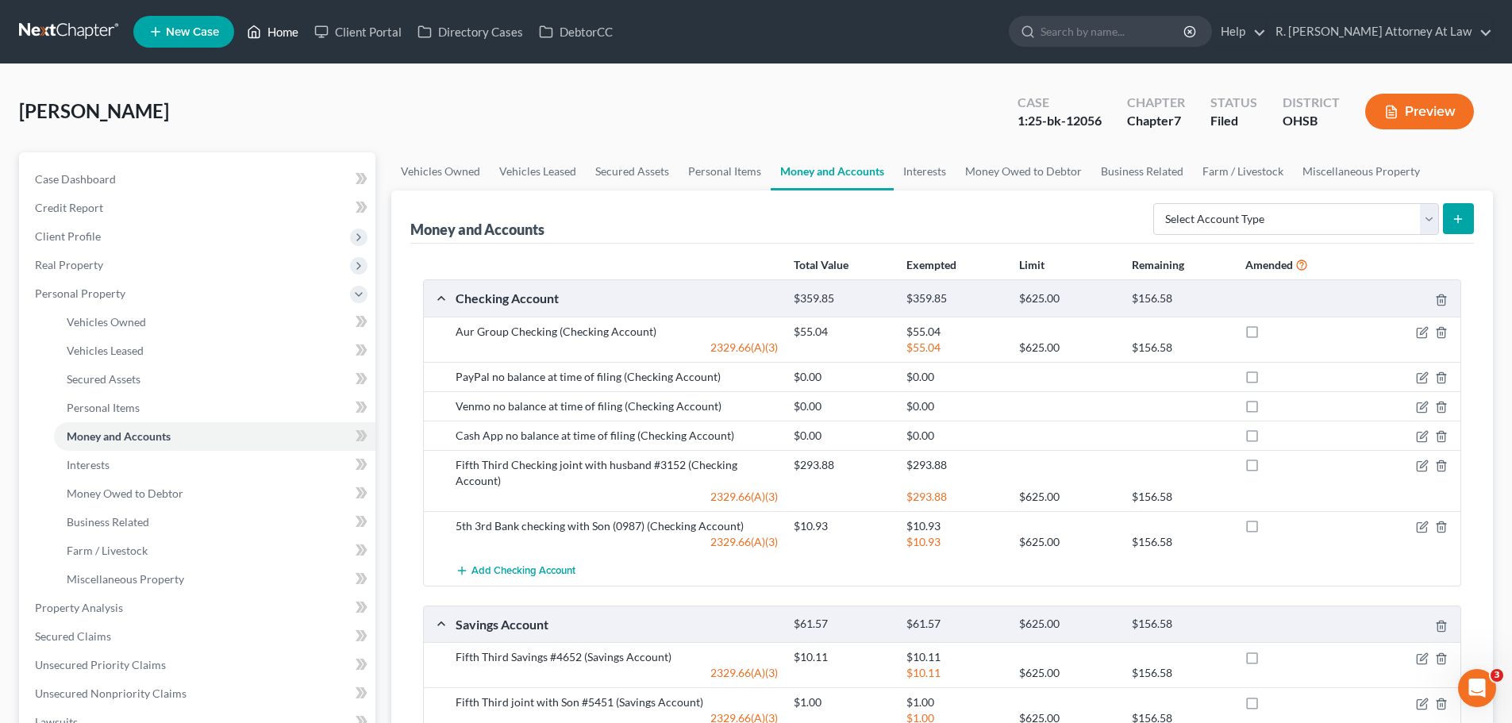
click at [279, 33] on link "Home" at bounding box center [272, 31] width 67 height 29
